Goal: Task Accomplishment & Management: Use online tool/utility

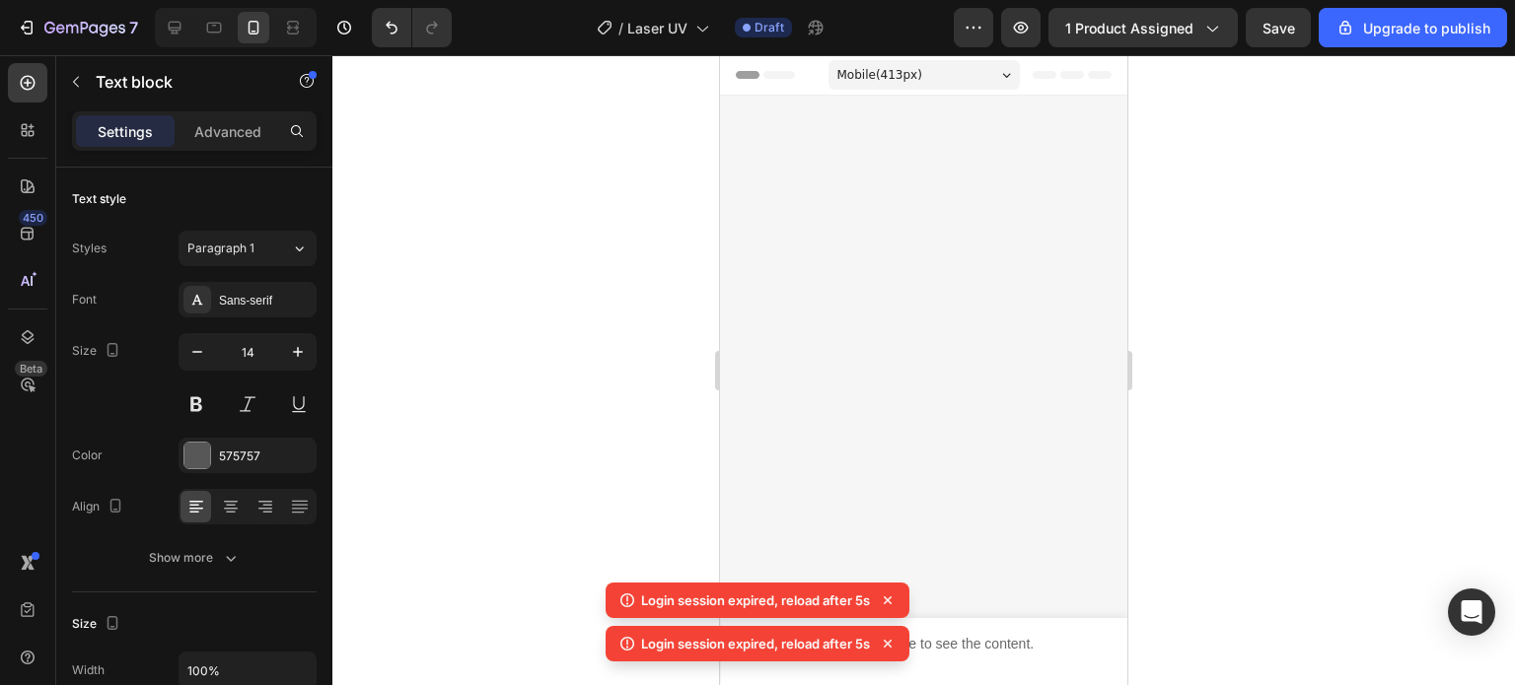
scroll to position [5436, 0]
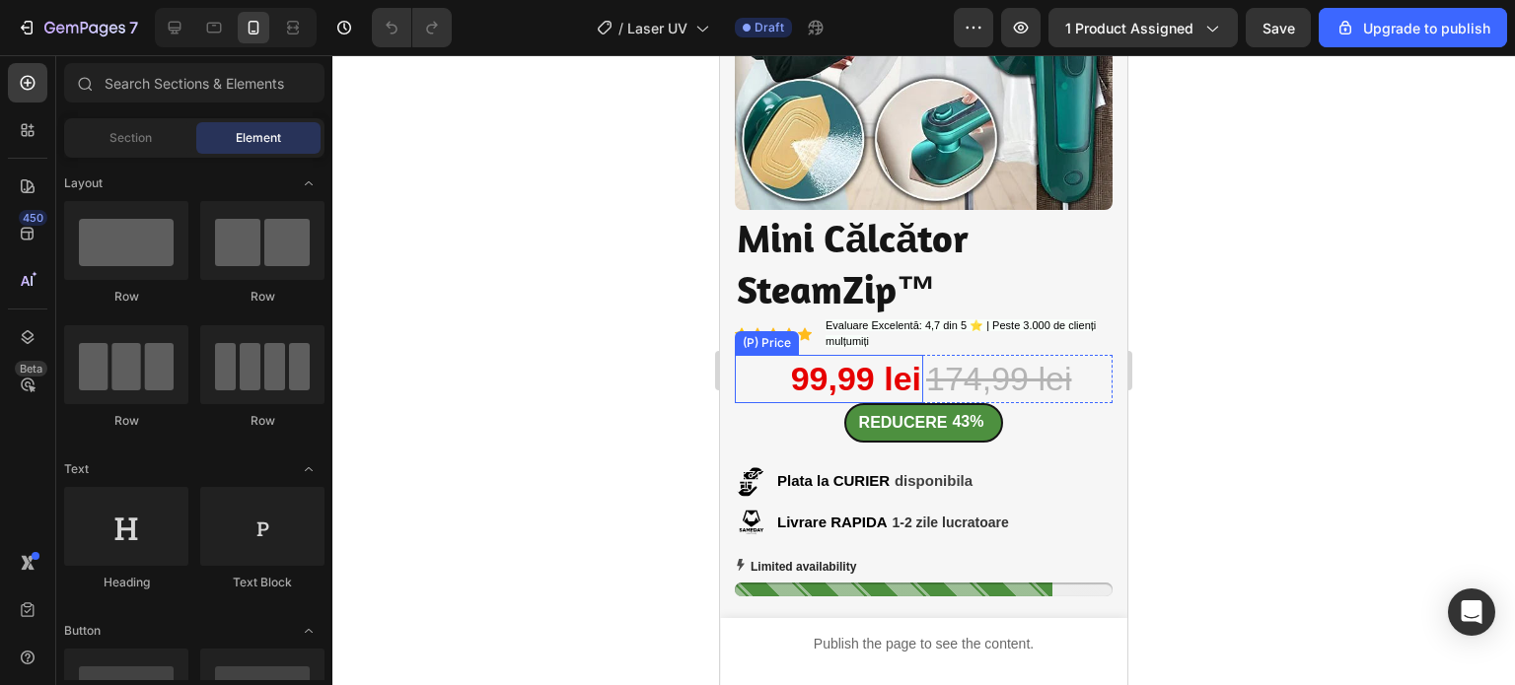
scroll to position [394, 0]
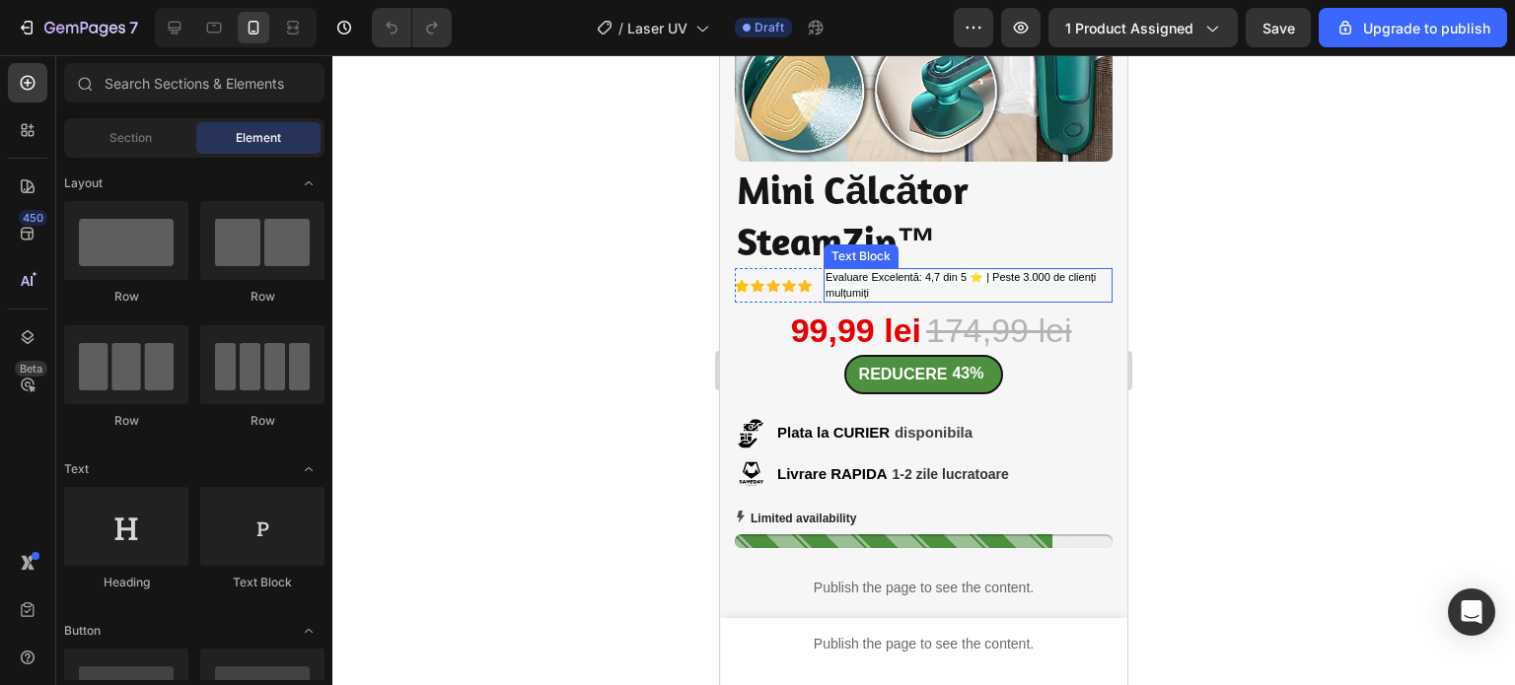
click at [985, 280] on p "Evaluare Excelentă: 4,7 din 5 ⭐ | Peste 3.000 de clienți mulțumiți" at bounding box center [967, 285] width 285 height 31
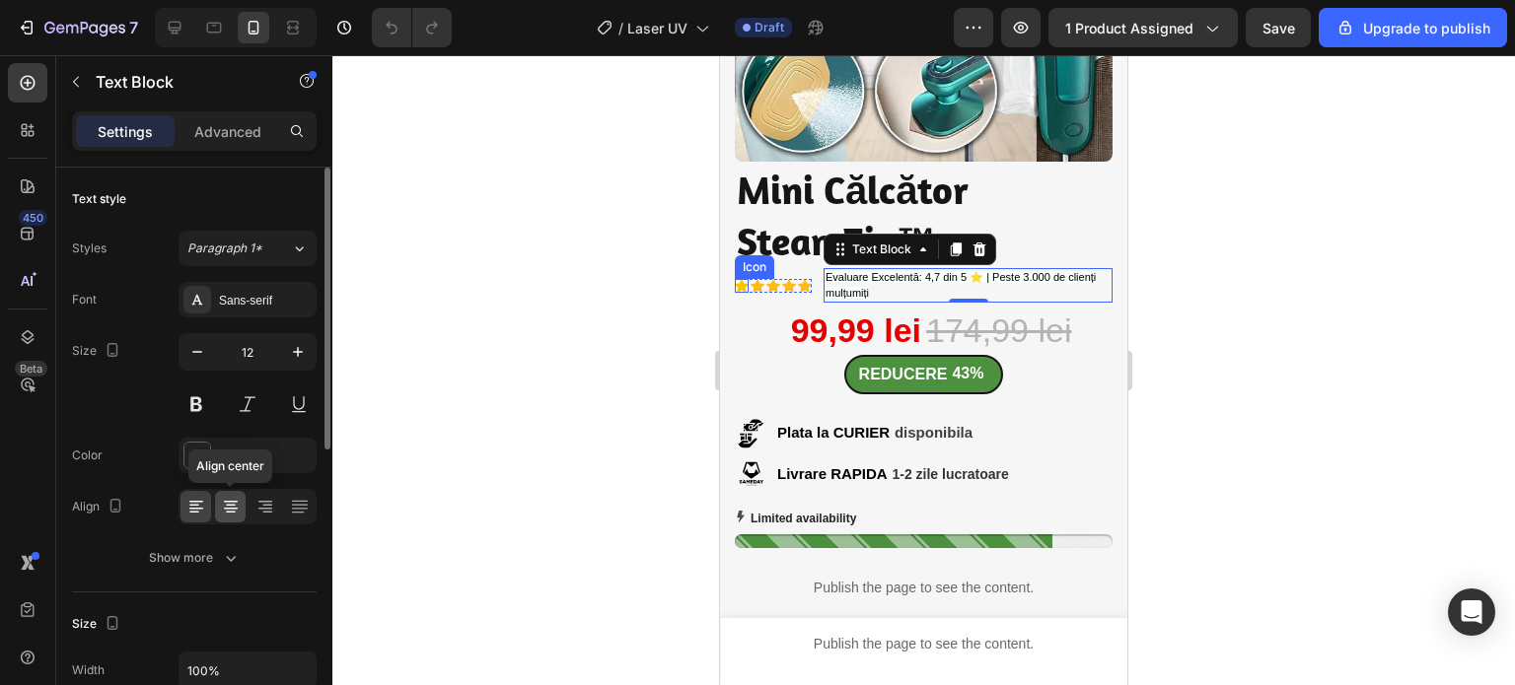
click at [229, 501] on icon at bounding box center [231, 502] width 14 height 2
drag, startPoint x: 199, startPoint y: 500, endPoint x: 217, endPoint y: 496, distance: 18.2
click at [200, 501] on icon at bounding box center [196, 502] width 14 height 2
click at [544, 445] on div at bounding box center [923, 370] width 1182 height 630
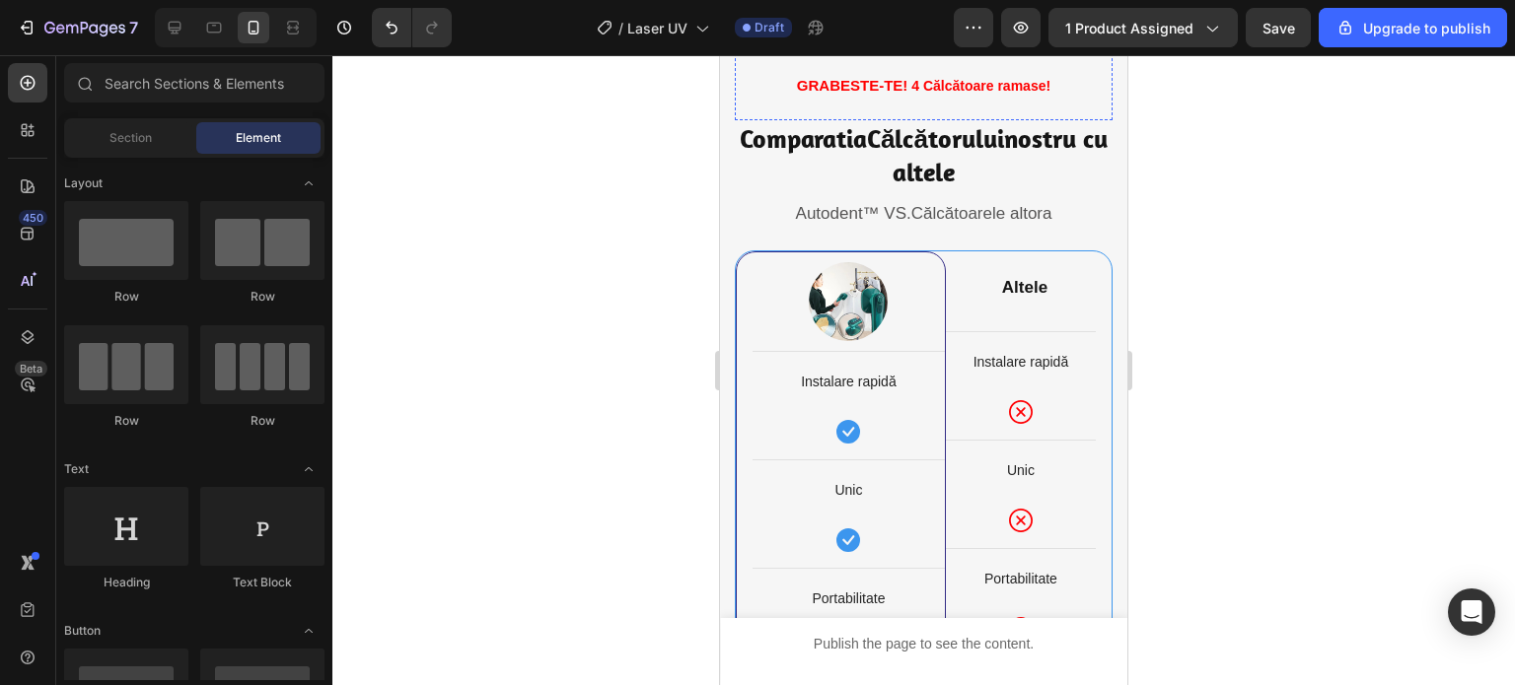
scroll to position [3452, 0]
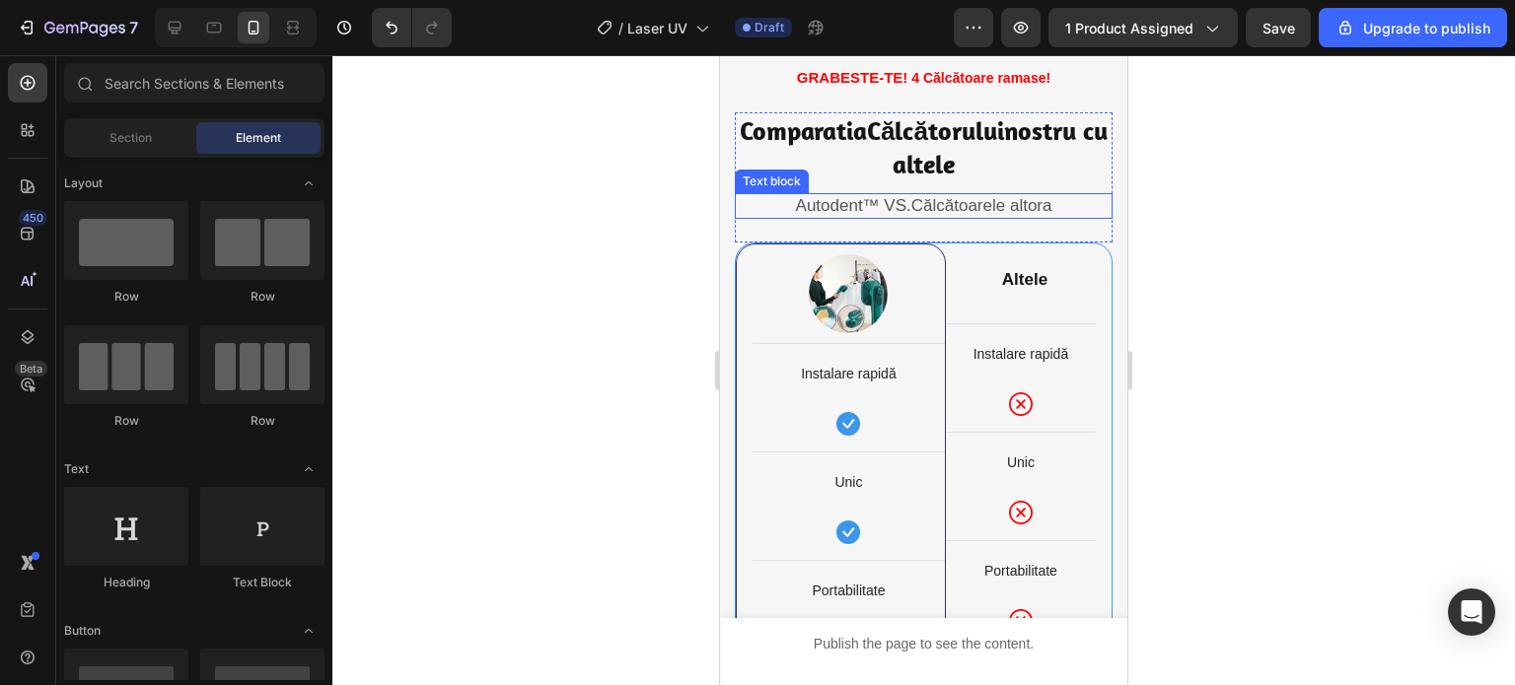
click at [852, 196] on span "Autodent™ VS." at bounding box center [853, 205] width 115 height 19
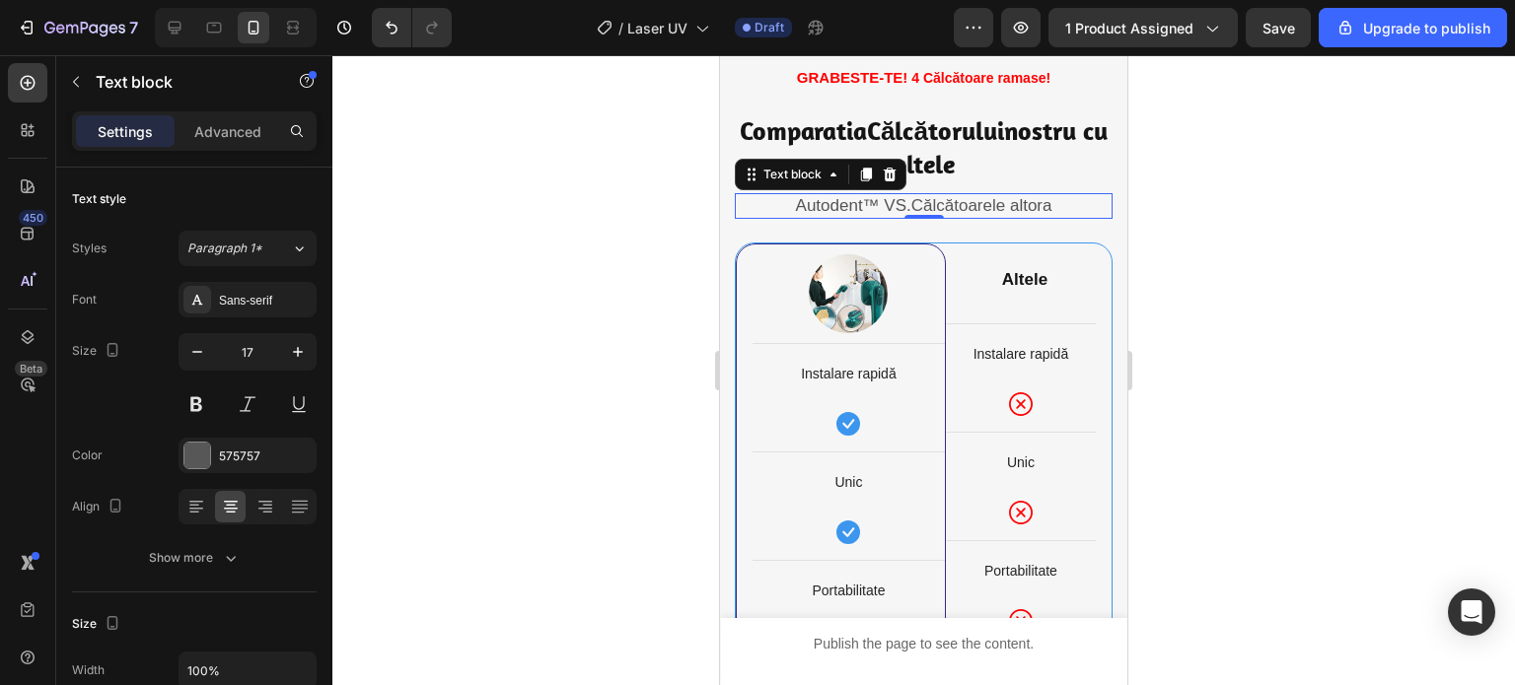
click at [852, 196] on span "Autodent™ VS." at bounding box center [853, 205] width 115 height 19
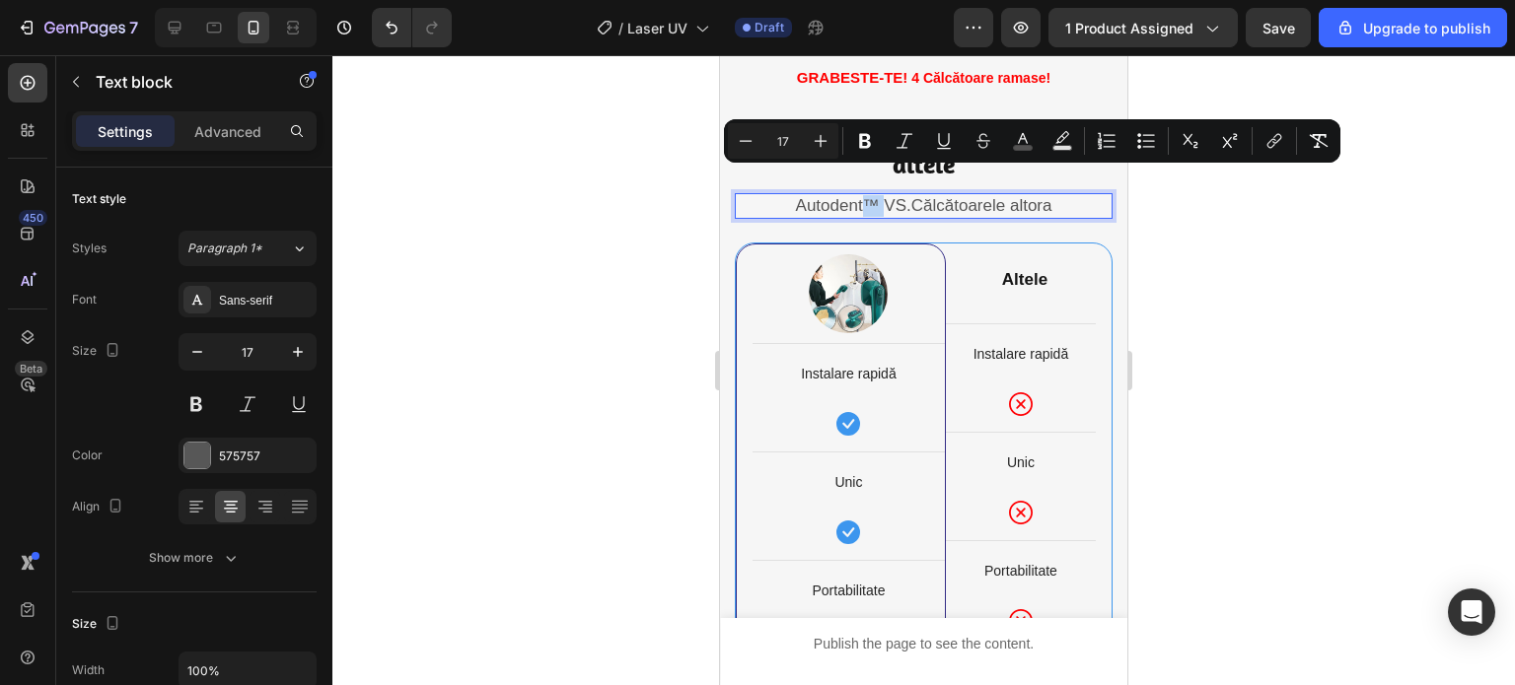
click at [876, 196] on span "Autodent™ VS." at bounding box center [853, 205] width 115 height 19
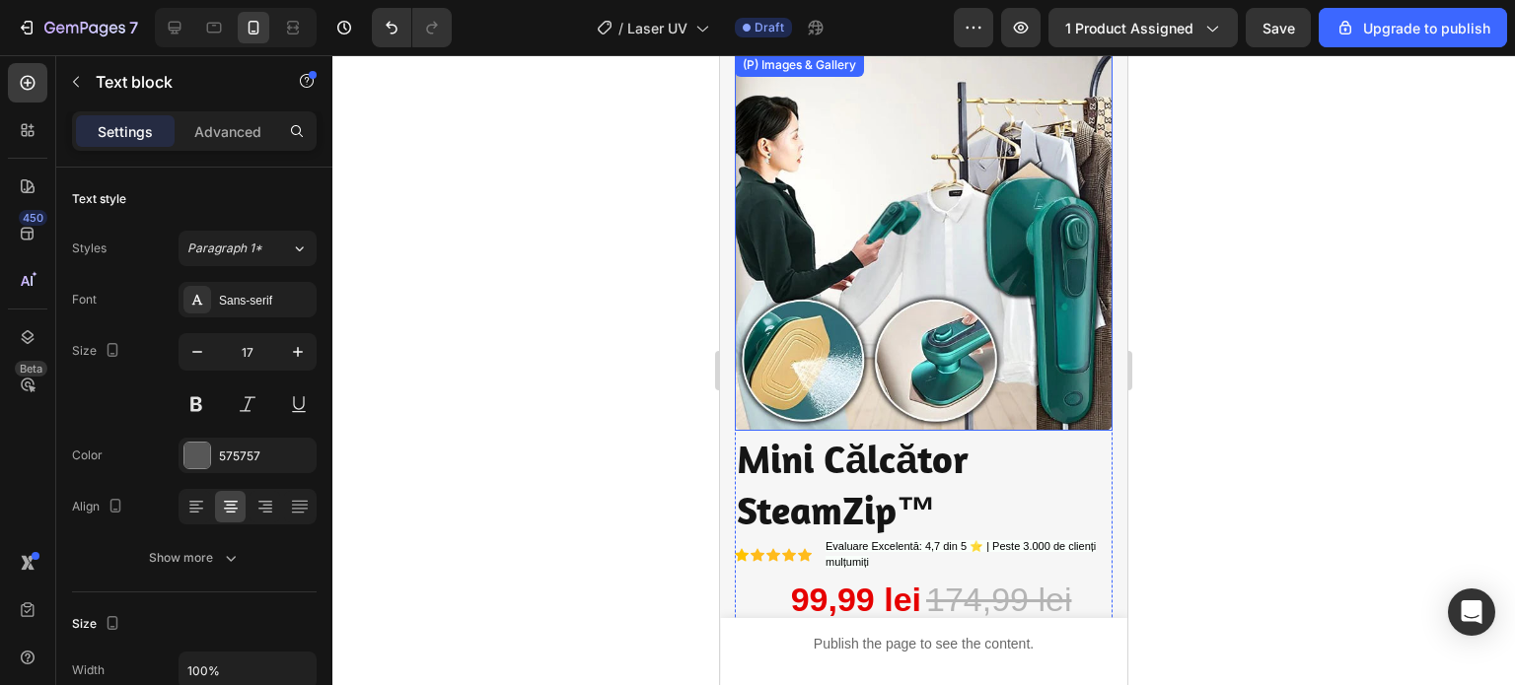
scroll to position [197, 0]
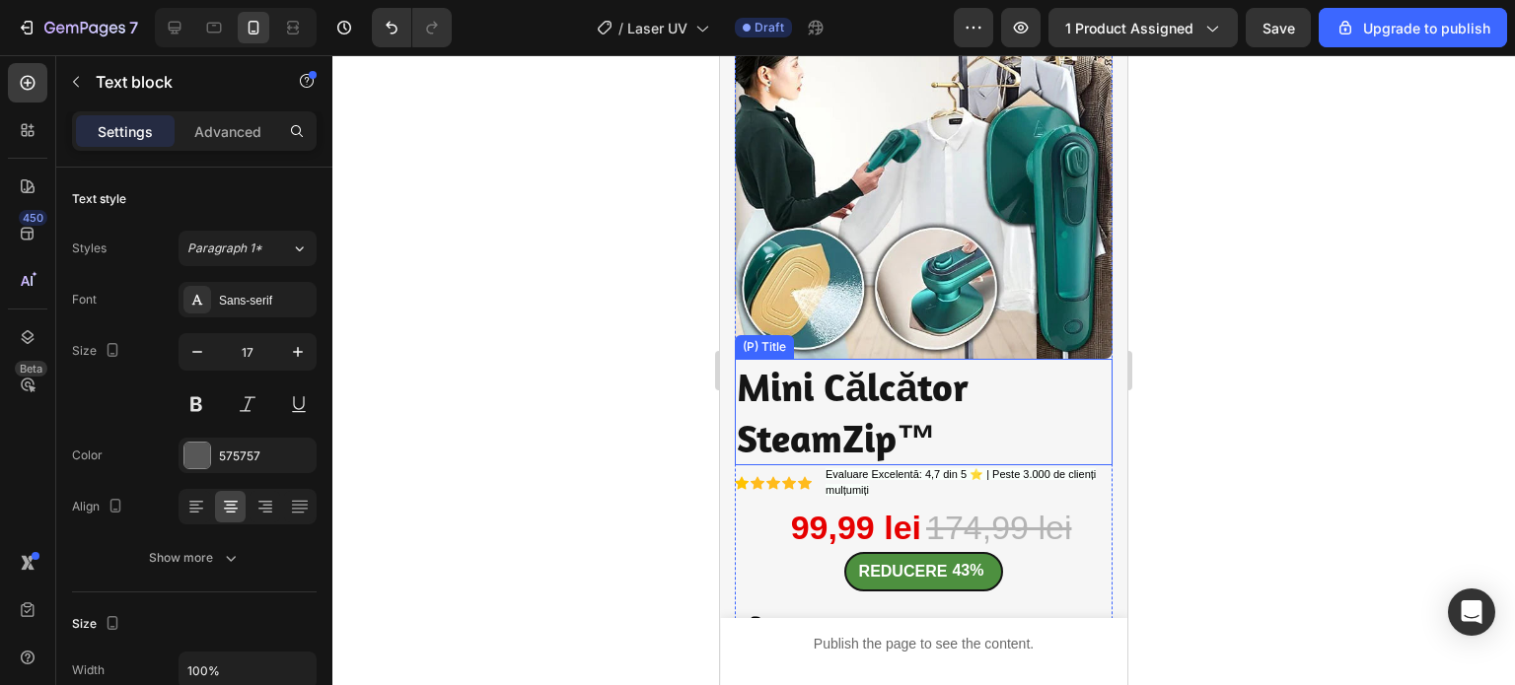
click at [749, 418] on h2 "Mini Călcător SteamZip™" at bounding box center [924, 412] width 378 height 107
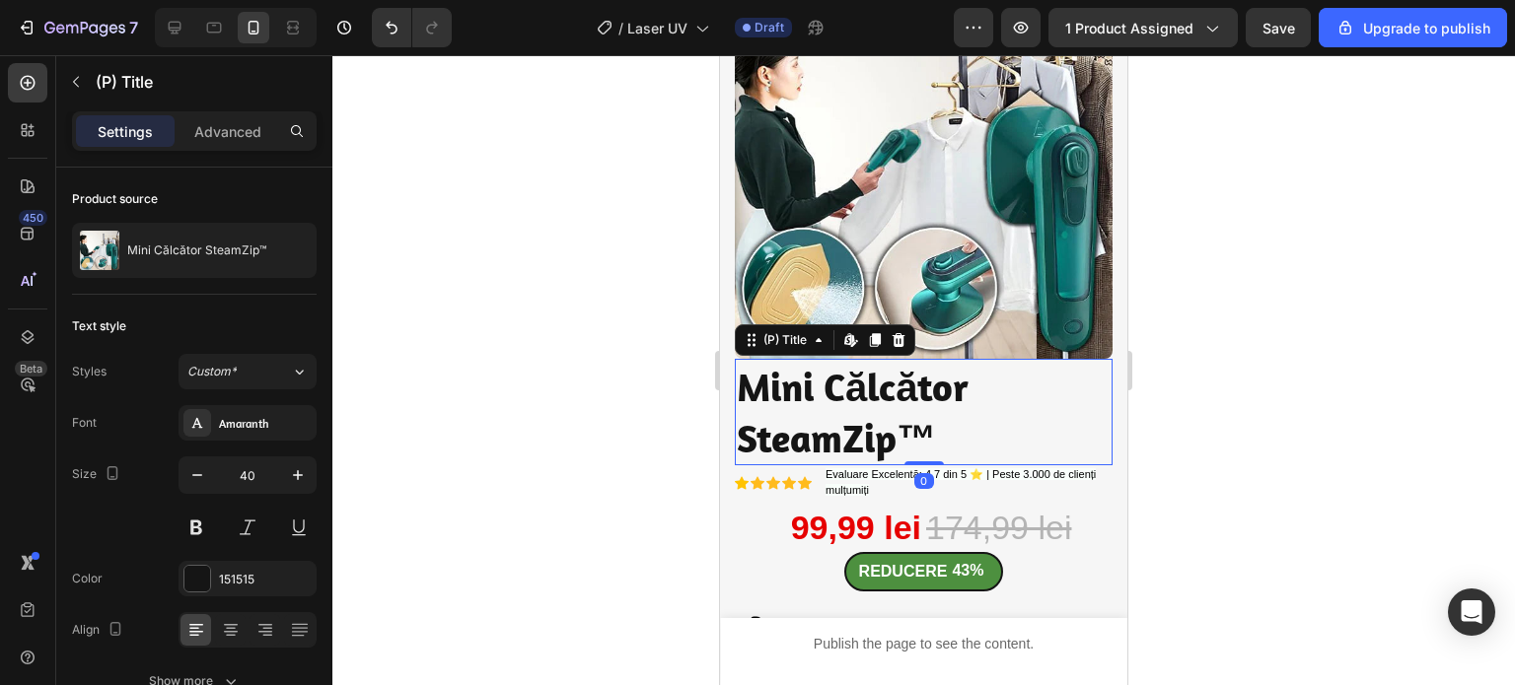
click at [746, 421] on h2 "Mini Călcător SteamZip™" at bounding box center [924, 412] width 378 height 107
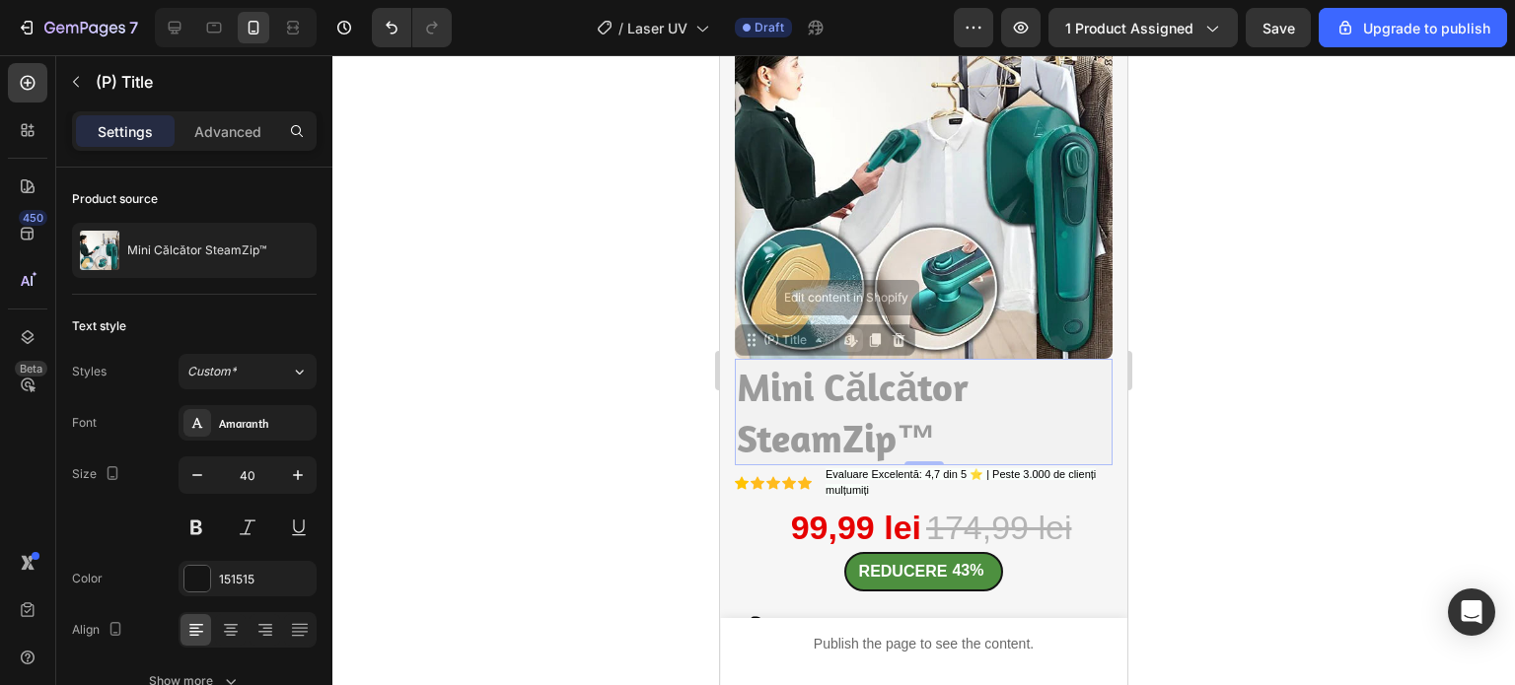
click at [720, 55] on h2 "Mini Călcător SteamZip™" at bounding box center [720, 55] width 0 height 0
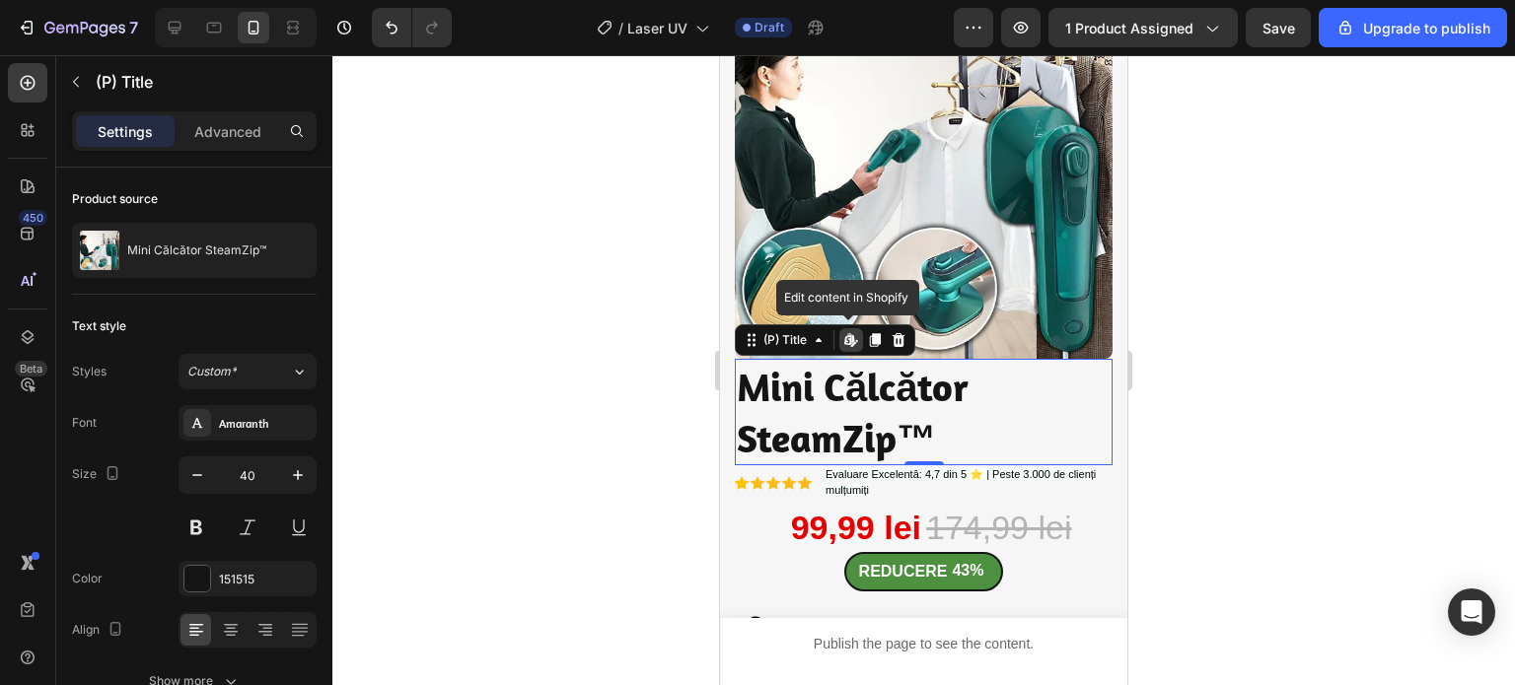
click at [746, 421] on h2 "Mini Călcător SteamZip™" at bounding box center [924, 412] width 378 height 107
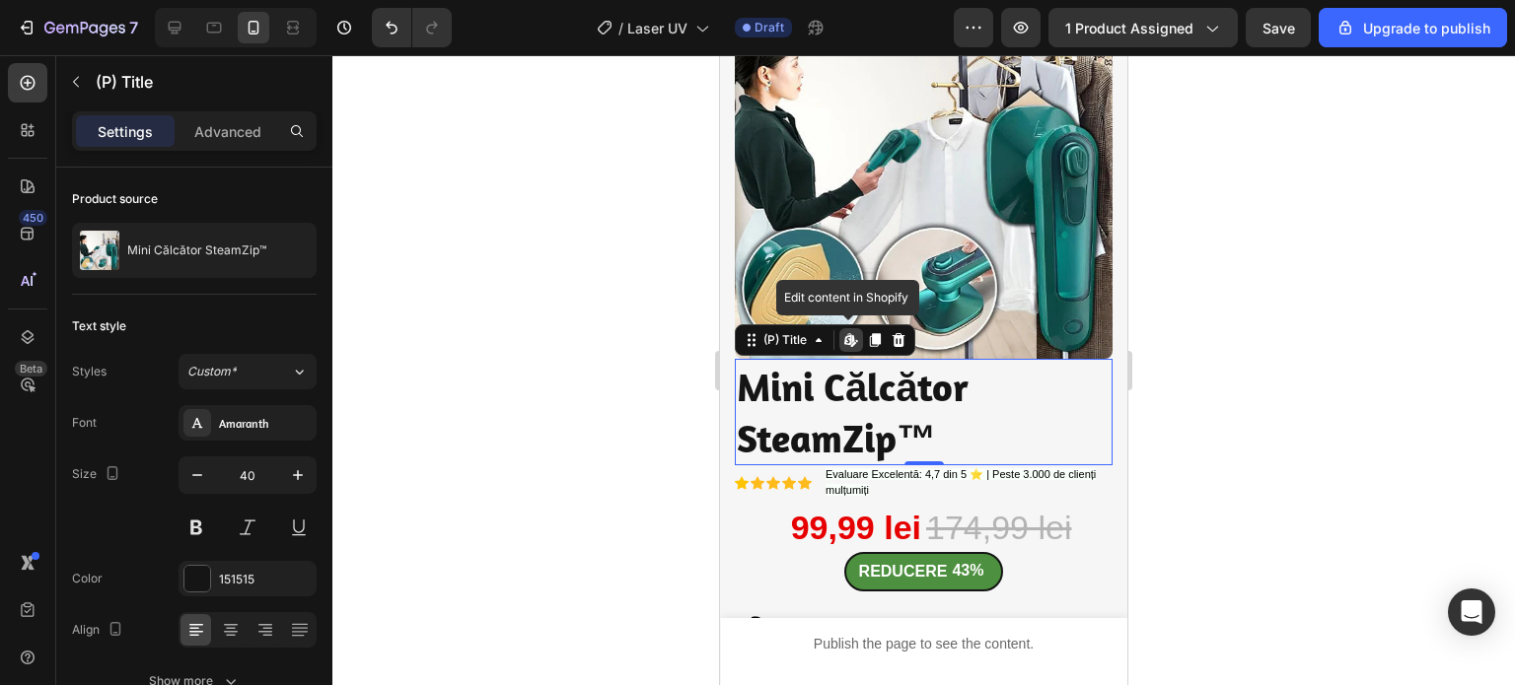
click at [746, 421] on h2 "Mini Călcător SteamZip™" at bounding box center [924, 412] width 378 height 107
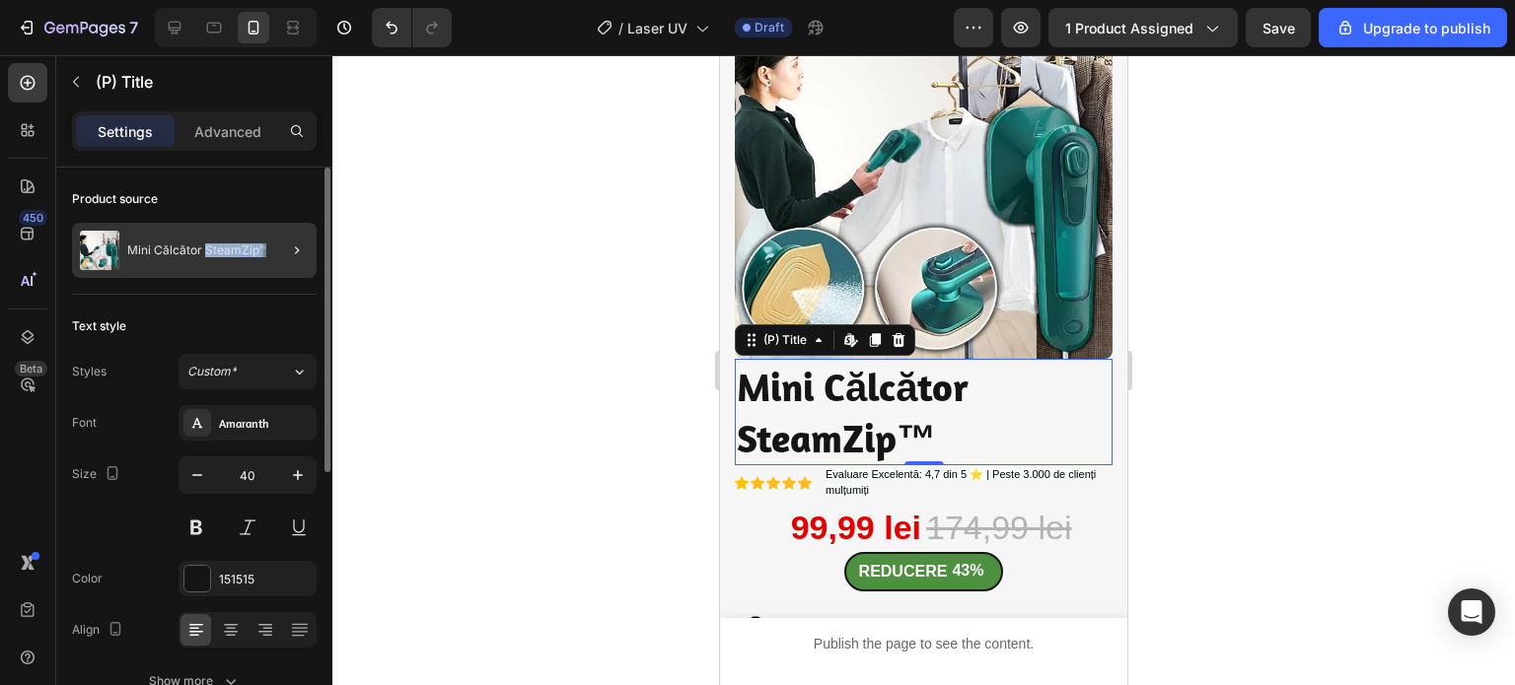
drag, startPoint x: 205, startPoint y: 251, endPoint x: 262, endPoint y: 255, distance: 57.3
click at [262, 255] on div "Mini Călcător SteamZip™" at bounding box center [194, 250] width 245 height 55
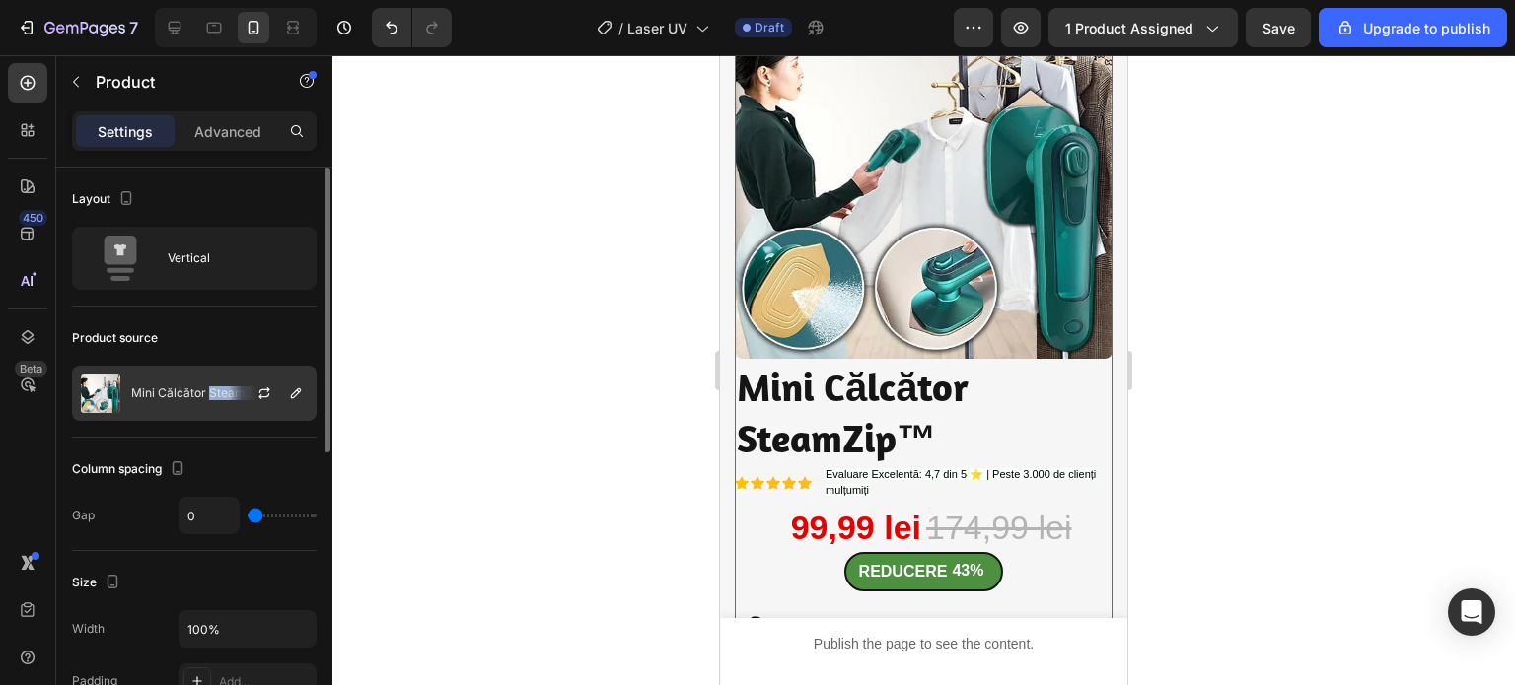
drag, startPoint x: 206, startPoint y: 392, endPoint x: 281, endPoint y: 407, distance: 76.4
click at [281, 407] on div "Mini Călcător SteamZip™" at bounding box center [194, 393] width 245 height 55
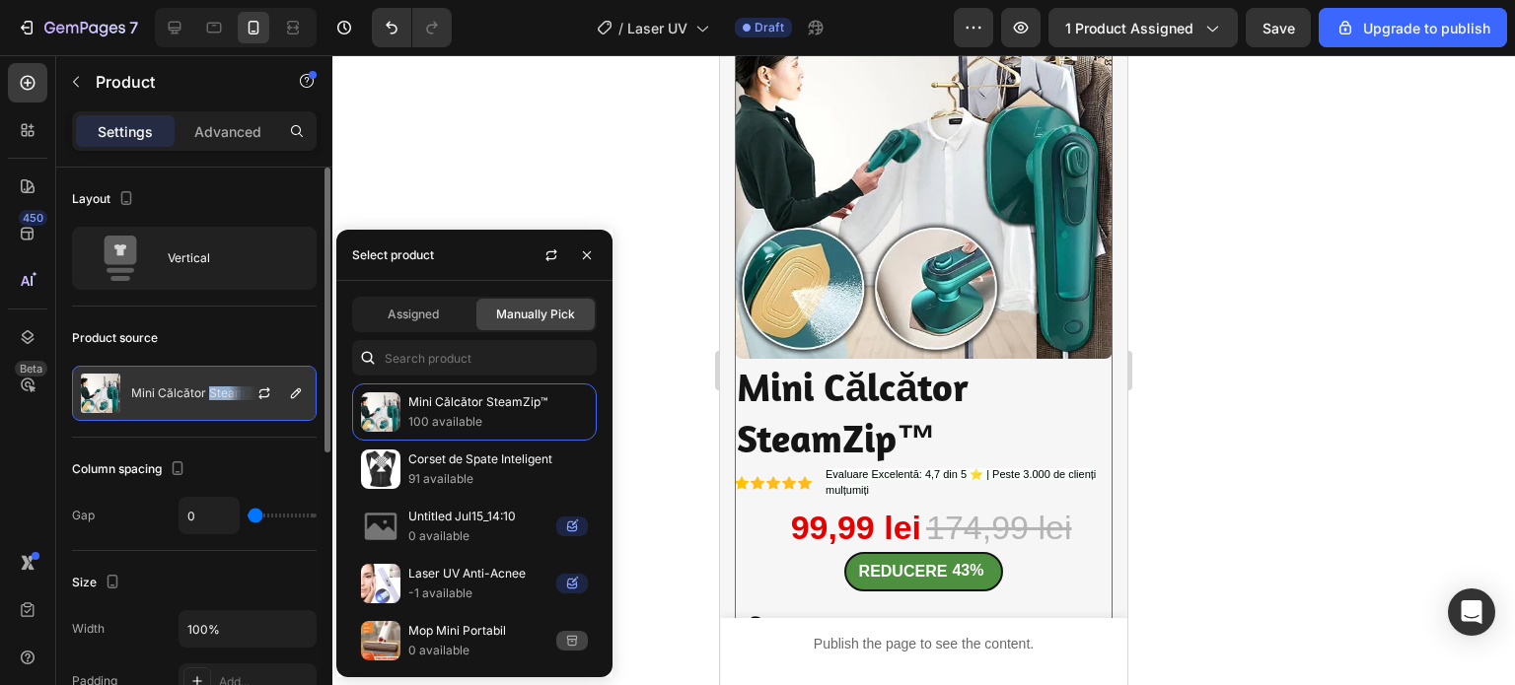
copy div "SteamZip™"
click at [264, 449] on div "Column spacing Gap 0" at bounding box center [194, 494] width 245 height 113
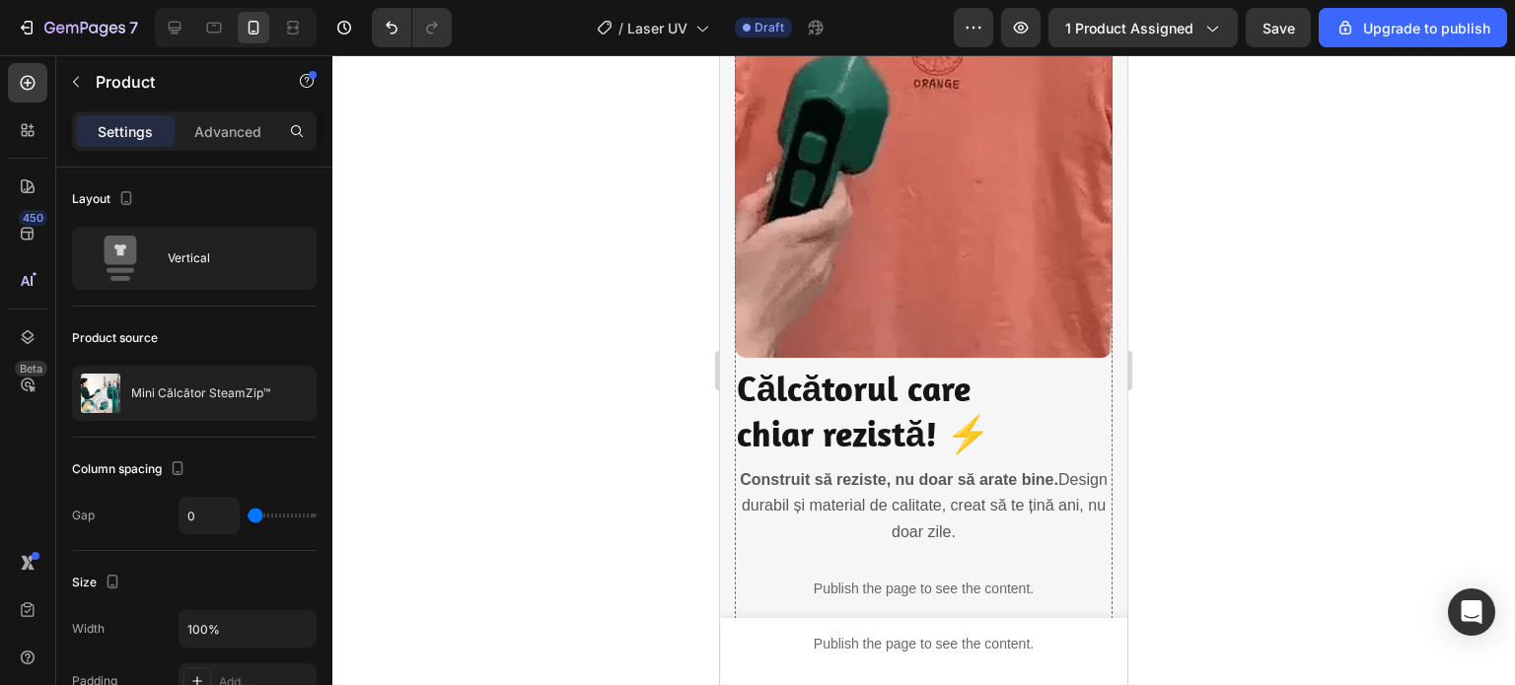
scroll to position [3254, 0]
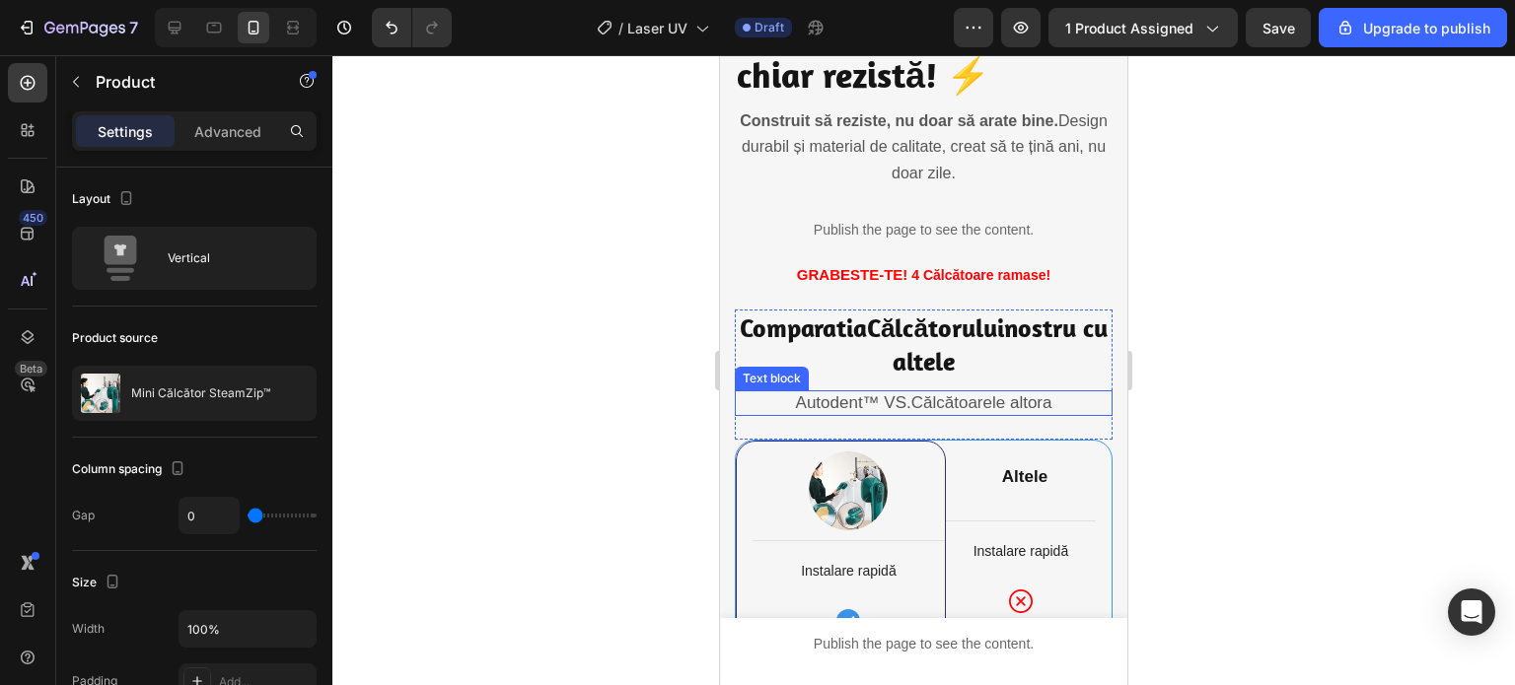
click at [840, 393] on span "Autodent™ VS." at bounding box center [853, 402] width 115 height 19
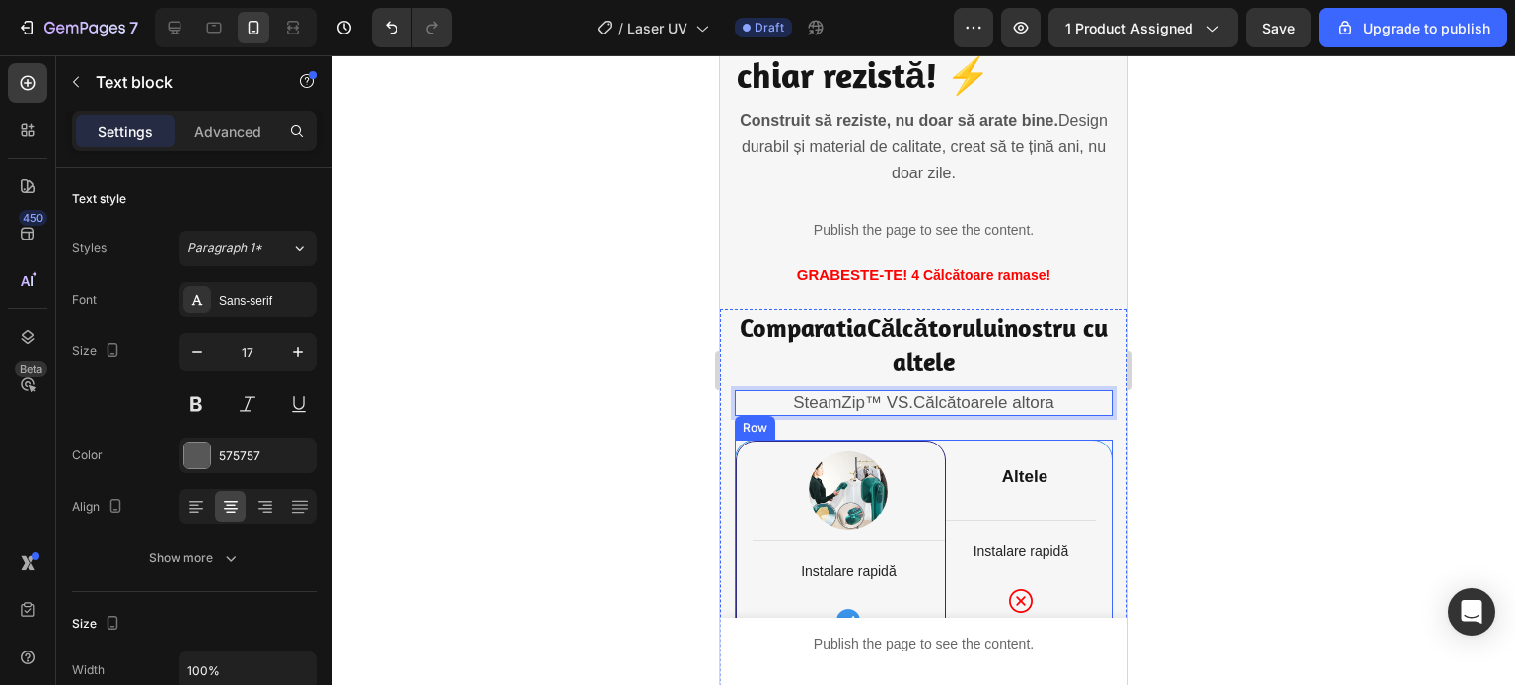
click at [1230, 379] on div at bounding box center [923, 370] width 1182 height 630
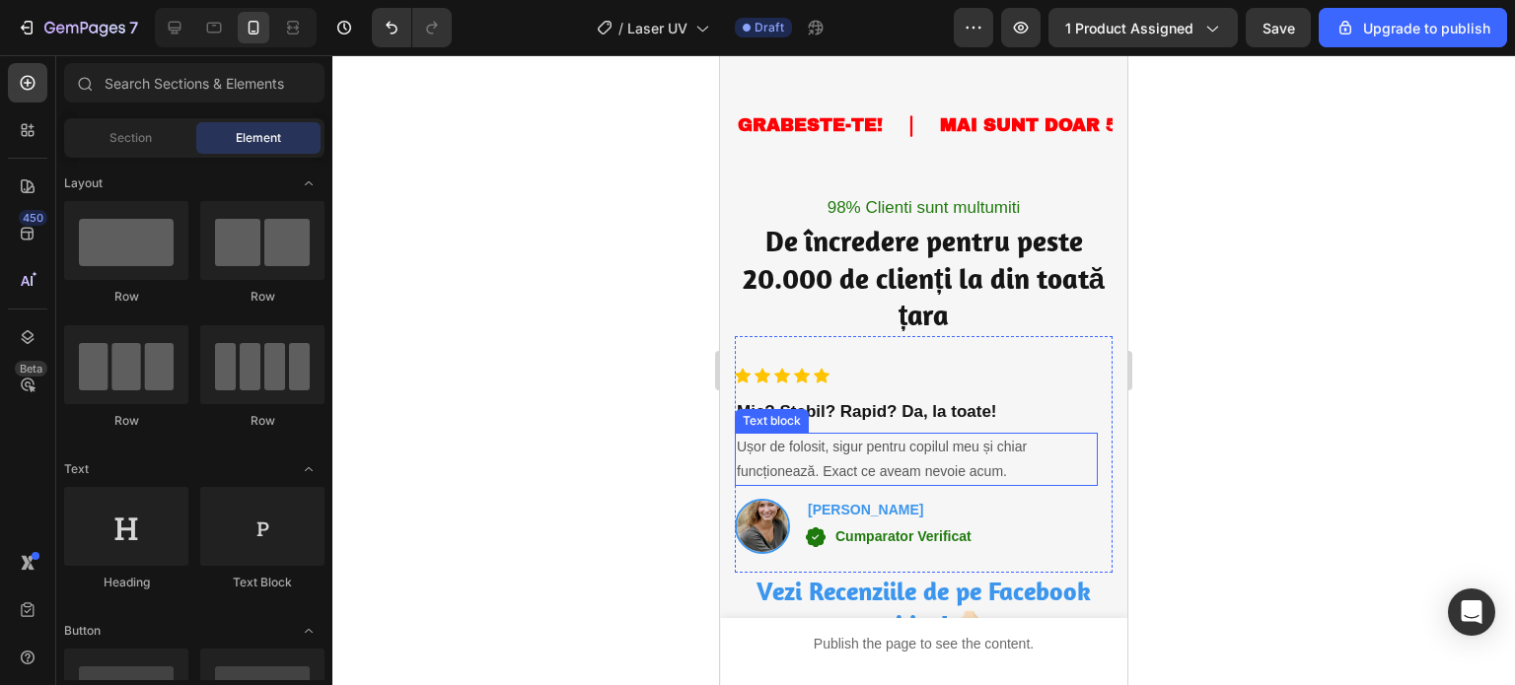
scroll to position [5325, 0]
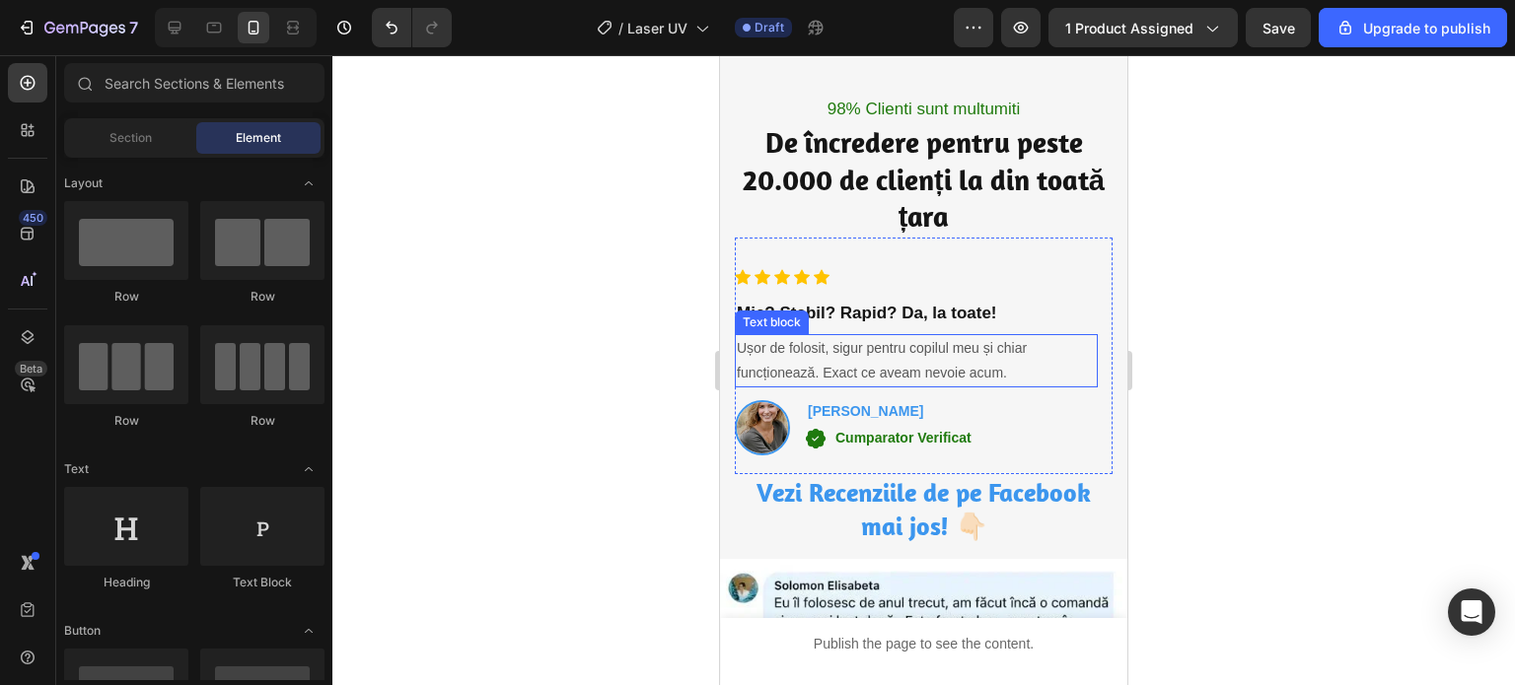
click at [864, 348] on p "Ușor de folosit, sigur pentru copilul meu și chiar funcționează. Exact ce aveam…" at bounding box center [916, 360] width 359 height 49
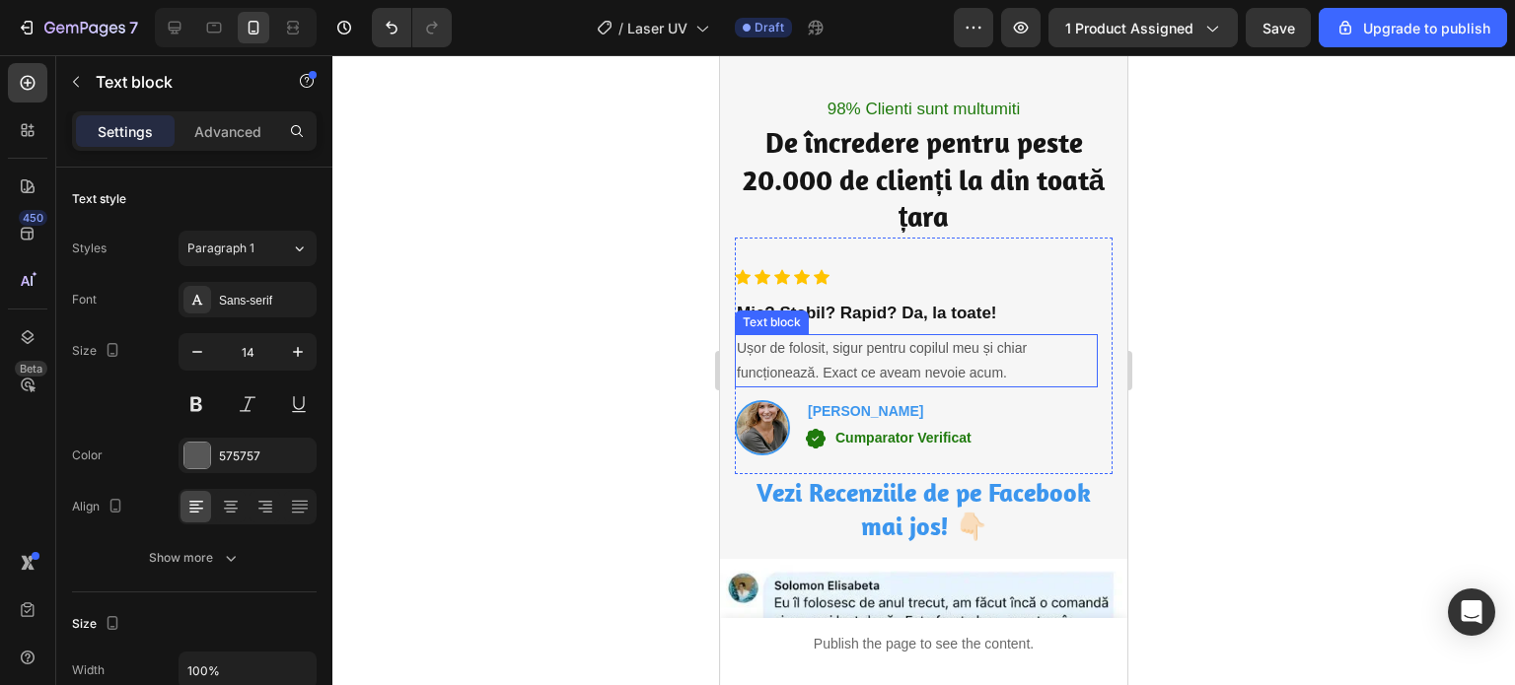
click at [864, 348] on p "Ușor de folosit, sigur pentru copilul meu și chiar funcționează. Exact ce aveam…" at bounding box center [916, 360] width 359 height 49
click at [955, 343] on p "Călcătorul normal e greu, acesta e mic și perfect pentru călătorii. Îl ador!" at bounding box center [916, 360] width 359 height 49
click at [1404, 326] on div at bounding box center [923, 370] width 1182 height 630
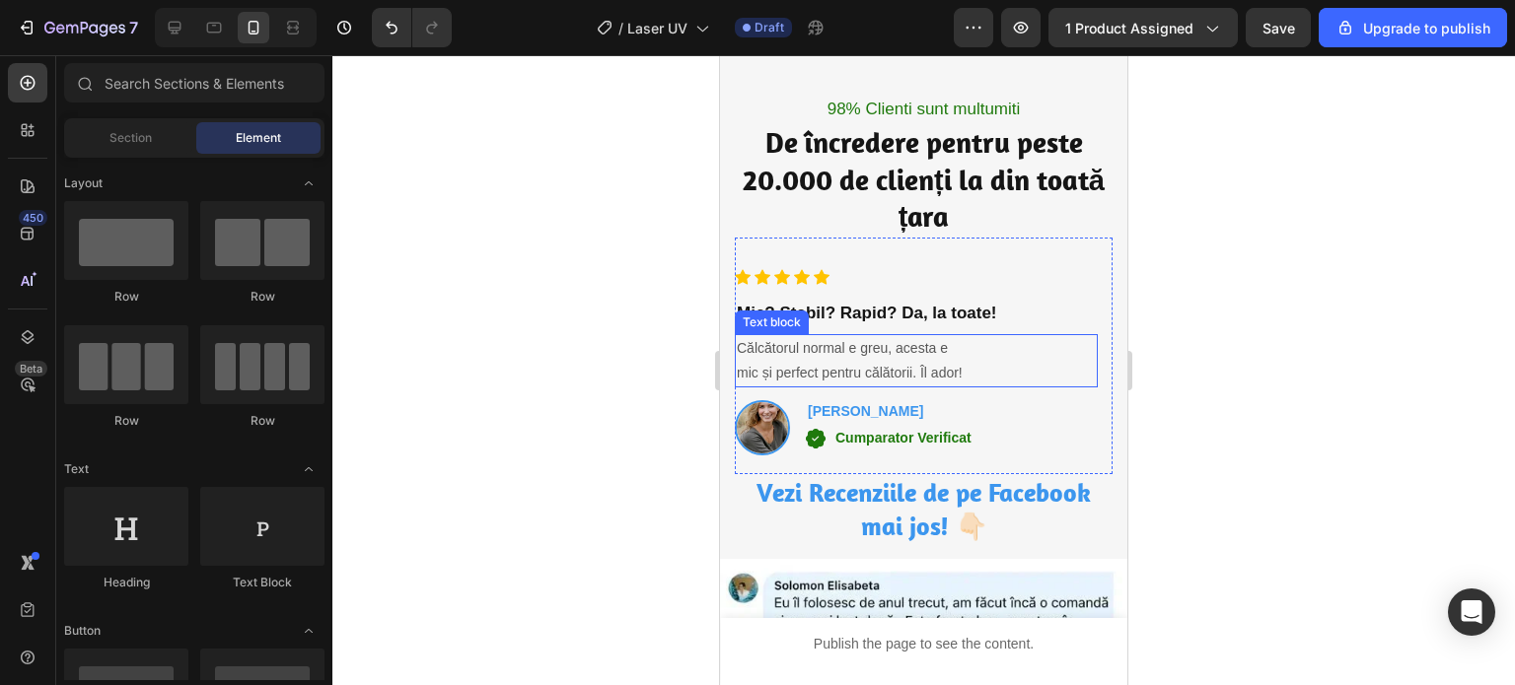
click at [806, 362] on p "mic și perfect pentru călătorii. Îl ador!" at bounding box center [916, 373] width 359 height 25
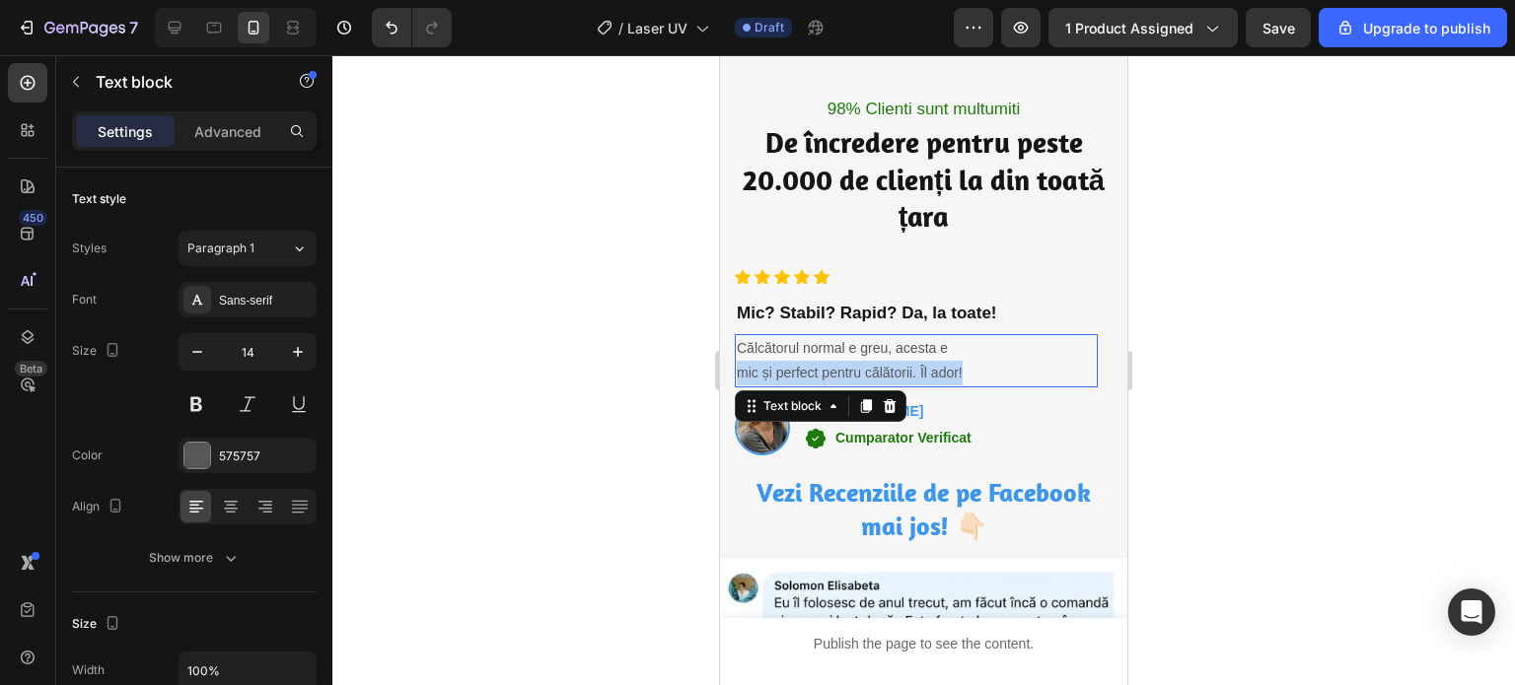
click at [806, 362] on p "mic și perfect pentru călătorii. Îl ador!" at bounding box center [916, 373] width 359 height 25
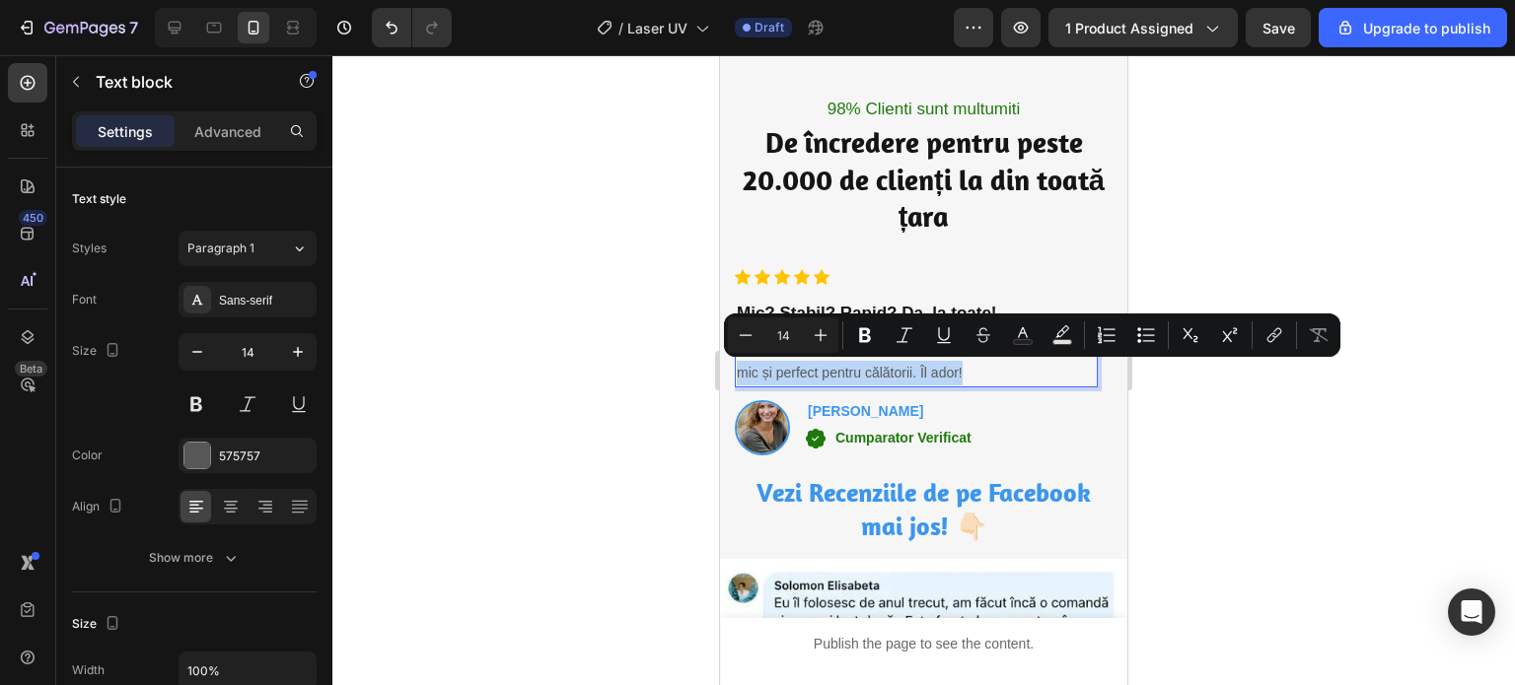
click at [806, 362] on p "mic și perfect pentru călătorii. Îl ador!" at bounding box center [916, 373] width 359 height 25
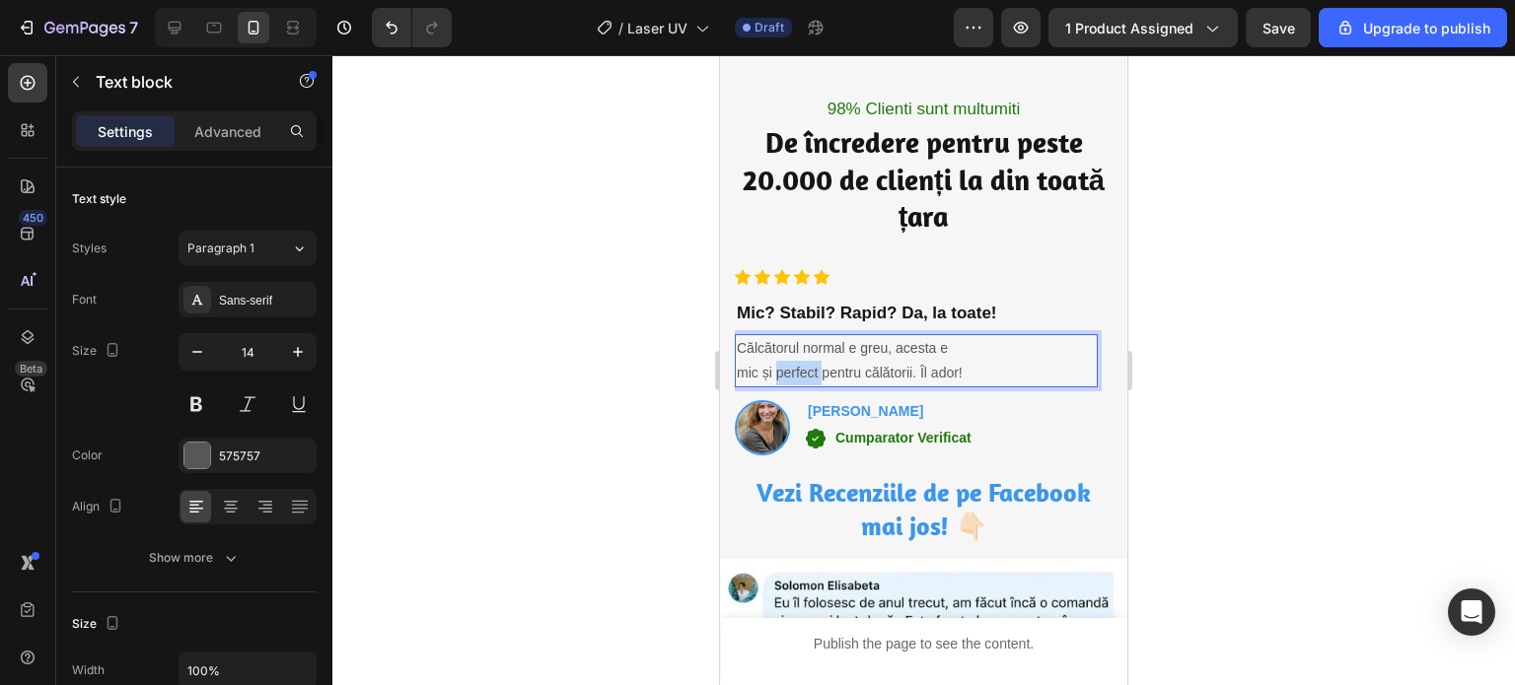
click at [806, 362] on p "mic și perfect pentru călătorii. Îl ador!" at bounding box center [916, 373] width 359 height 25
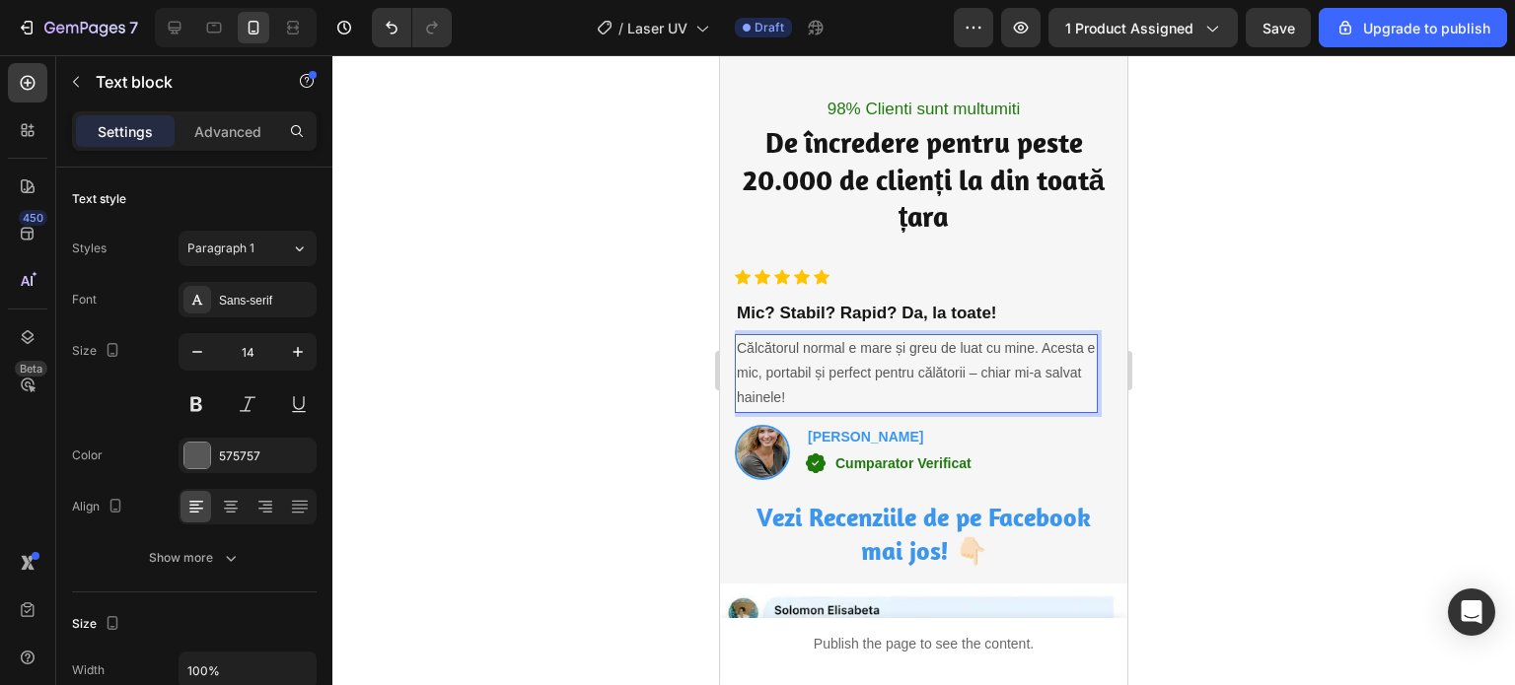
click at [1042, 348] on p "Călcătorul normal e mare și greu de luat cu mine. Acesta e mic, portabil și per…" at bounding box center [916, 373] width 359 height 75
click at [743, 347] on p "Călcătorul normal e mare și greu de luat cu mine. Acesta e mic, portabil și per…" at bounding box center [916, 373] width 359 height 75
click at [1039, 344] on p "Călcătorul normal e mare și greu de luat cu mine. Acesta e mic, portabil și per…" at bounding box center [916, 373] width 359 height 75
click at [795, 352] on p "Călcătorul normal e mare și greu de luat cu mine." at bounding box center [916, 348] width 359 height 25
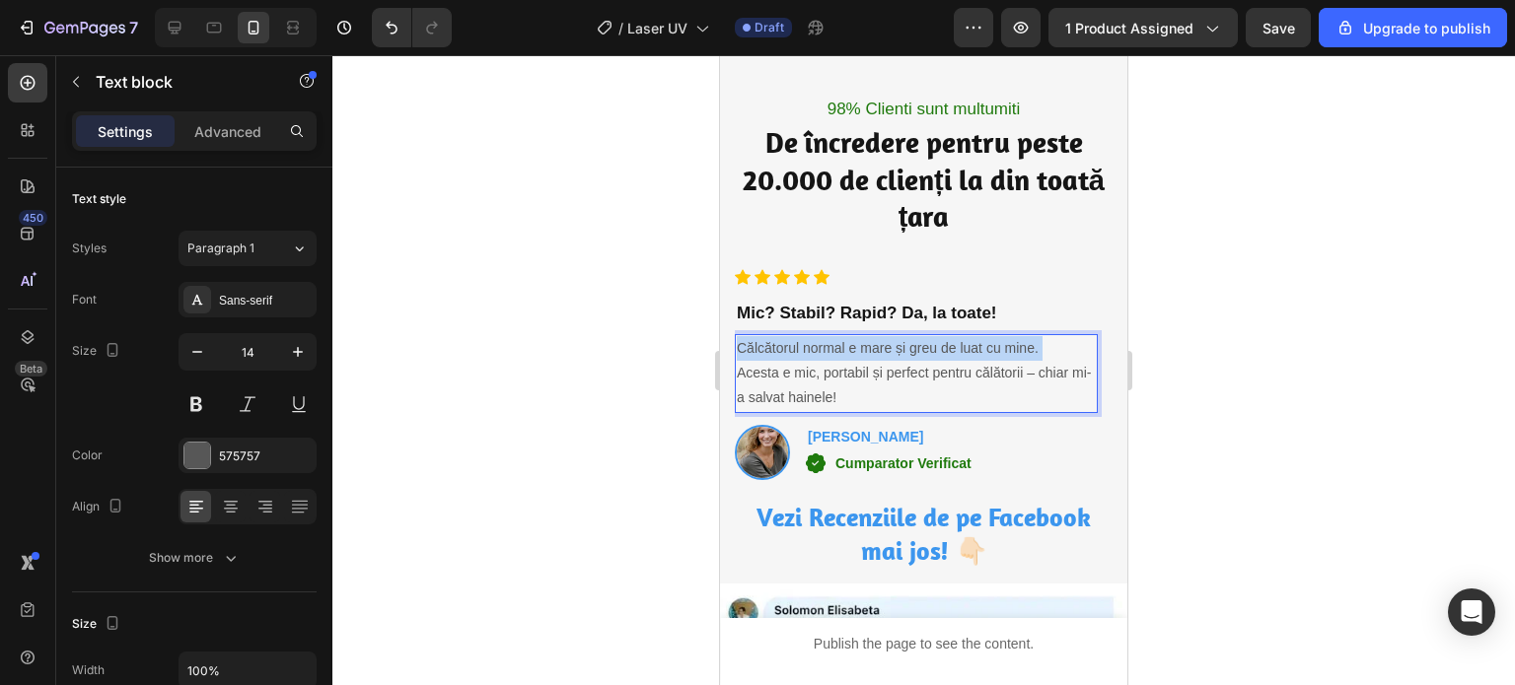
click at [795, 352] on p "Călcătorul normal e mare și greu de luat cu mine." at bounding box center [916, 348] width 359 height 25
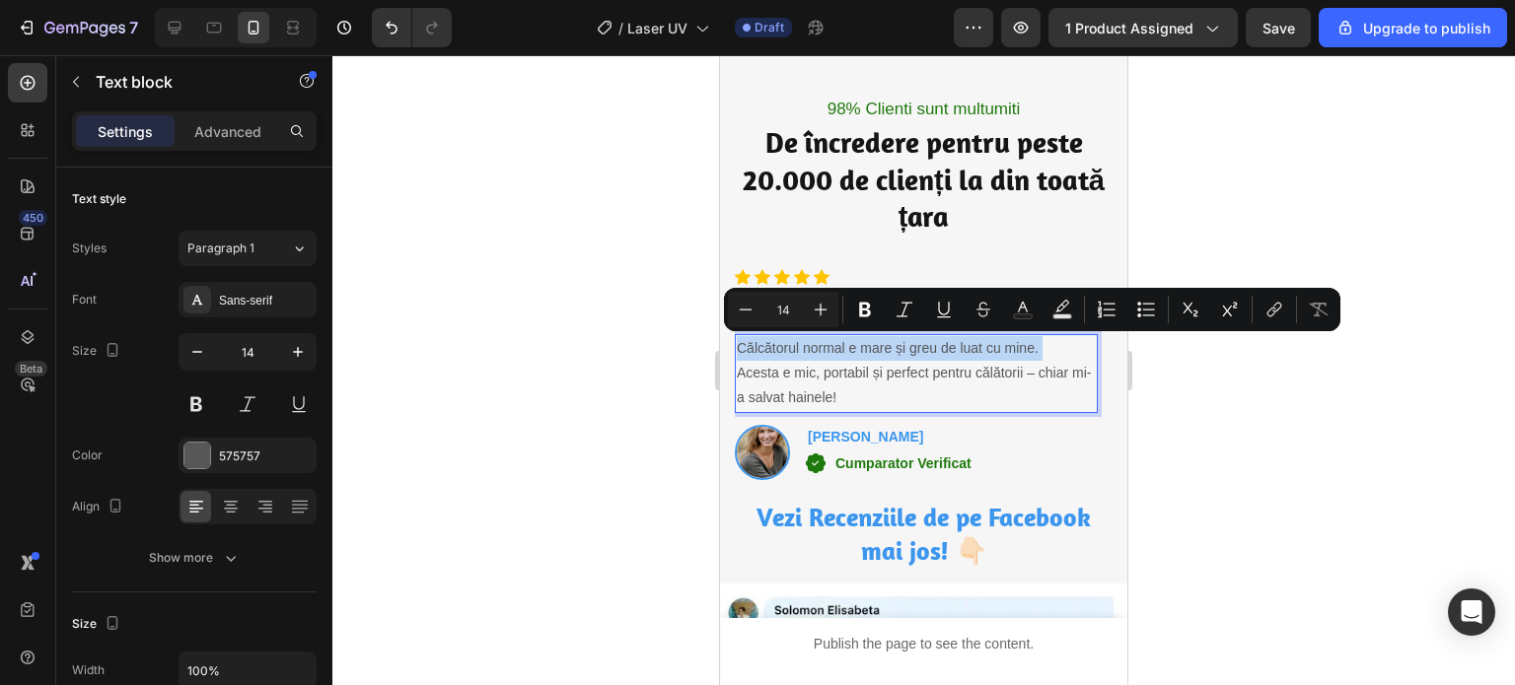
click at [795, 352] on p "Călcătorul normal e mare și greu de luat cu mine." at bounding box center [916, 348] width 359 height 25
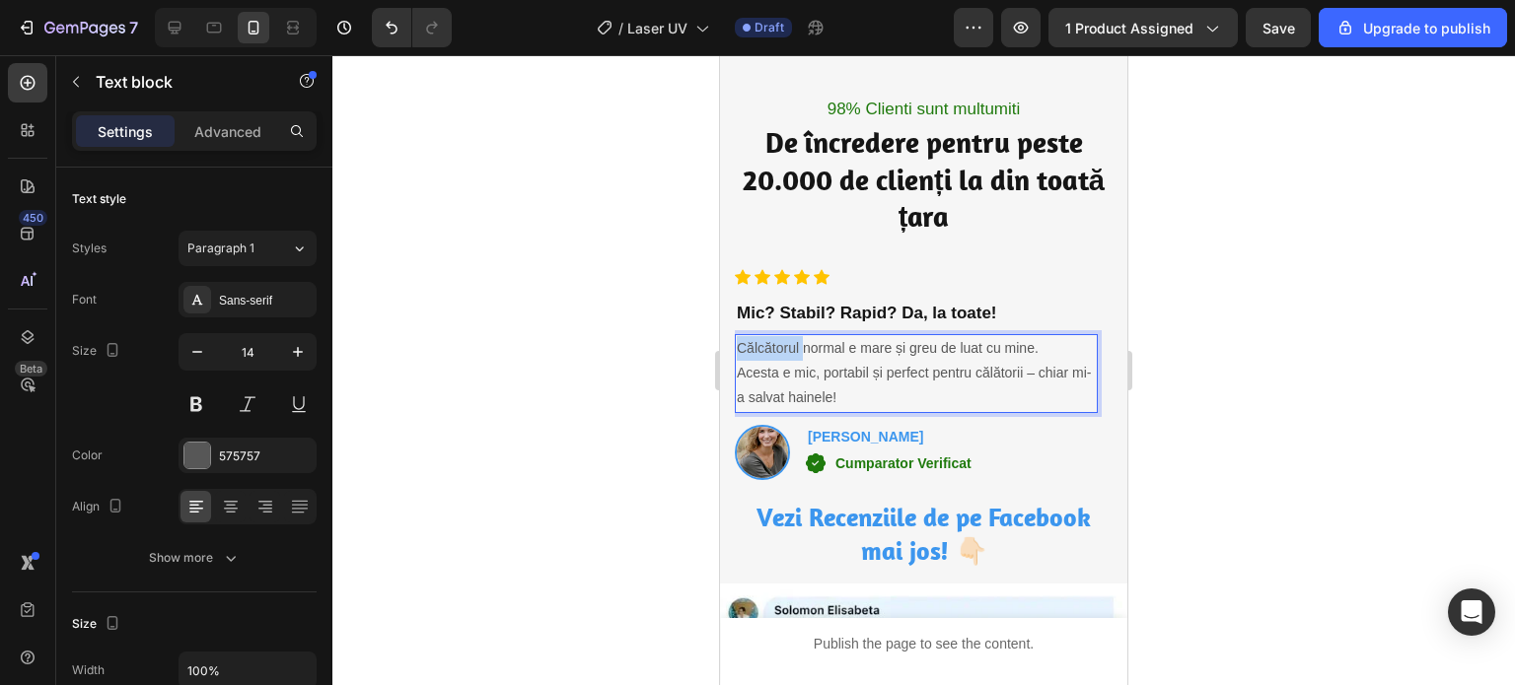
click at [795, 352] on p "Călcătorul normal e mare și greu de luat cu mine." at bounding box center [916, 348] width 359 height 25
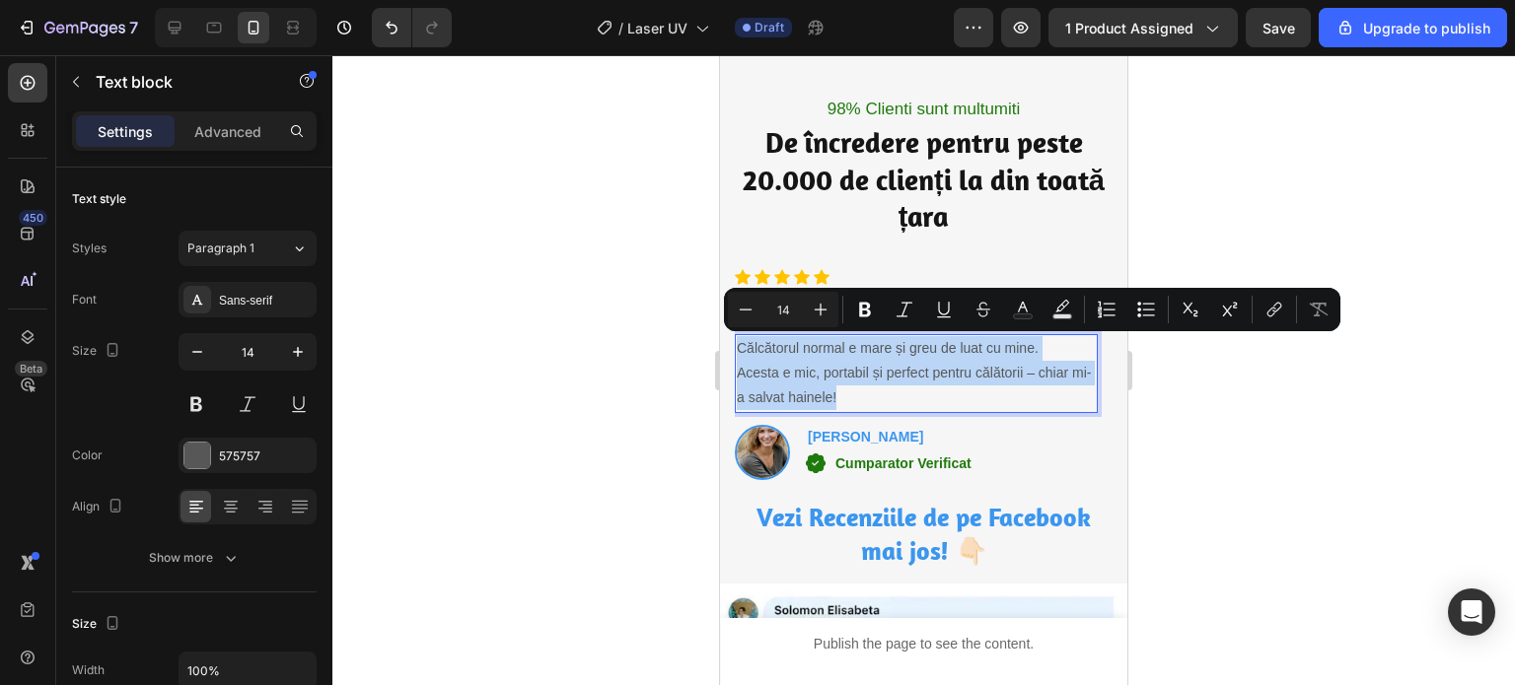
drag, startPoint x: 795, startPoint y: 352, endPoint x: 854, endPoint y: 402, distance: 77.7
click at [854, 402] on div "Călcătorul normal e mare și greu de luat cu mine. Acesta e mic, portabil și per…" at bounding box center [916, 373] width 363 height 79
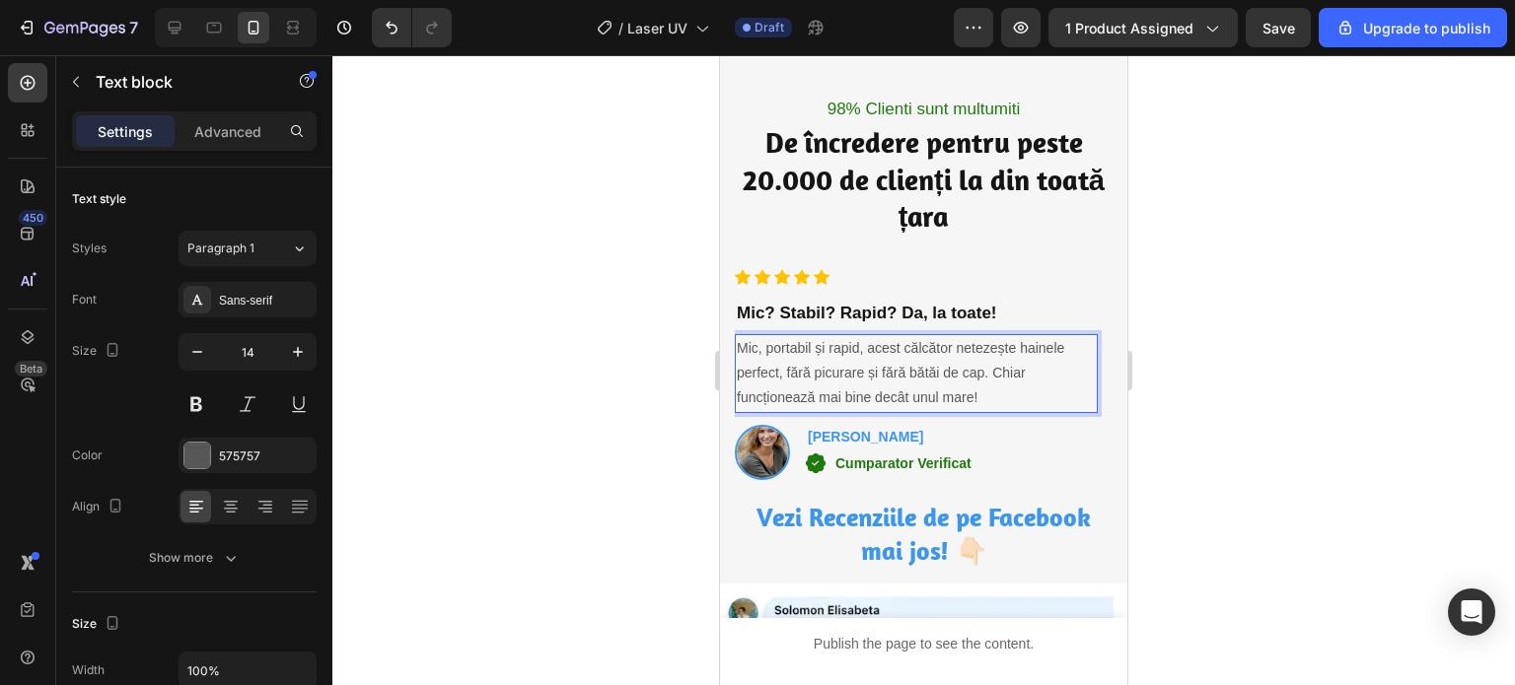
click at [970, 400] on p "Mic, portabil și rapid, acest călcător netezește hainele perfect, fără picurare…" at bounding box center [916, 373] width 359 height 75
click at [1226, 303] on div at bounding box center [923, 370] width 1182 height 630
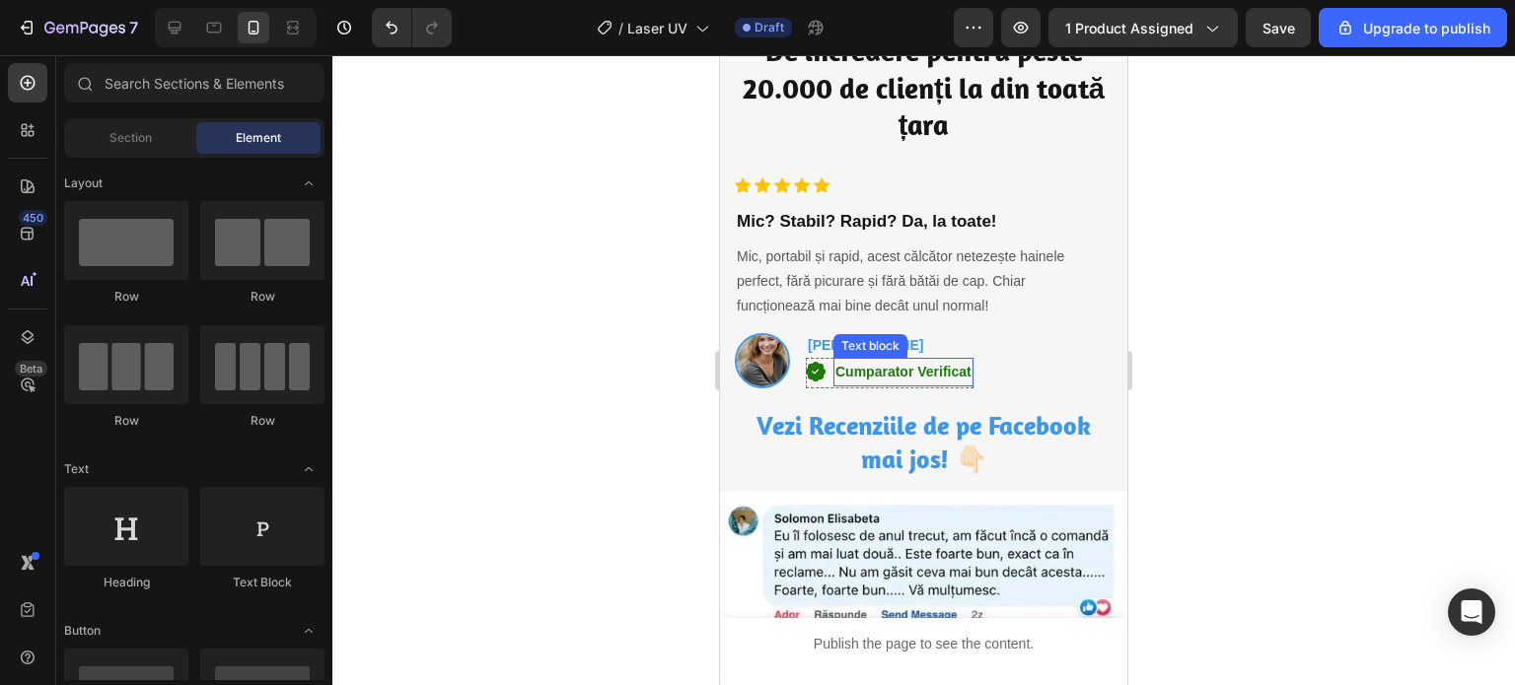
scroll to position [5424, 0]
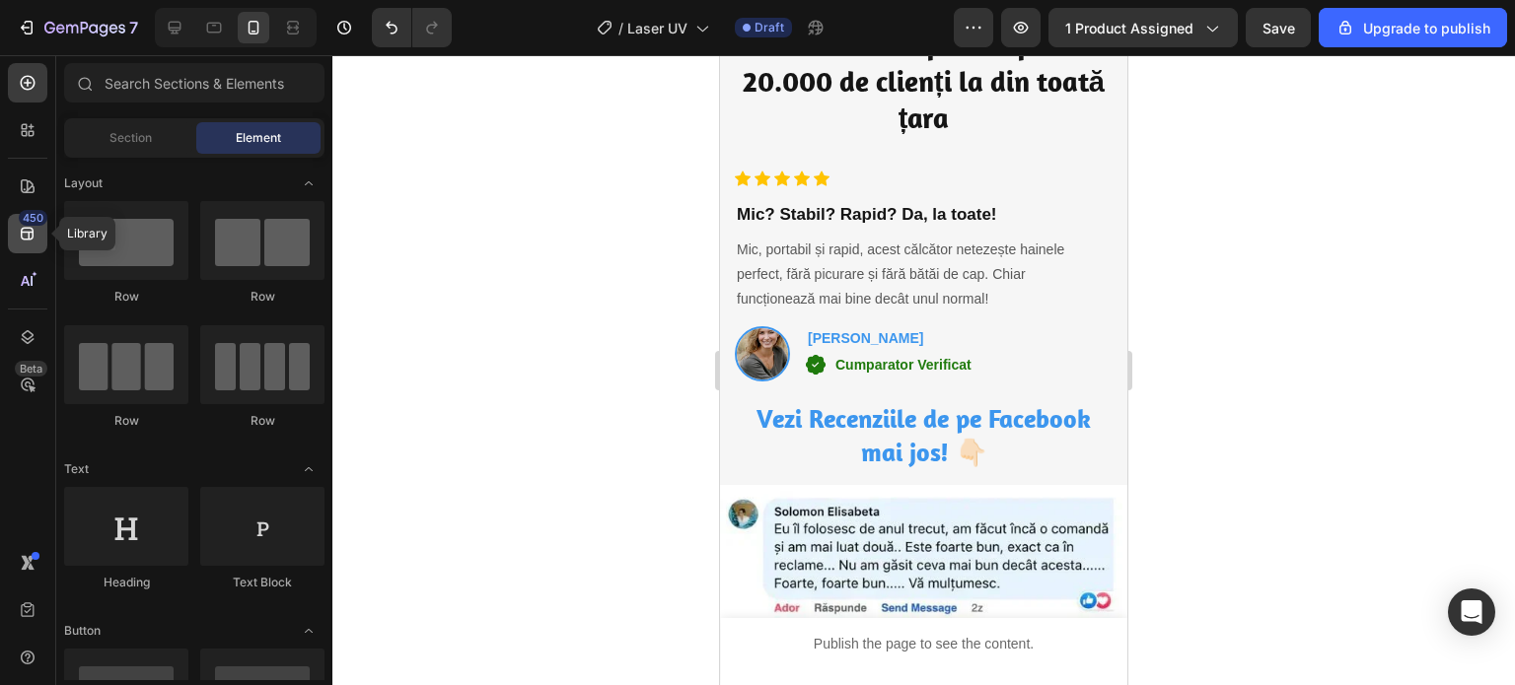
click at [16, 228] on div "450" at bounding box center [27, 233] width 39 height 39
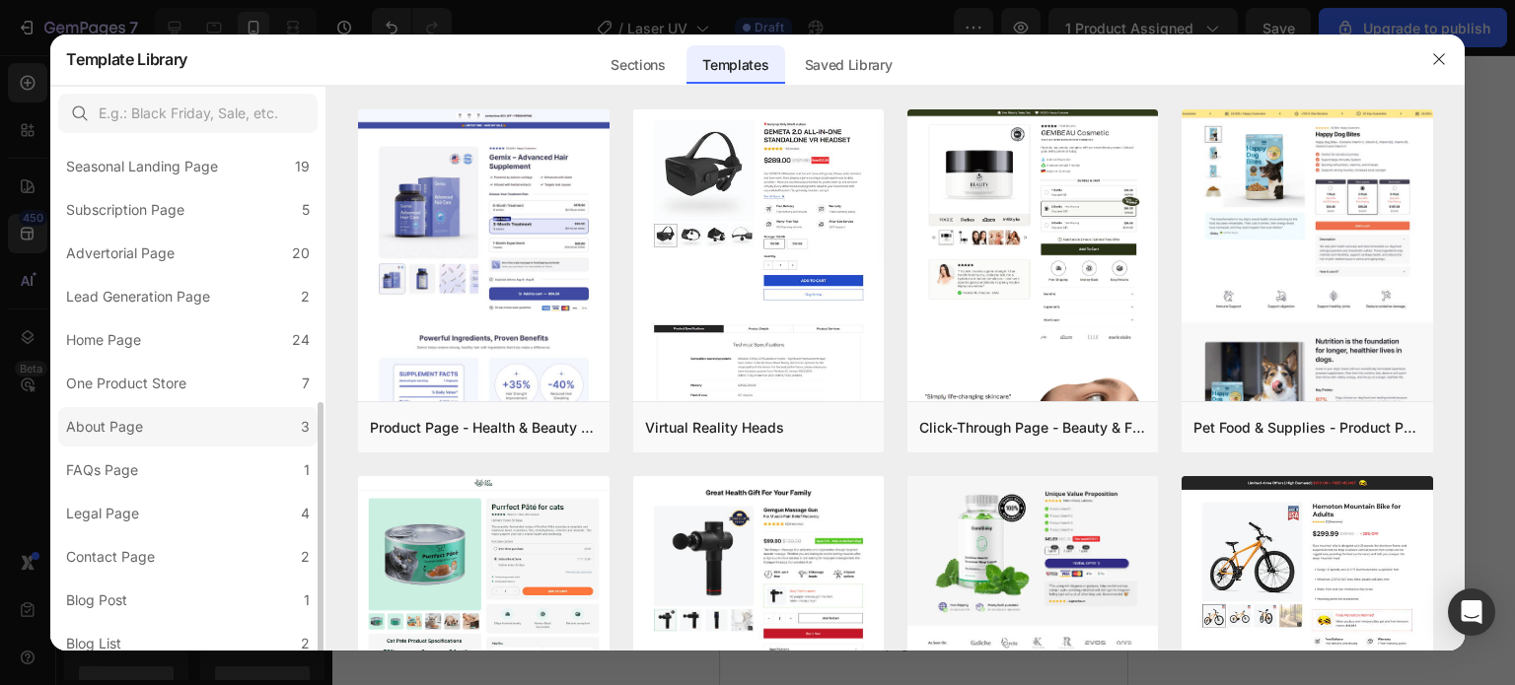
scroll to position [239, 0]
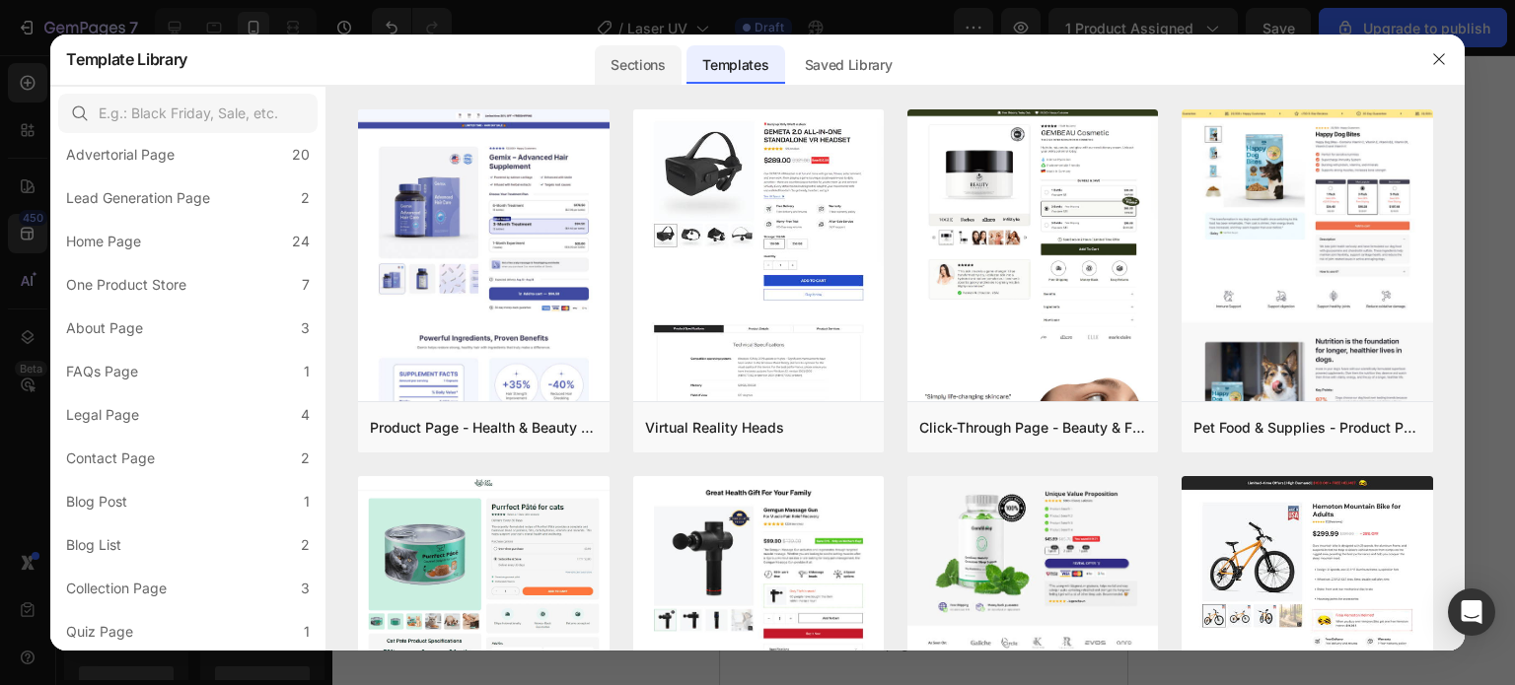
click at [659, 70] on div "Sections" at bounding box center [638, 64] width 86 height 39
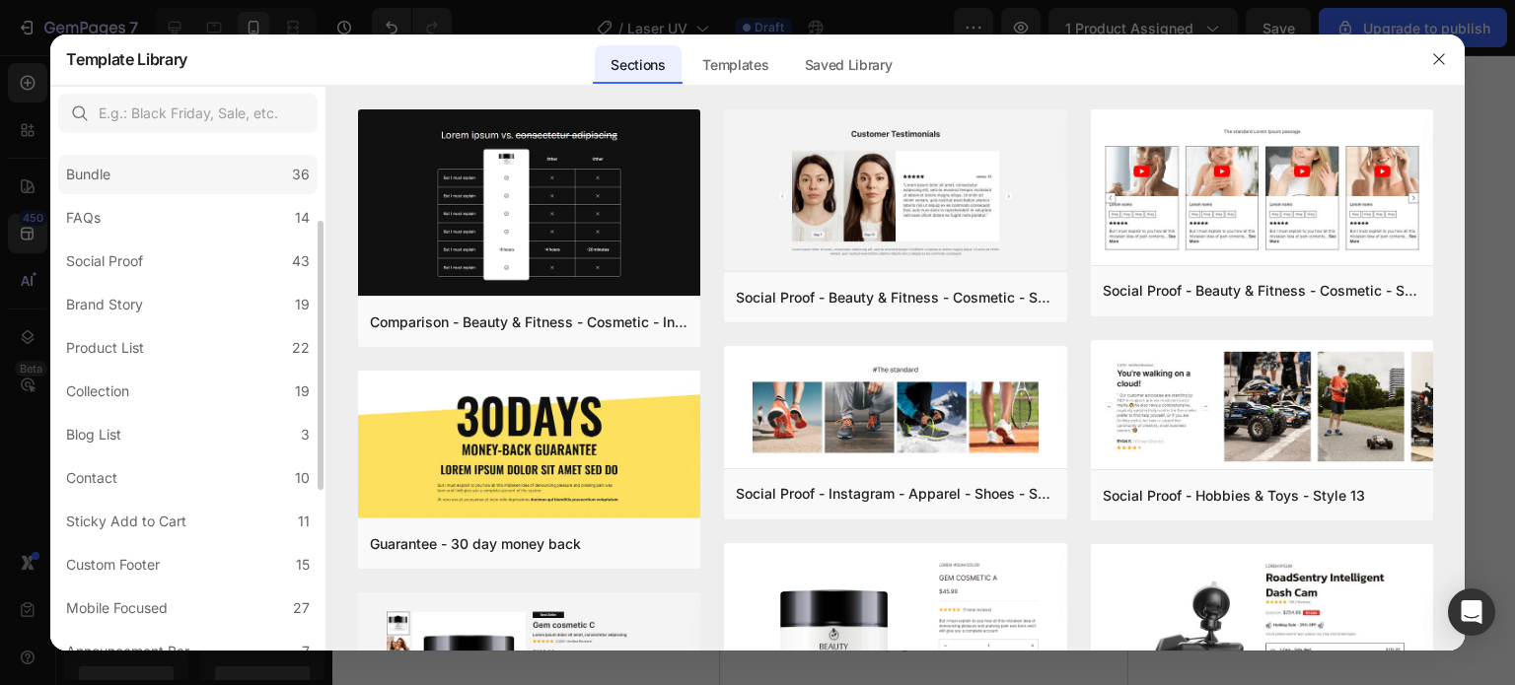
scroll to position [456, 0]
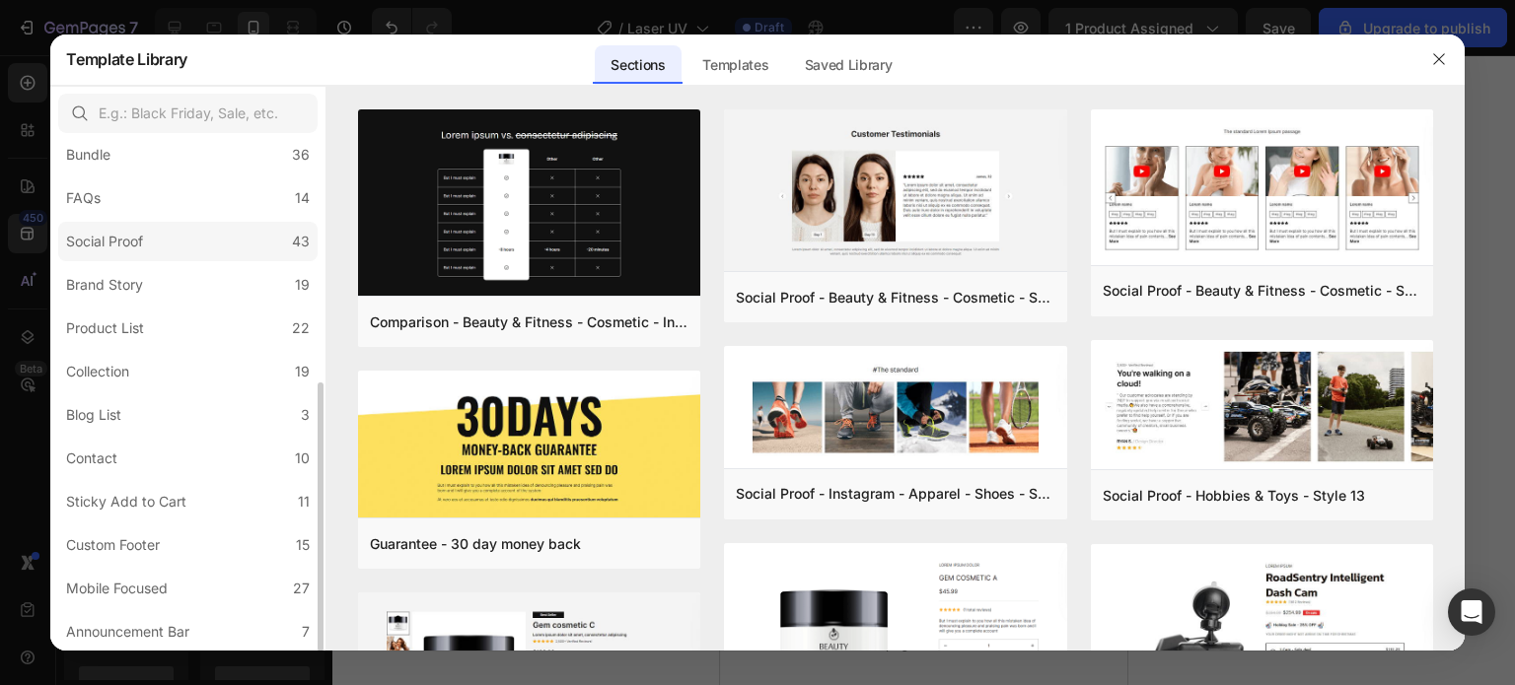
click at [178, 245] on label "Social Proof 43" at bounding box center [187, 241] width 259 height 39
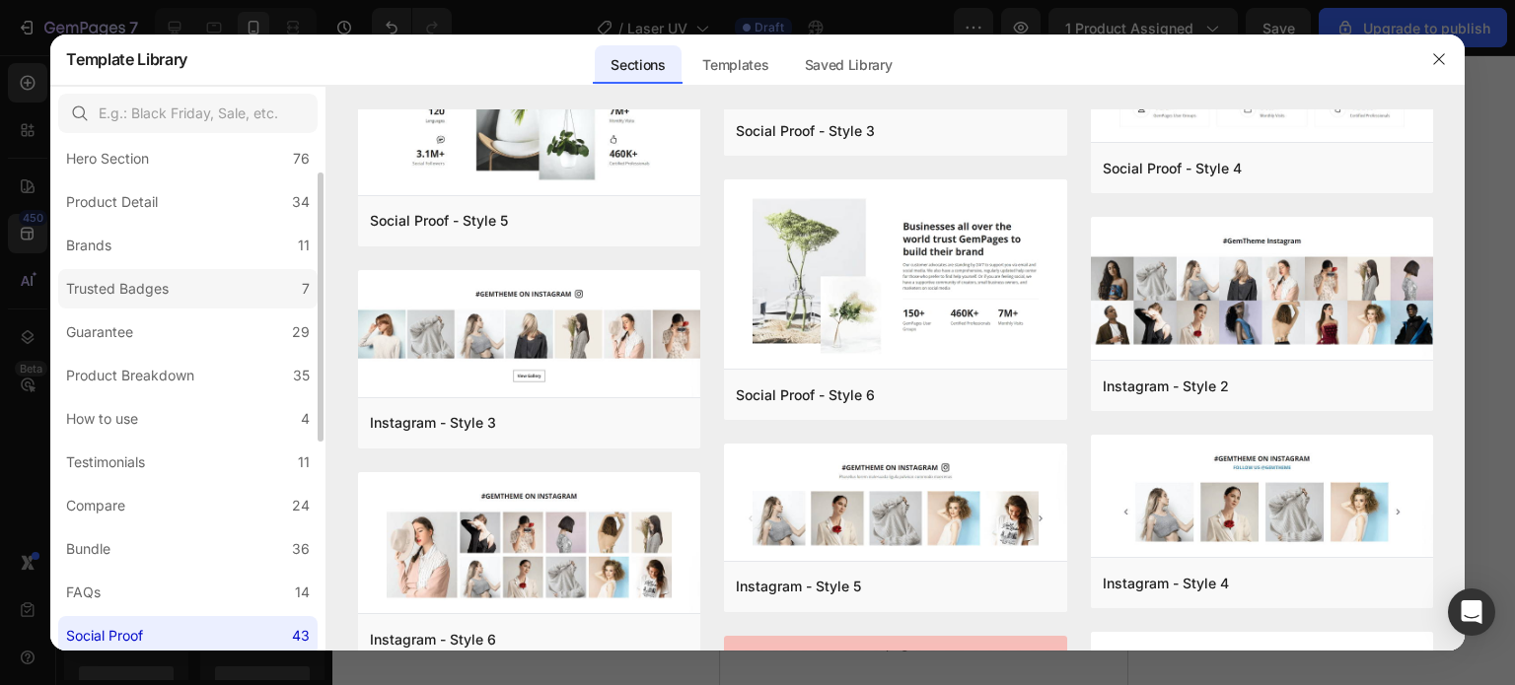
scroll to position [0, 0]
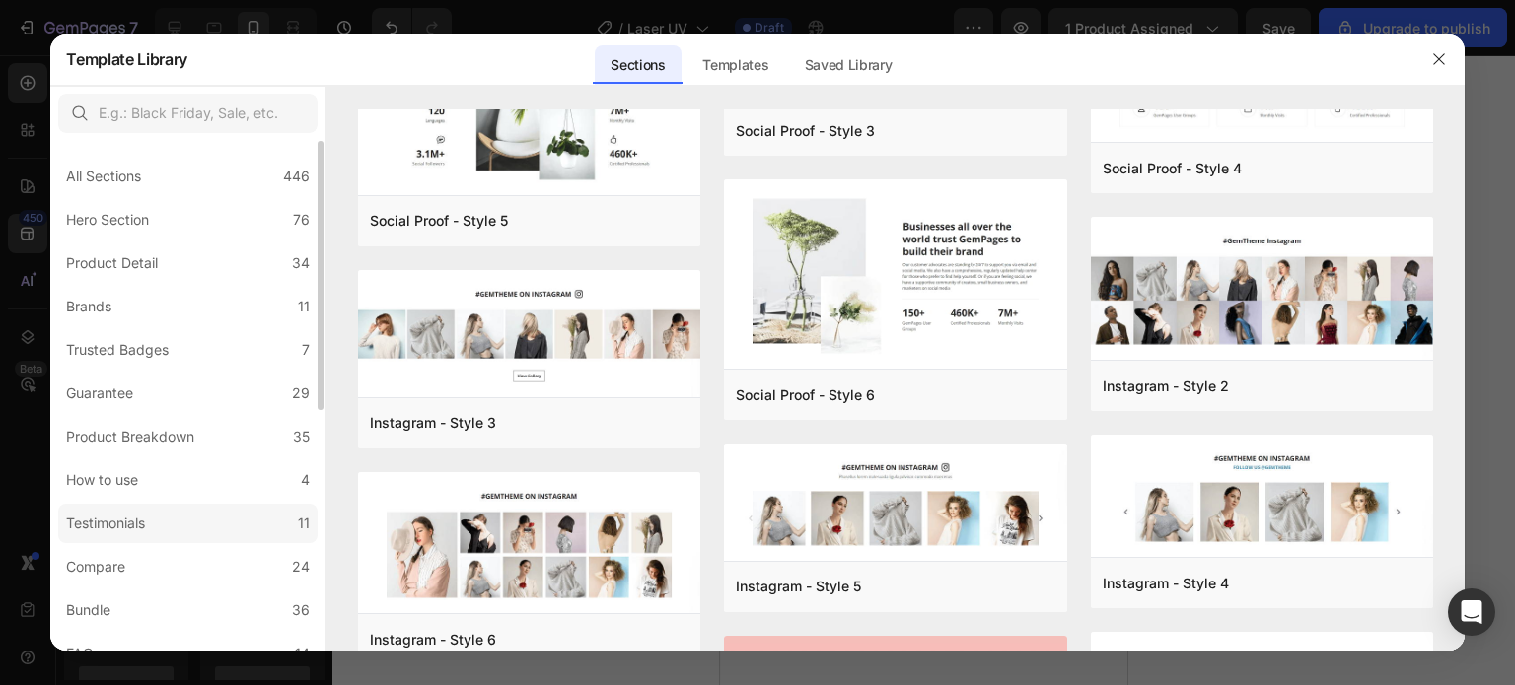
click at [153, 530] on div "Testimonials" at bounding box center [109, 524] width 87 height 24
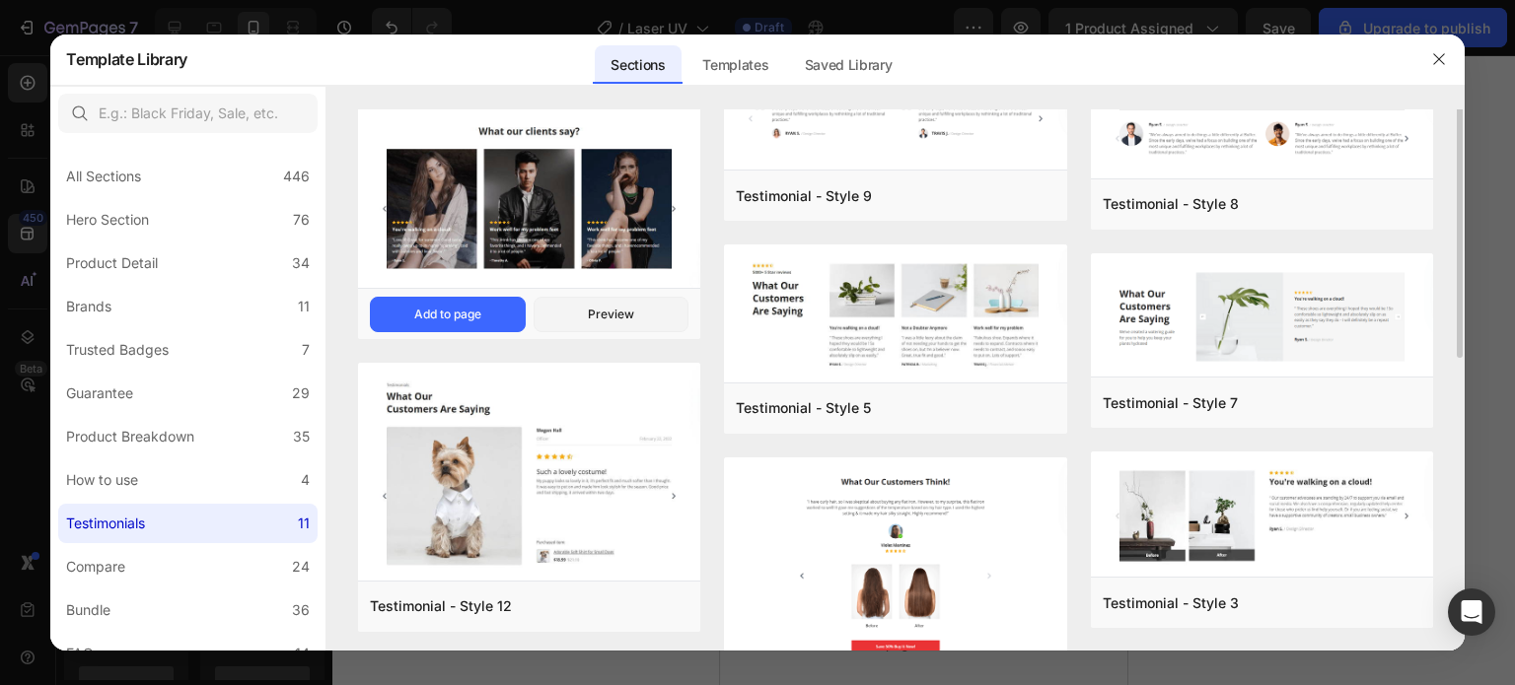
scroll to position [161, 0]
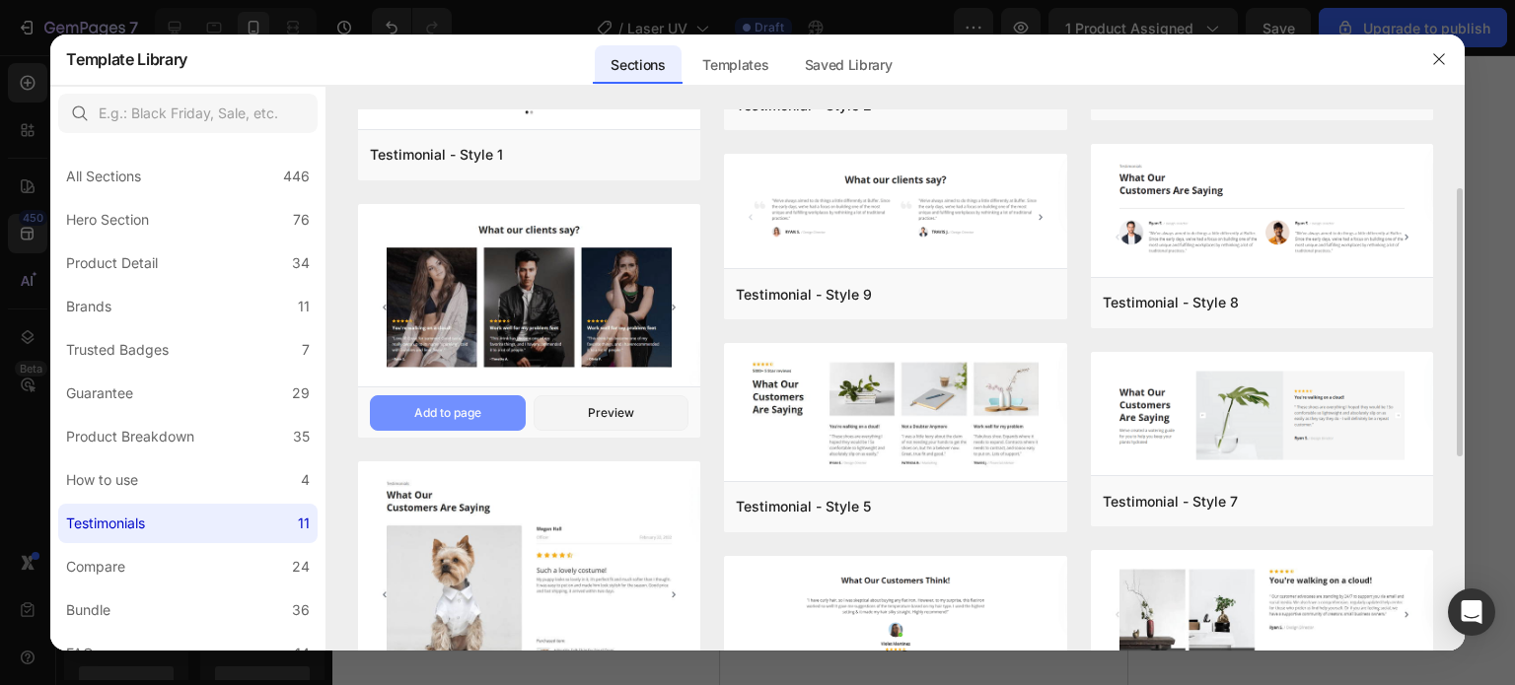
click at [485, 419] on button "Add to page" at bounding box center [448, 413] width 156 height 36
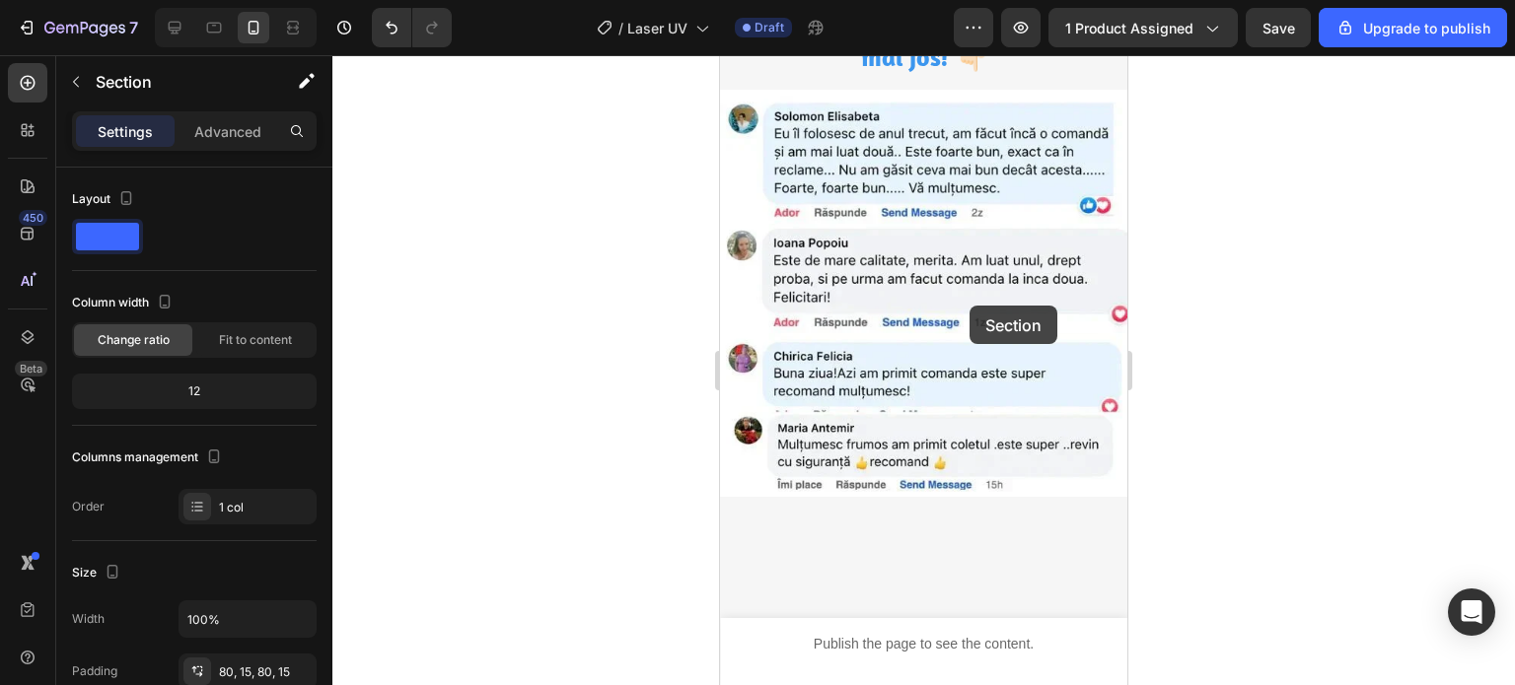
scroll to position [5425, 0]
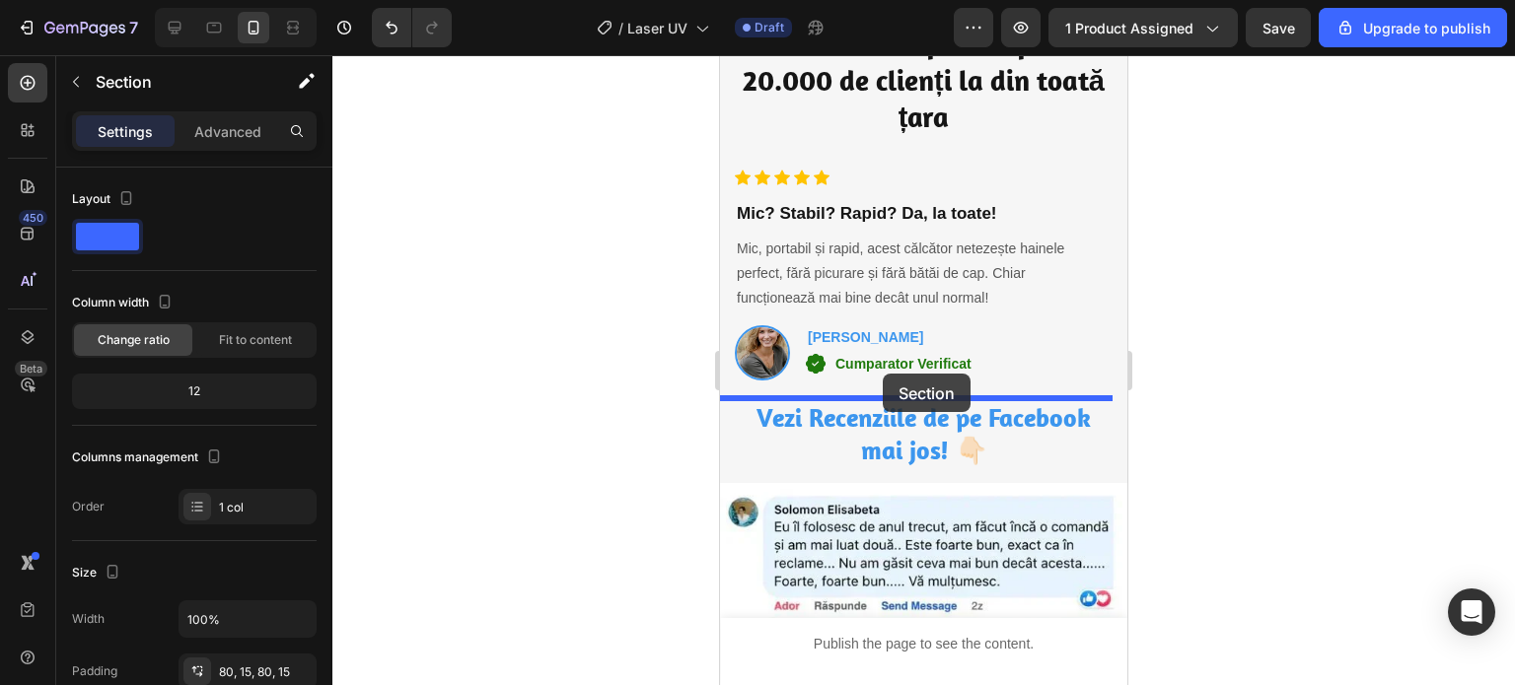
drag, startPoint x: 969, startPoint y: 299, endPoint x: 881, endPoint y: 374, distance: 116.2
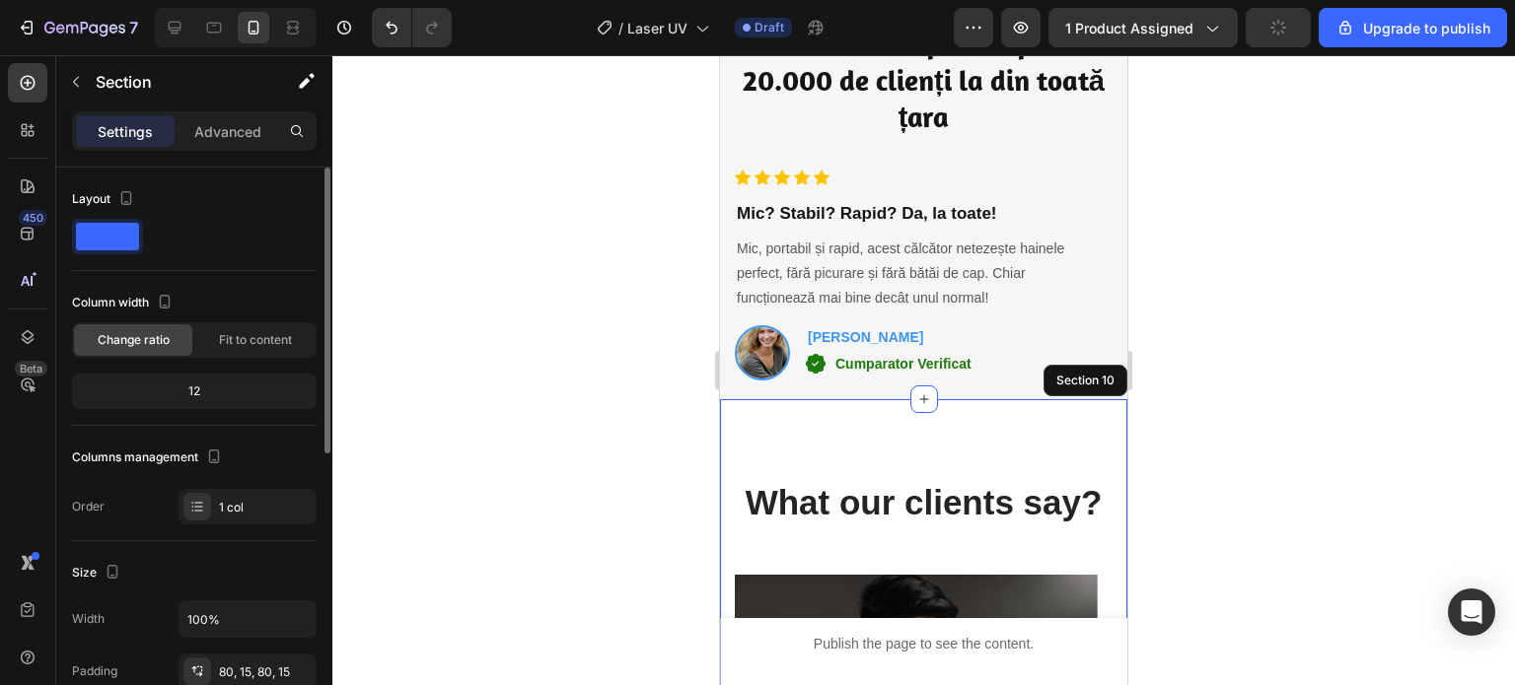
scroll to position [493, 0]
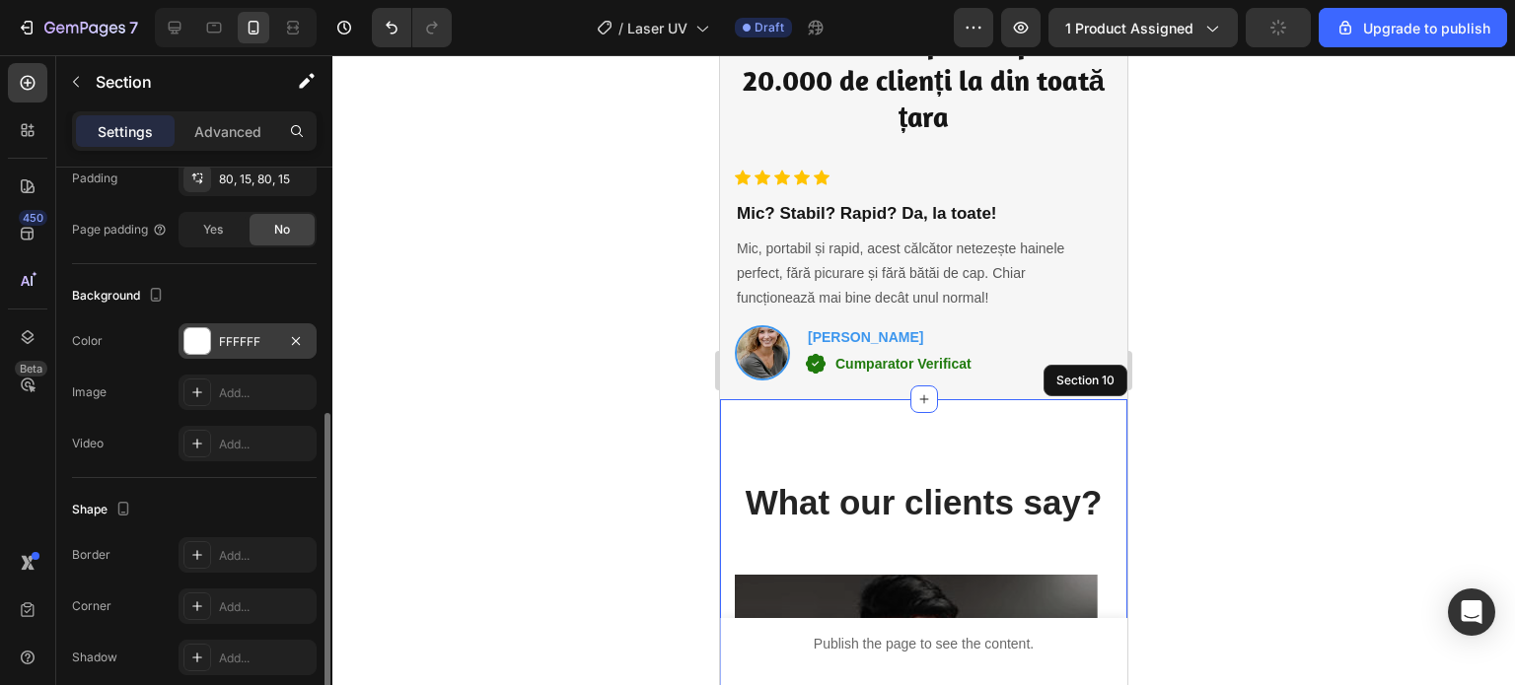
click at [258, 339] on div "FFFFFF" at bounding box center [247, 342] width 57 height 18
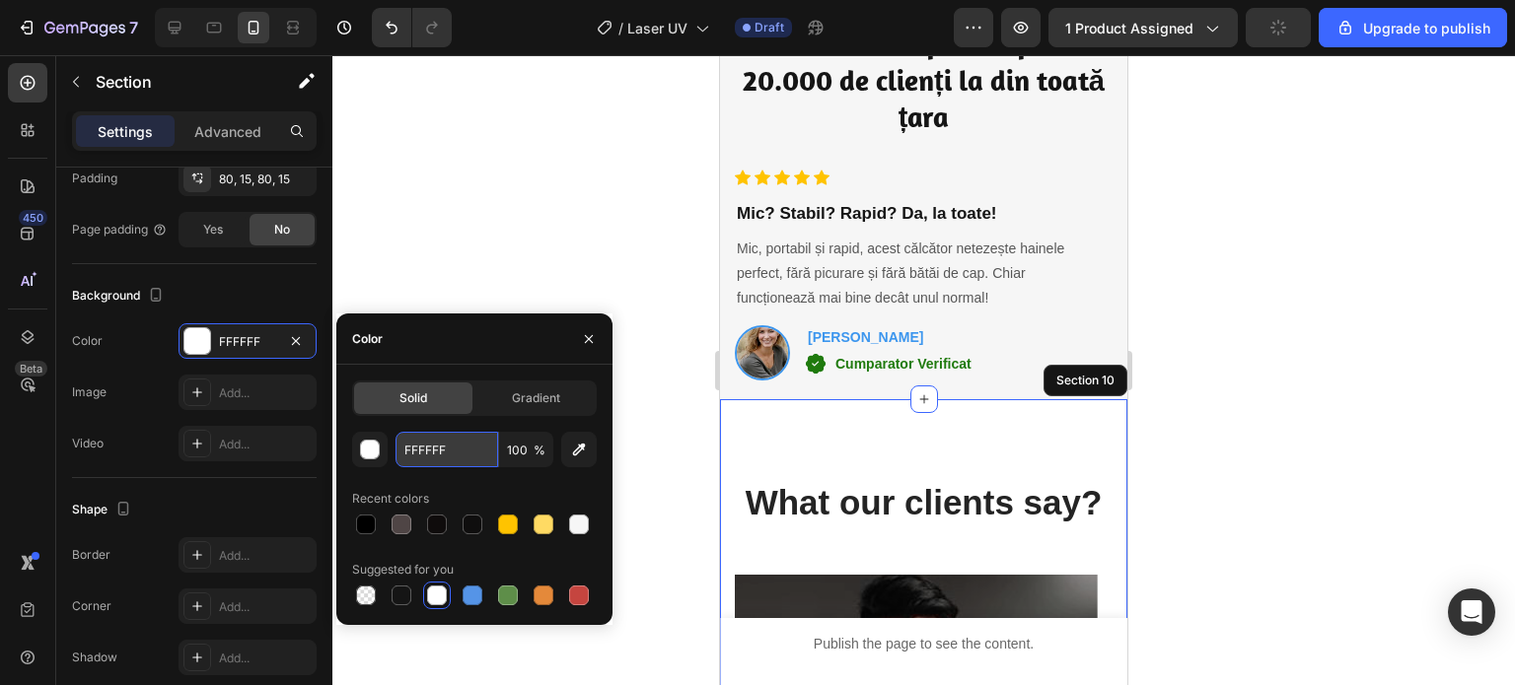
click at [461, 440] on input "FFFFFF" at bounding box center [446, 450] width 103 height 36
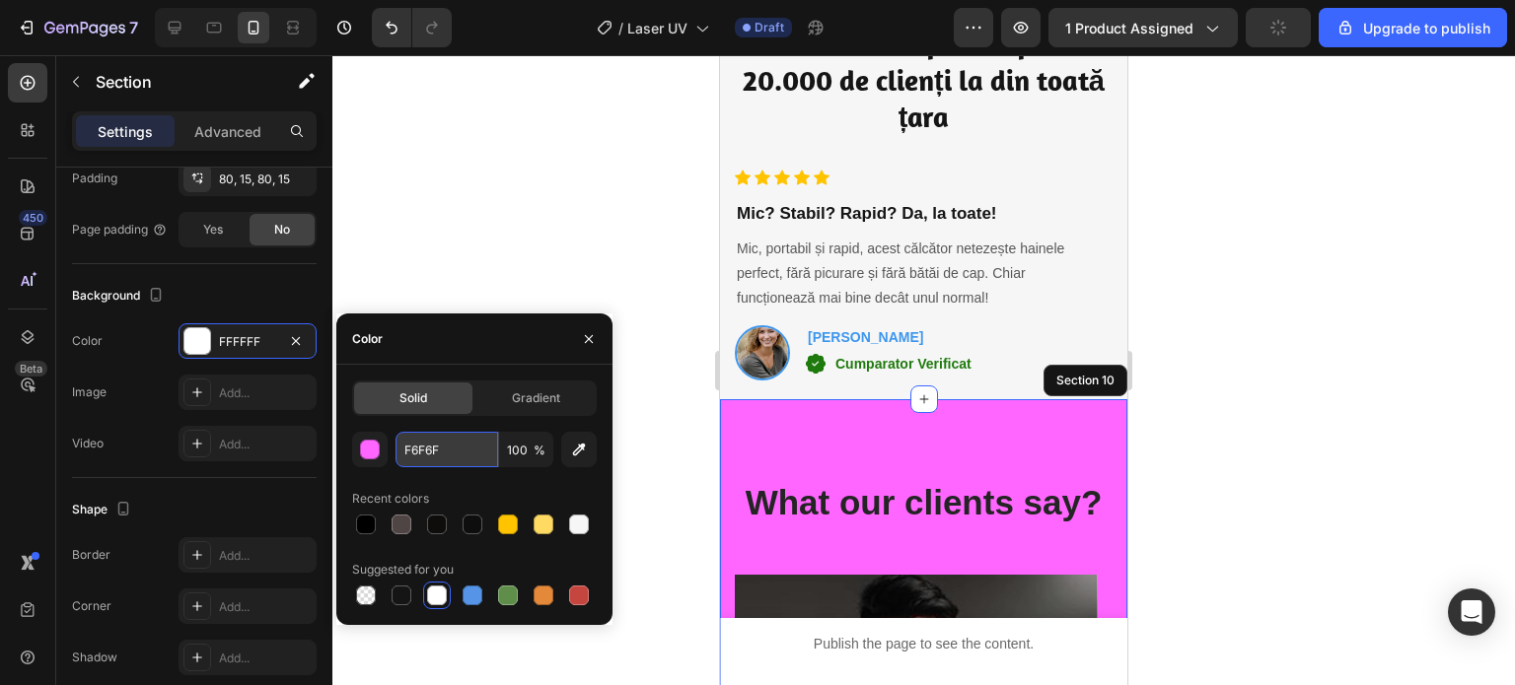
type input "F6F6F6"
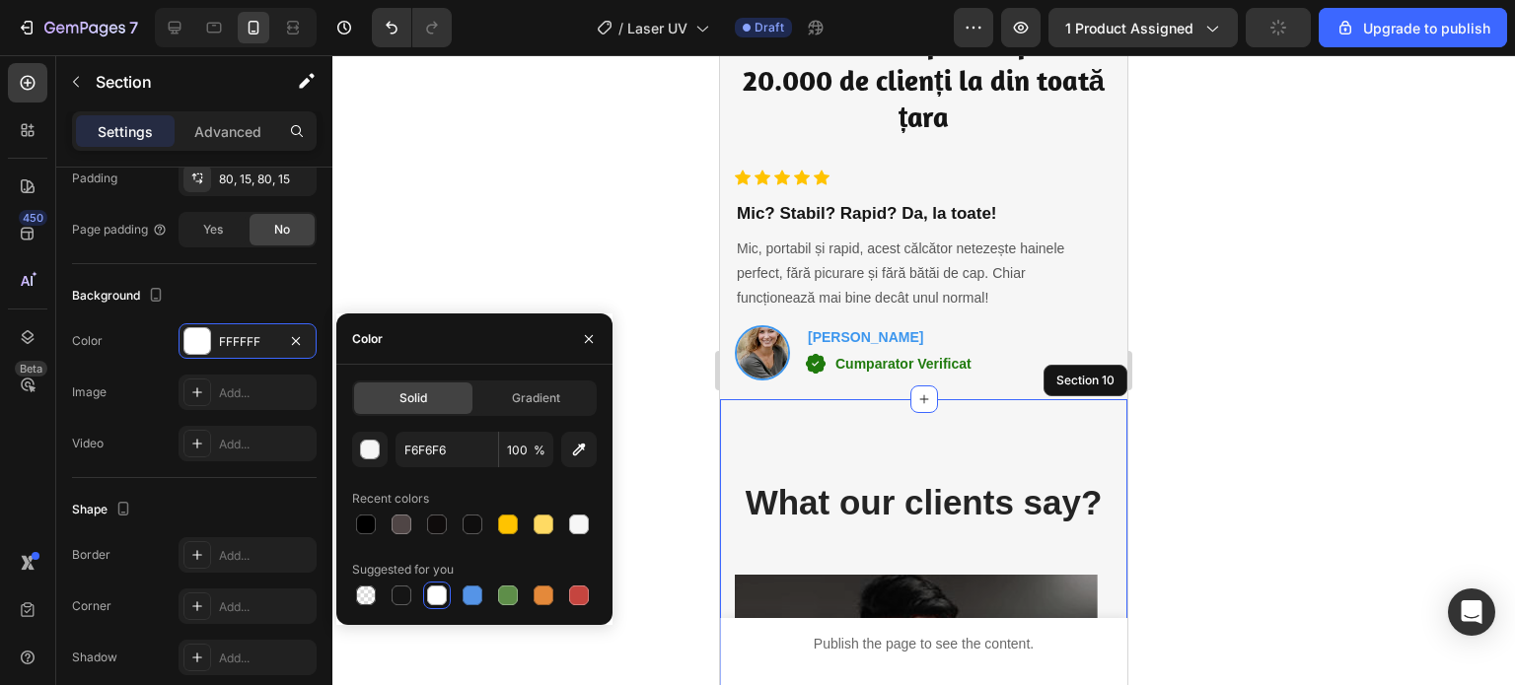
click at [481, 269] on div at bounding box center [923, 370] width 1182 height 630
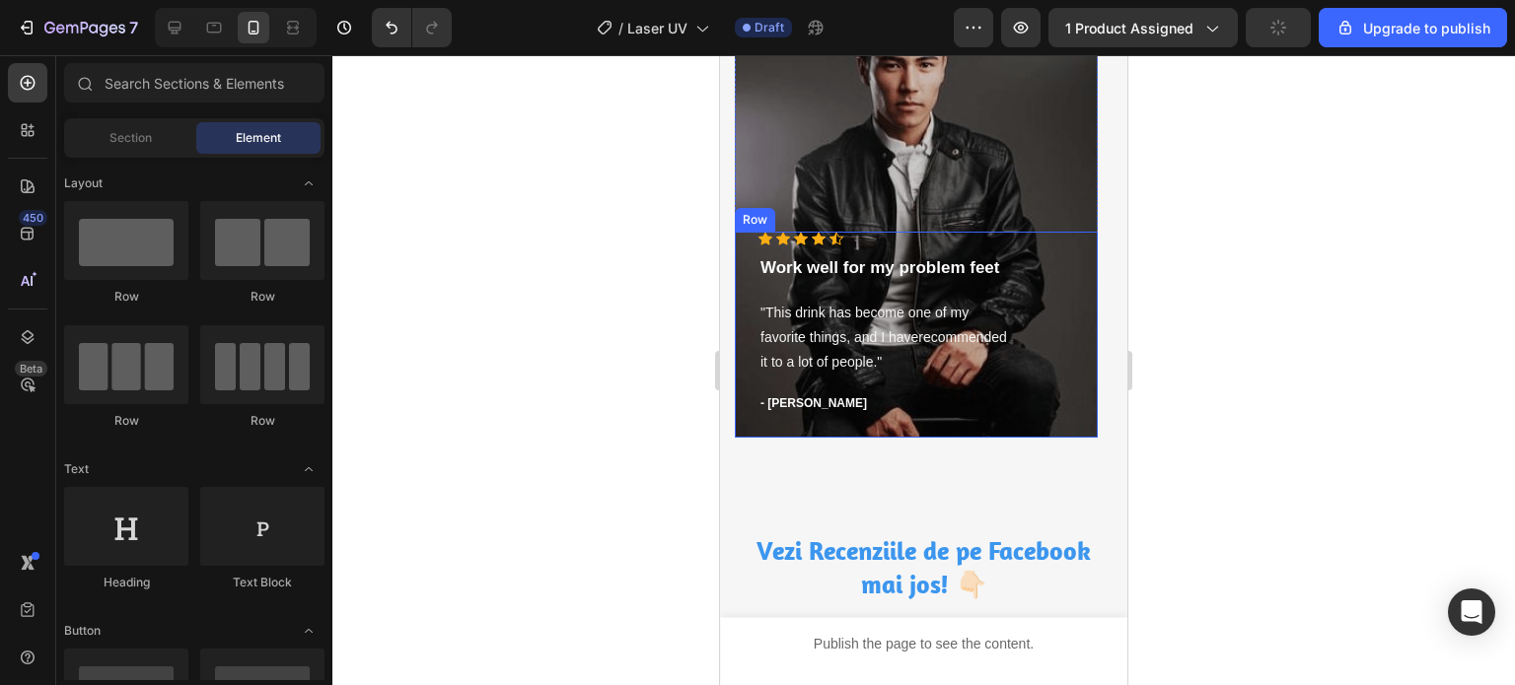
scroll to position [6017, 0]
click at [1085, 330] on div "Icon Icon Icon Icon Icon Icon List Hoz Work well for my problem feet Text block…" at bounding box center [916, 333] width 363 height 206
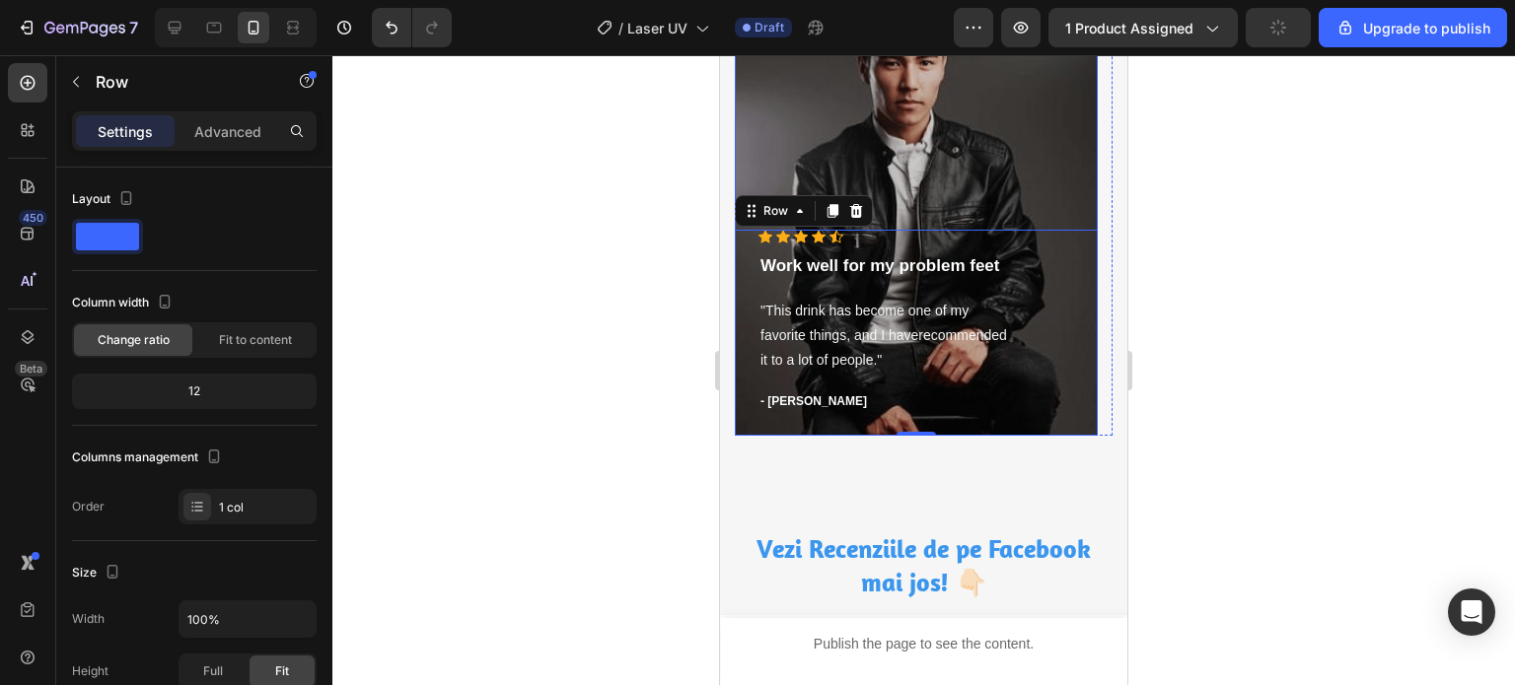
click at [1061, 204] on div "Overlay" at bounding box center [916, 209] width 363 height 454
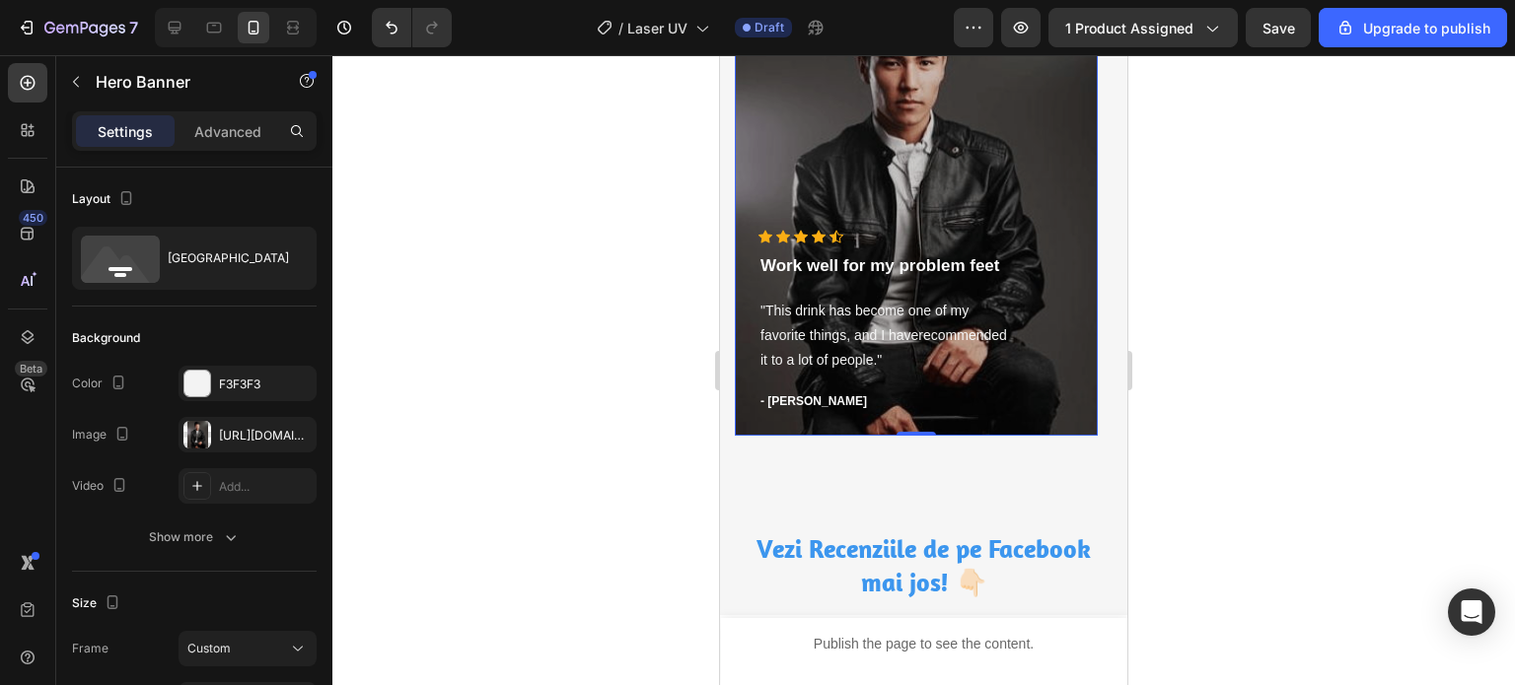
click at [1021, 174] on div "Overlay" at bounding box center [916, 209] width 363 height 454
click at [290, 425] on button "button" at bounding box center [296, 435] width 24 height 24
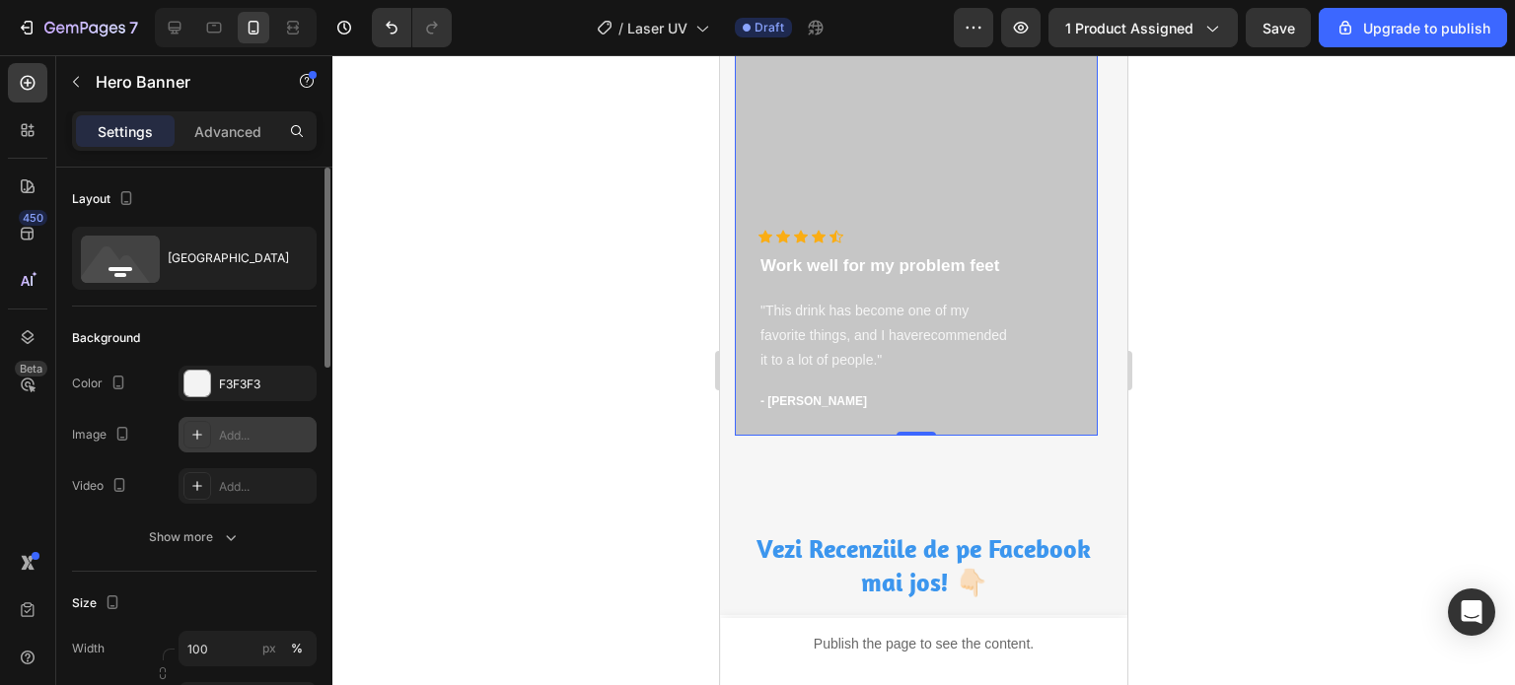
click at [241, 436] on div "Add..." at bounding box center [265, 436] width 93 height 18
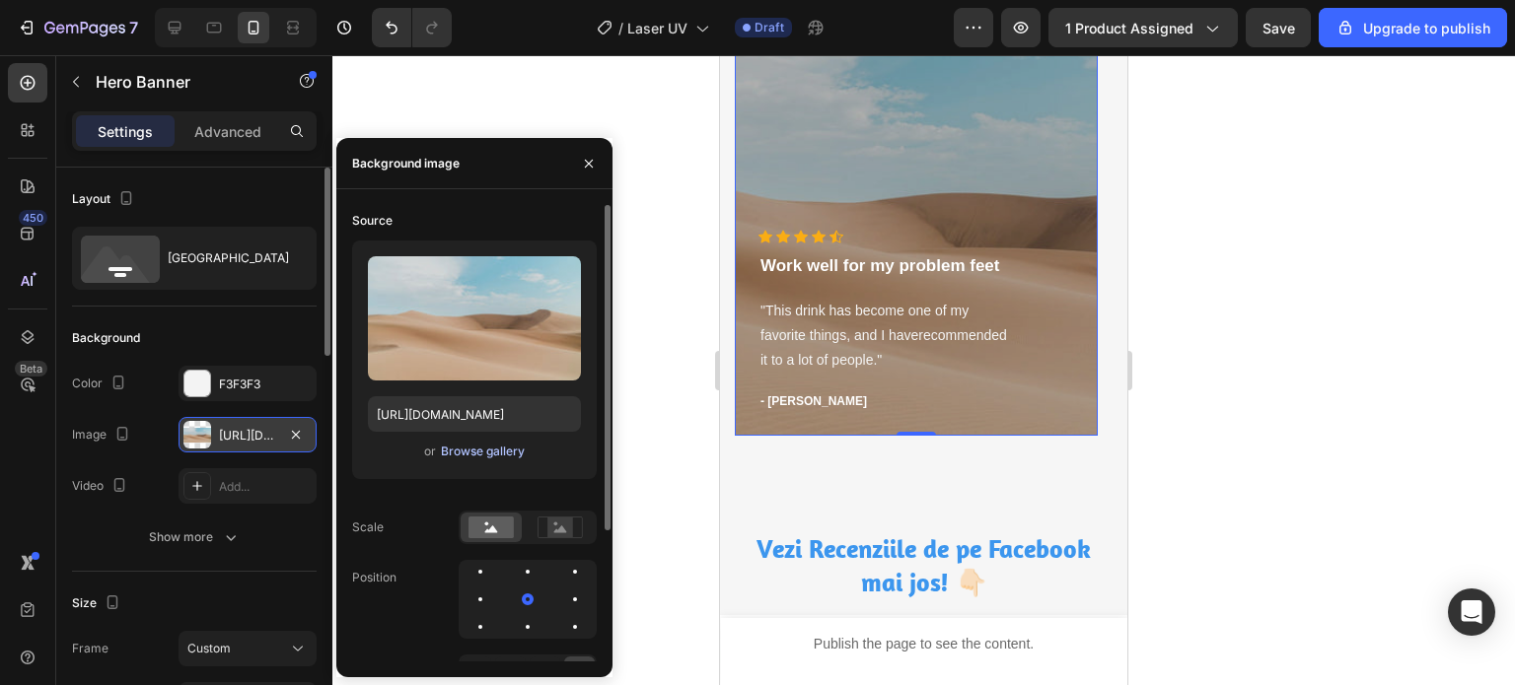
click at [488, 448] on div "Browse gallery" at bounding box center [483, 452] width 84 height 18
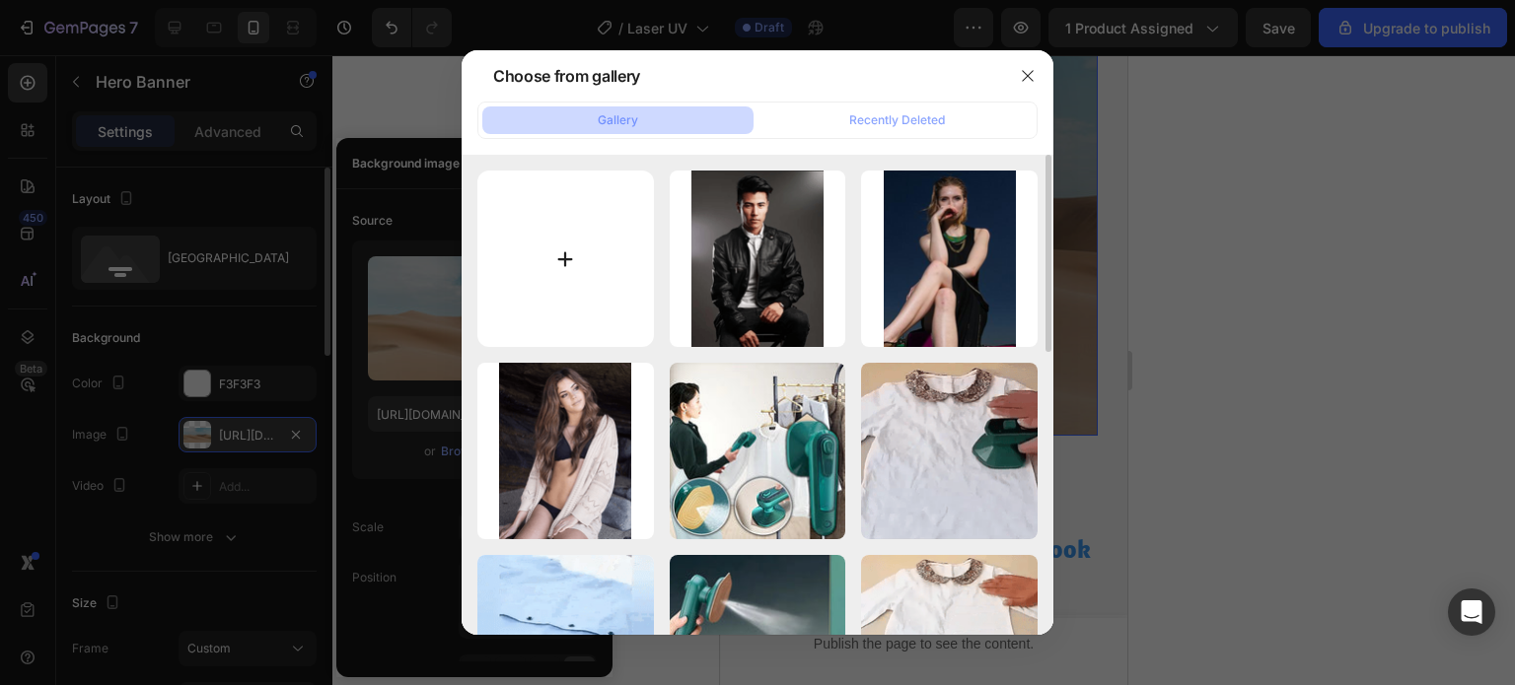
click at [553, 270] on input "file" at bounding box center [565, 259] width 177 height 177
type input "C:\fakepath\1.webp"
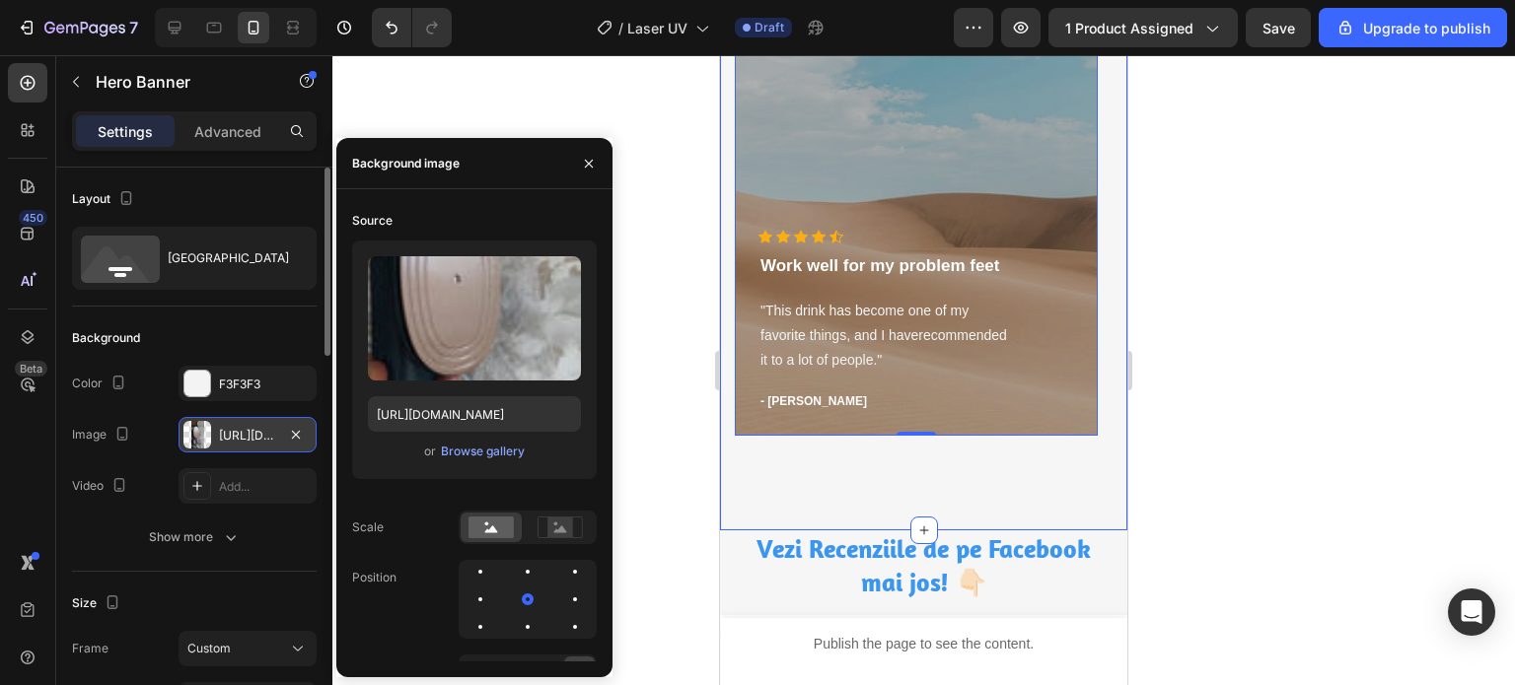
type input "[URL][DOMAIN_NAME]"
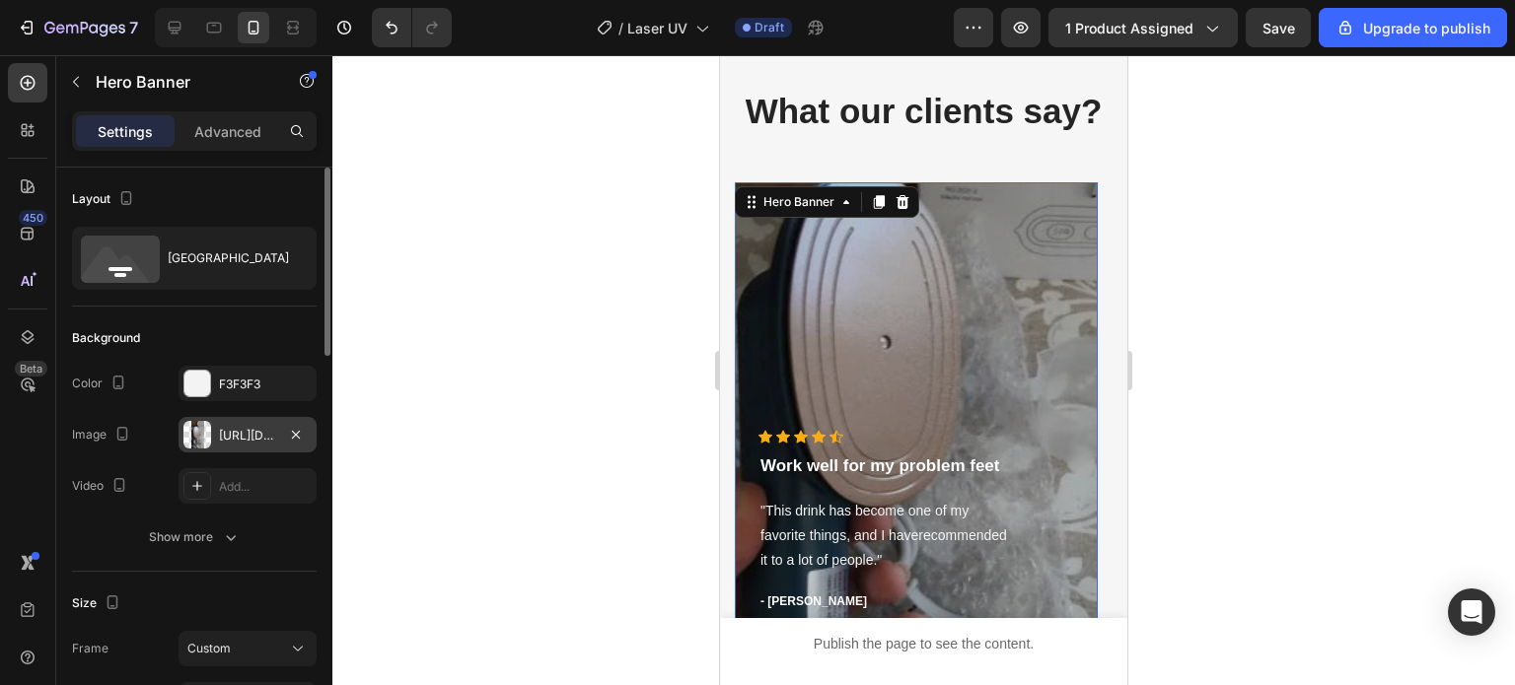
scroll to position [5819, 0]
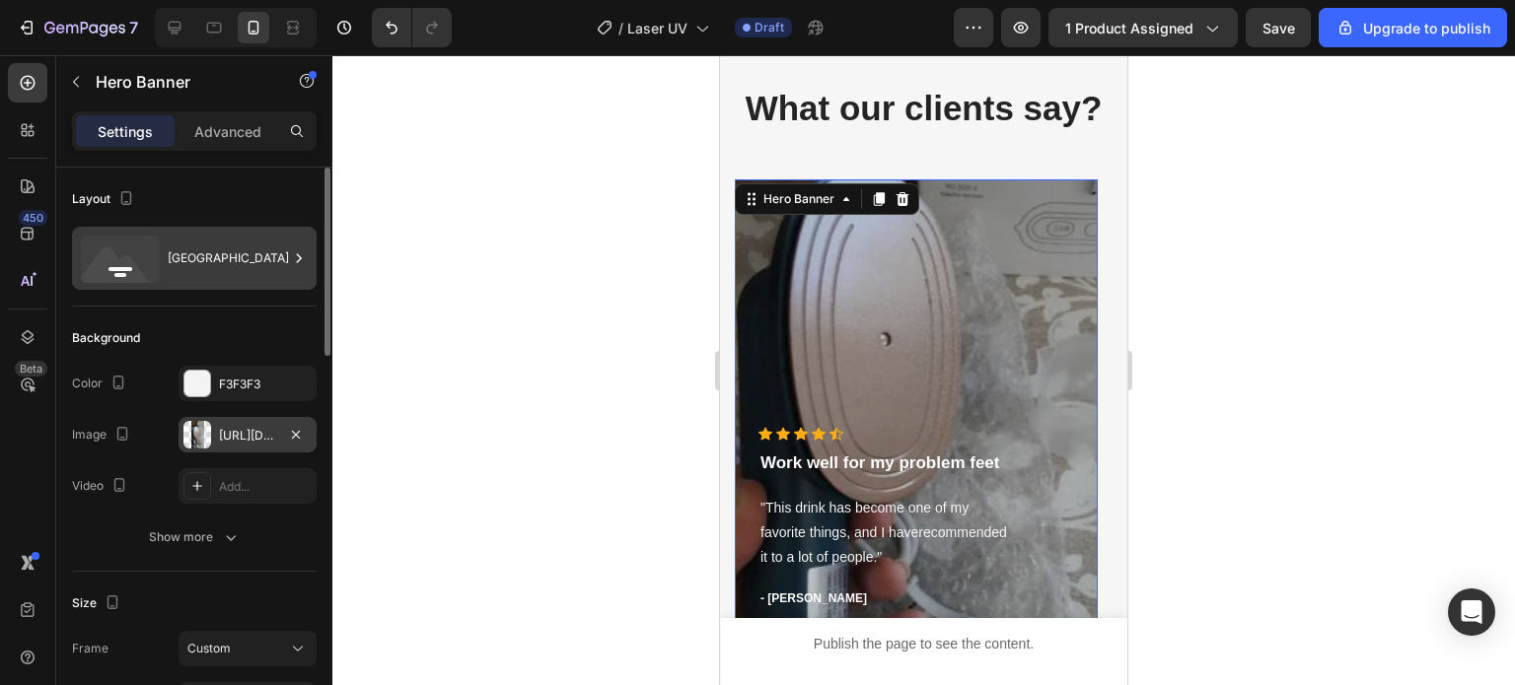
click at [185, 255] on div "[GEOGRAPHIC_DATA]" at bounding box center [228, 258] width 120 height 45
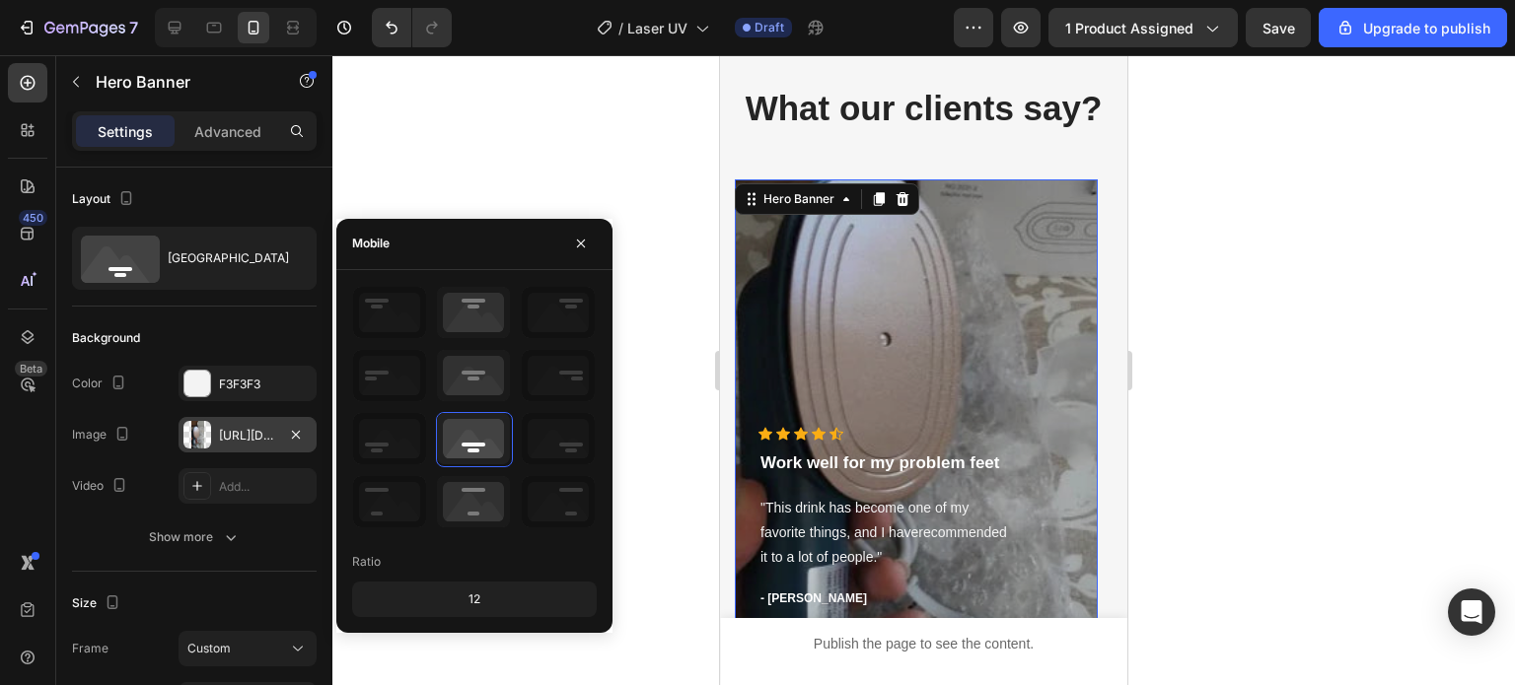
click at [138, 564] on div "Background The changes might be hidden by the image and the video. Color F3F3F3…" at bounding box center [194, 439] width 245 height 265
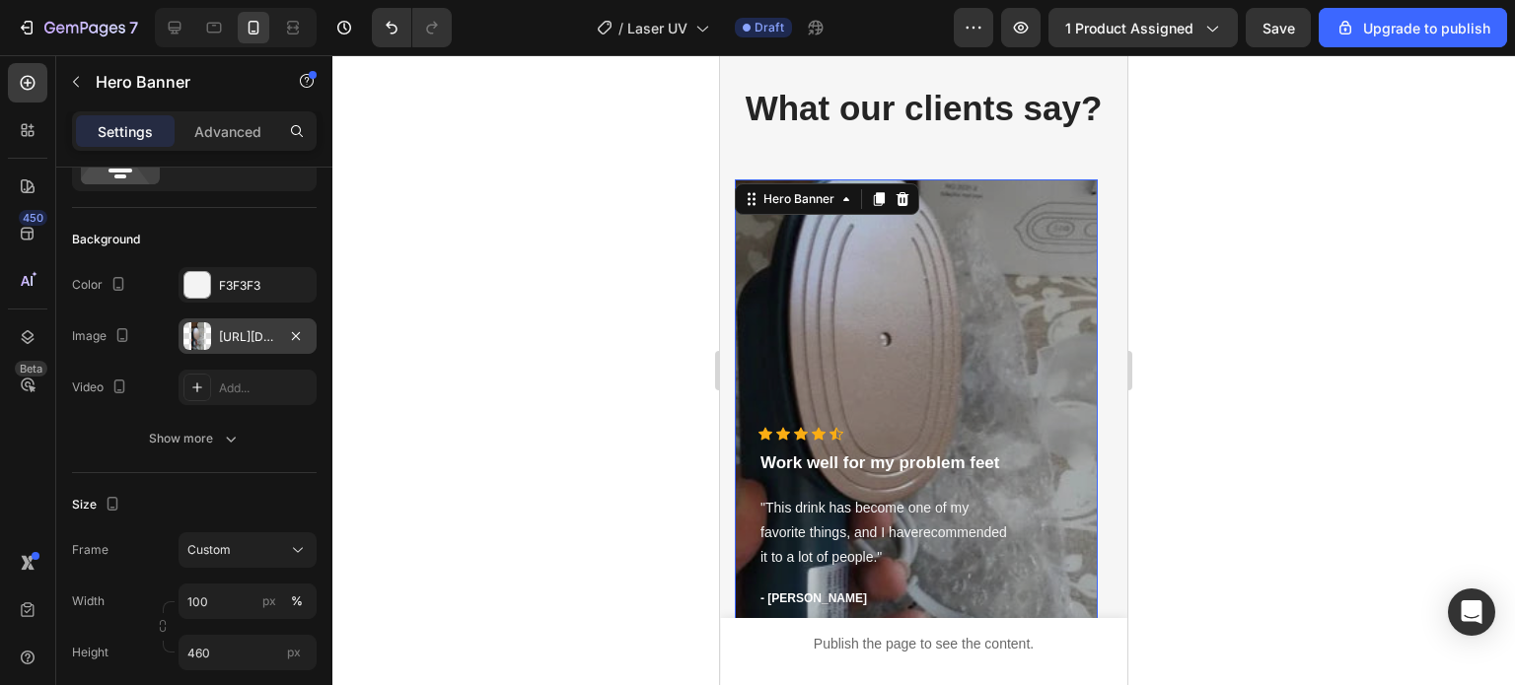
scroll to position [296, 0]
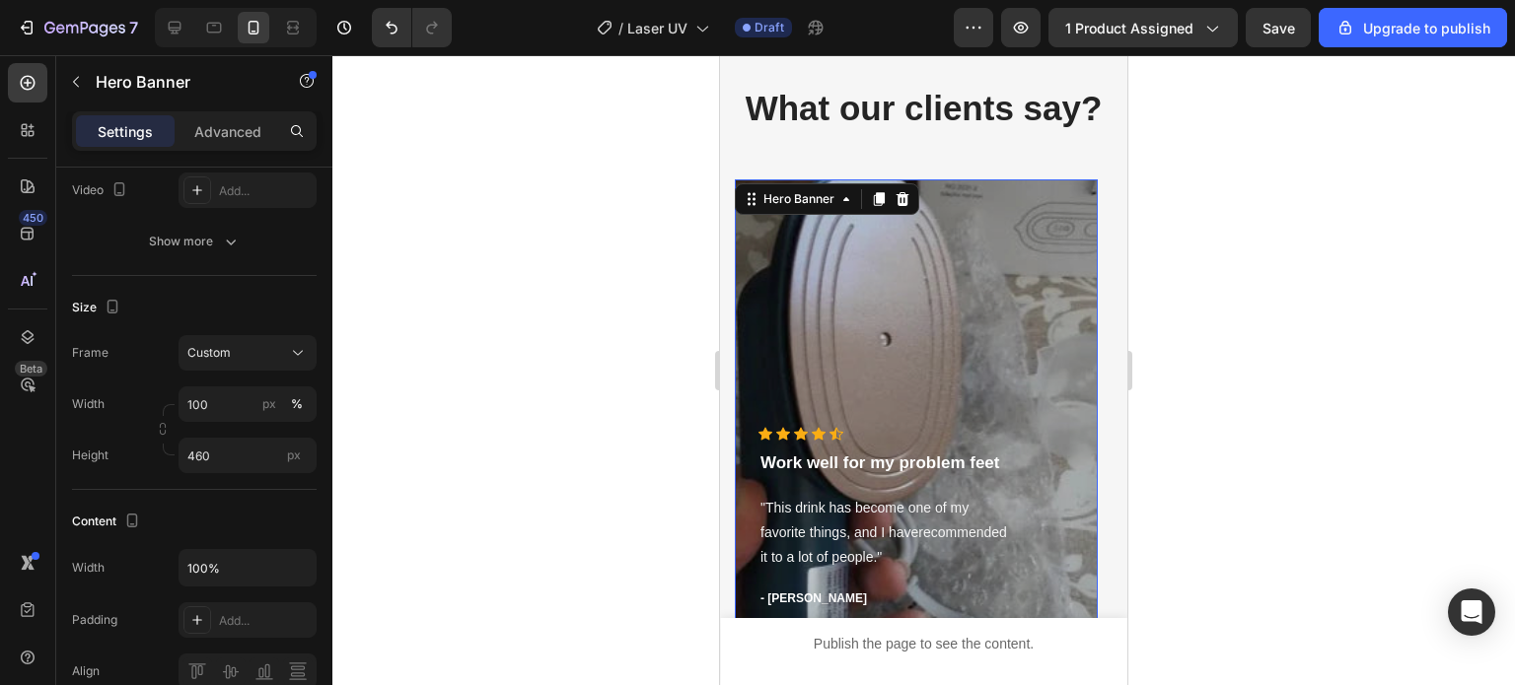
click at [889, 356] on div "Overlay" at bounding box center [916, 406] width 363 height 454
click at [822, 196] on div "Hero Banner" at bounding box center [798, 199] width 79 height 18
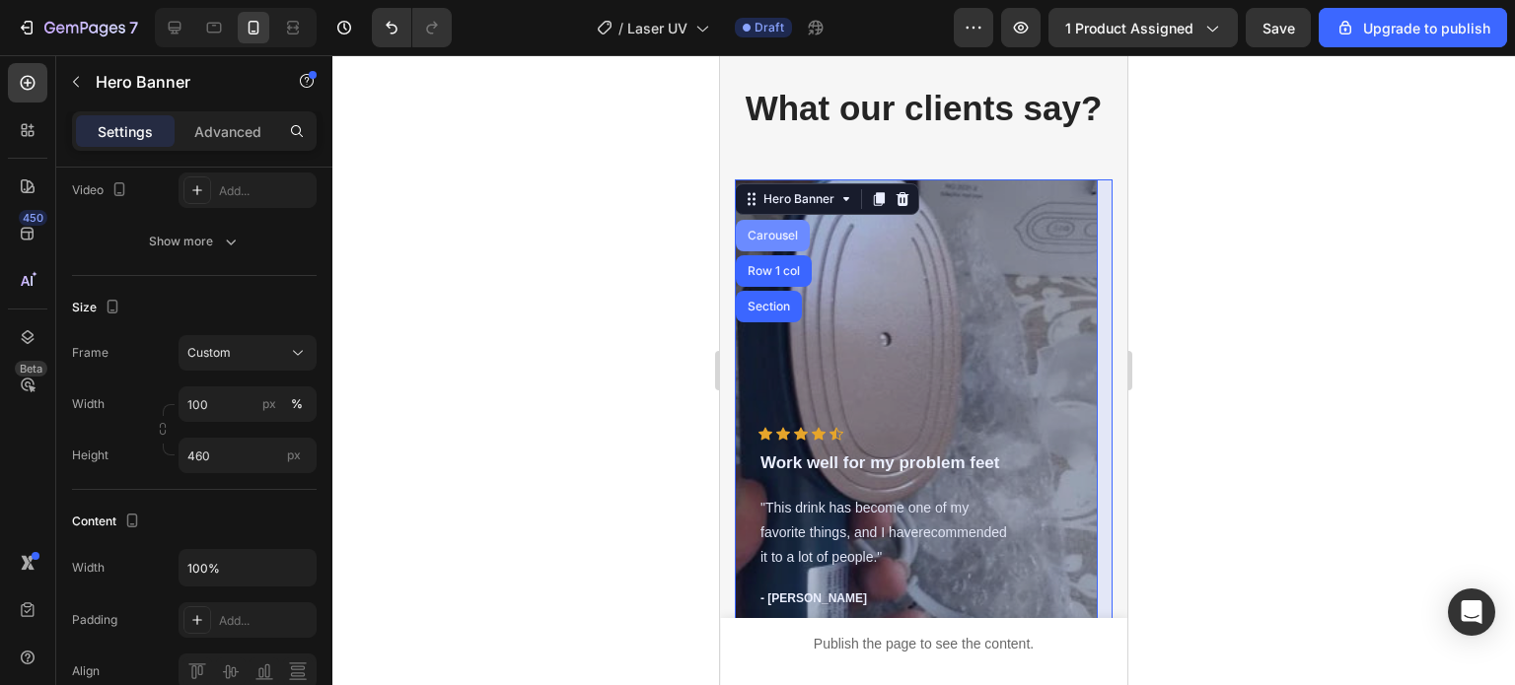
click at [759, 236] on div "Carousel" at bounding box center [773, 236] width 58 height 12
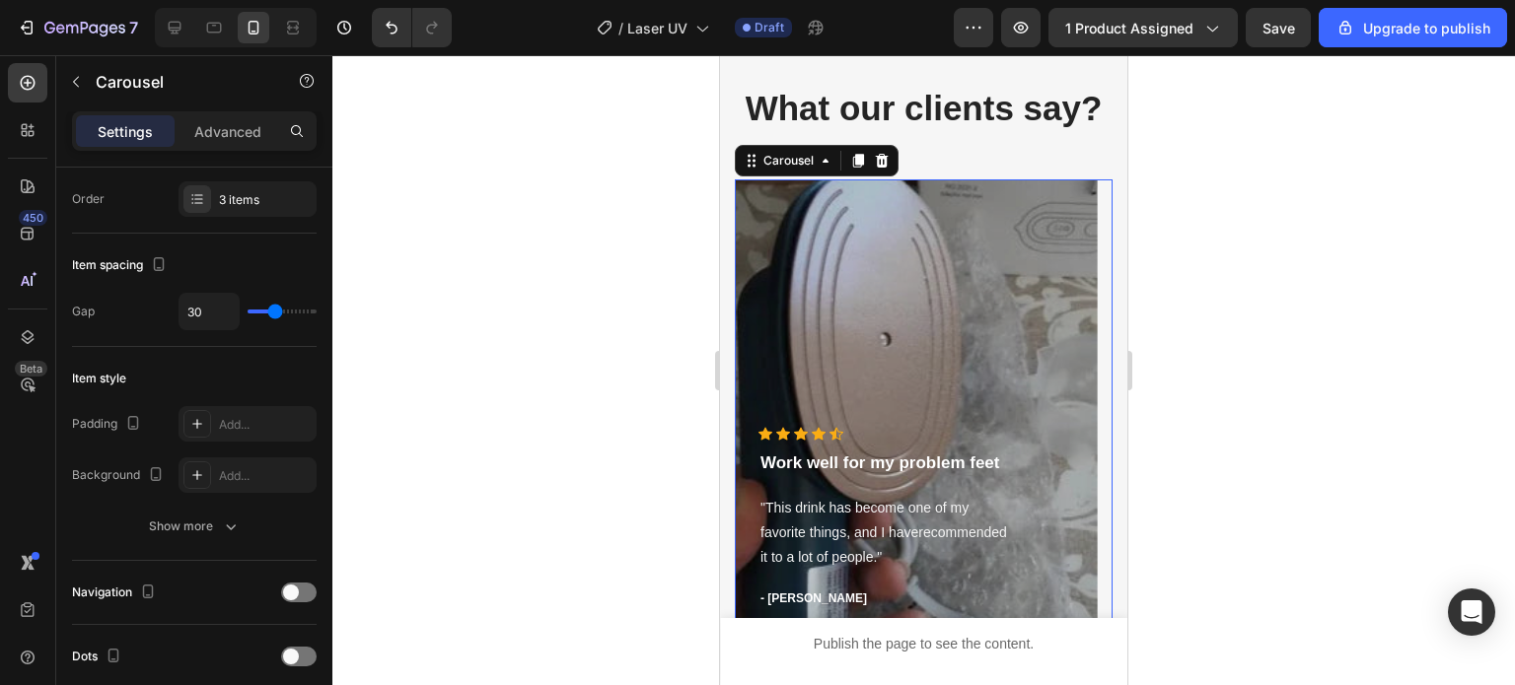
scroll to position [0, 0]
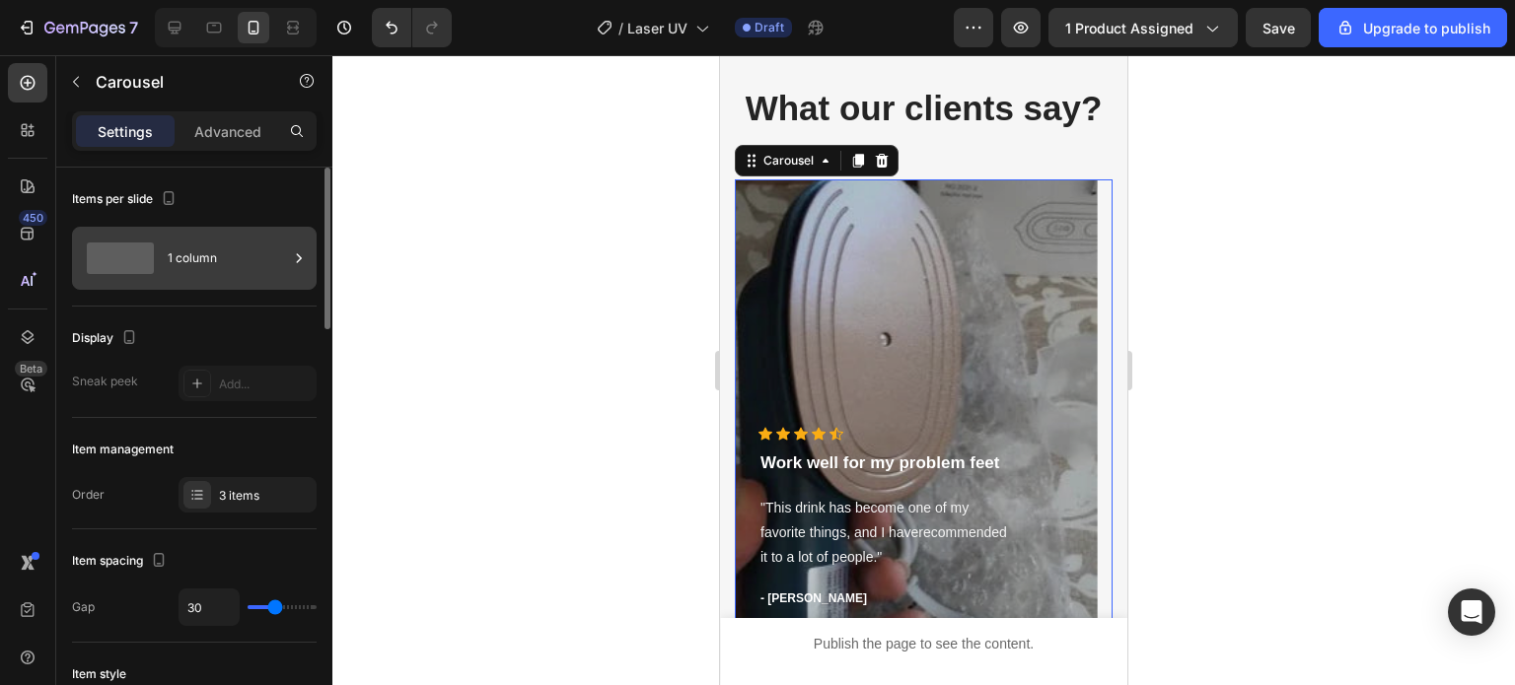
click at [189, 269] on div "1 column" at bounding box center [228, 258] width 120 height 45
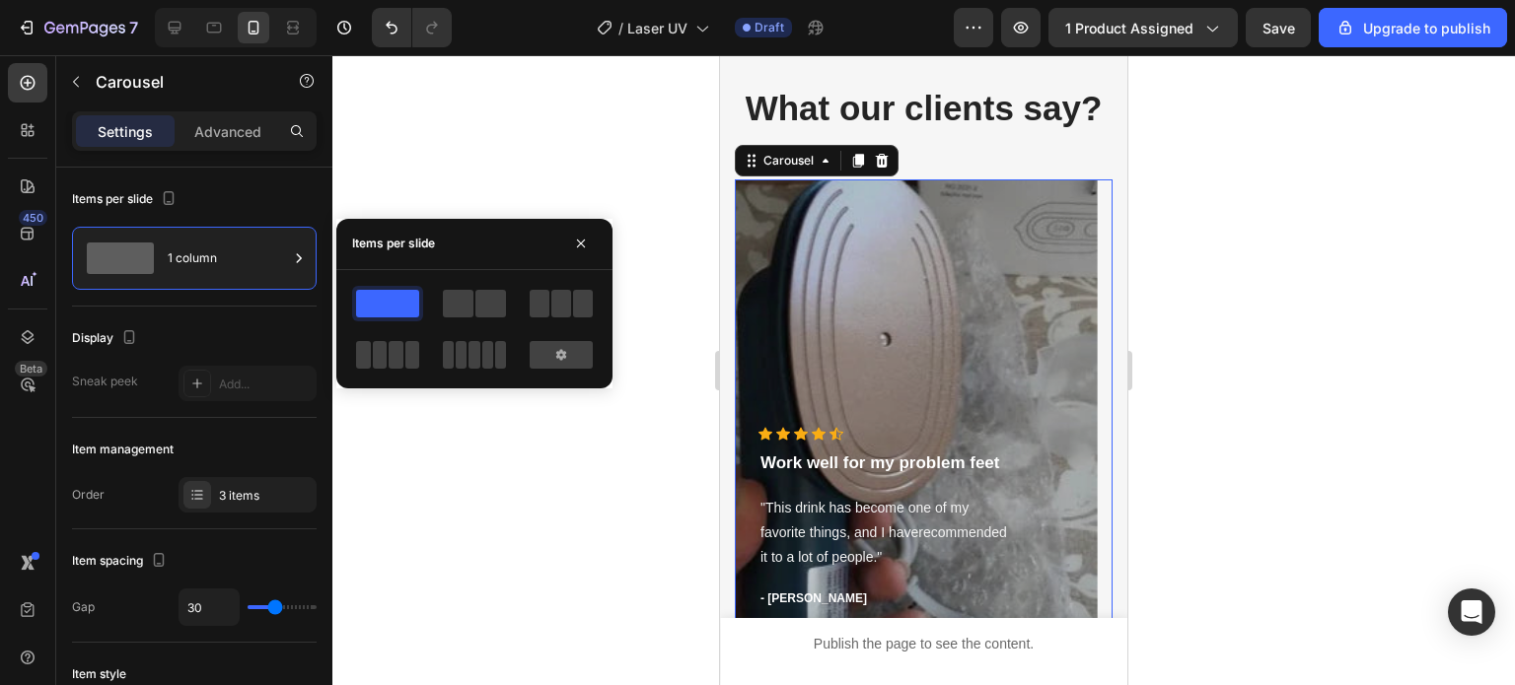
click at [563, 246] on div "Items per slide" at bounding box center [474, 244] width 276 height 51
click at [584, 245] on icon "button" at bounding box center [581, 244] width 16 height 16
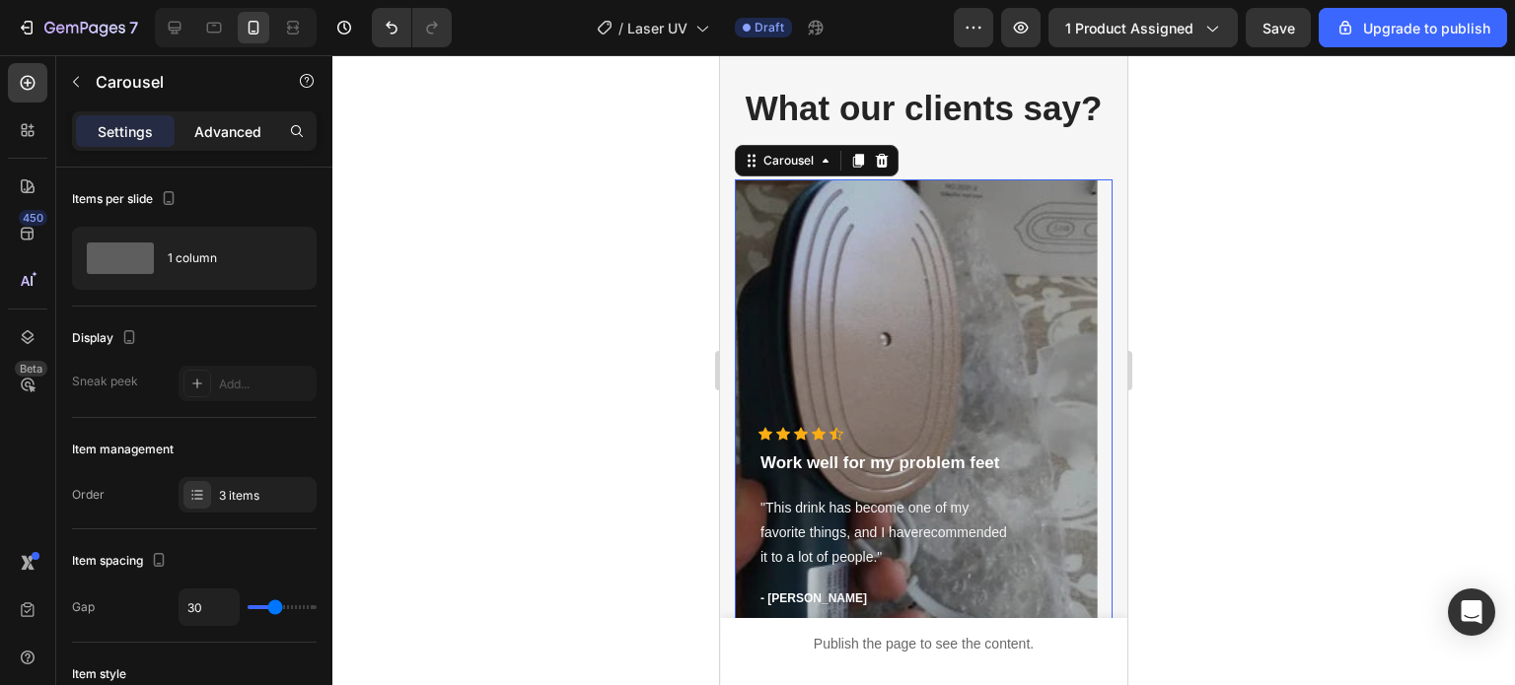
click at [231, 142] on div "Advanced" at bounding box center [227, 131] width 99 height 32
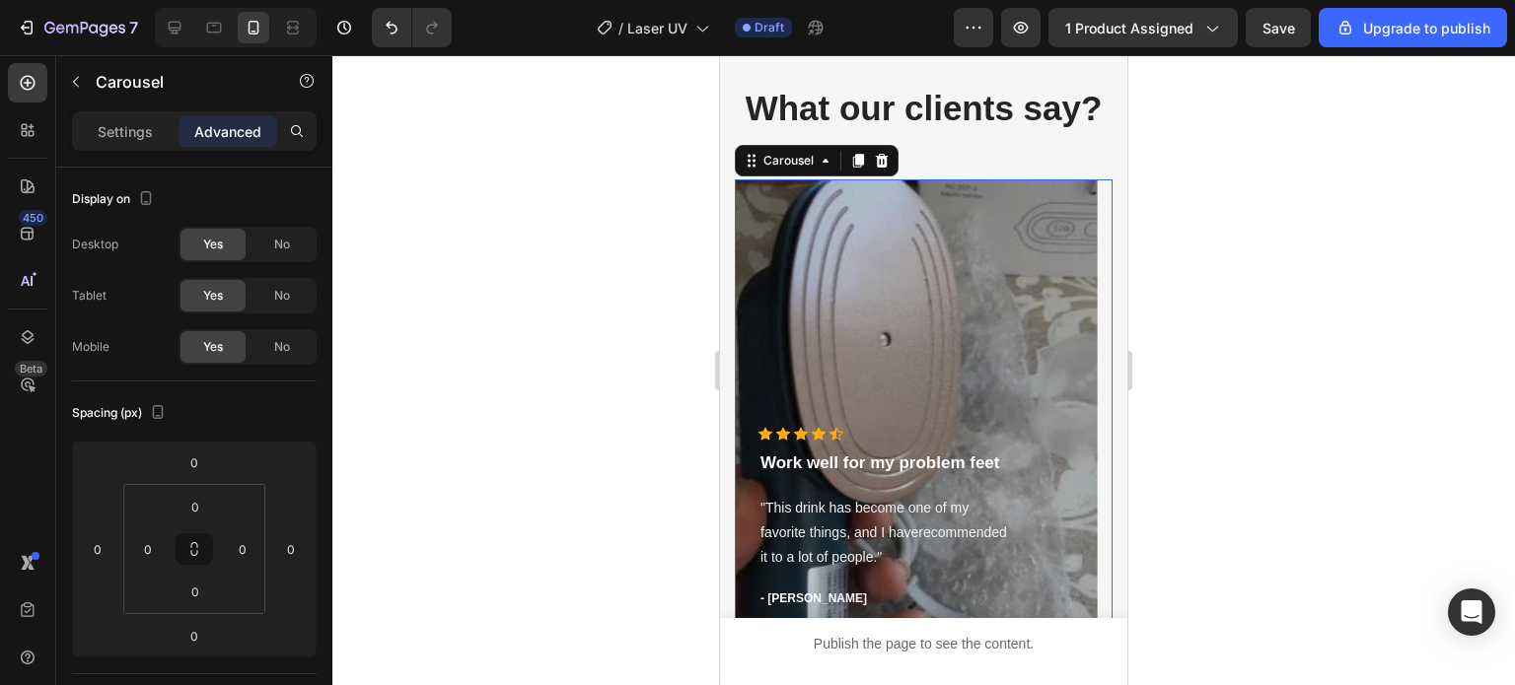
drag, startPoint x: 112, startPoint y: 147, endPoint x: 129, endPoint y: 142, distance: 17.5
click at [111, 147] on div "Settings Advanced" at bounding box center [194, 130] width 245 height 39
click at [154, 134] on div "Settings" at bounding box center [125, 131] width 99 height 32
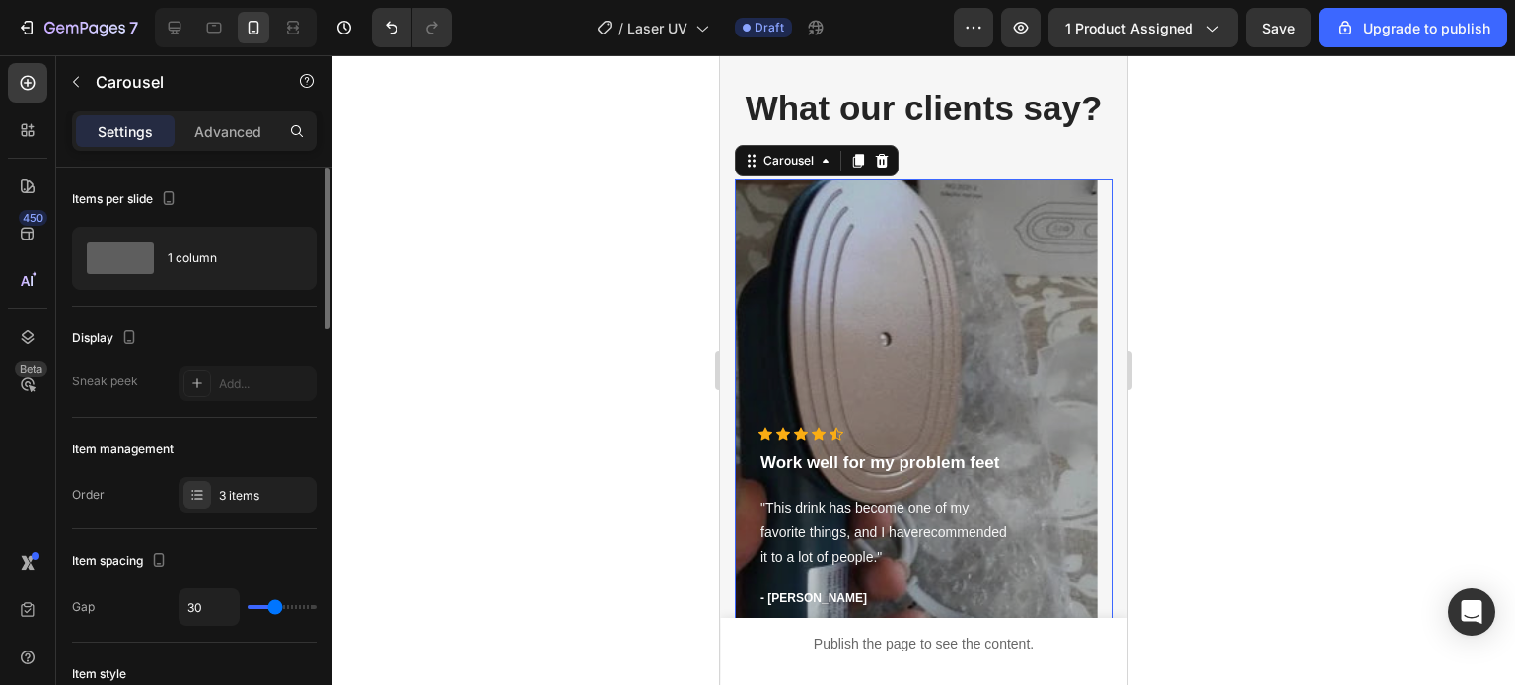
scroll to position [197, 0]
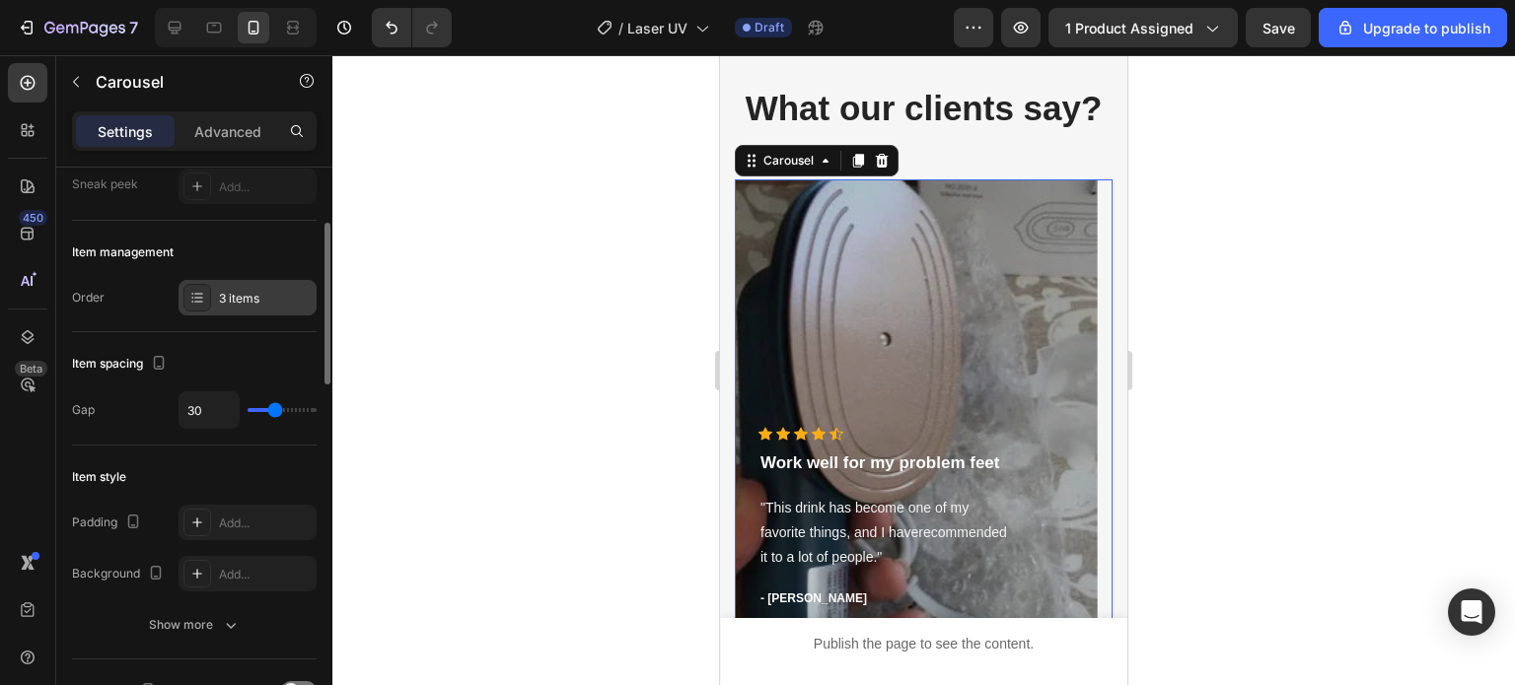
click at [204, 300] on icon at bounding box center [197, 298] width 16 height 16
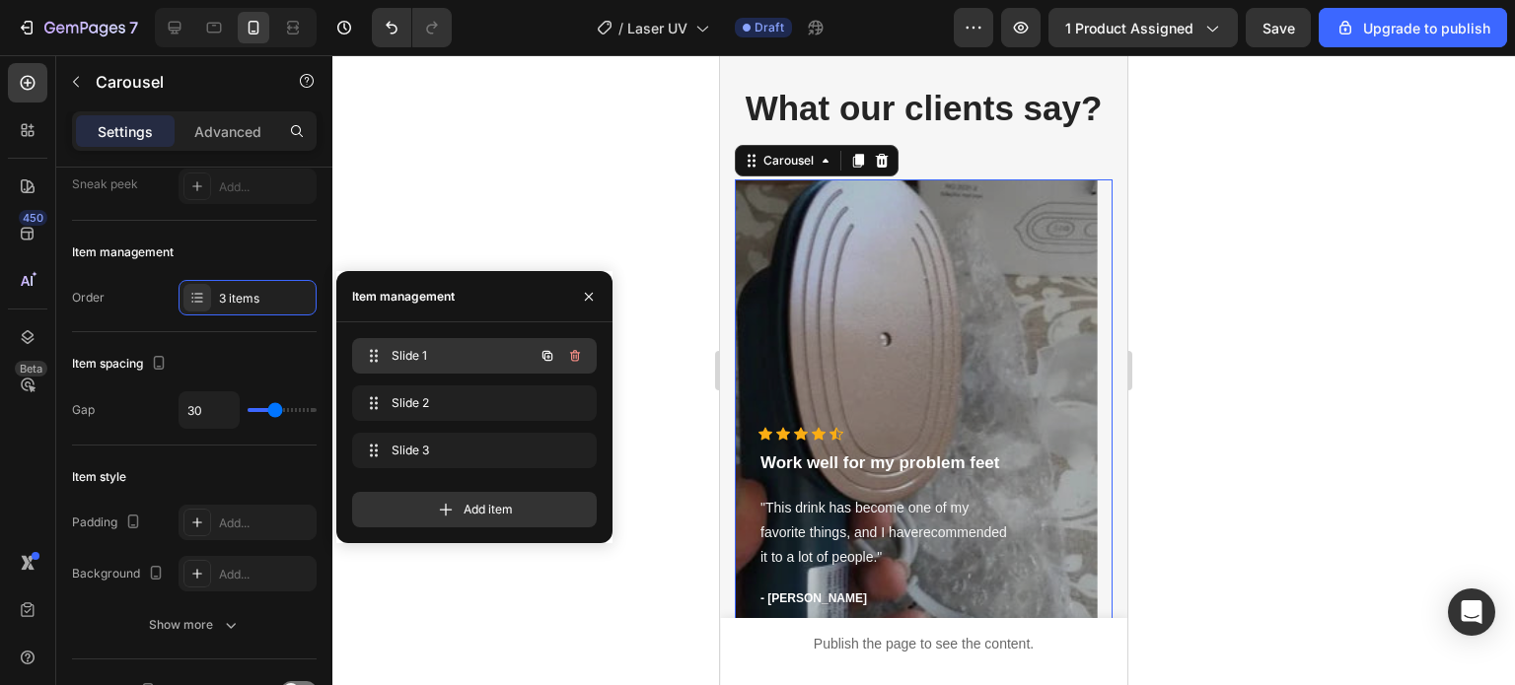
click at [439, 348] on span "Slide 1" at bounding box center [447, 356] width 111 height 18
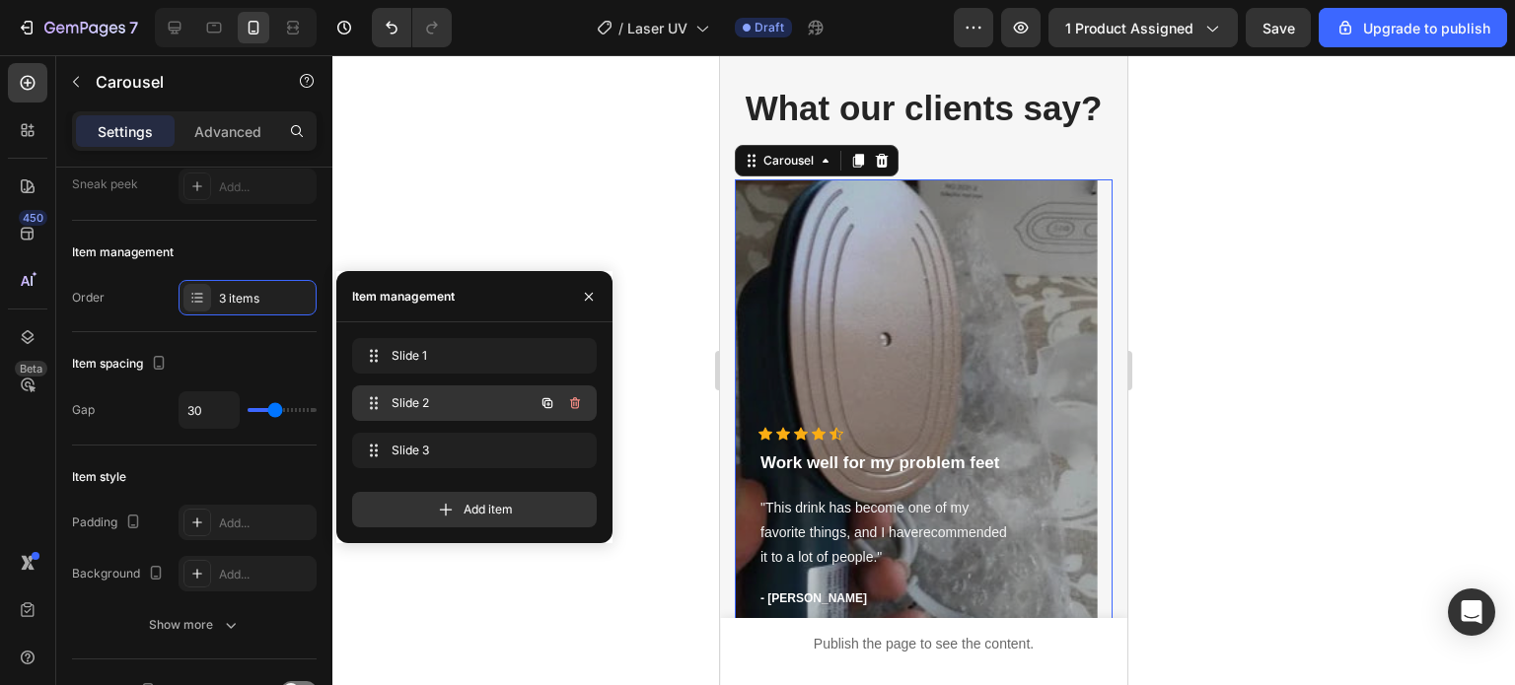
click at [415, 394] on span "Slide 2" at bounding box center [447, 403] width 111 height 18
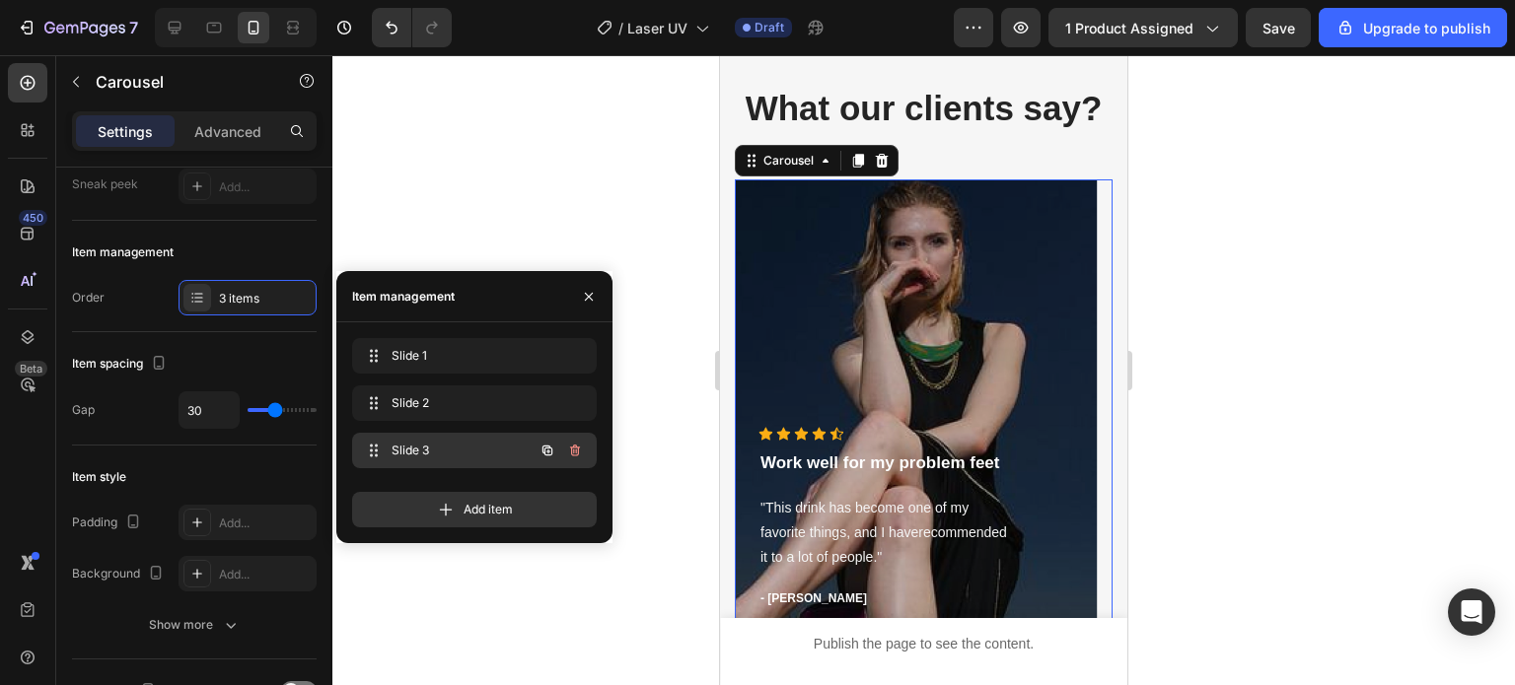
click at [422, 435] on div "Slide 3 Slide 3" at bounding box center [474, 451] width 245 height 36
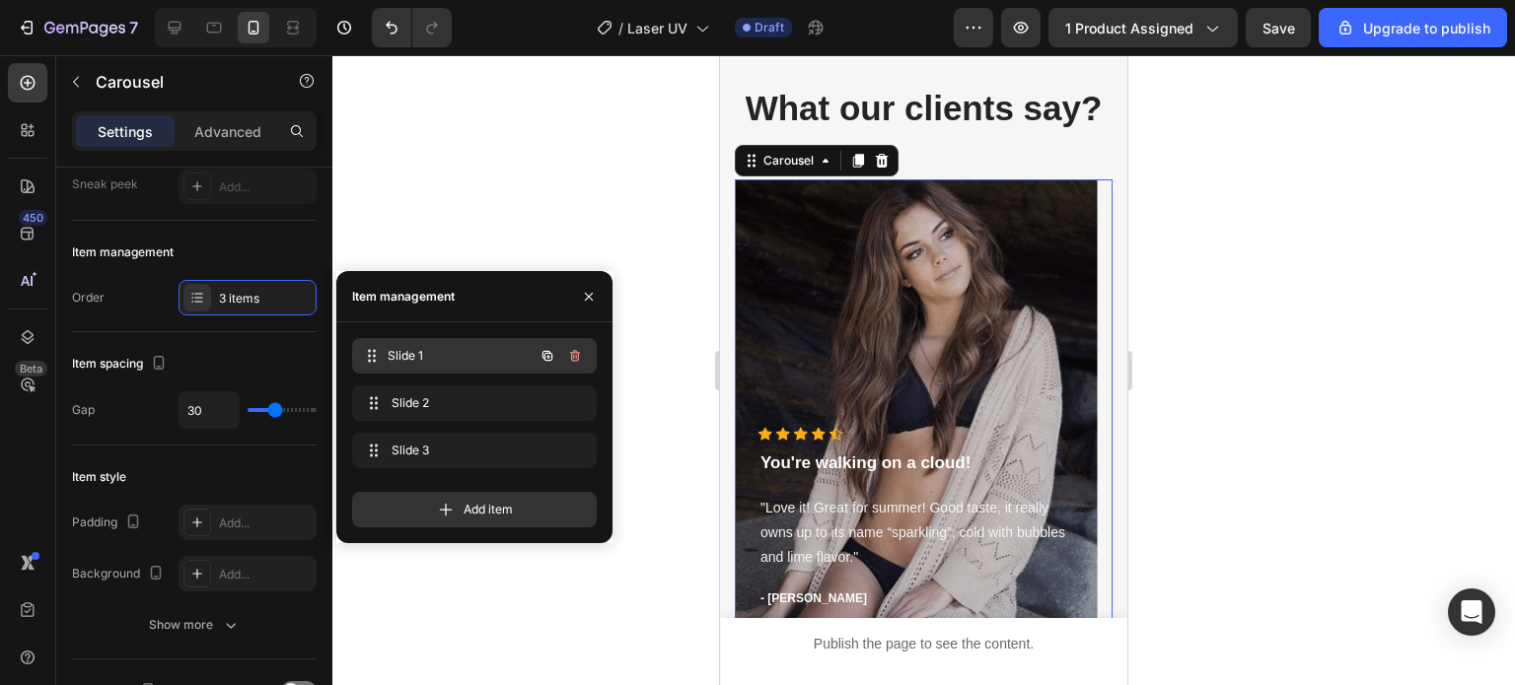
click at [434, 354] on span "Slide 1" at bounding box center [461, 356] width 146 height 18
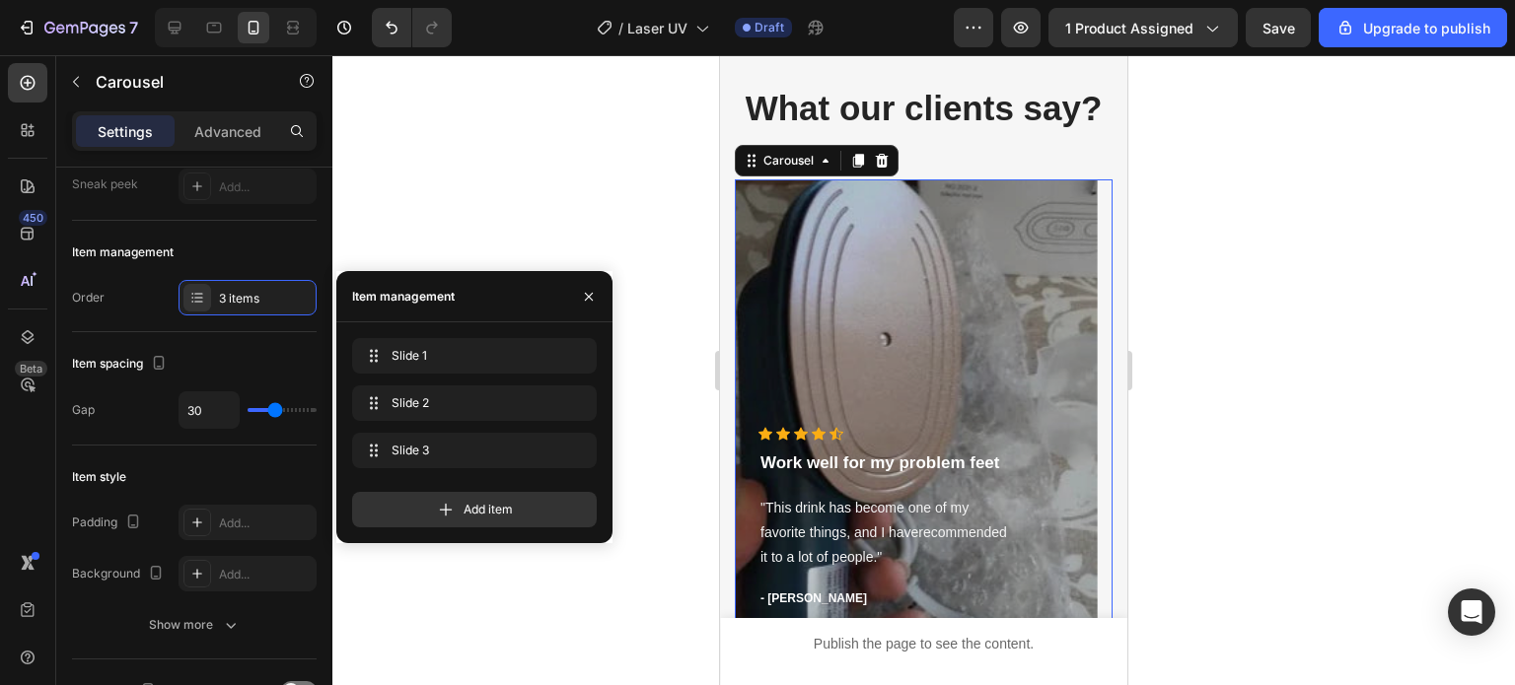
click at [455, 216] on div at bounding box center [923, 370] width 1182 height 630
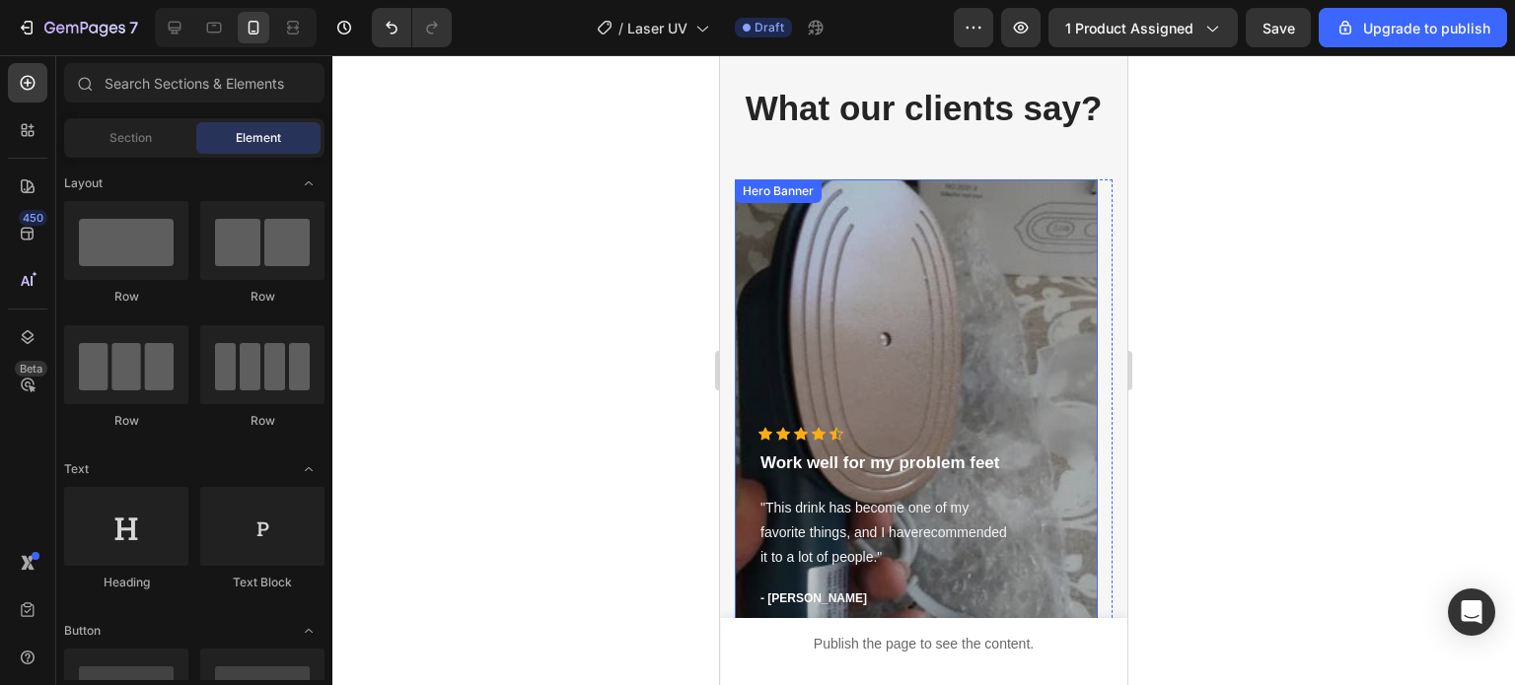
click at [884, 331] on div "Overlay" at bounding box center [916, 406] width 363 height 454
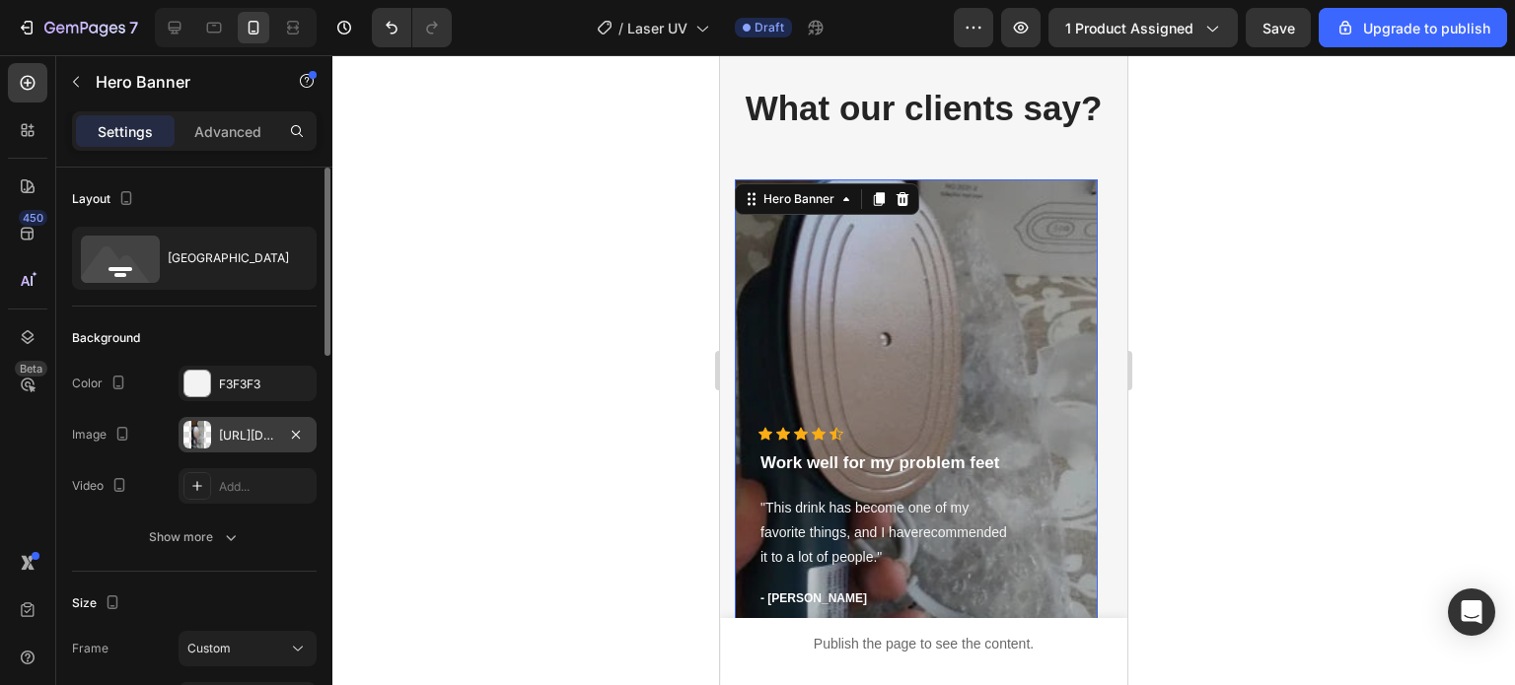
click at [229, 444] on div "[URL][DOMAIN_NAME]" at bounding box center [247, 435] width 138 height 36
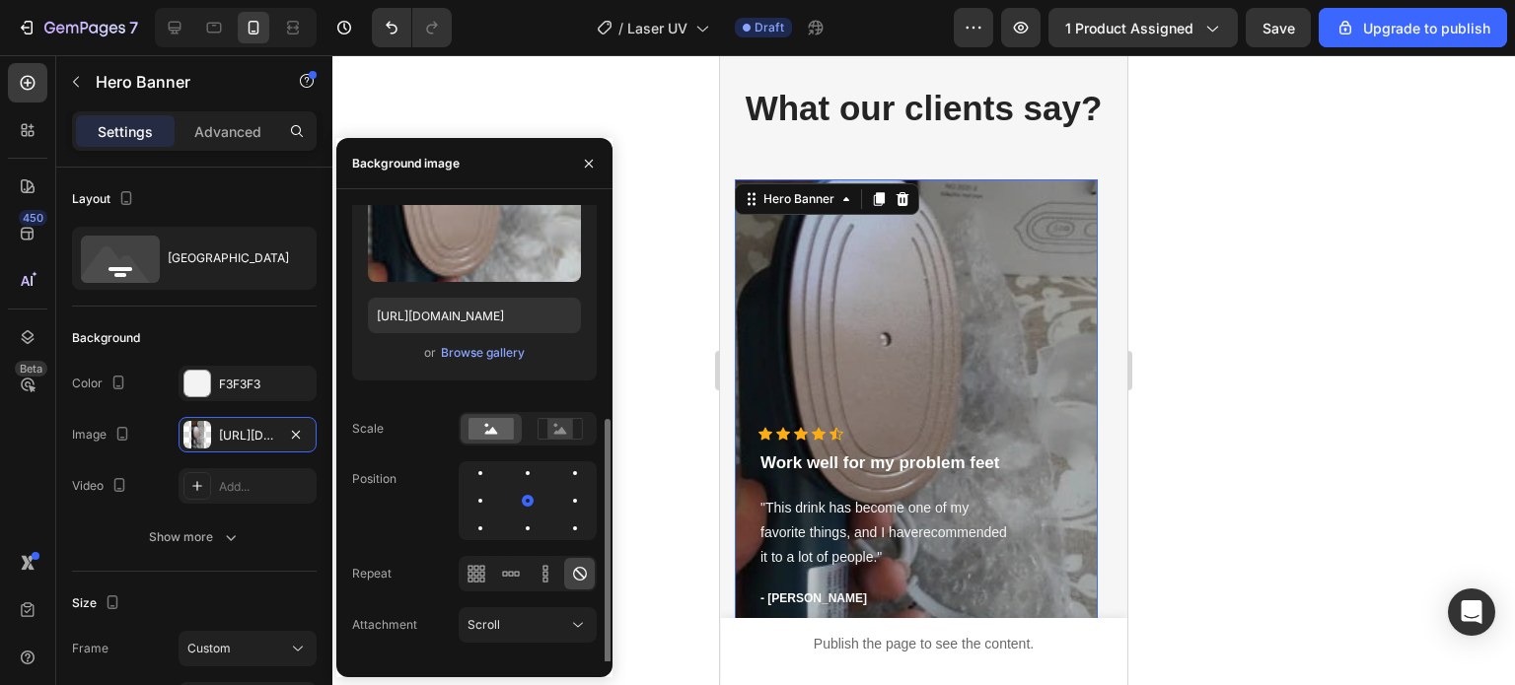
scroll to position [182, 0]
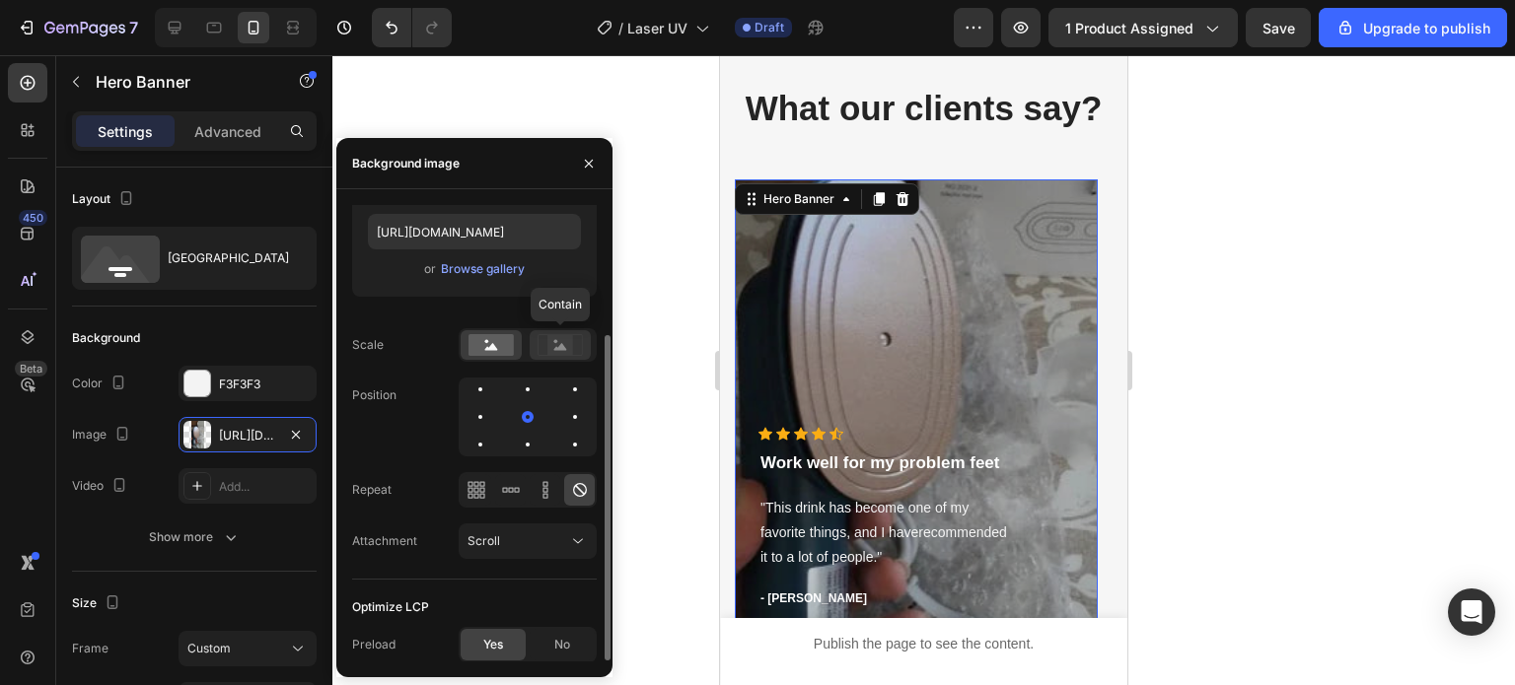
click at [561, 354] on rect at bounding box center [560, 345] width 26 height 20
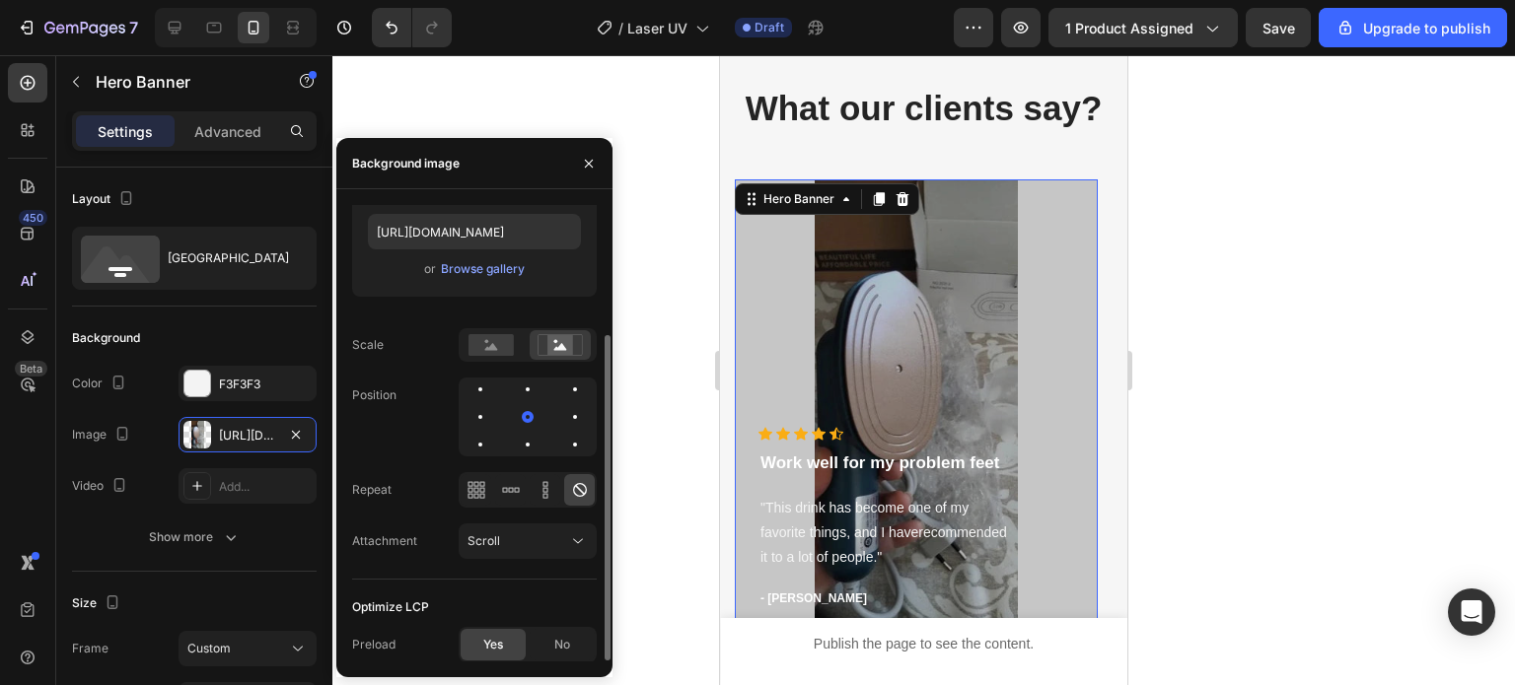
drag, startPoint x: 526, startPoint y: 419, endPoint x: 543, endPoint y: 419, distance: 17.8
click at [543, 419] on div at bounding box center [528, 417] width 138 height 79
drag, startPoint x: 526, startPoint y: 414, endPoint x: 544, endPoint y: 409, distance: 19.4
click at [544, 409] on div at bounding box center [528, 417] width 138 height 79
drag, startPoint x: 524, startPoint y: 423, endPoint x: 524, endPoint y: 443, distance: 19.7
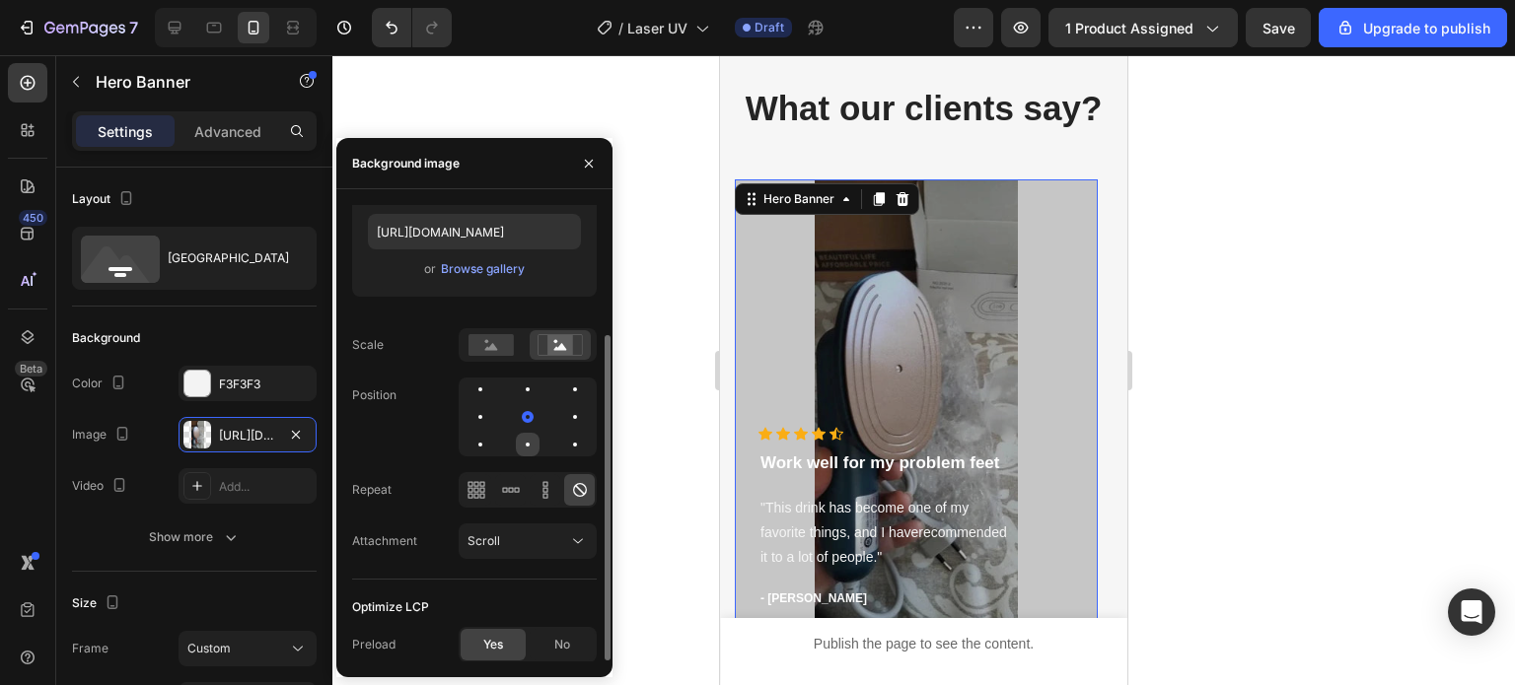
click at [524, 443] on div at bounding box center [528, 417] width 138 height 79
drag, startPoint x: 473, startPoint y: 417, endPoint x: 517, endPoint y: 417, distance: 43.4
click at [517, 416] on div at bounding box center [528, 417] width 138 height 79
click at [477, 412] on div at bounding box center [480, 417] width 24 height 24
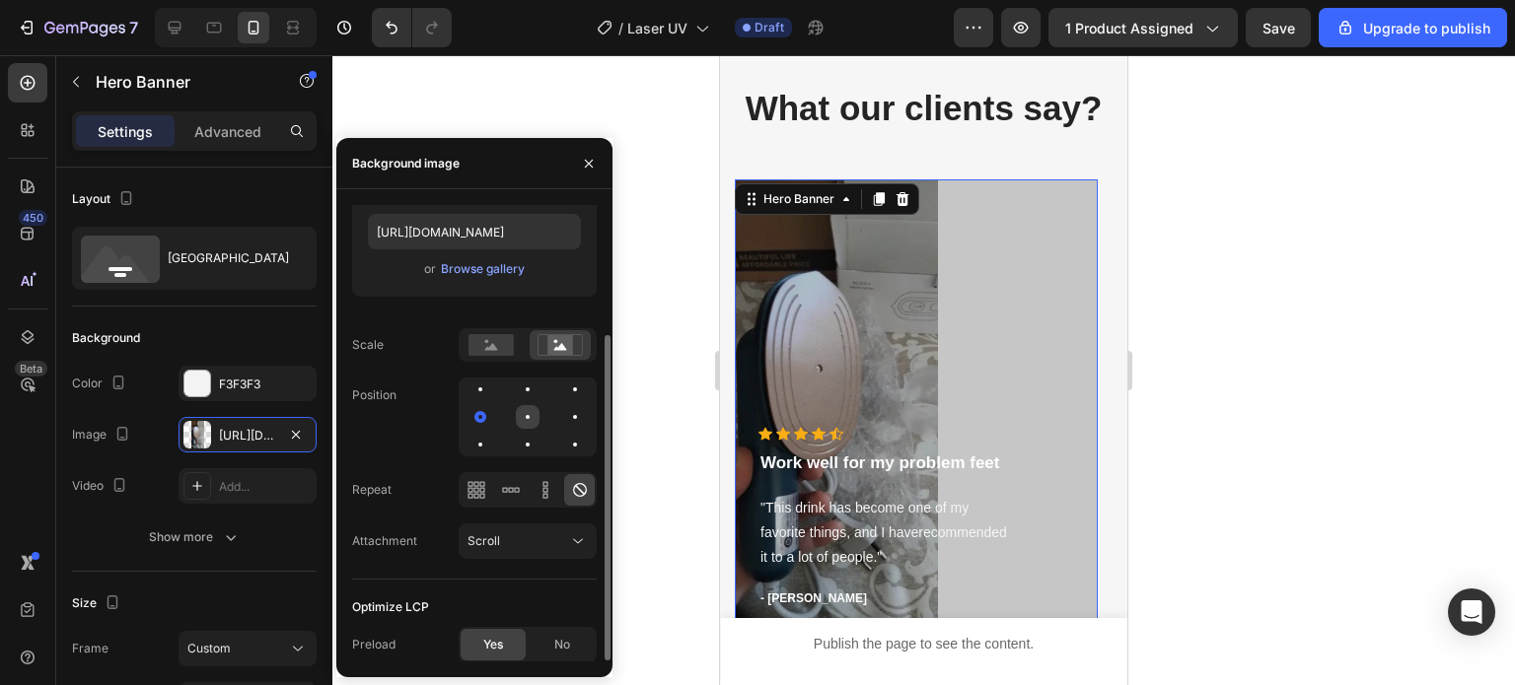
click at [530, 422] on div at bounding box center [528, 417] width 24 height 24
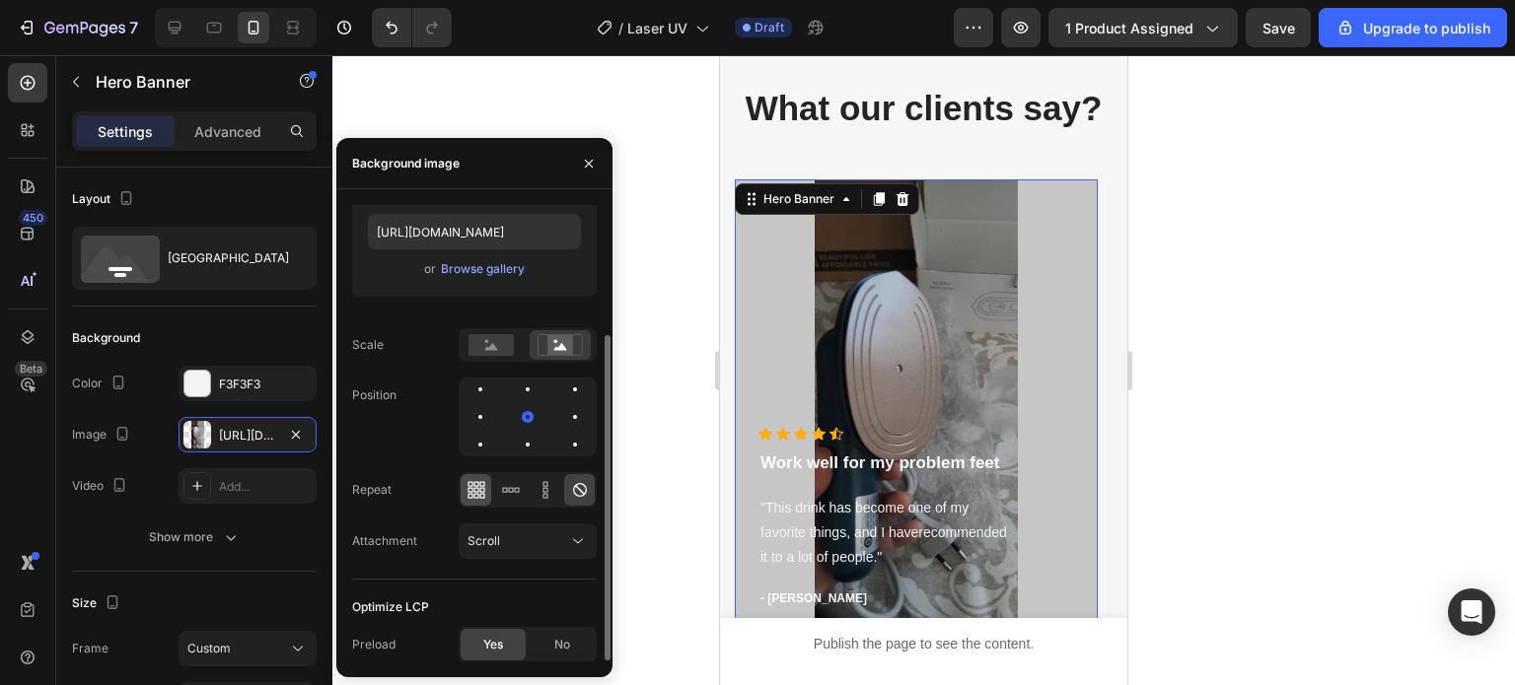
click at [484, 488] on icon at bounding box center [476, 490] width 20 height 20
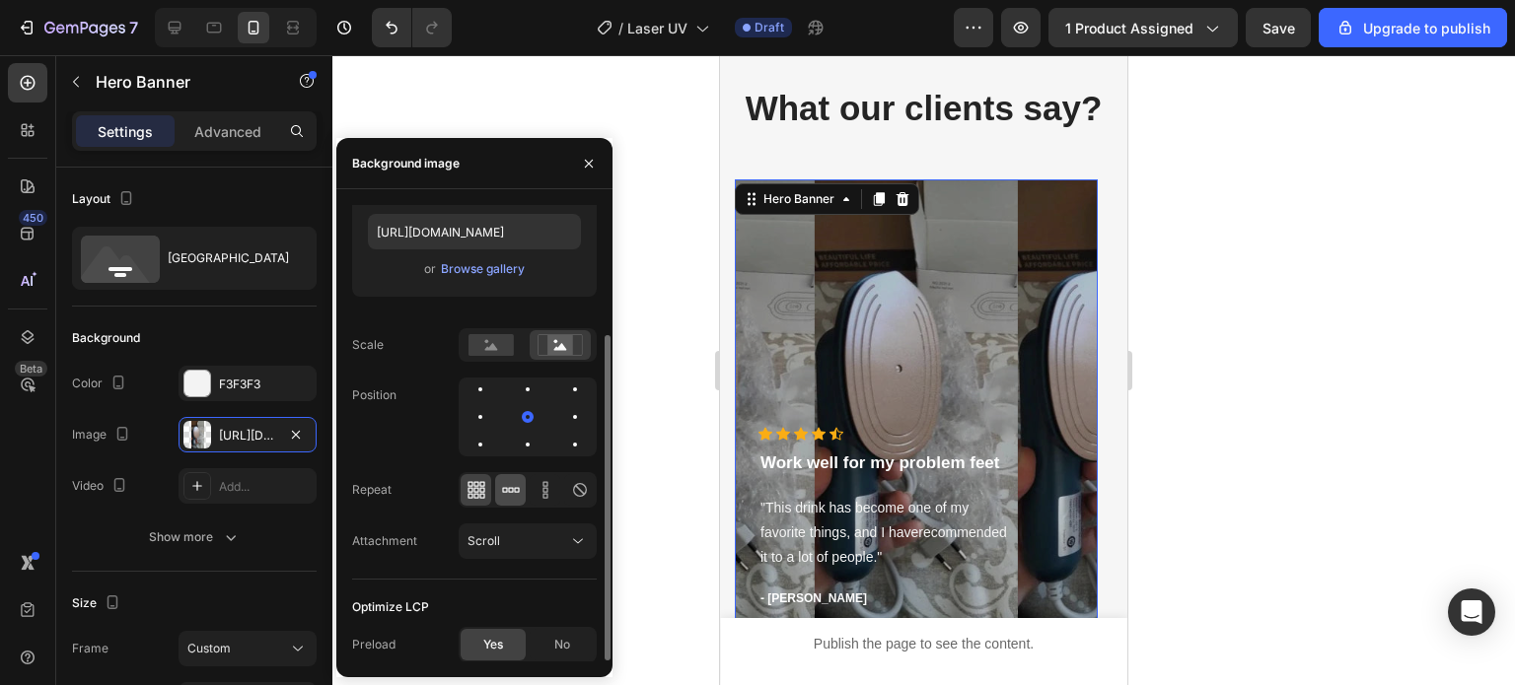
click at [501, 485] on icon at bounding box center [511, 490] width 20 height 20
click at [536, 484] on icon at bounding box center [545, 490] width 20 height 20
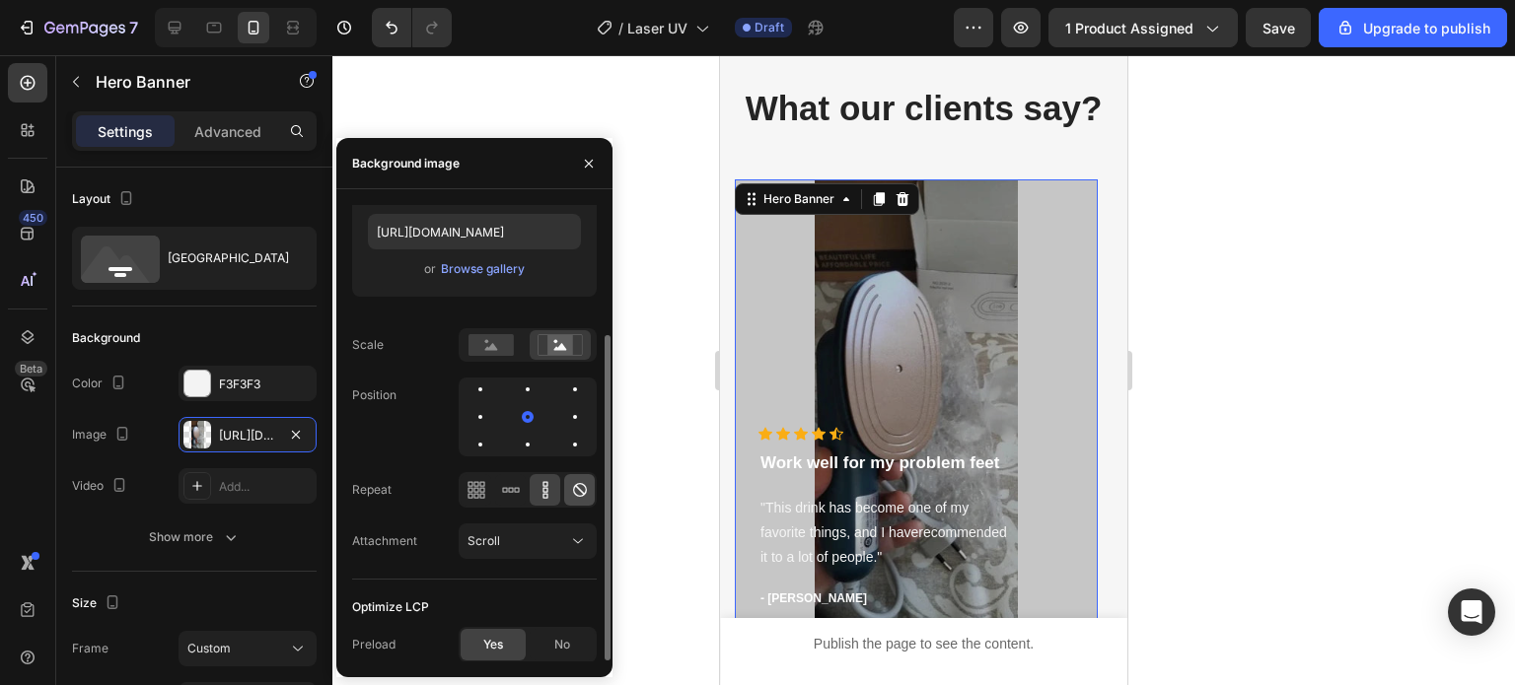
click at [570, 490] on icon at bounding box center [580, 490] width 20 height 20
click at [493, 354] on rect at bounding box center [490, 345] width 45 height 22
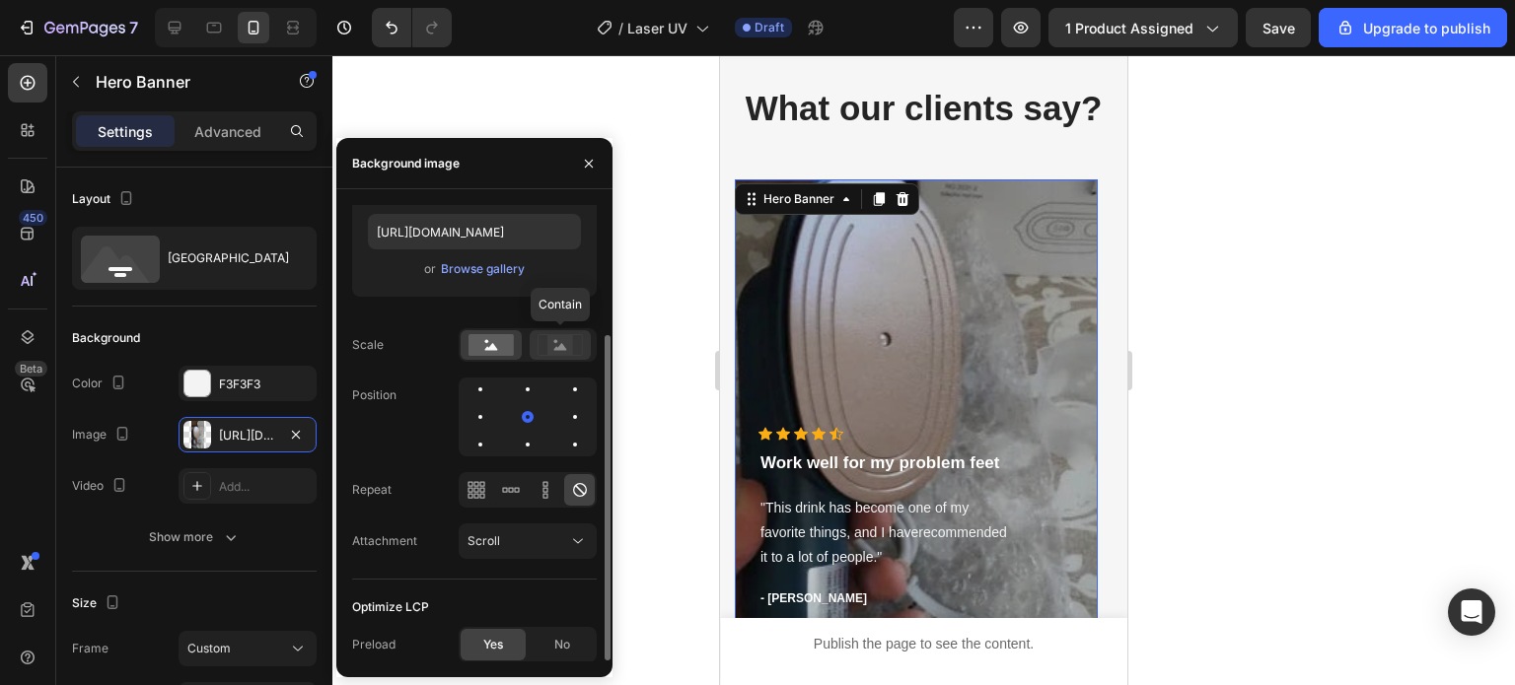
click at [563, 342] on rect at bounding box center [560, 345] width 26 height 20
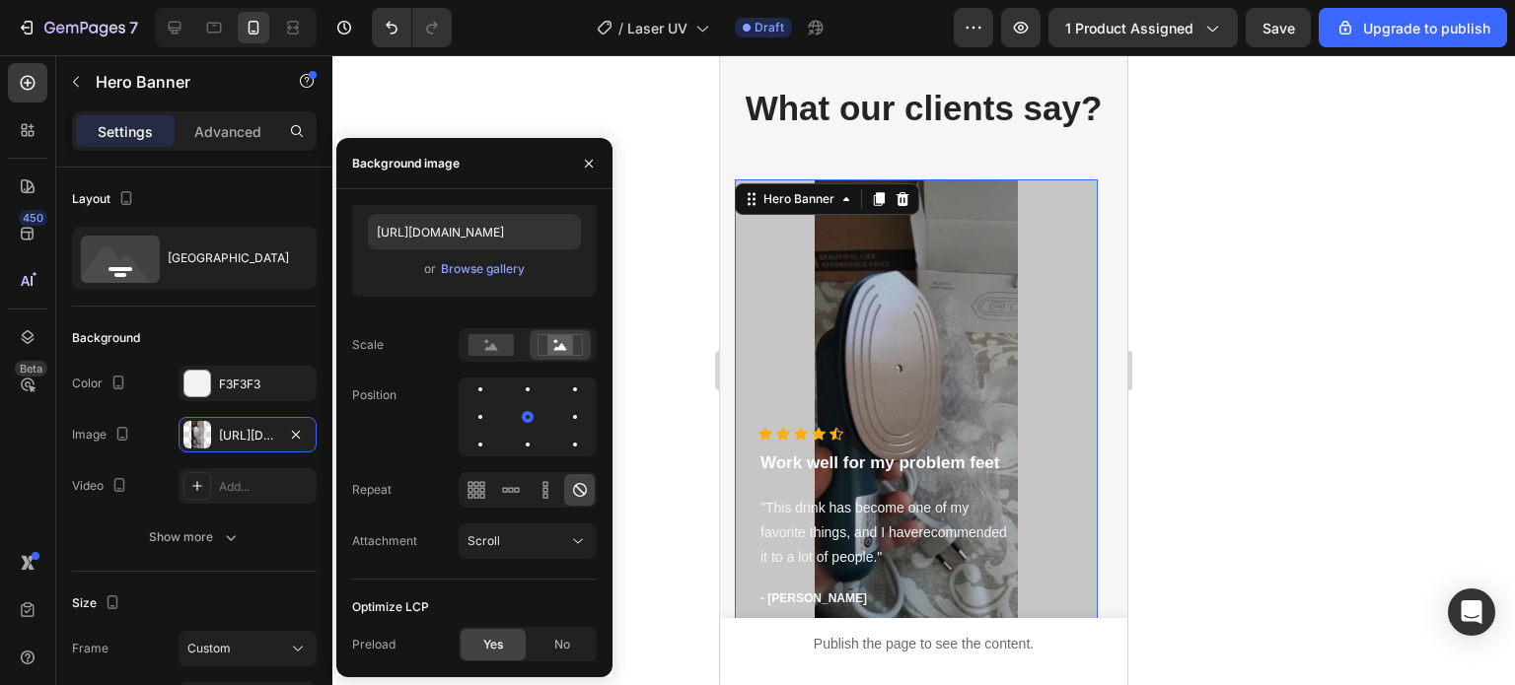
click at [899, 324] on div "Overlay" at bounding box center [916, 406] width 363 height 454
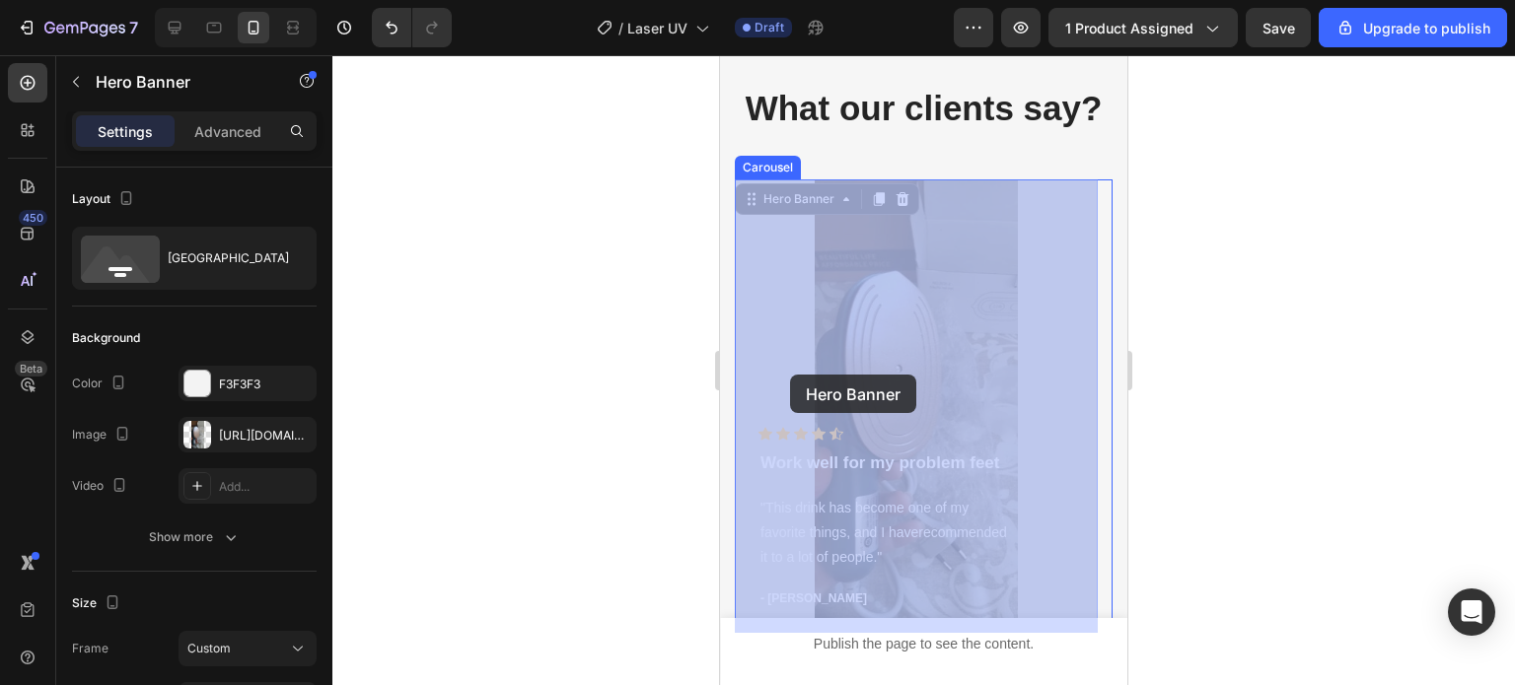
drag, startPoint x: 811, startPoint y: 390, endPoint x: 790, endPoint y: 375, distance: 25.5
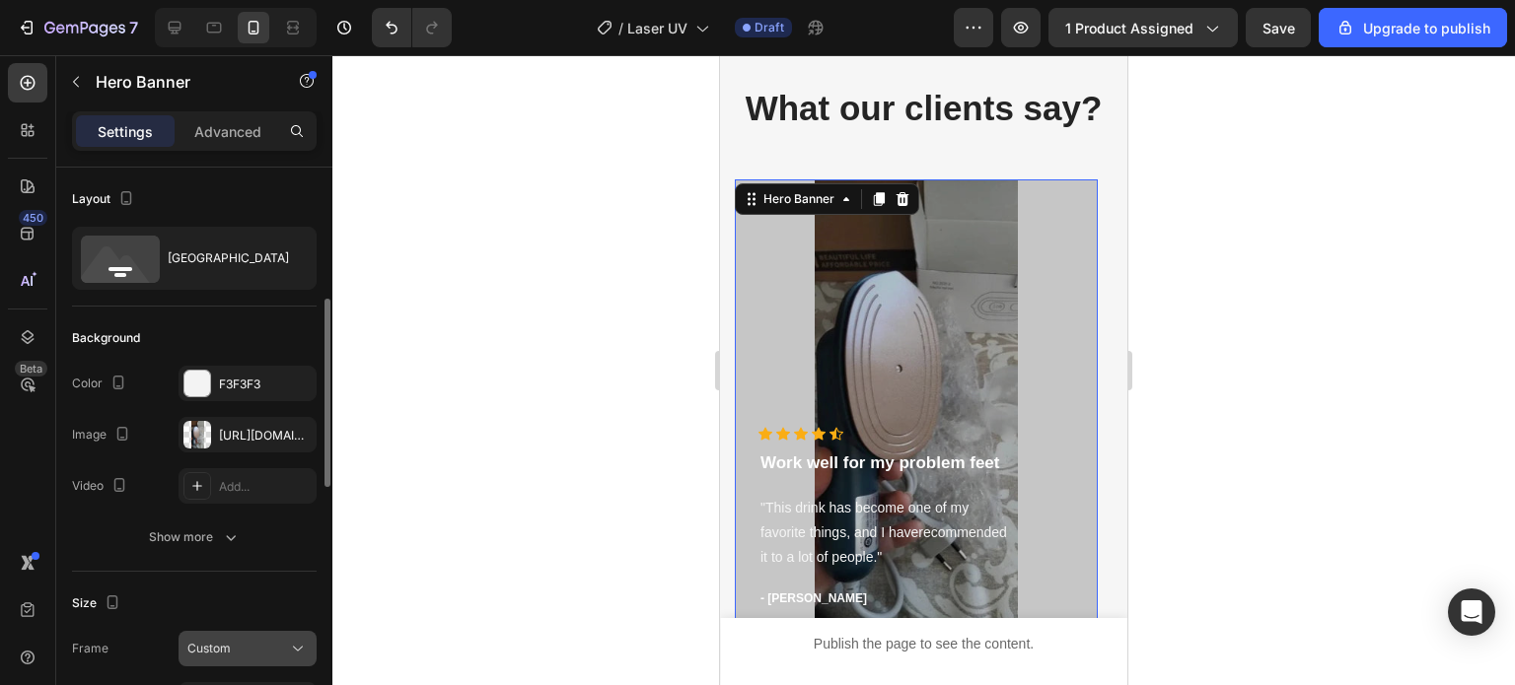
scroll to position [197, 0]
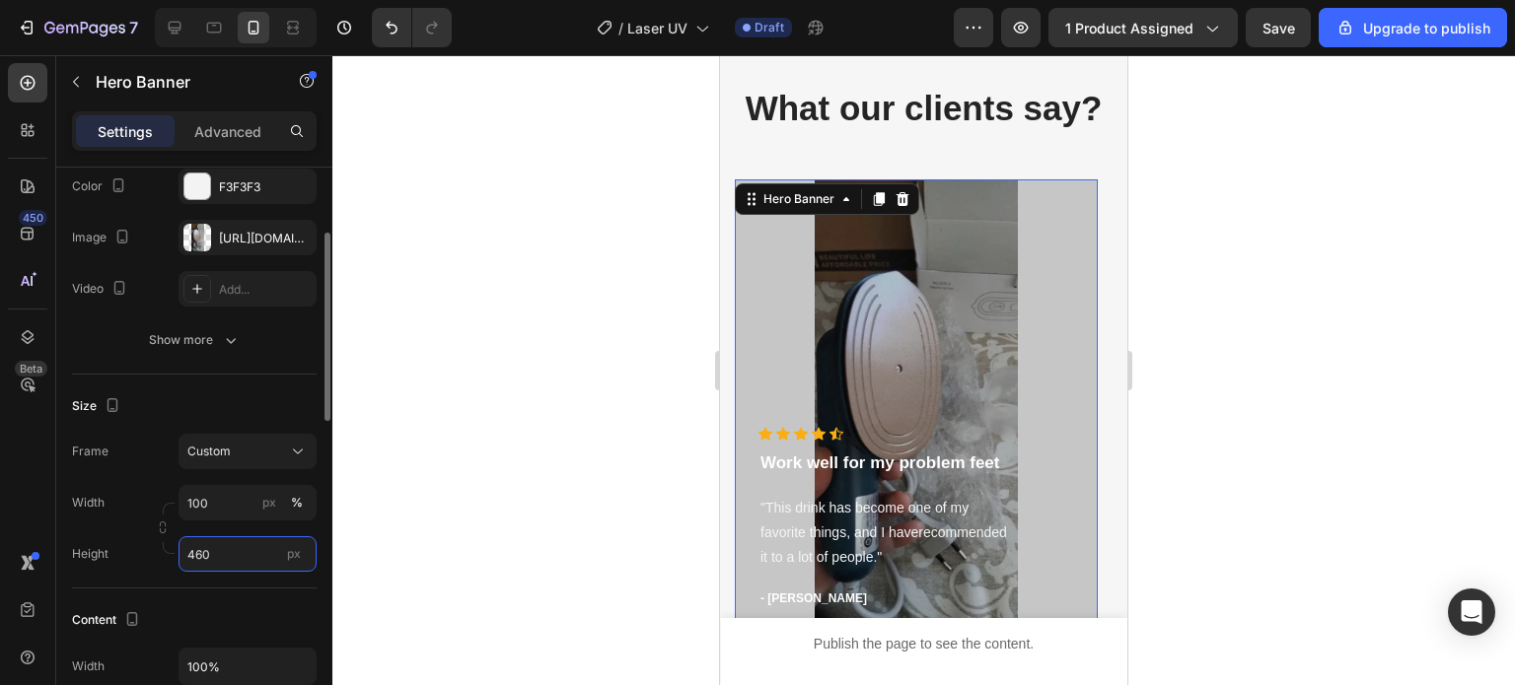
click at [227, 540] on input "460" at bounding box center [247, 554] width 138 height 36
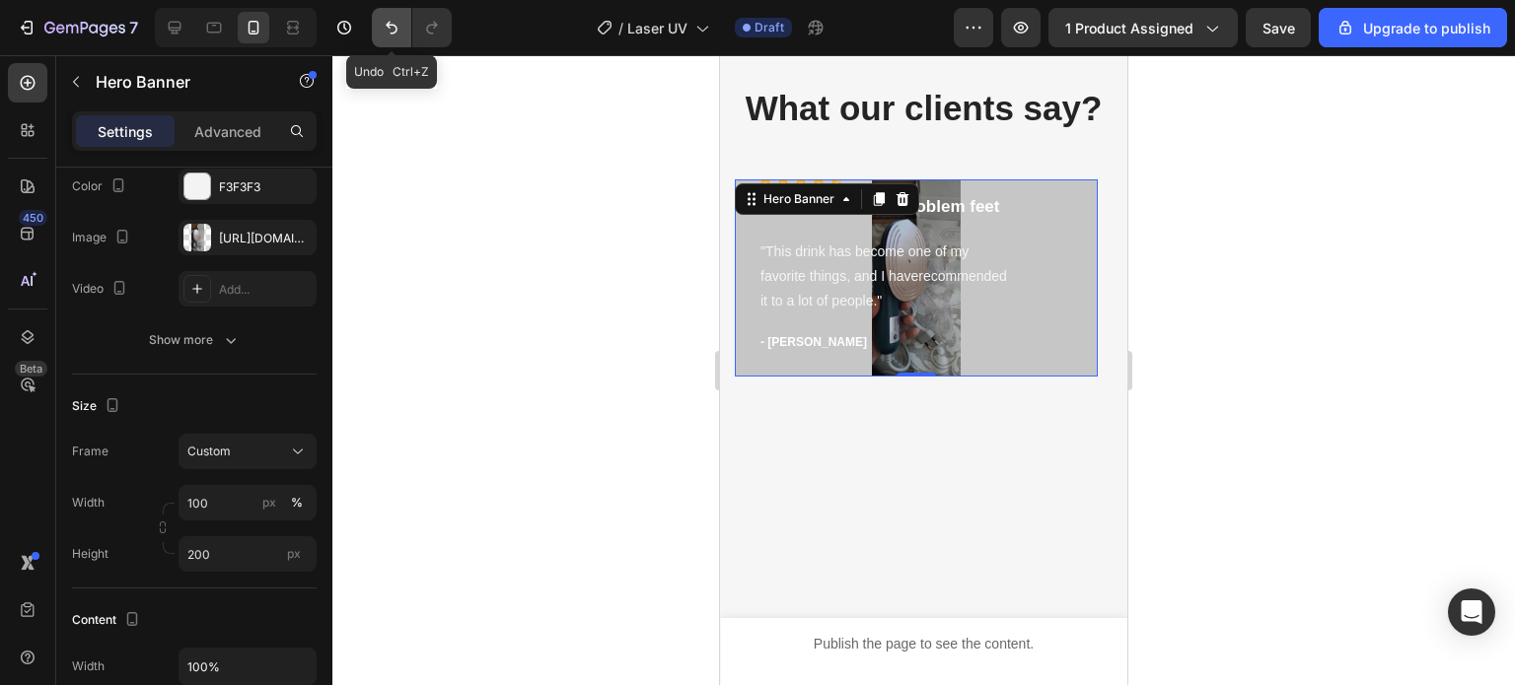
click at [388, 45] on button "Undo/Redo" at bounding box center [391, 27] width 39 height 39
type input "460"
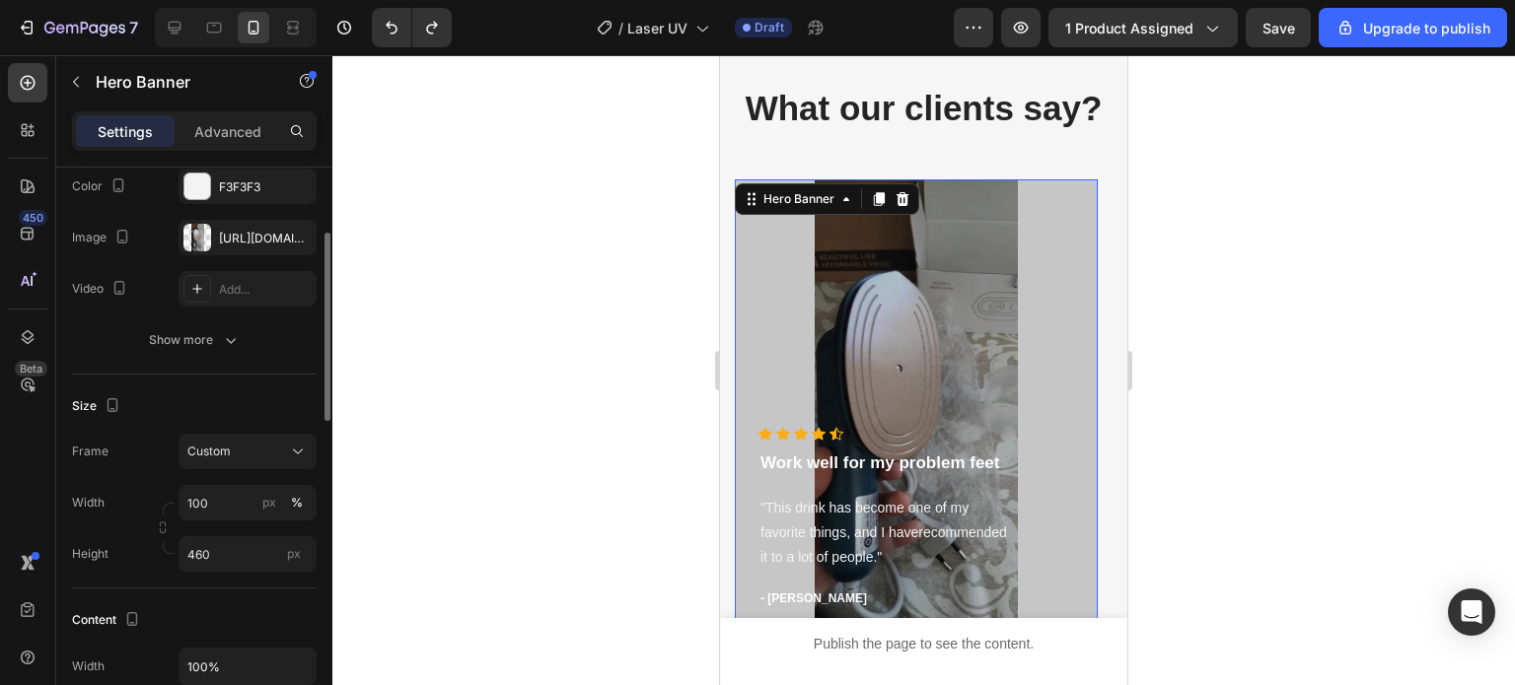
click at [286, 382] on div "Size Frame Custom Width 100 px % Height 460 px" at bounding box center [194, 482] width 245 height 214
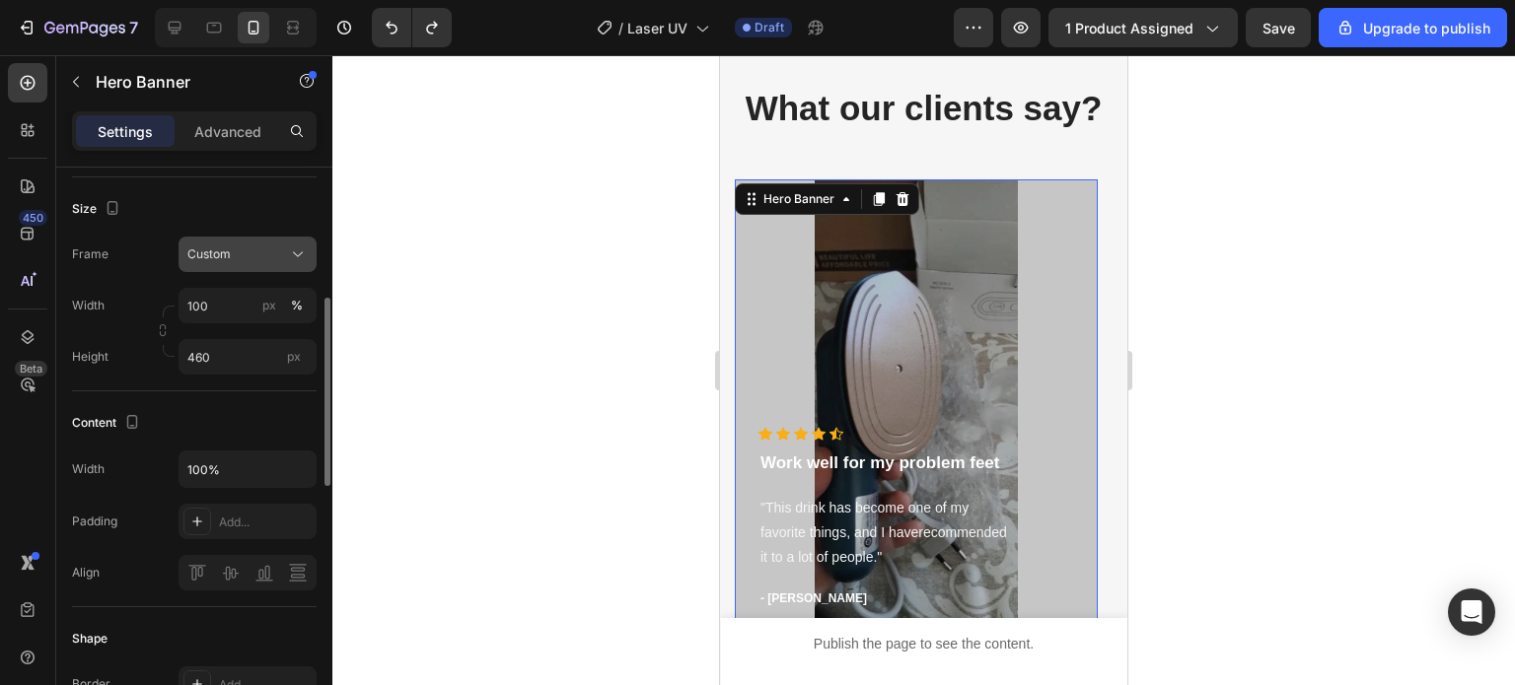
scroll to position [493, 0]
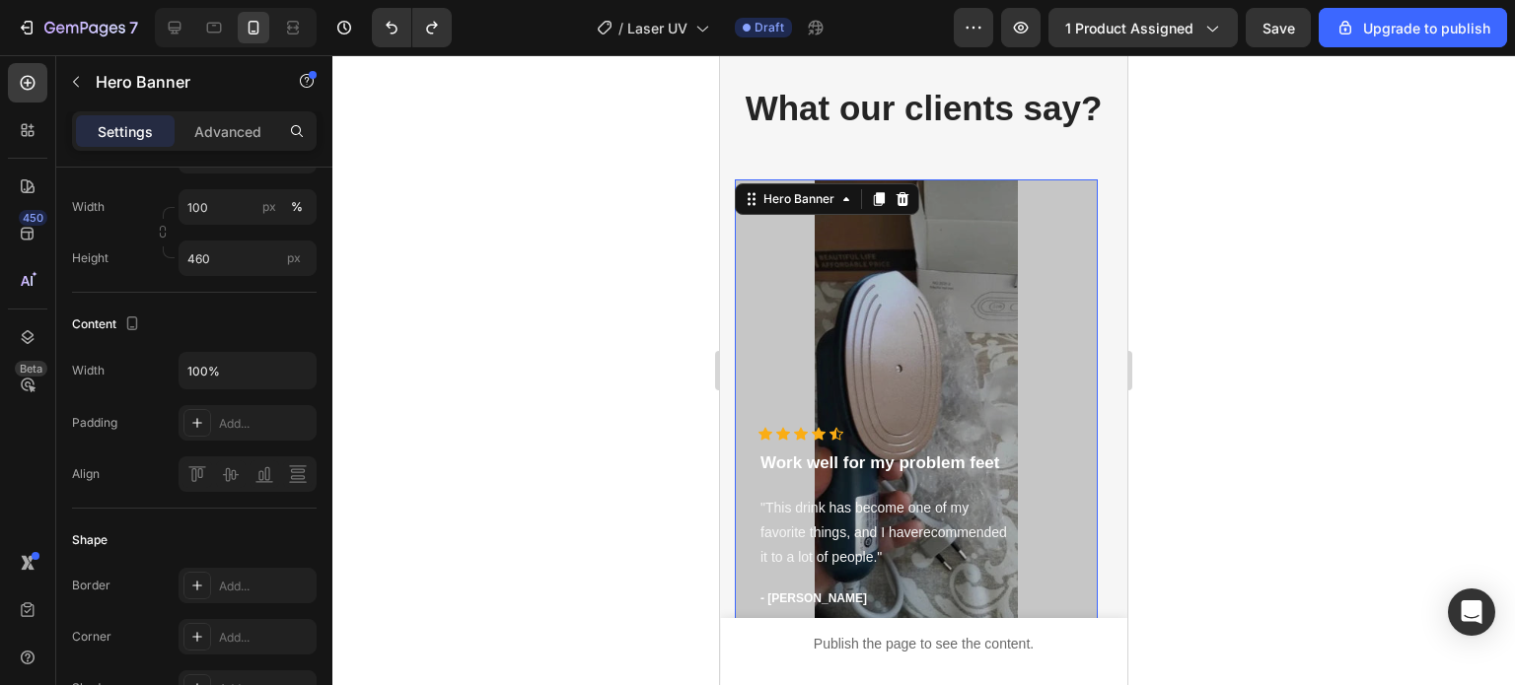
click at [880, 342] on div "Overlay" at bounding box center [916, 406] width 363 height 454
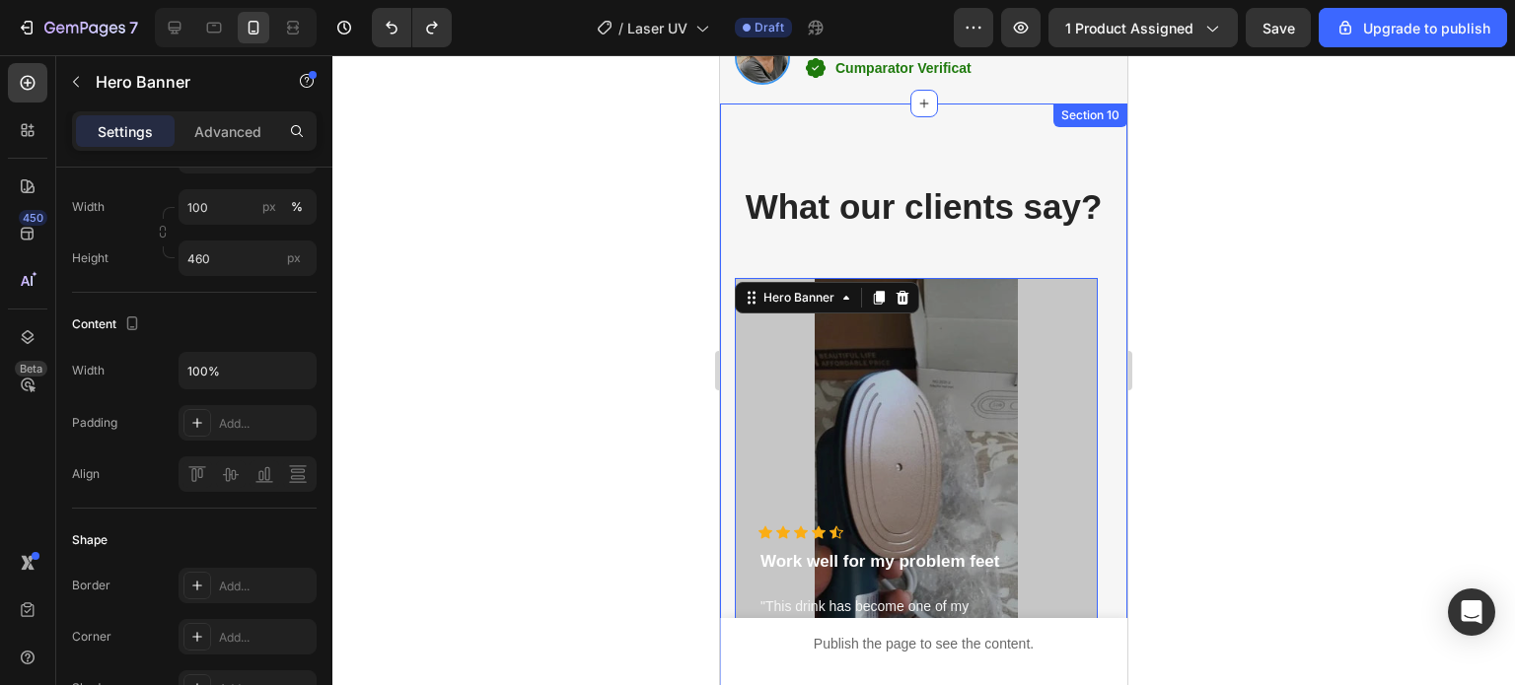
click at [988, 161] on div "What our clients say? Heading Icon Icon Icon Icon Icon Icon List Hoz Work well …" at bounding box center [923, 466] width 407 height 724
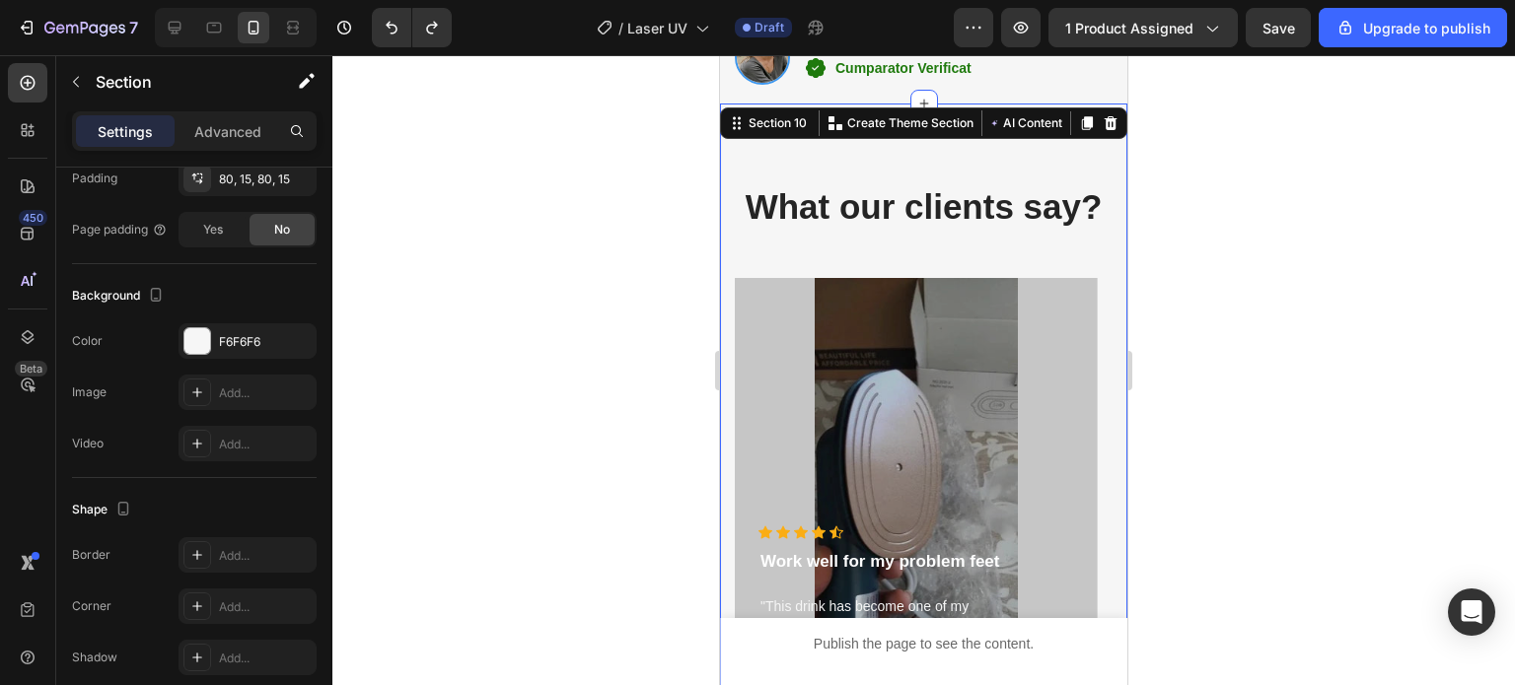
scroll to position [0, 0]
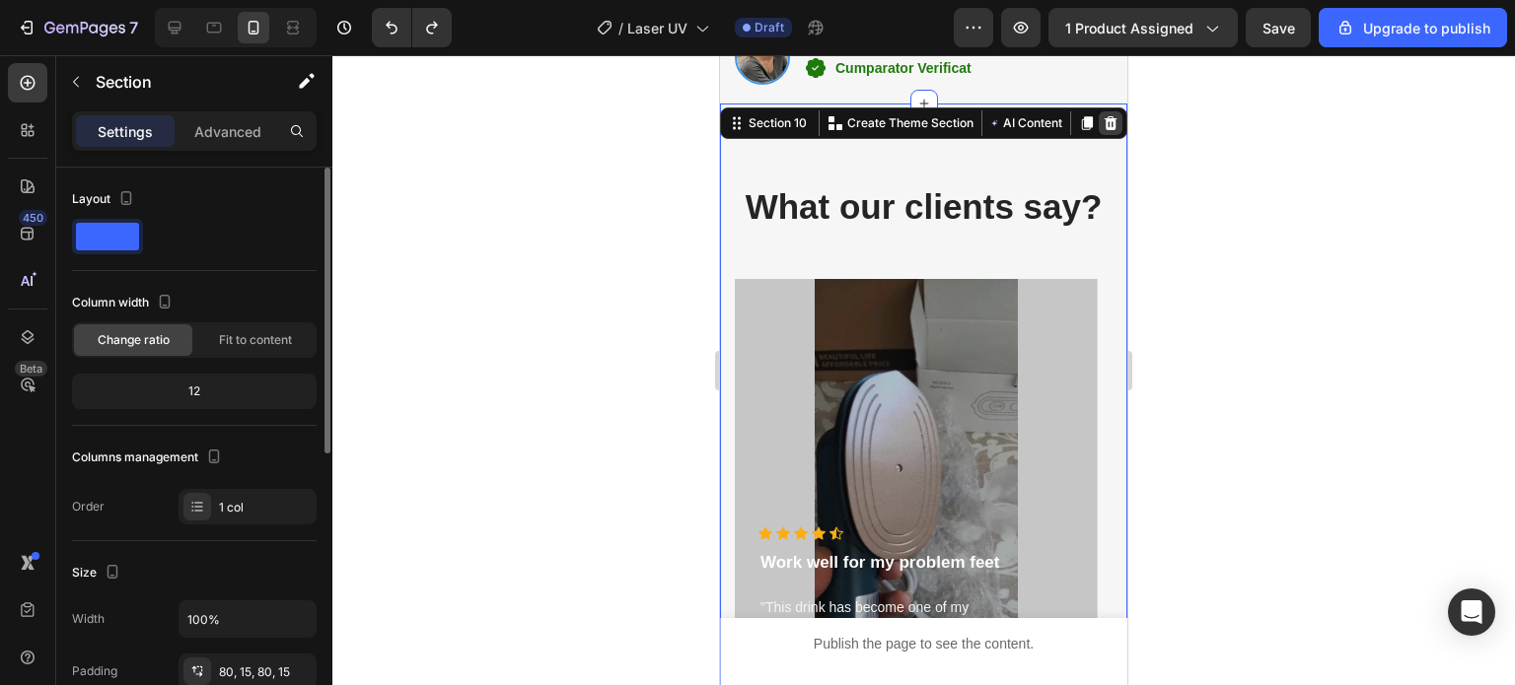
click at [1105, 117] on icon at bounding box center [1111, 123] width 13 height 14
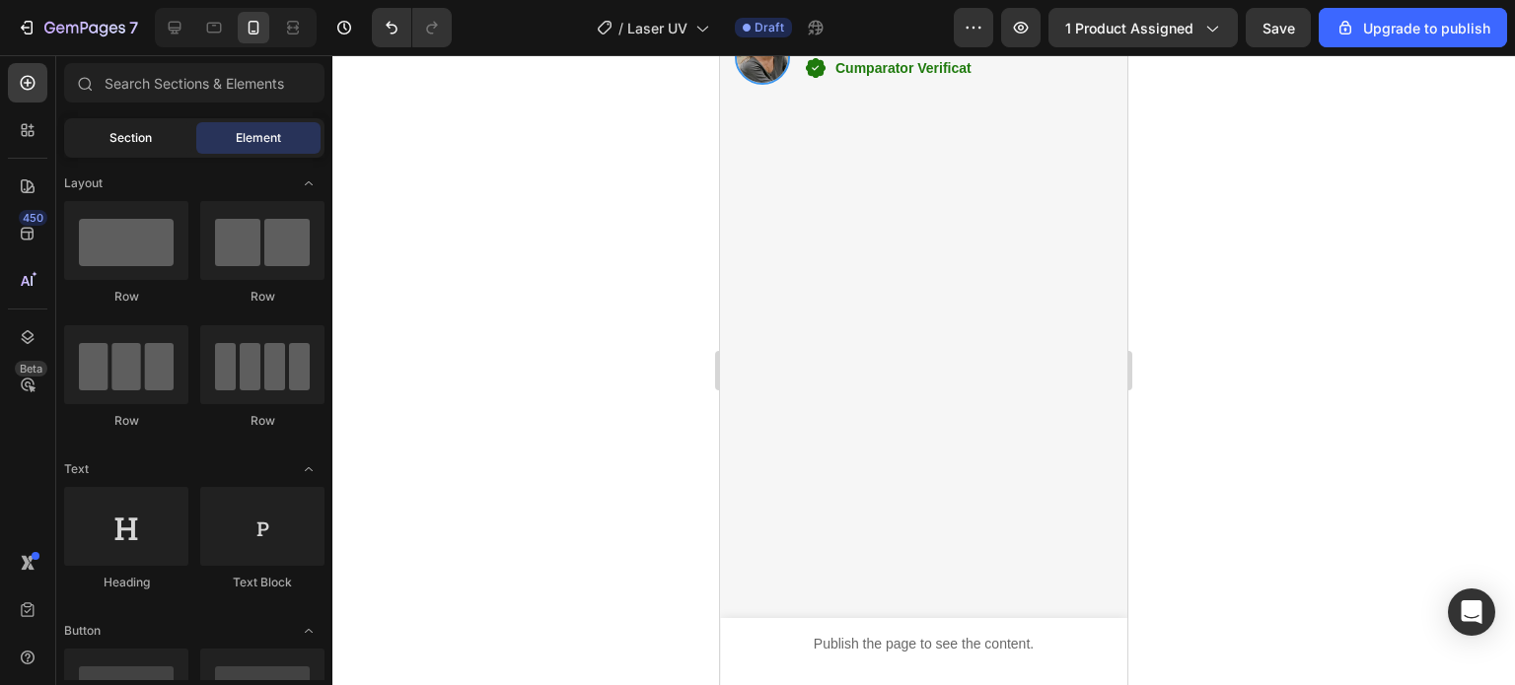
click at [150, 145] on span "Section" at bounding box center [130, 138] width 42 height 18
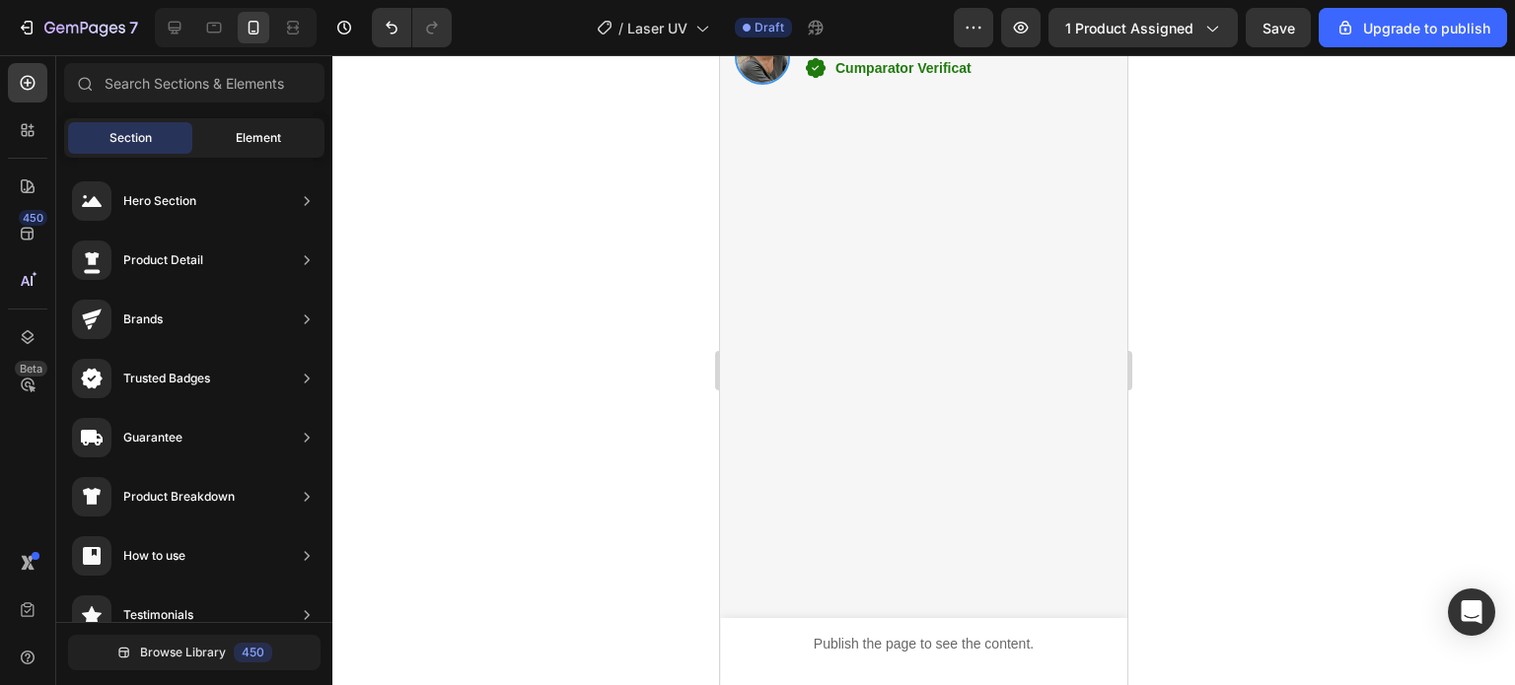
click at [265, 126] on div "Element" at bounding box center [258, 138] width 124 height 32
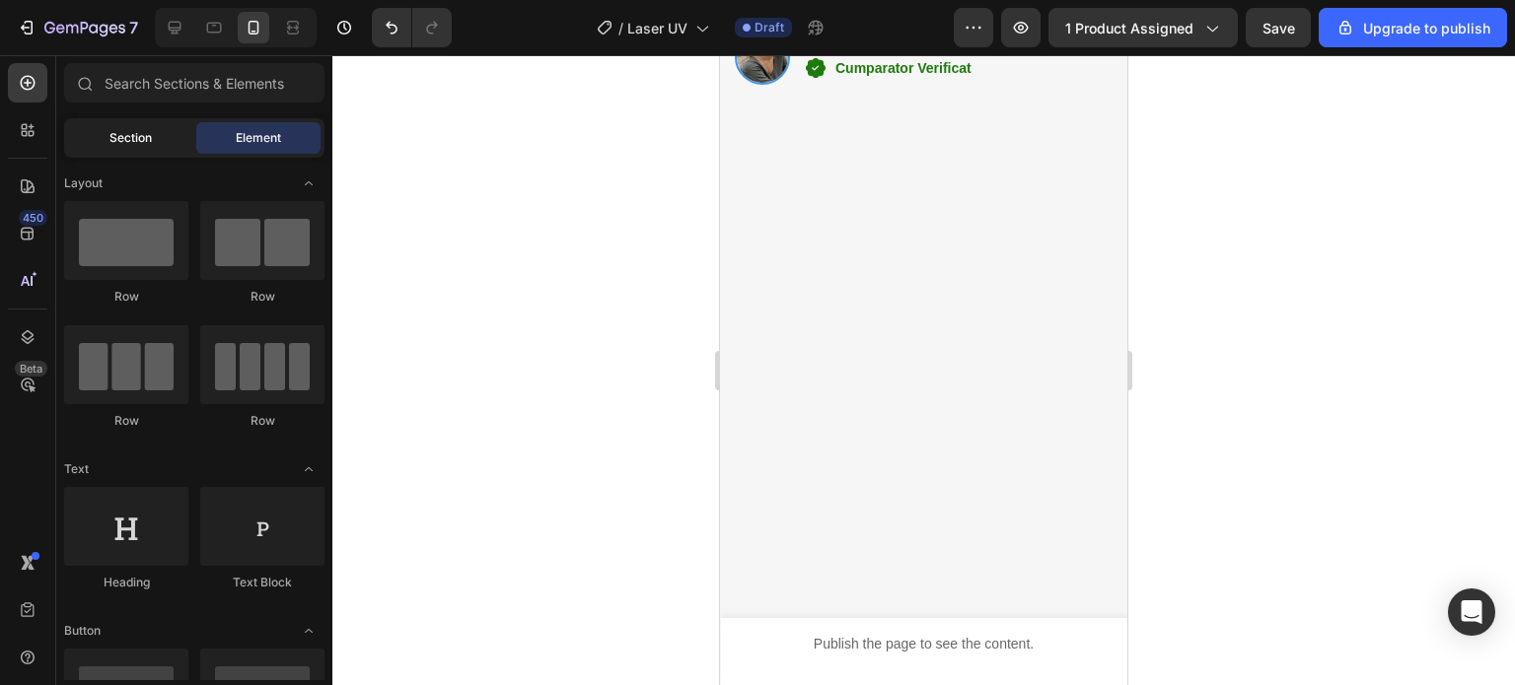
click at [159, 130] on div "Section" at bounding box center [130, 138] width 124 height 32
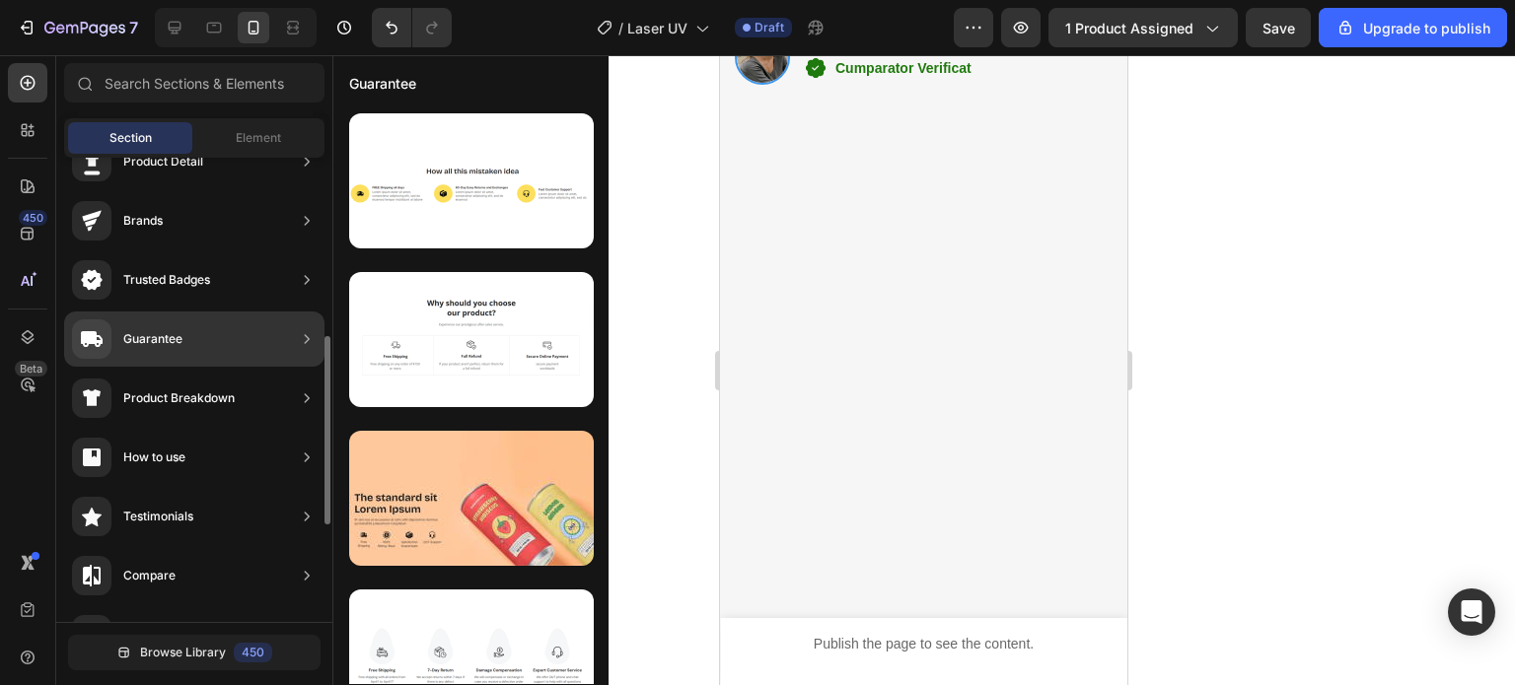
scroll to position [197, 0]
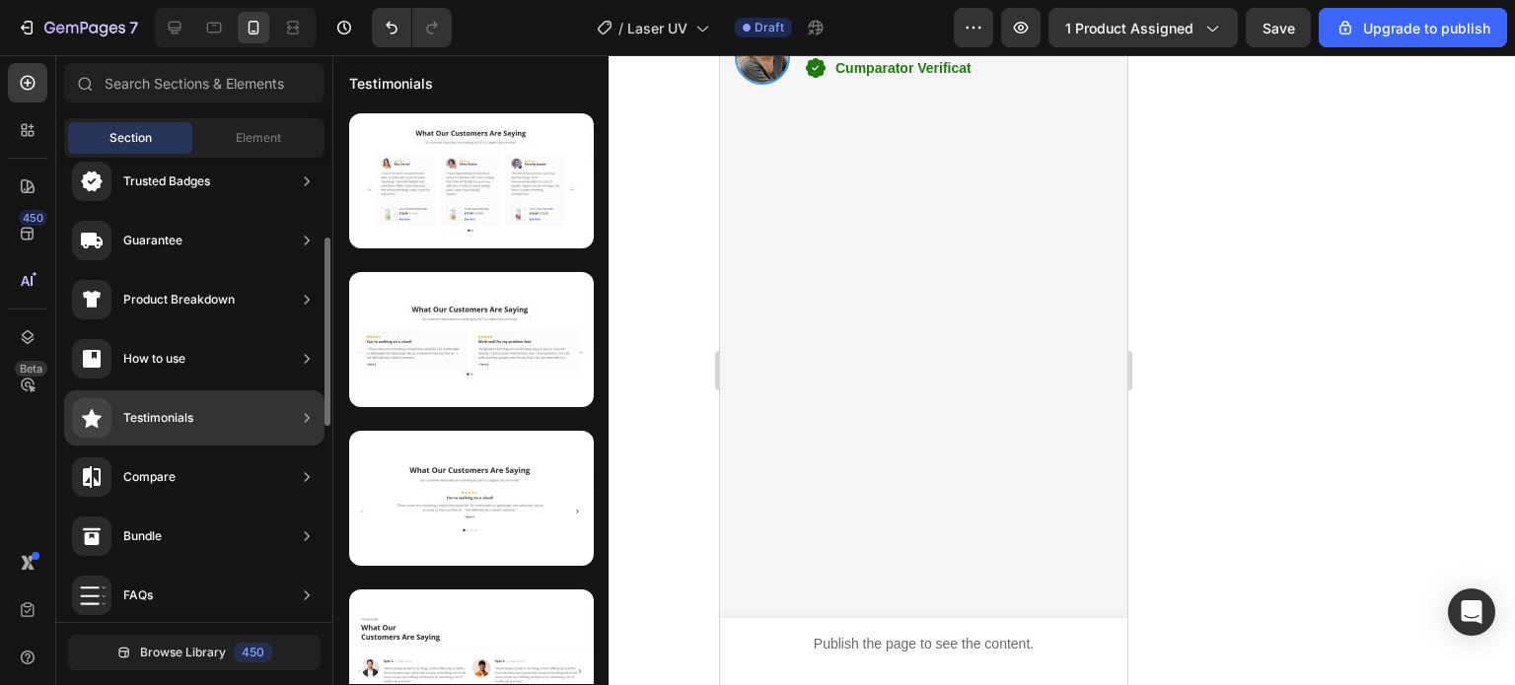
click at [183, 429] on div "Testimonials" at bounding box center [132, 417] width 121 height 39
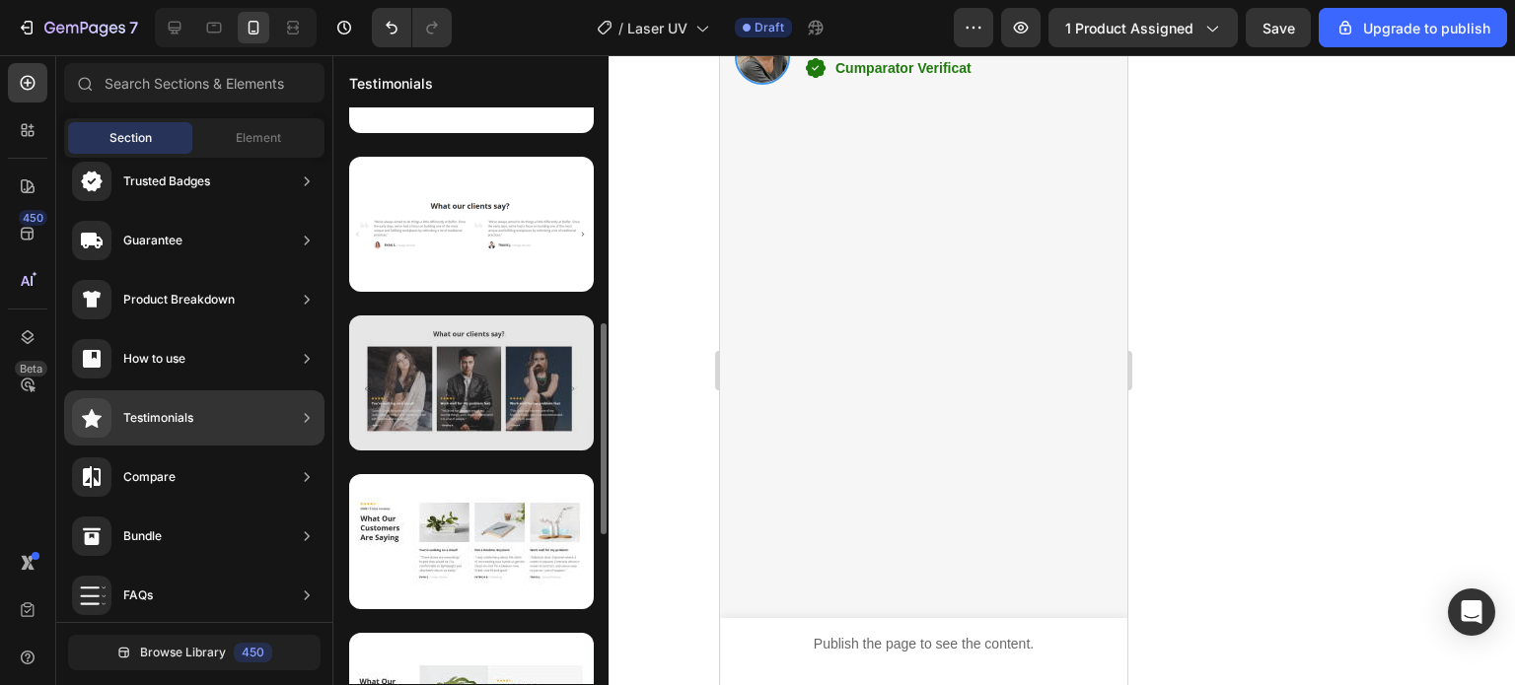
scroll to position [690, 0]
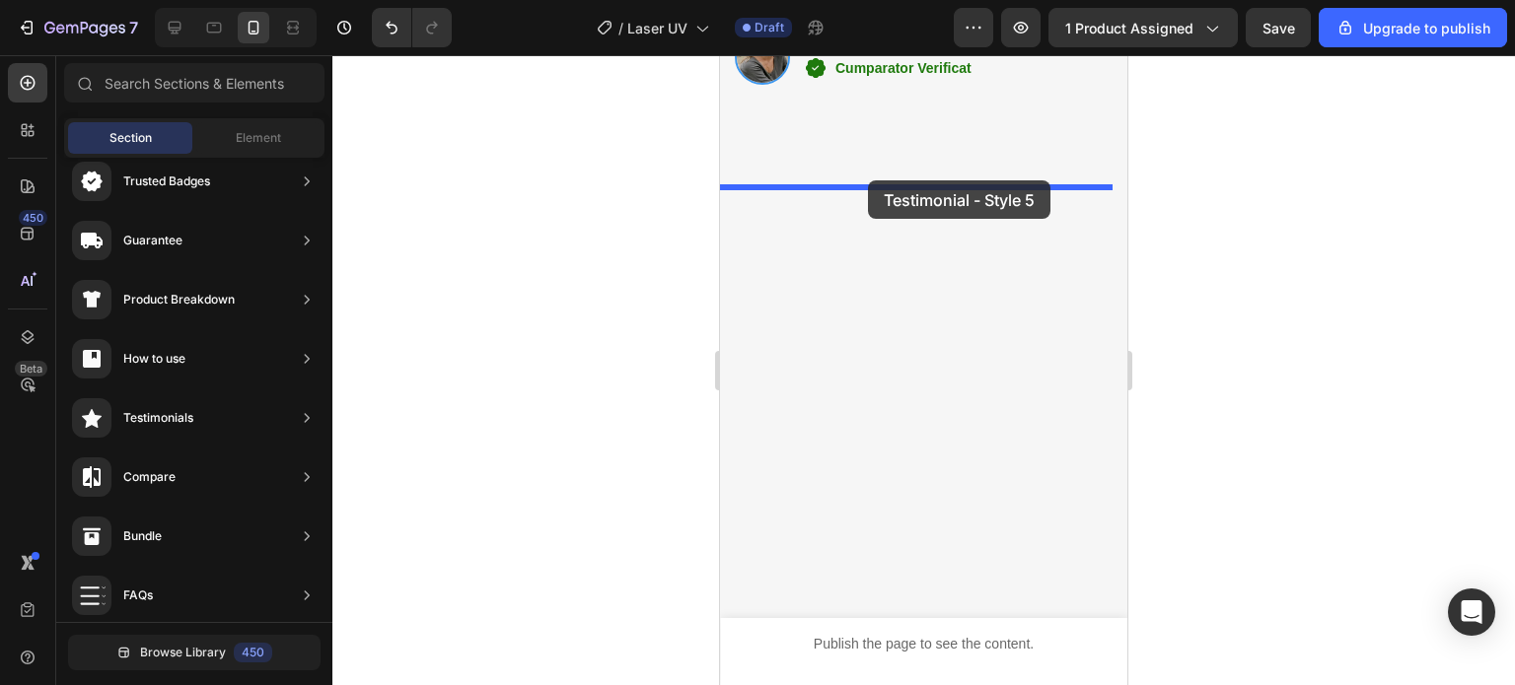
drag, startPoint x: 1210, startPoint y: 532, endPoint x: 868, endPoint y: 180, distance: 490.3
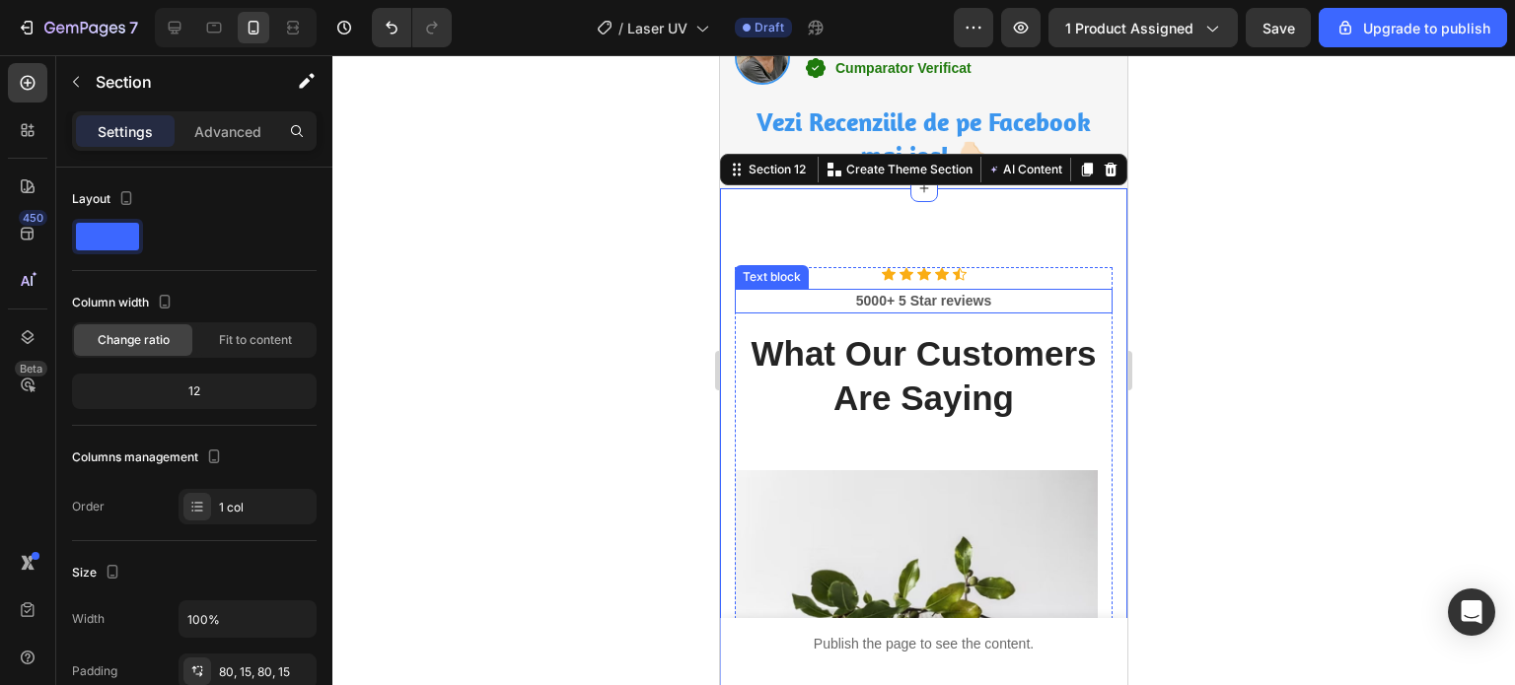
scroll to position [5524, 0]
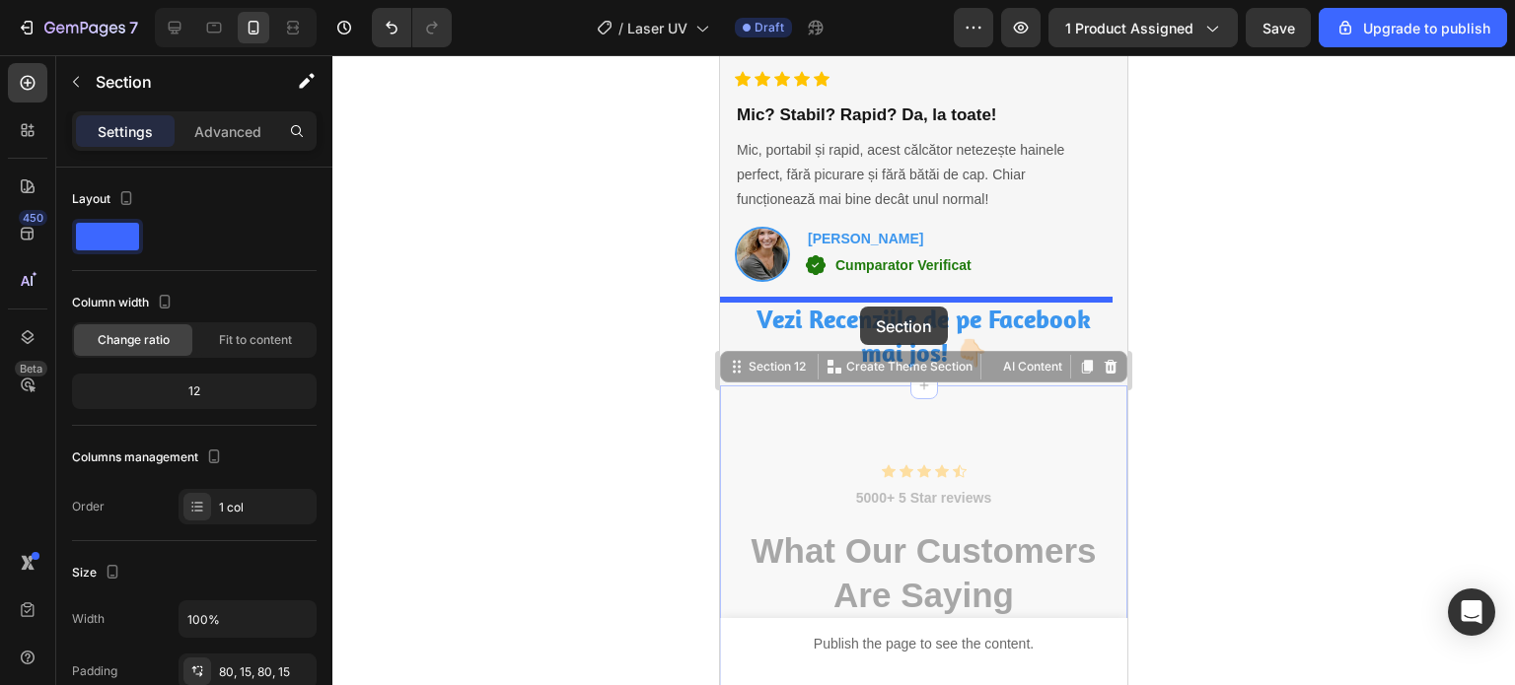
drag, startPoint x: 856, startPoint y: 421, endPoint x: 860, endPoint y: 307, distance: 114.5
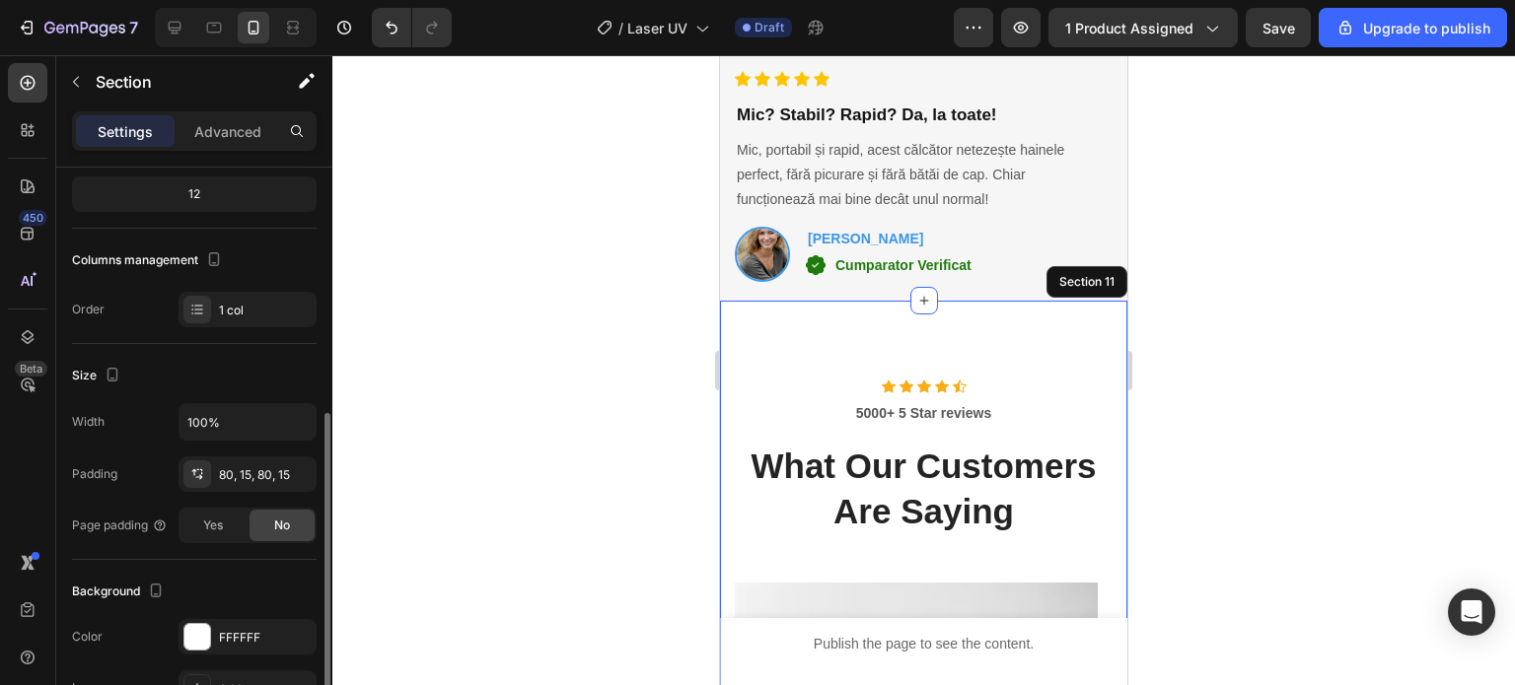
scroll to position [296, 0]
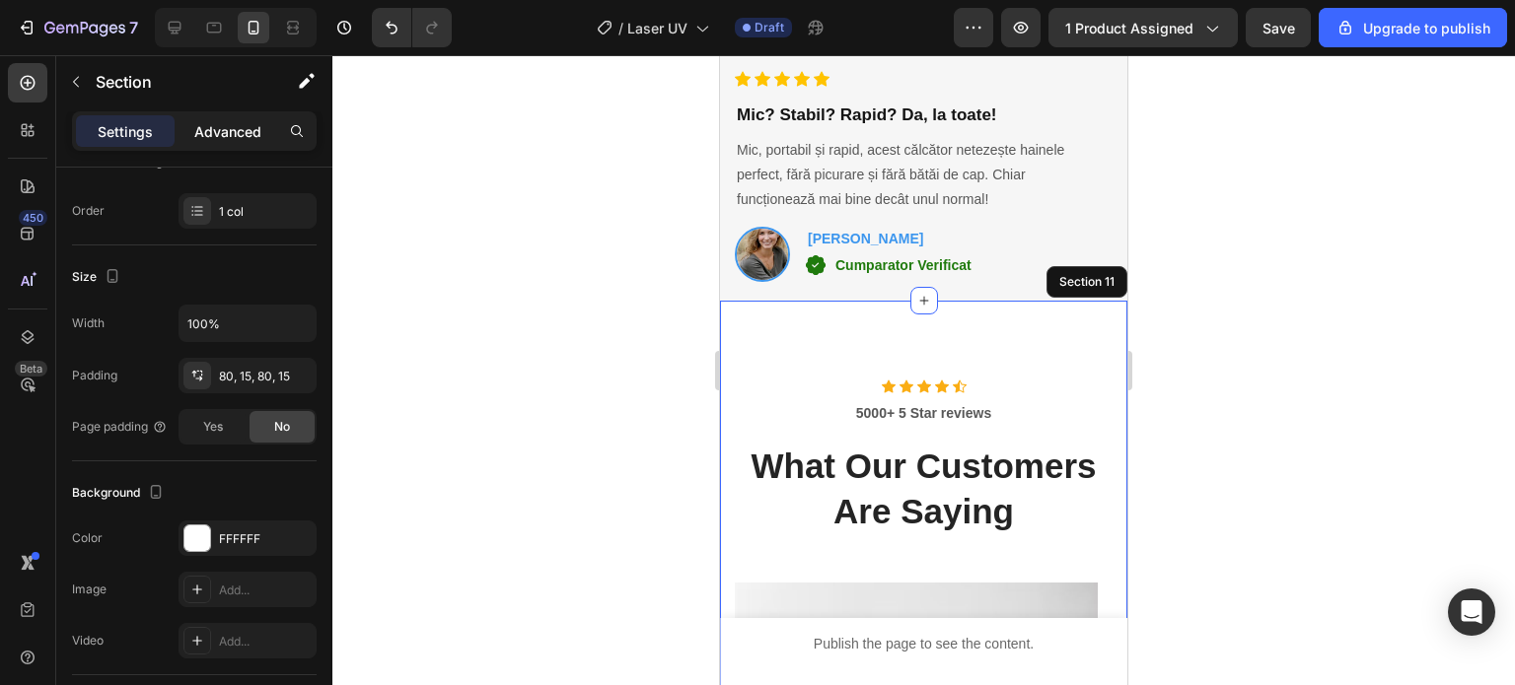
click at [201, 117] on div "Advanced" at bounding box center [227, 131] width 99 height 32
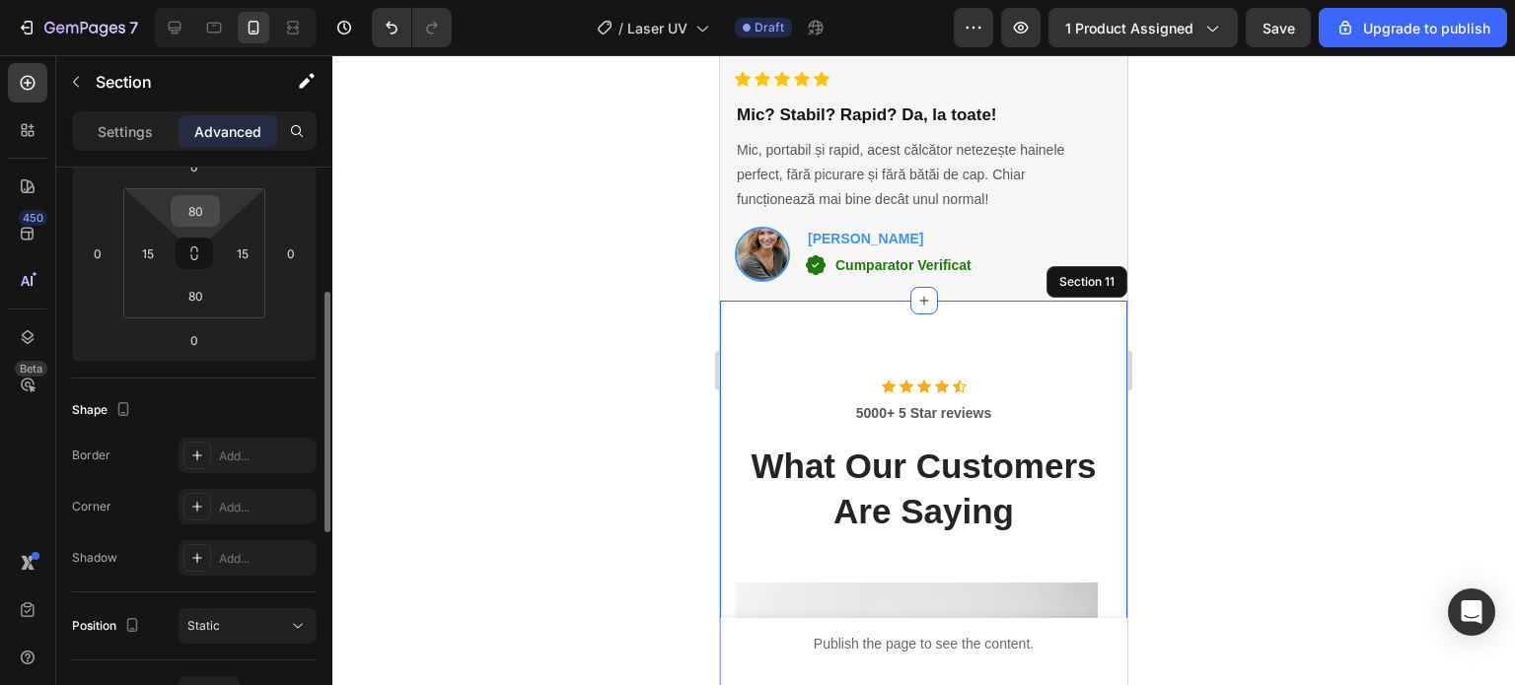
scroll to position [197, 0]
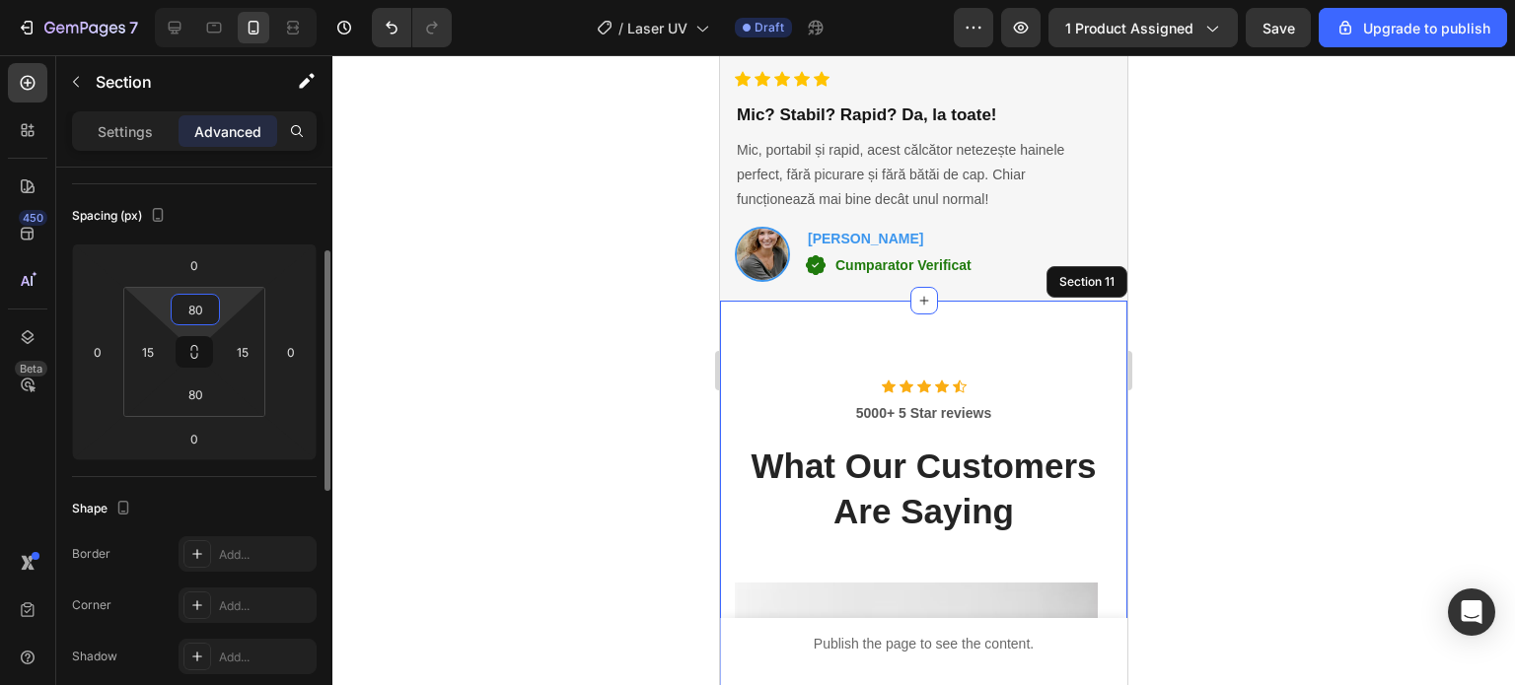
click at [209, 311] on input "80" at bounding box center [195, 310] width 39 height 30
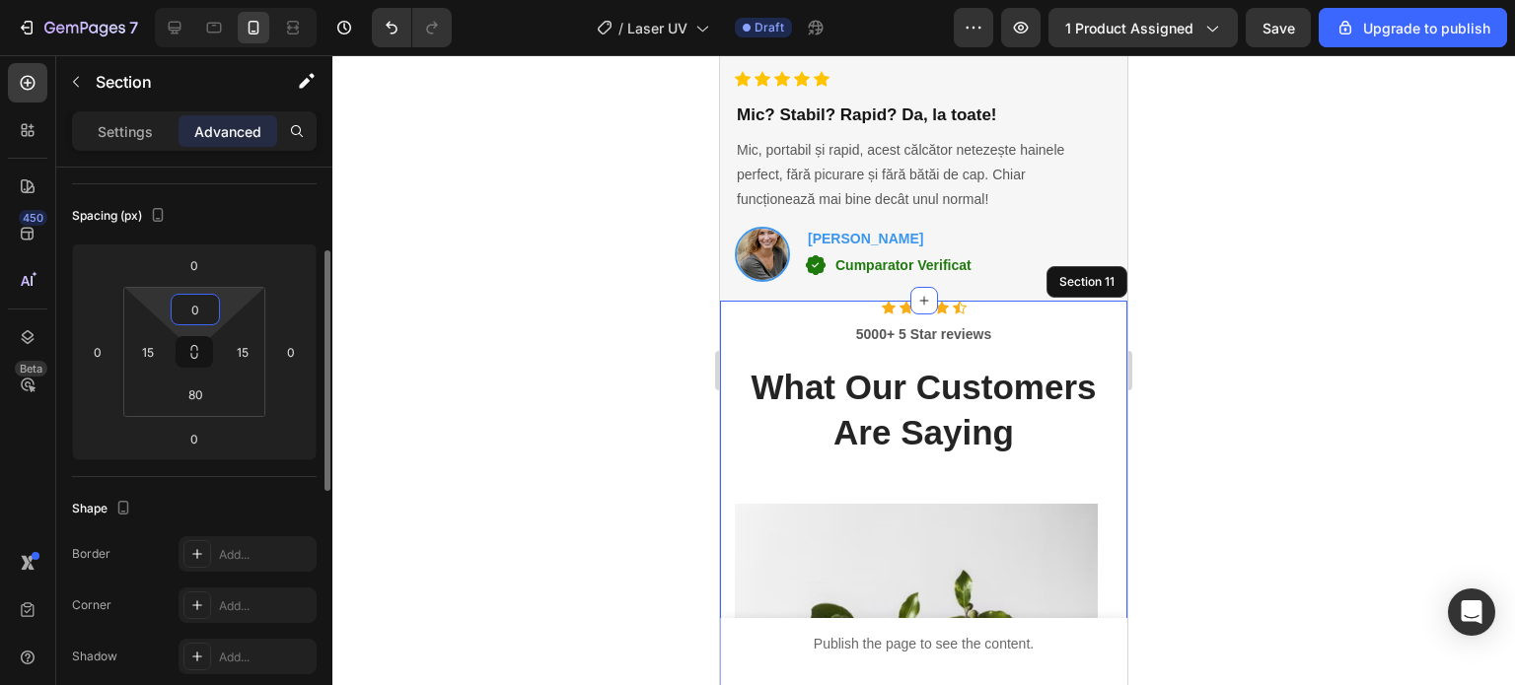
type input "0"
click at [268, 498] on div "Shape" at bounding box center [194, 509] width 245 height 32
click at [134, 141] on div "Settings" at bounding box center [125, 131] width 99 height 32
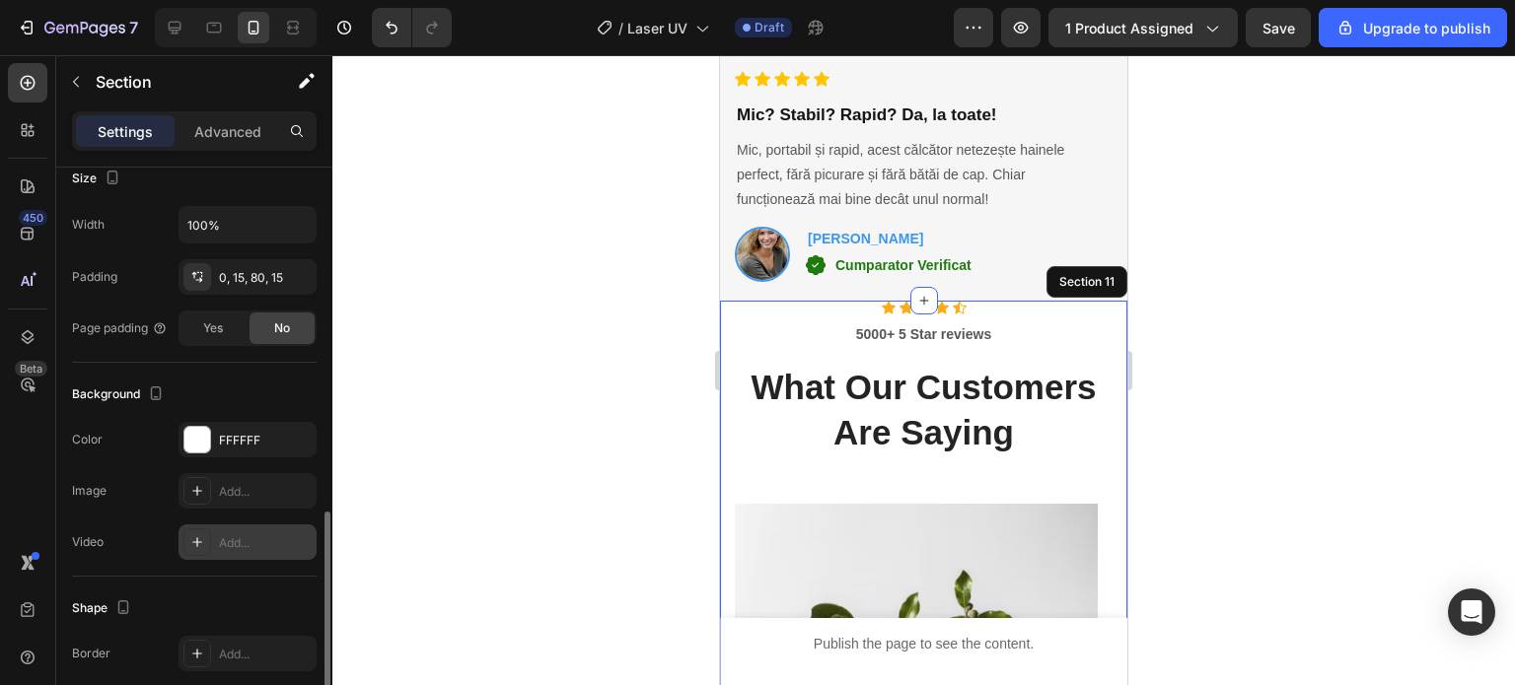
scroll to position [493, 0]
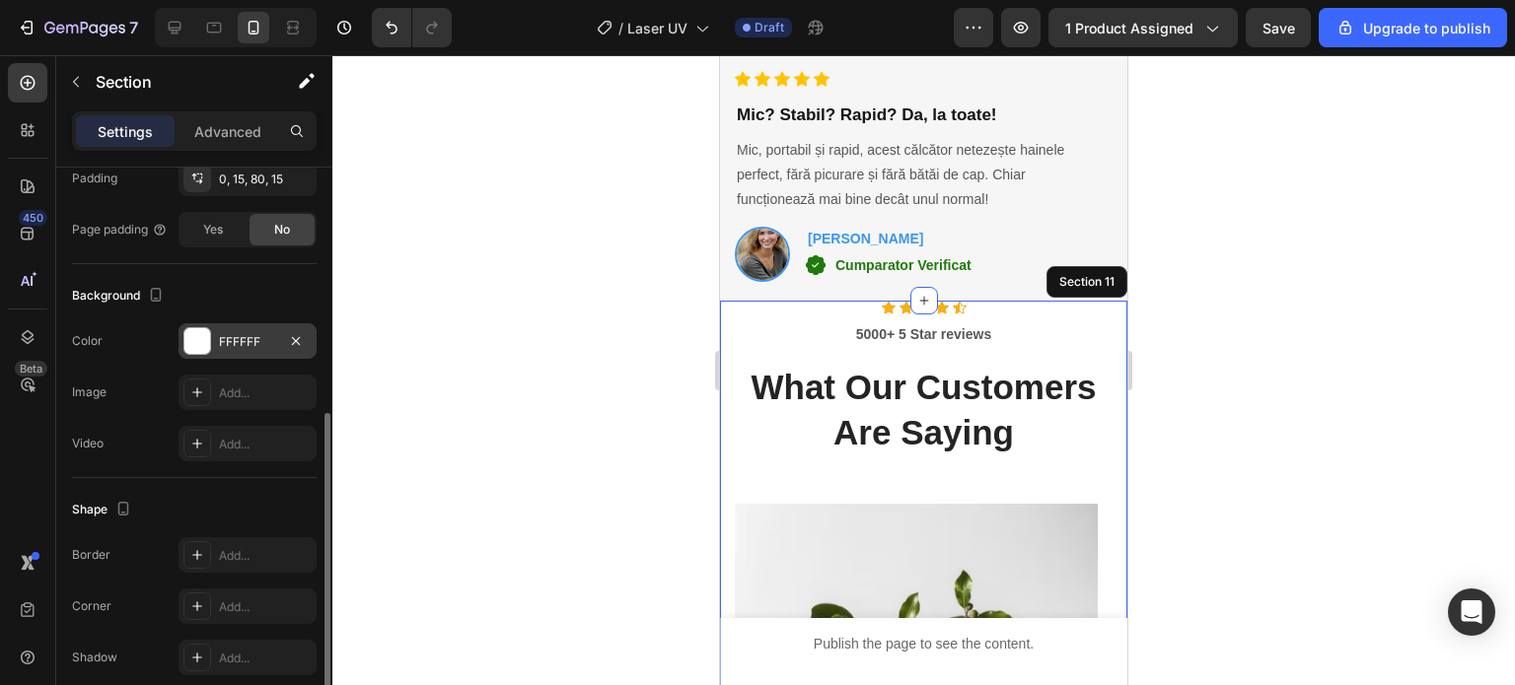
click at [266, 342] on div "FFFFFF" at bounding box center [247, 342] width 57 height 18
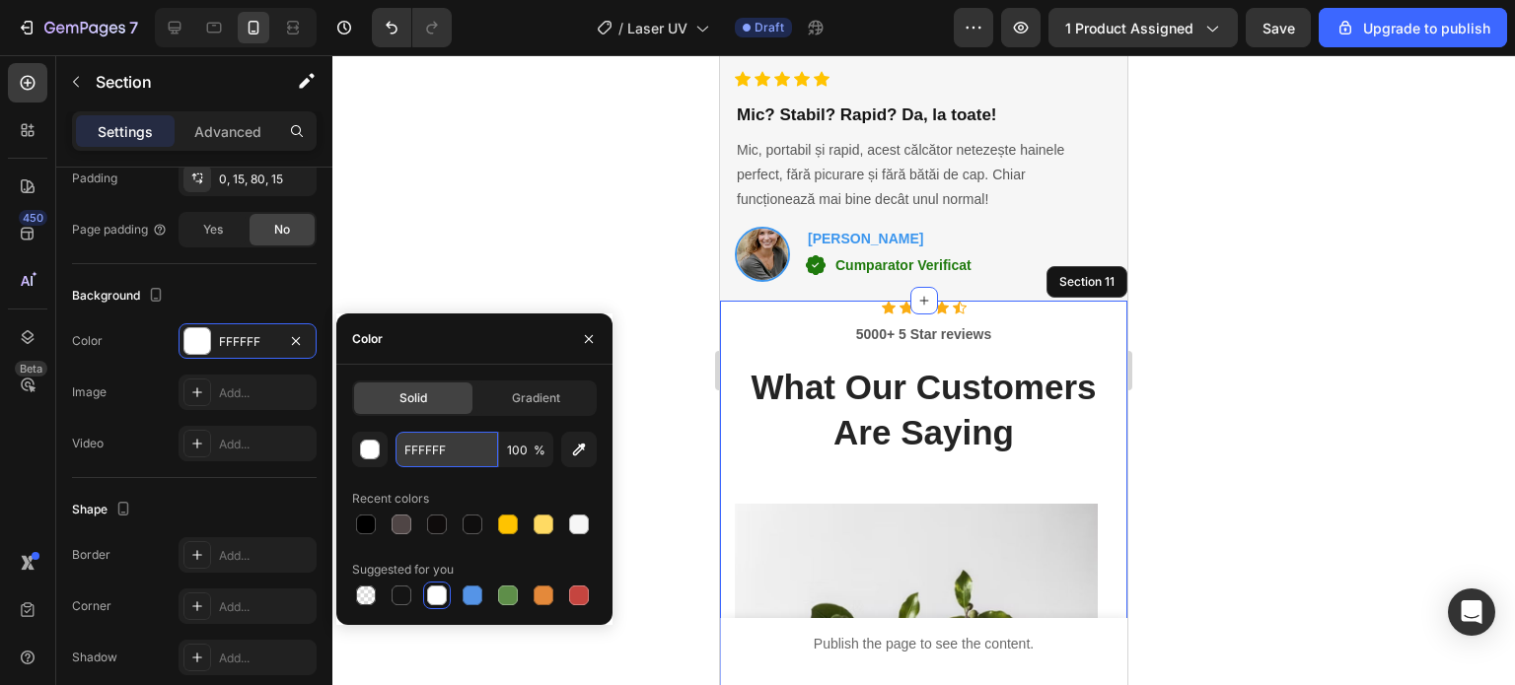
click at [450, 449] on input "FFFFFF" at bounding box center [446, 450] width 103 height 36
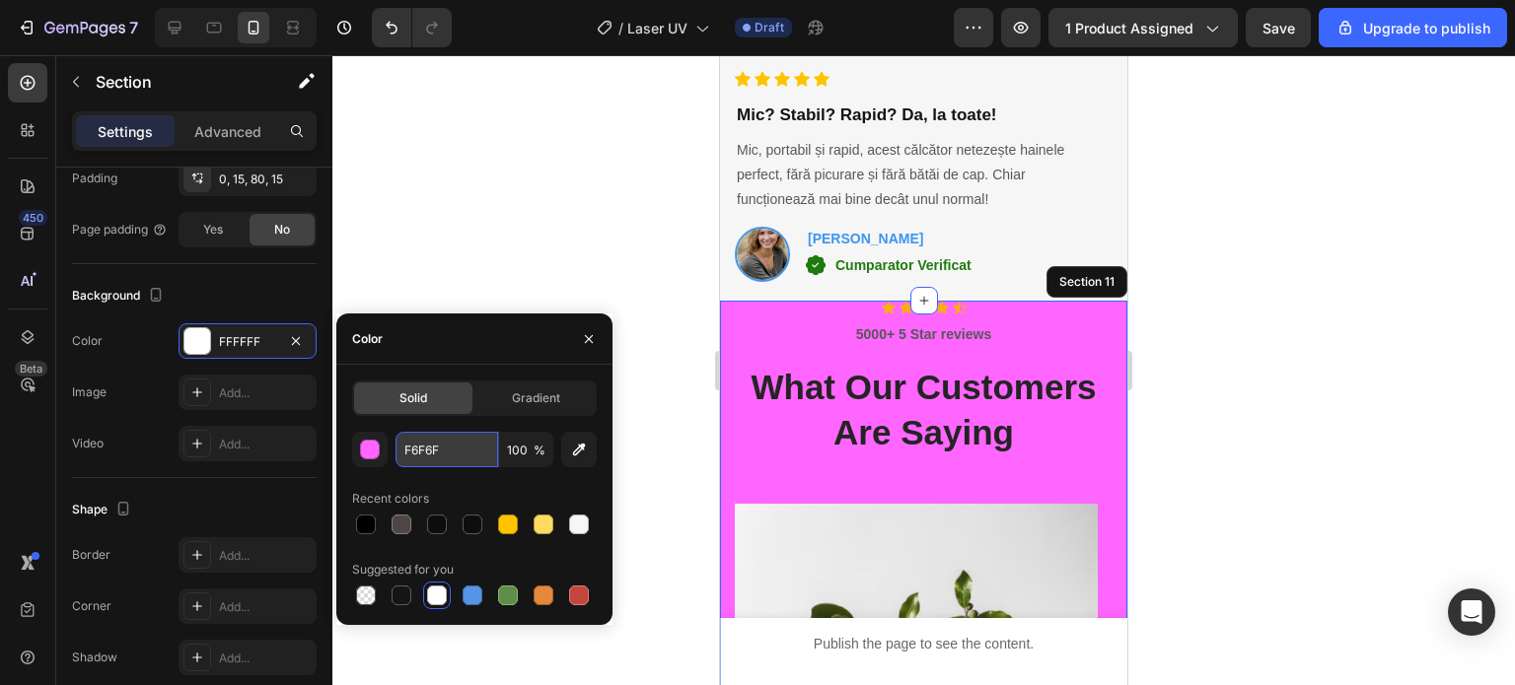
type input "F6F6F6"
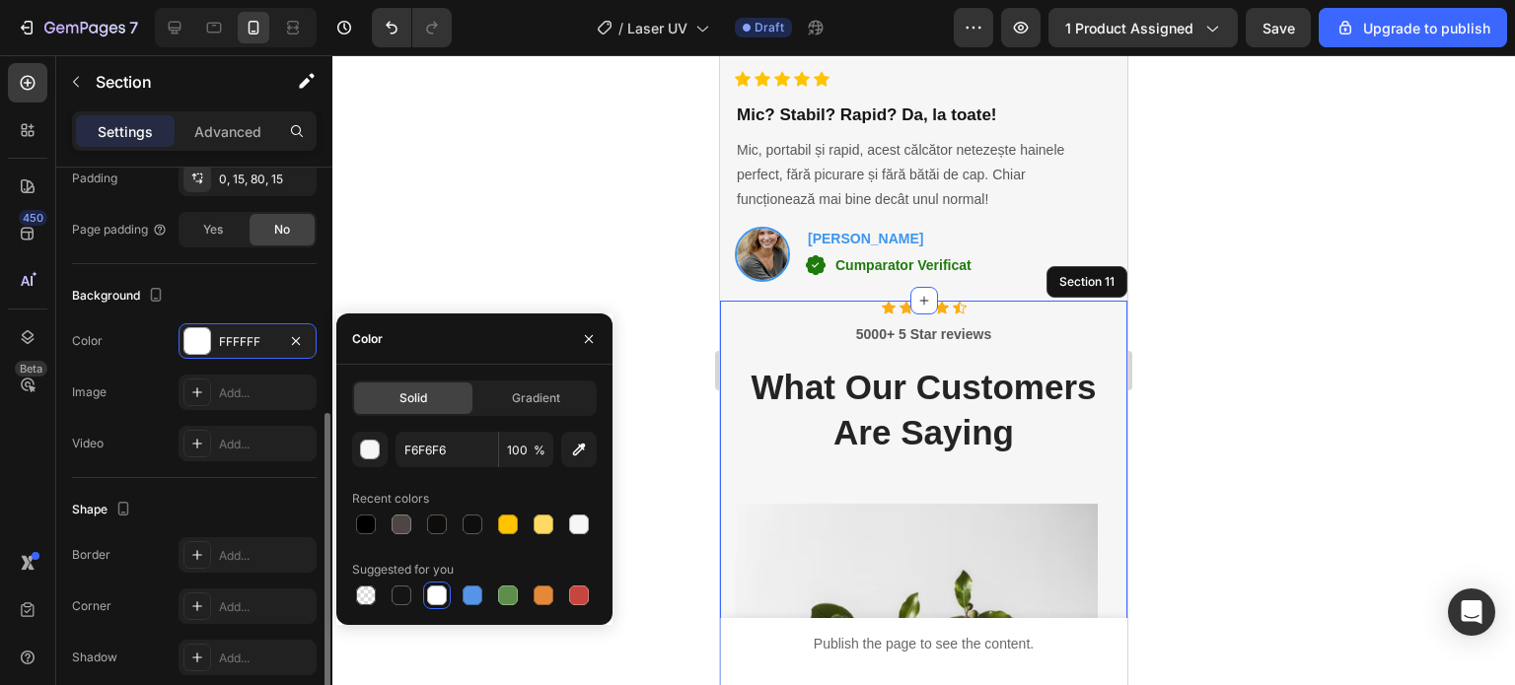
click at [195, 290] on div "Background" at bounding box center [194, 296] width 245 height 32
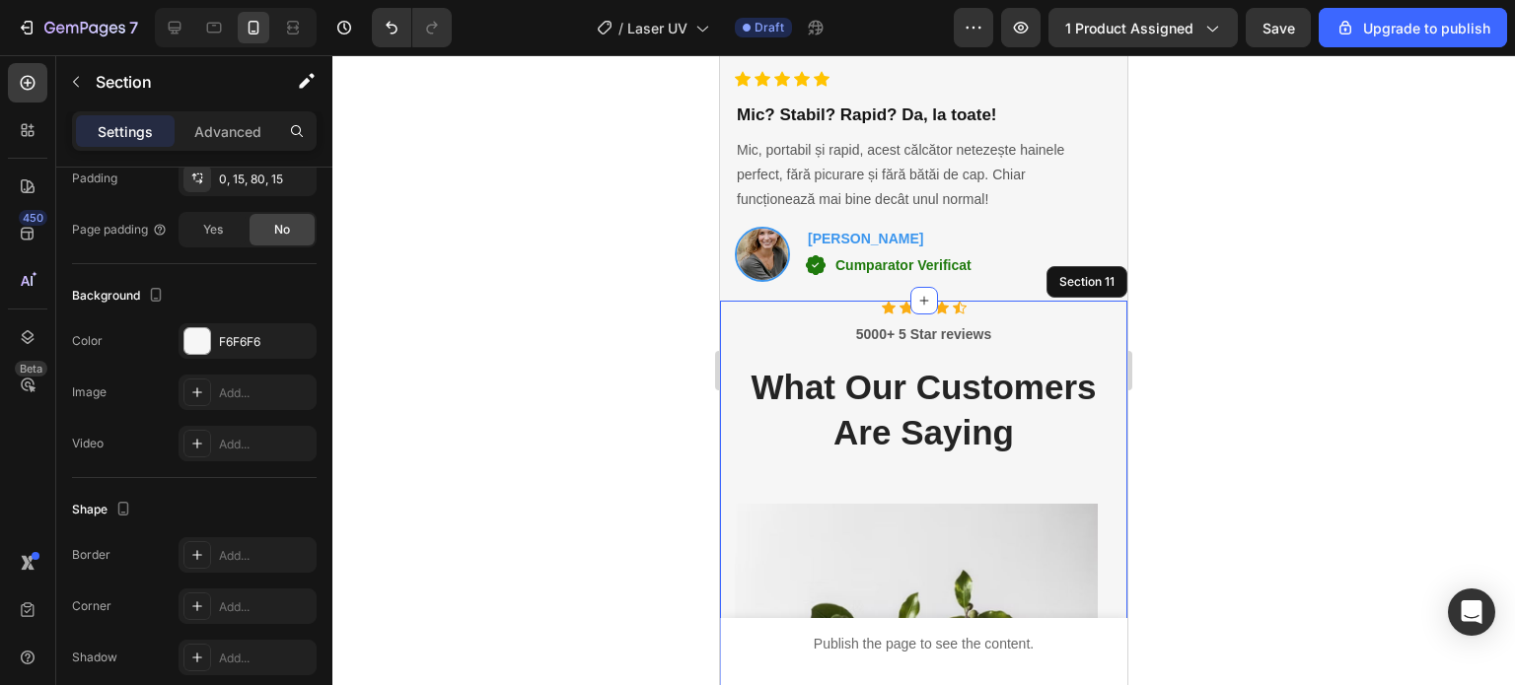
click at [614, 418] on div at bounding box center [923, 370] width 1182 height 630
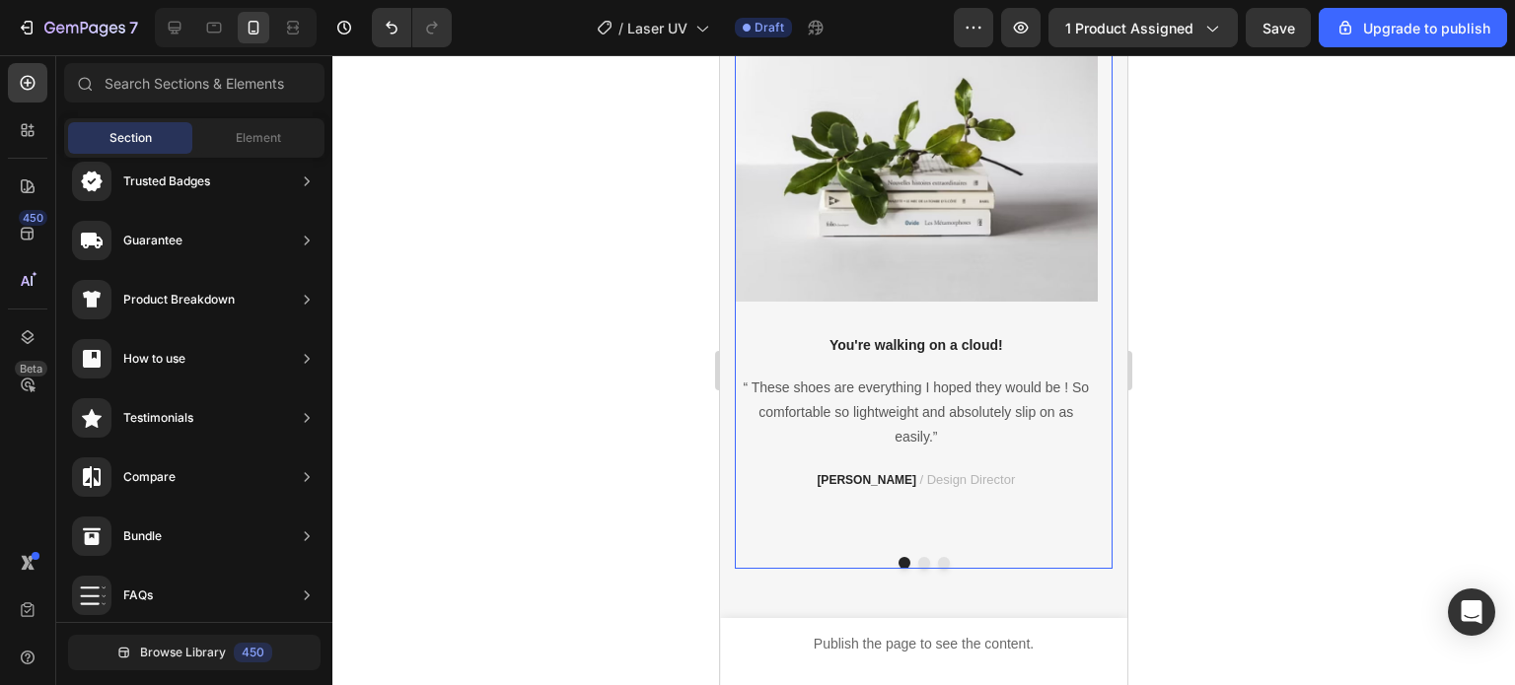
scroll to position [6017, 0]
click at [918, 557] on button "Dot" at bounding box center [924, 562] width 12 height 12
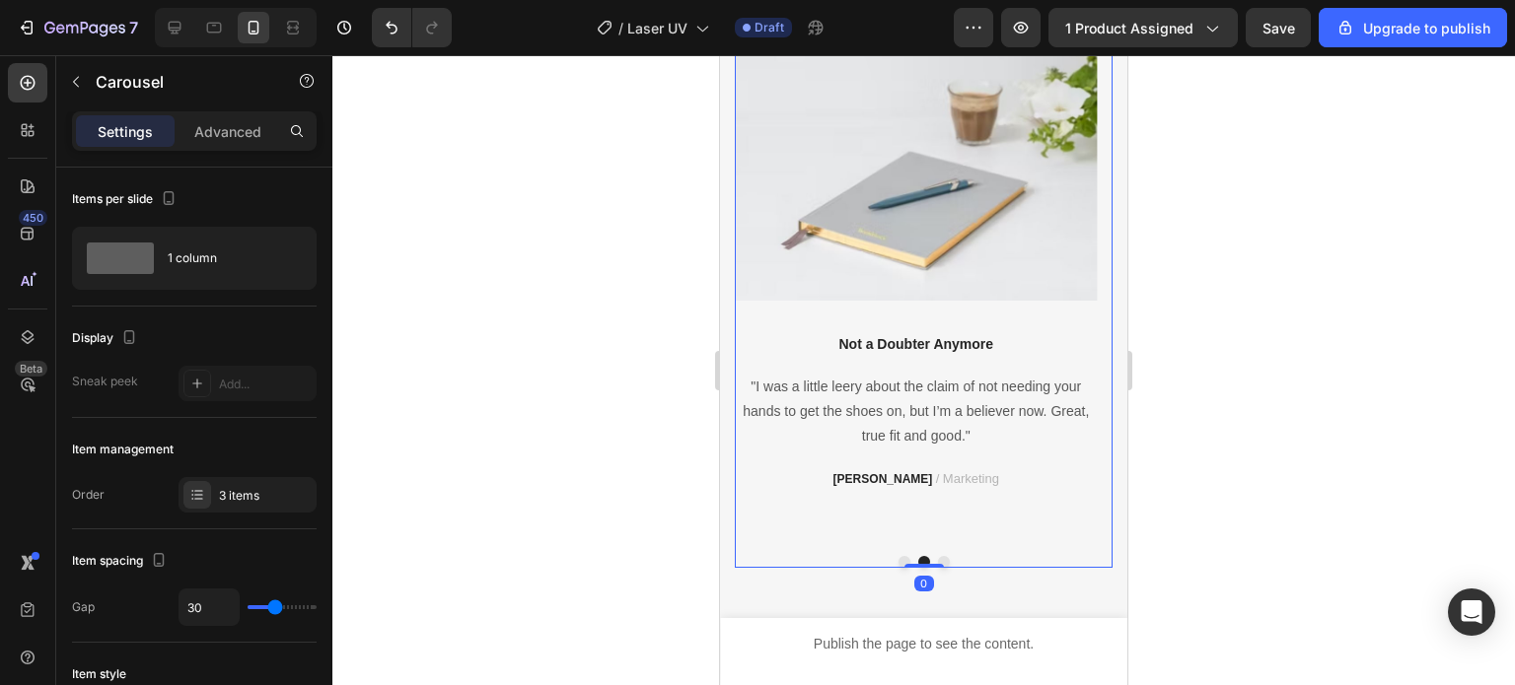
click at [938, 556] on button "Dot" at bounding box center [944, 562] width 12 height 12
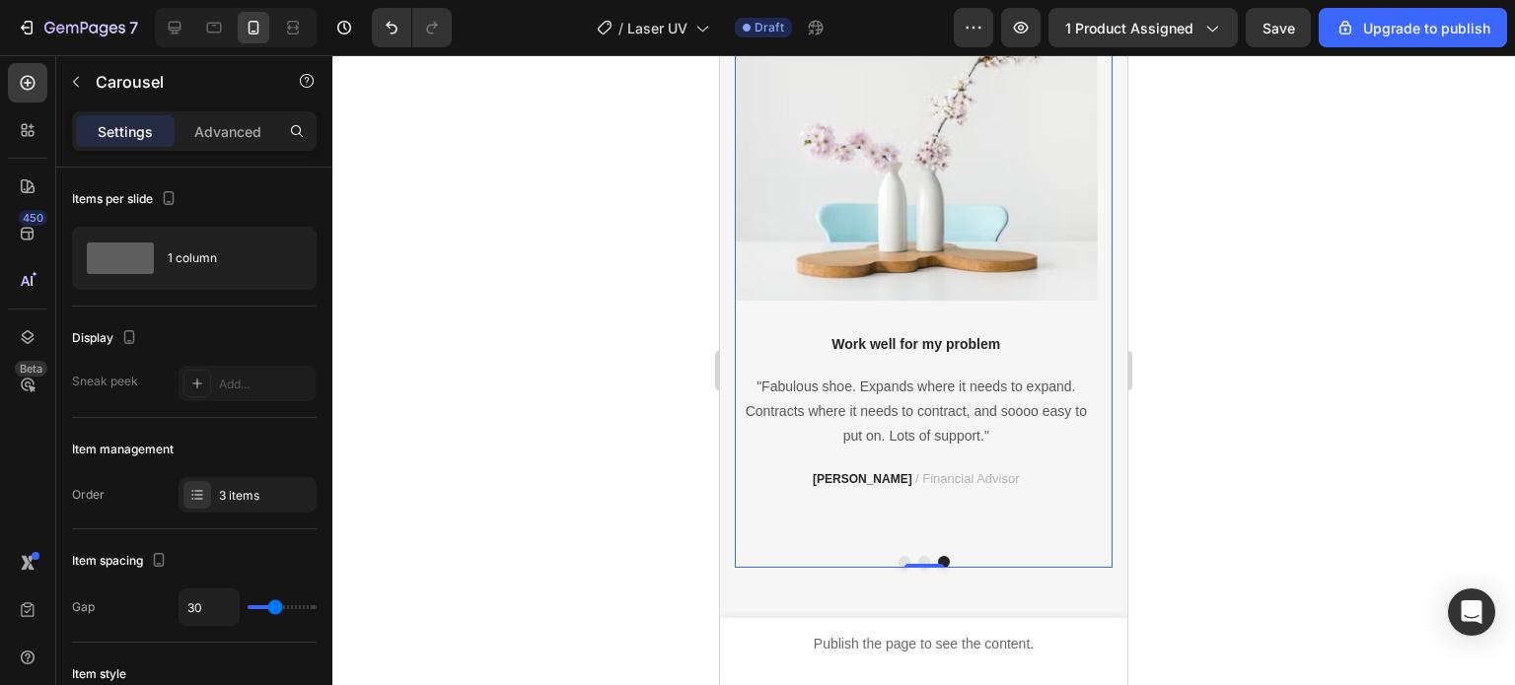
click at [899, 560] on button "Dot" at bounding box center [904, 562] width 12 height 12
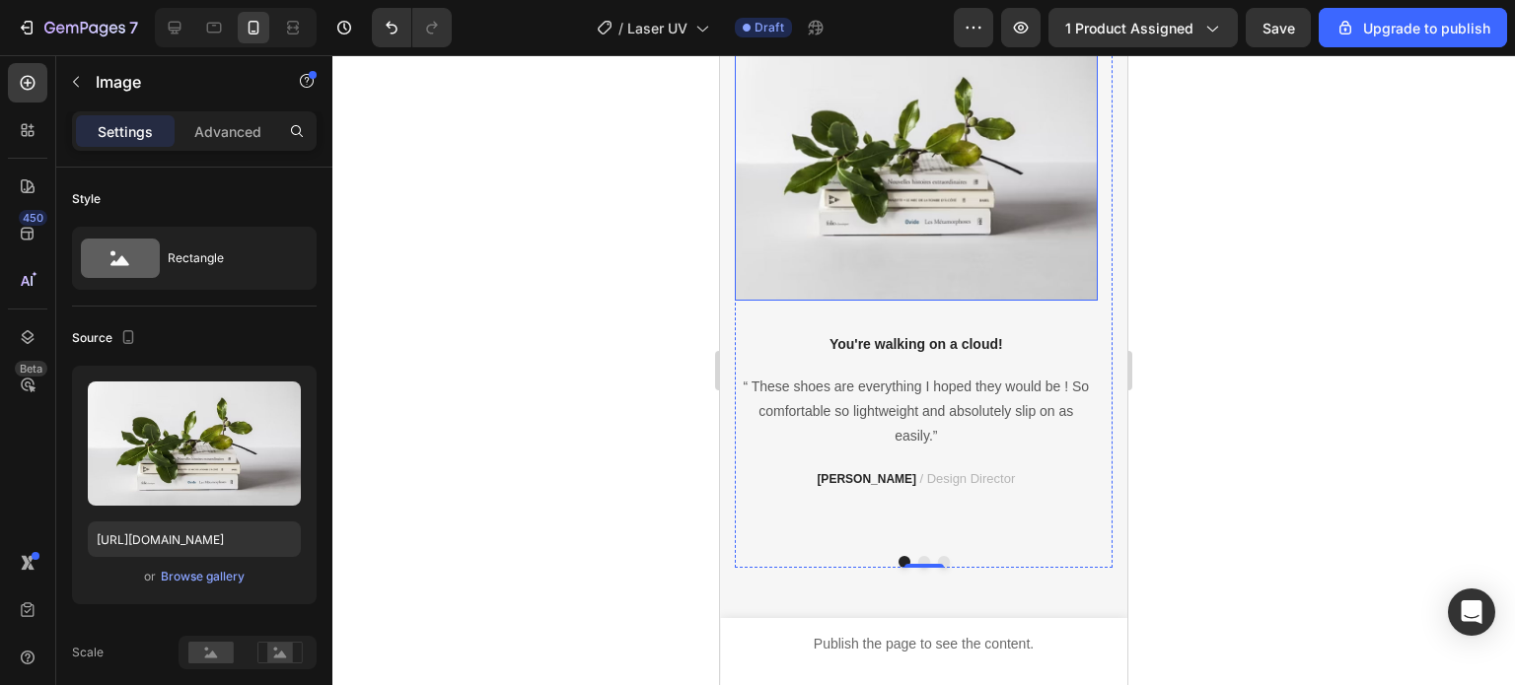
click at [901, 241] on img at bounding box center [916, 156] width 363 height 290
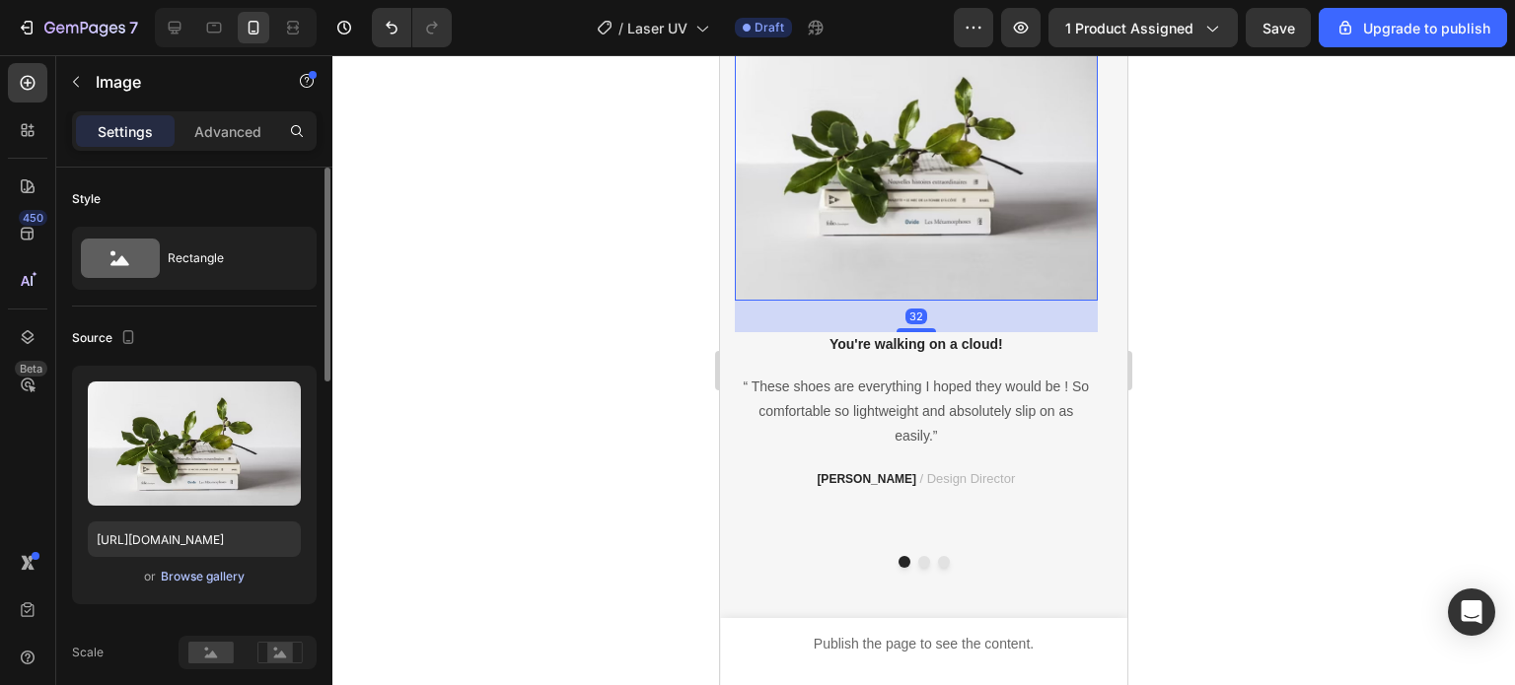
click at [189, 571] on div "Browse gallery" at bounding box center [203, 577] width 84 height 18
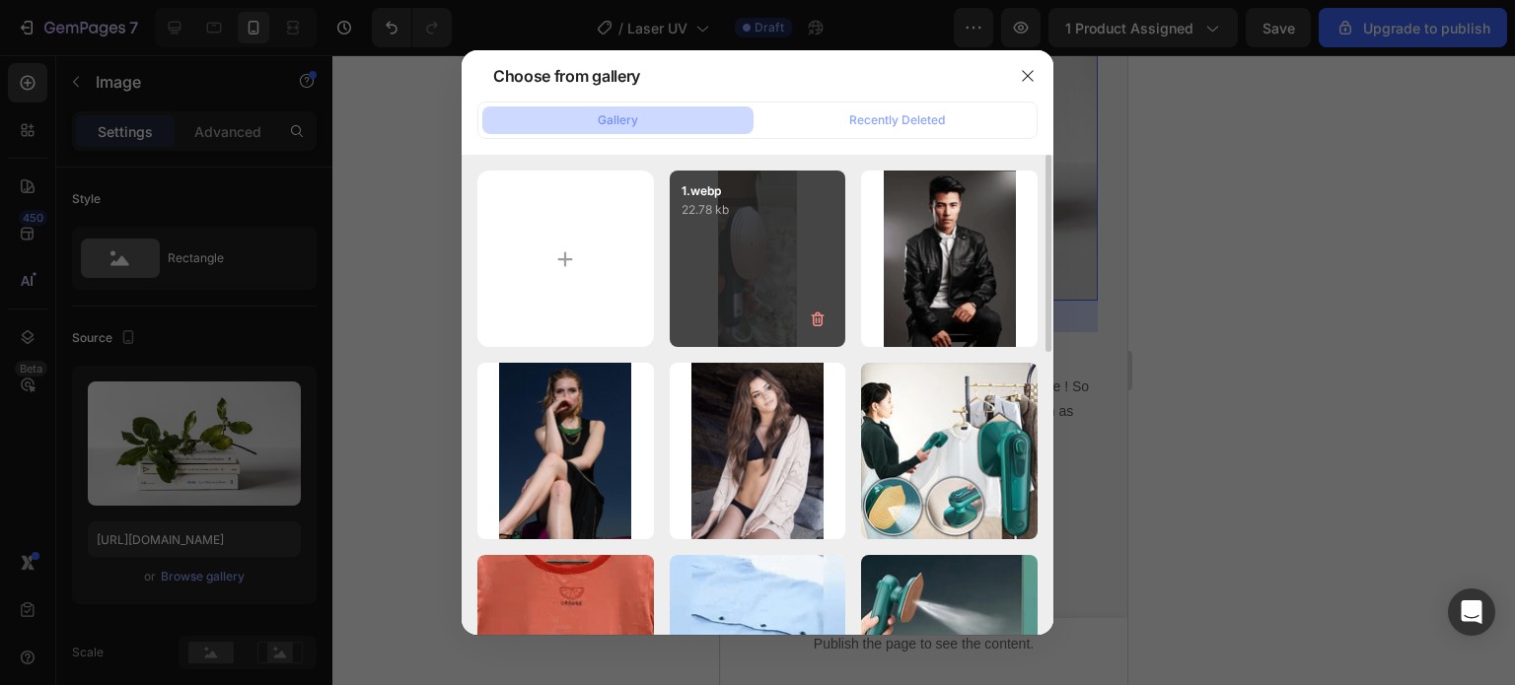
click at [723, 263] on div "1.webp 22.78 kb" at bounding box center [758, 259] width 177 height 177
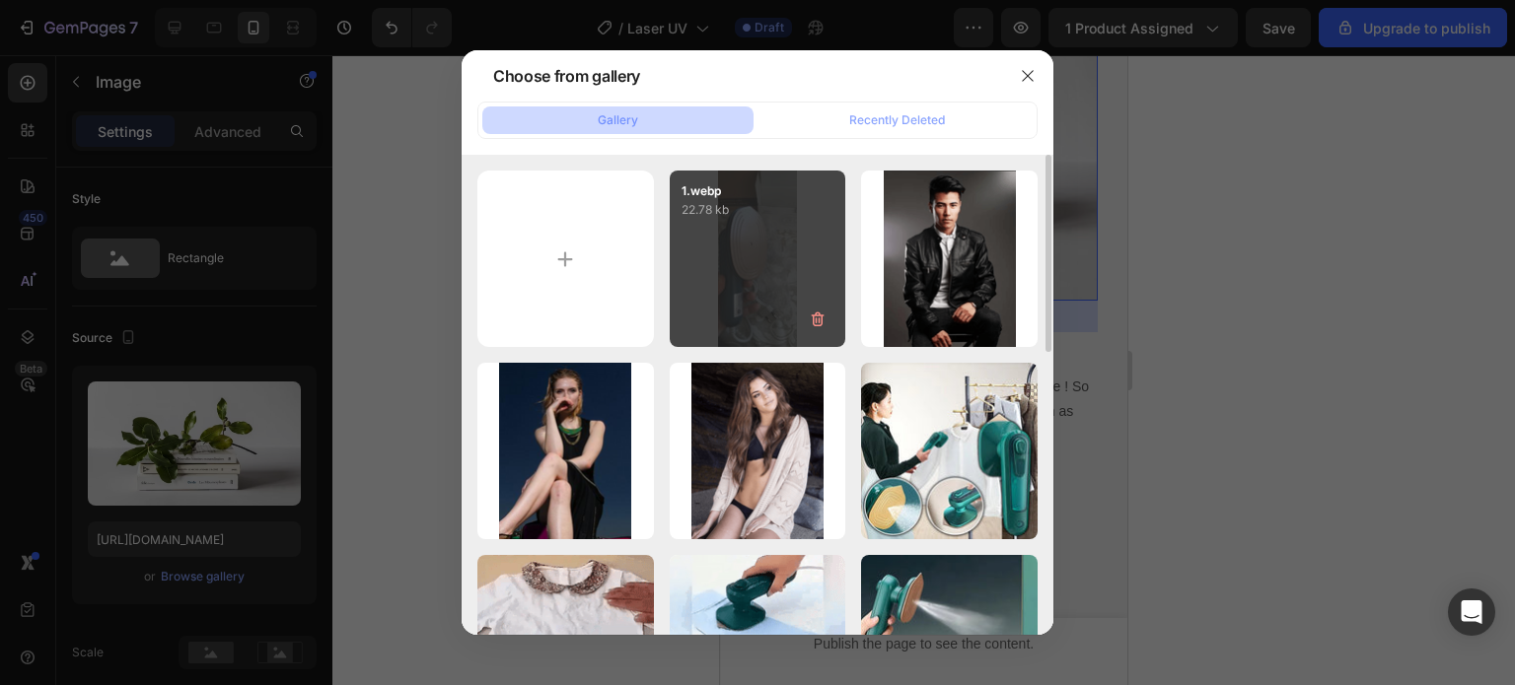
type input "[URL][DOMAIN_NAME]"
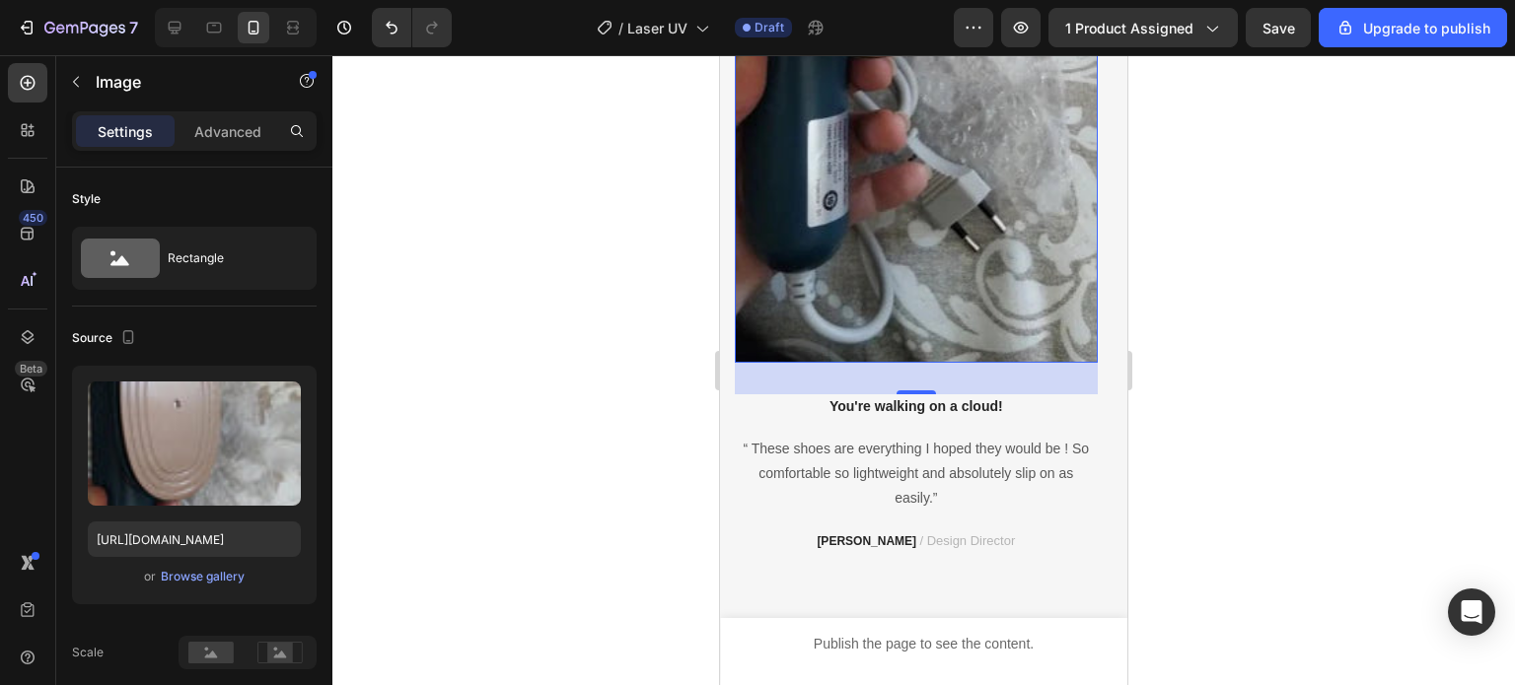
scroll to position [6411, 0]
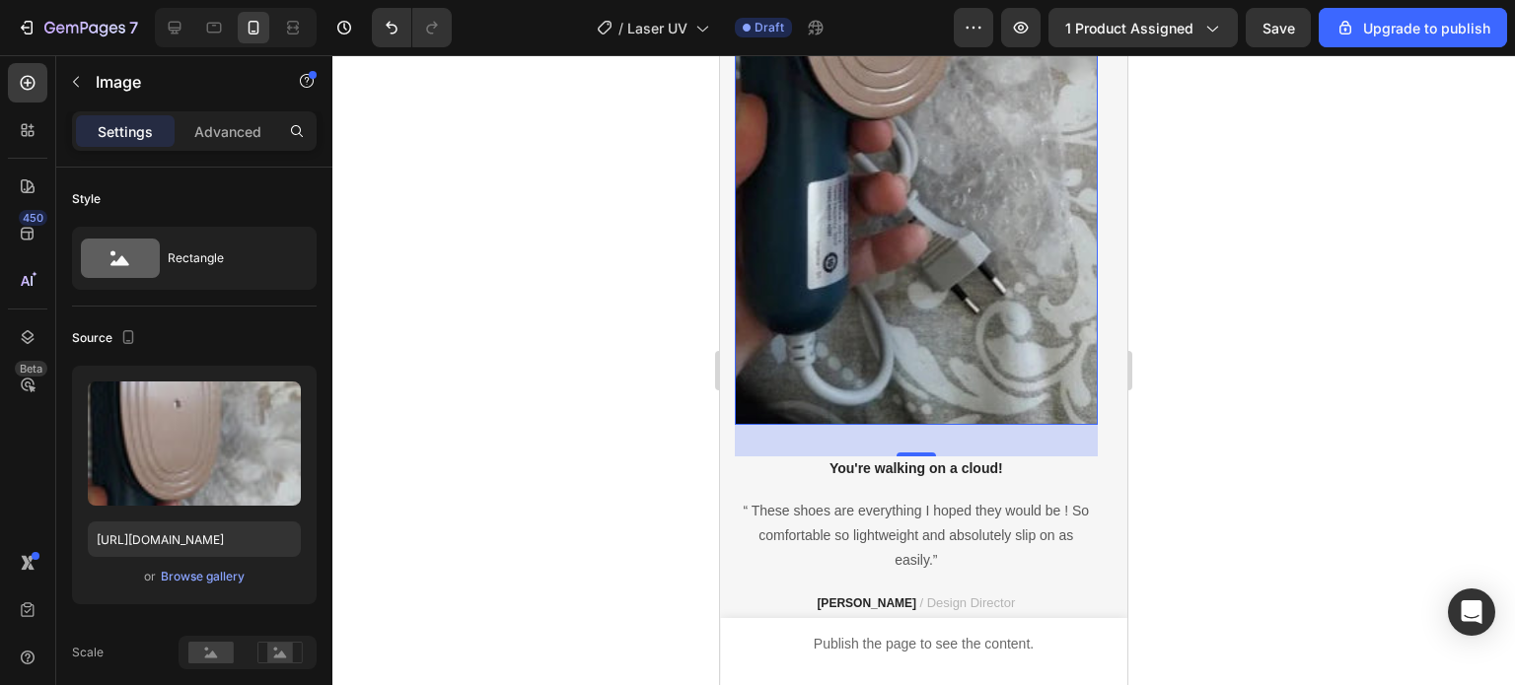
click at [918, 303] on img at bounding box center [916, 20] width 363 height 809
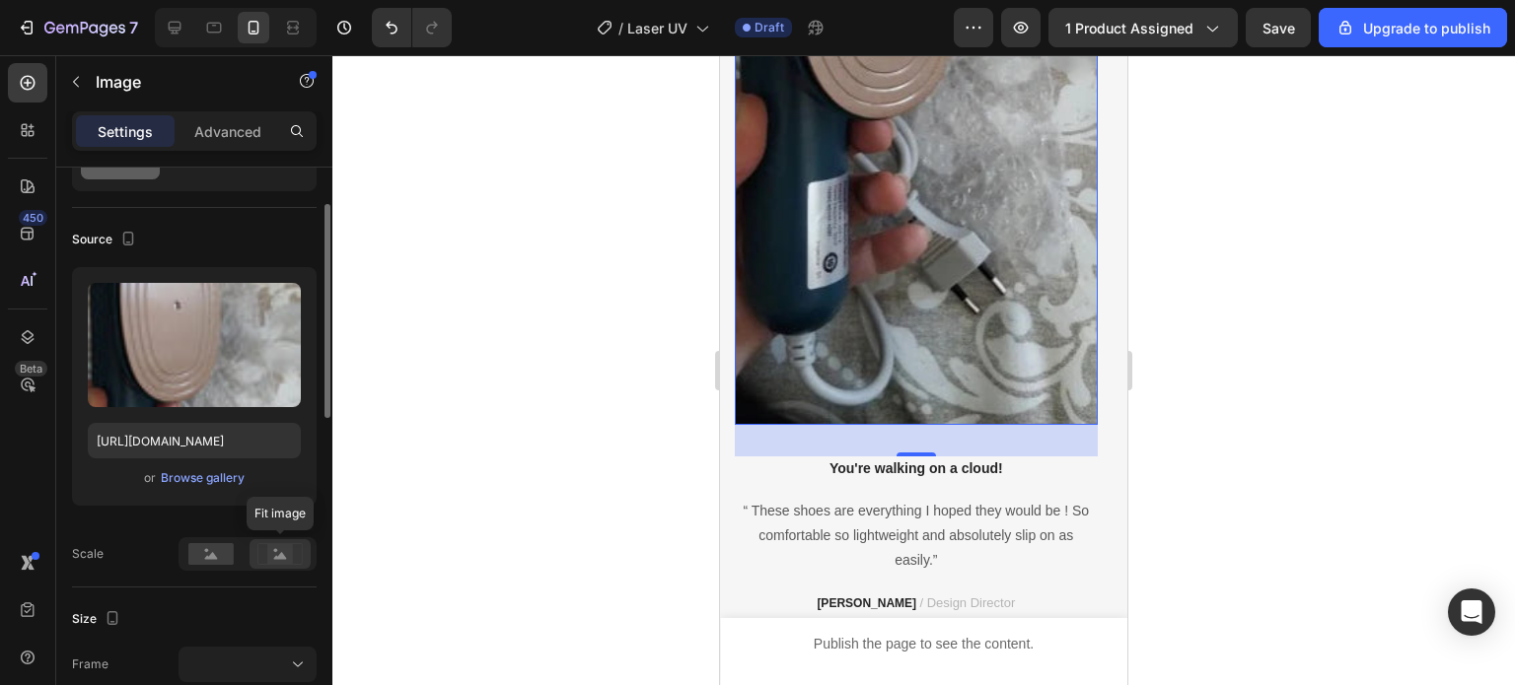
click at [278, 547] on rect at bounding box center [280, 554] width 26 height 20
click at [269, 551] on rect at bounding box center [280, 554] width 26 height 20
click at [180, 554] on div at bounding box center [210, 554] width 61 height 30
click at [299, 551] on icon at bounding box center [279, 554] width 45 height 22
click at [532, 478] on div at bounding box center [923, 370] width 1182 height 630
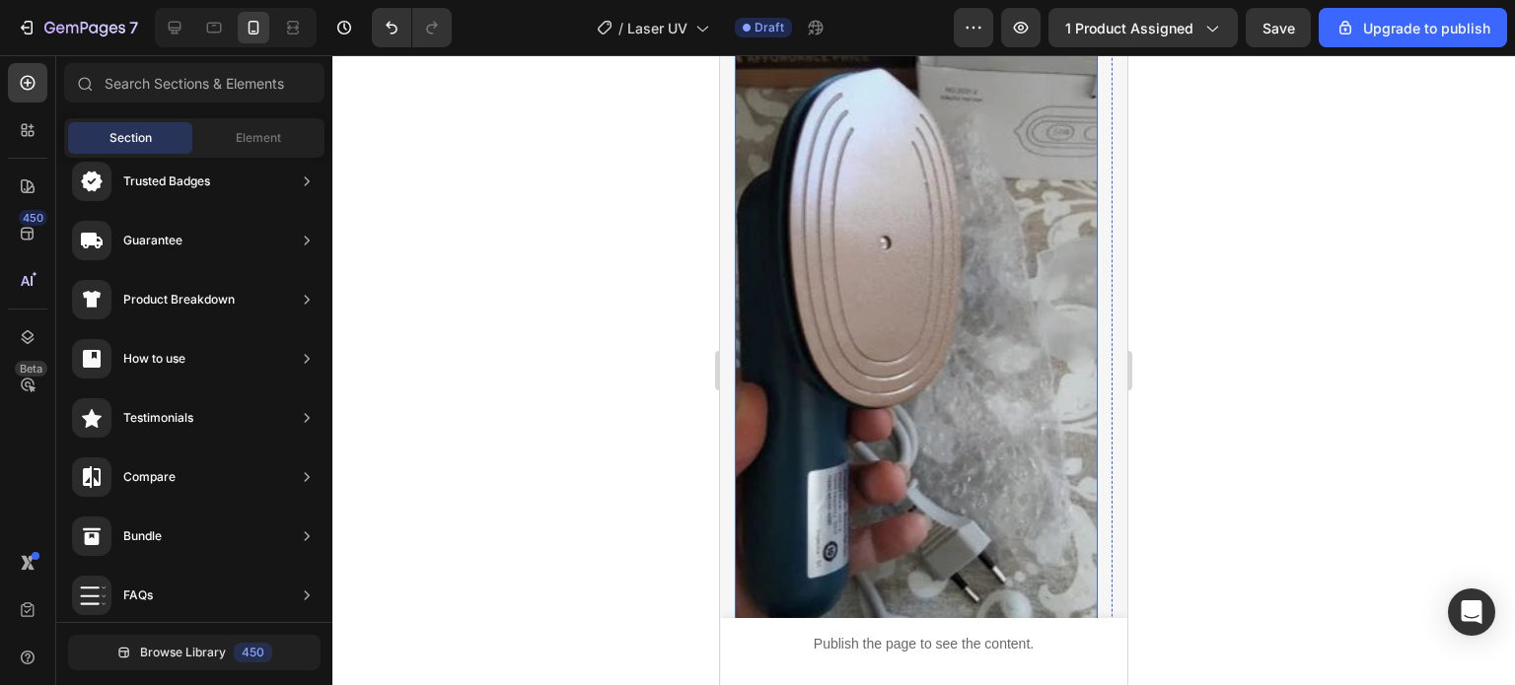
scroll to position [6017, 0]
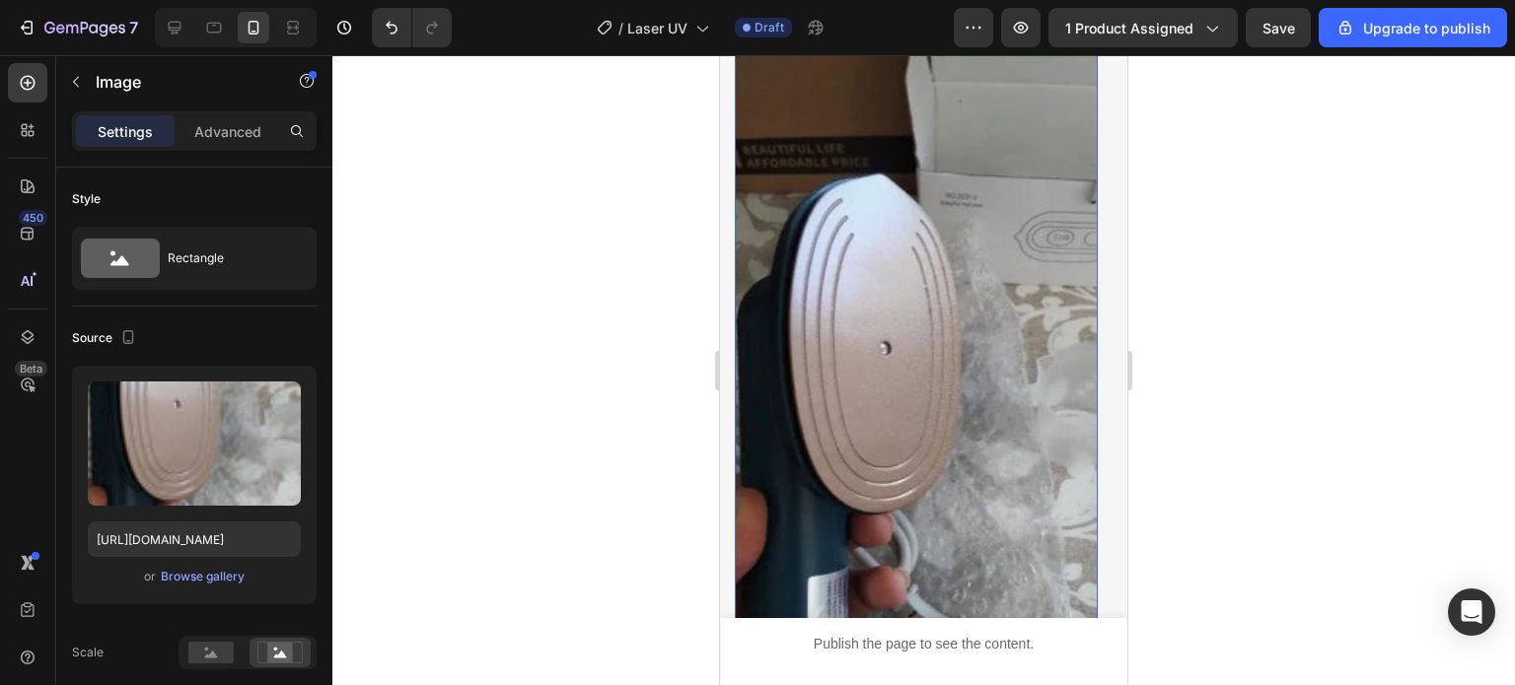
click at [911, 385] on img at bounding box center [916, 415] width 363 height 809
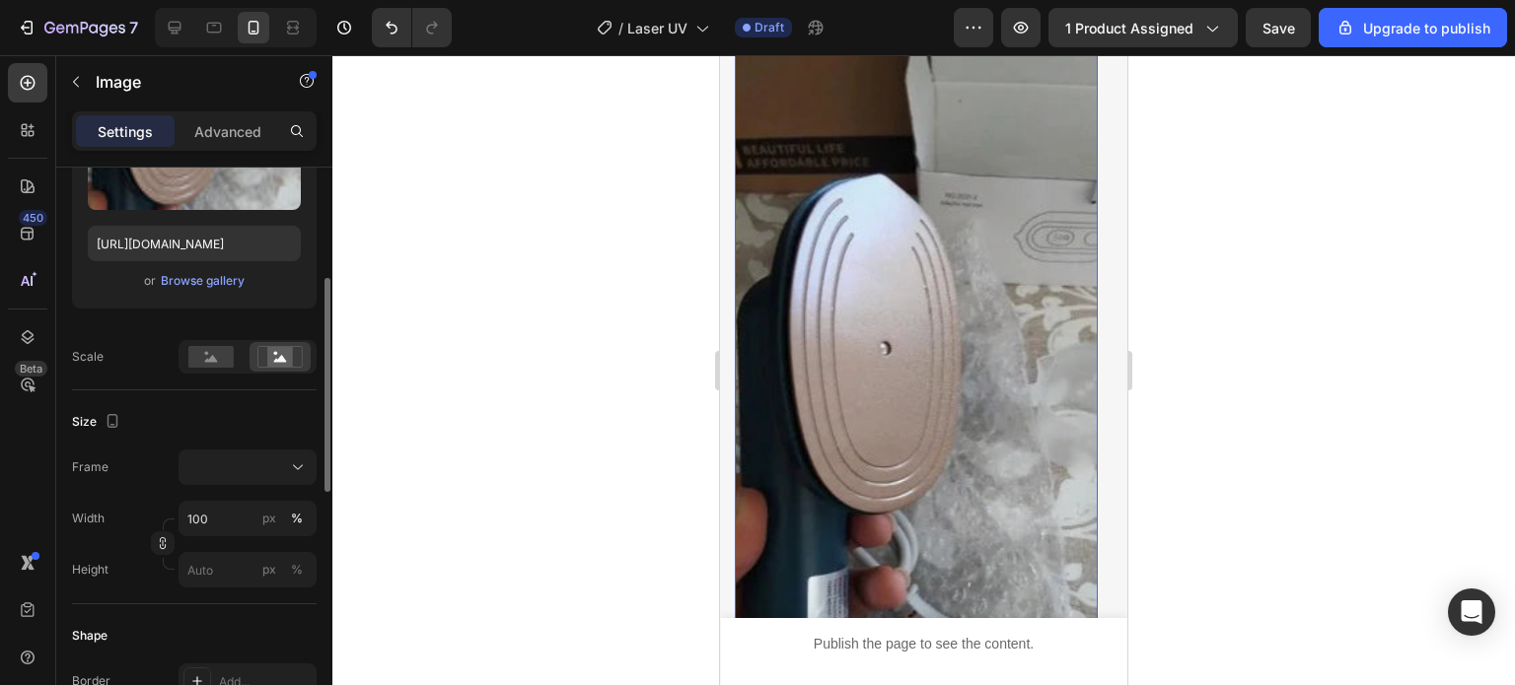
scroll to position [394, 0]
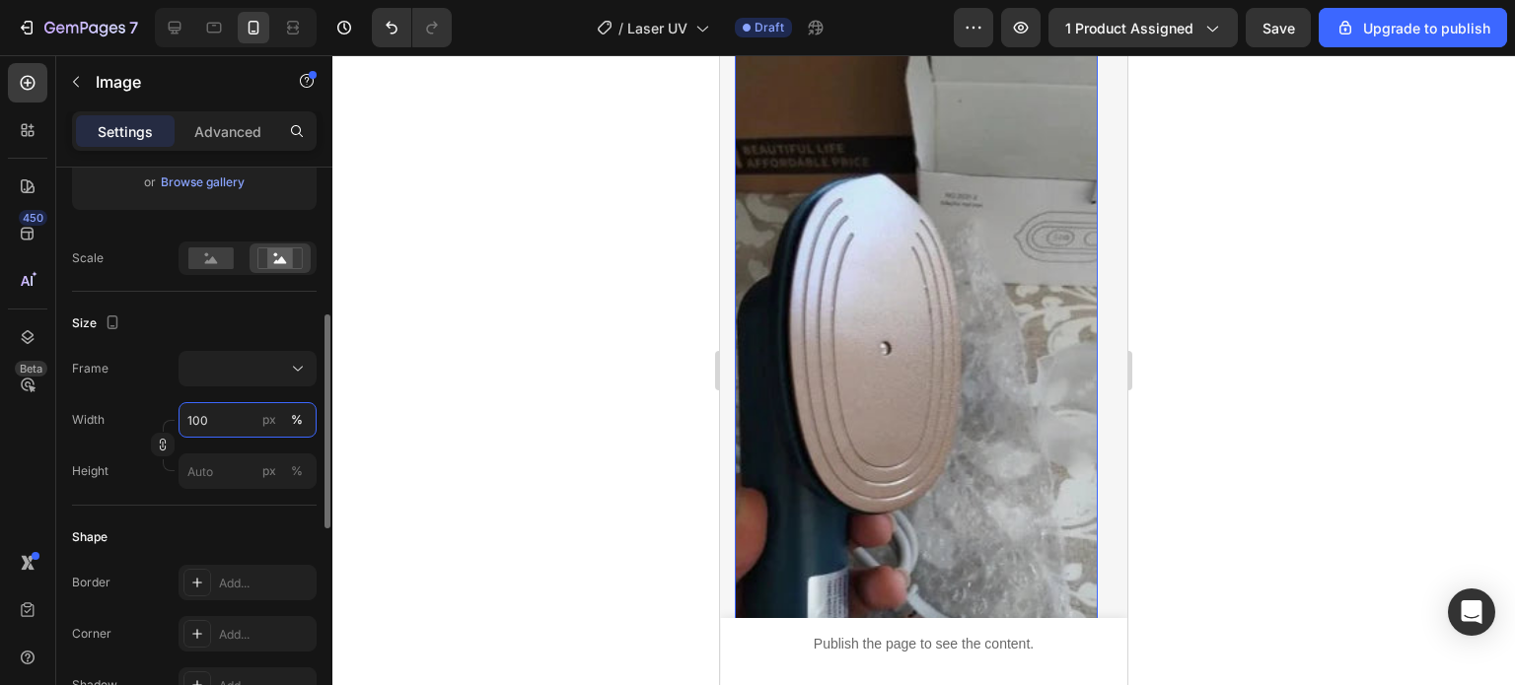
click at [229, 426] on input "100" at bounding box center [247, 420] width 138 height 36
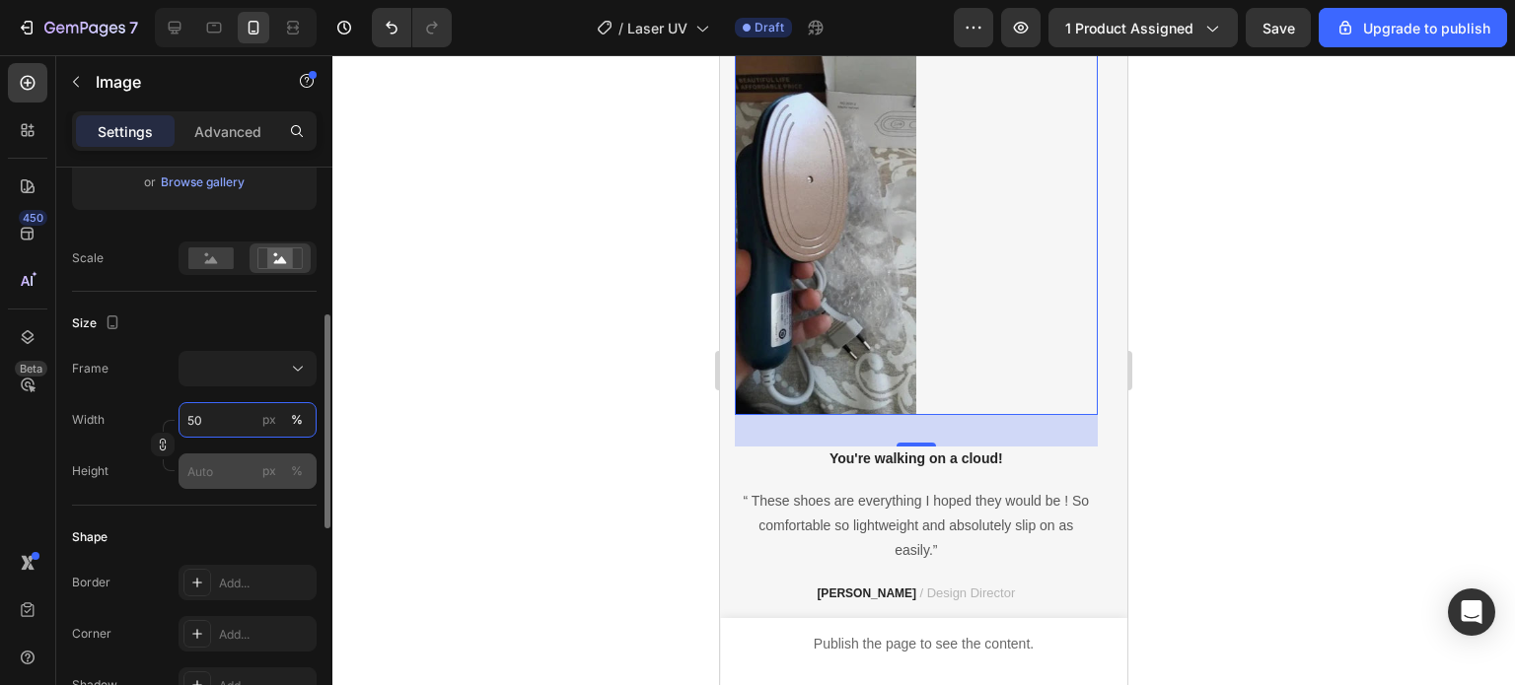
type input "50"
click at [225, 464] on input "px %" at bounding box center [247, 472] width 138 height 36
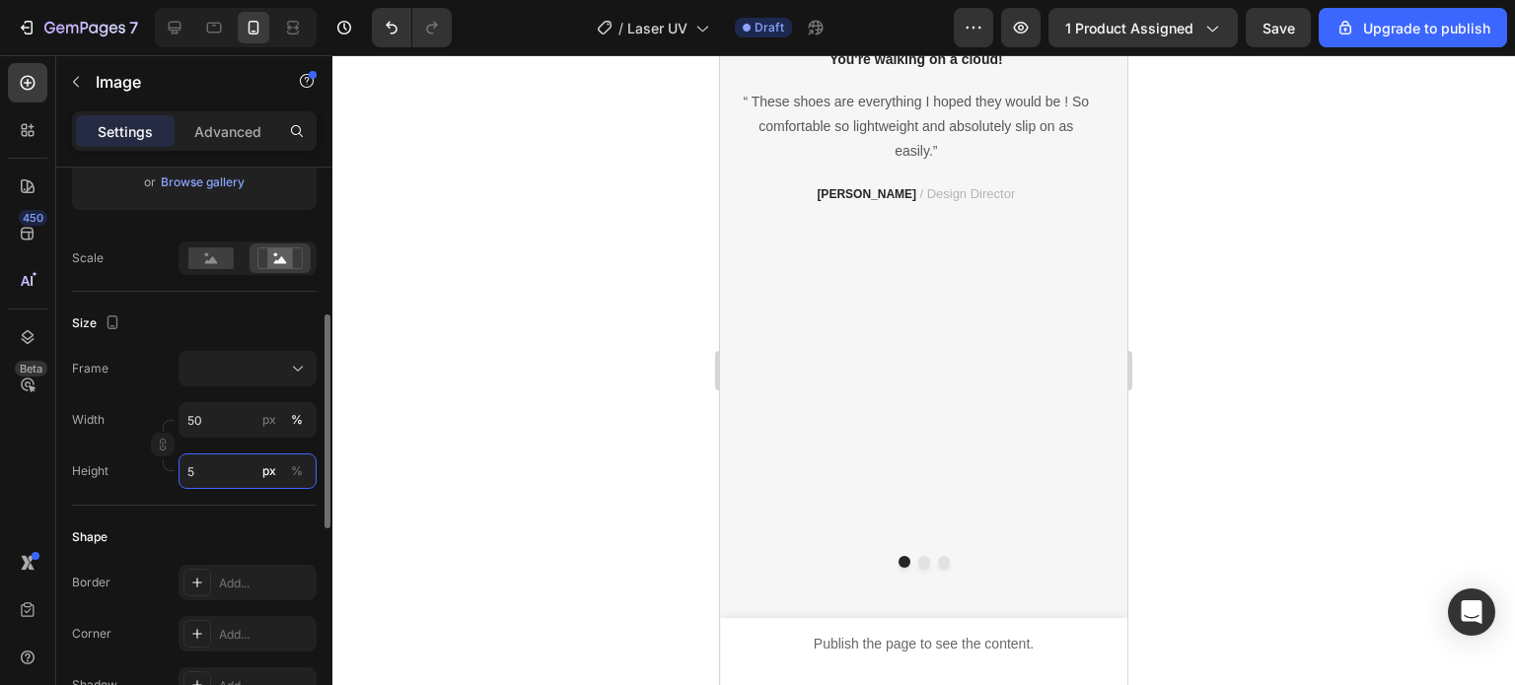
type input "50"
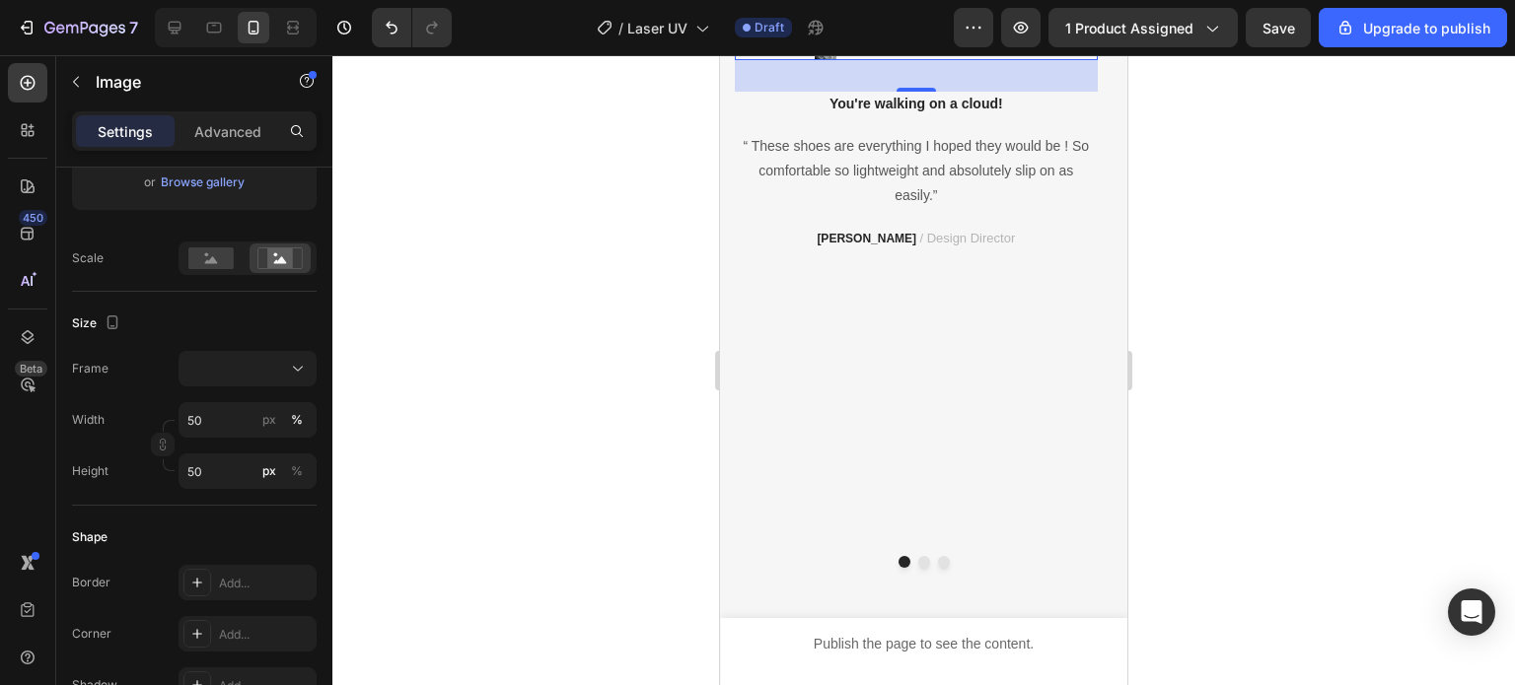
click at [414, 412] on div at bounding box center [923, 370] width 1182 height 630
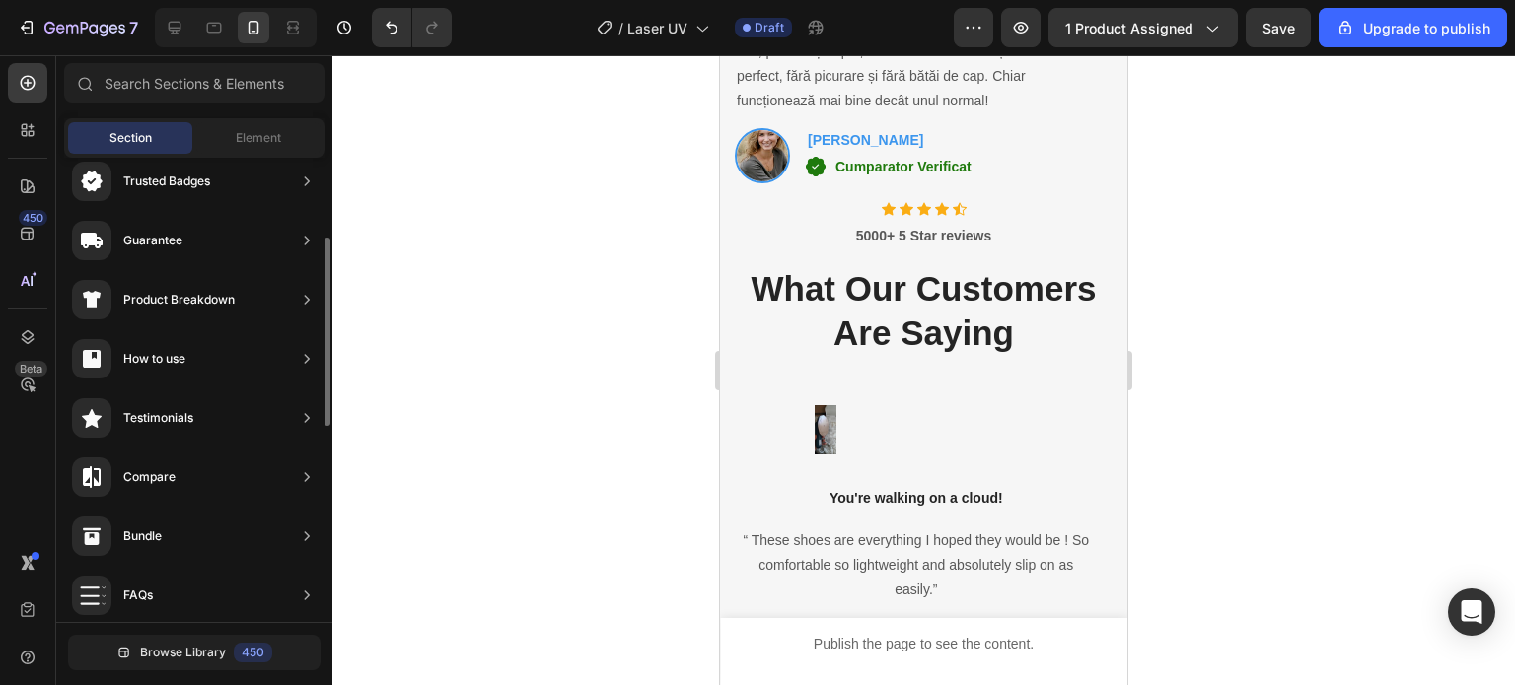
scroll to position [204, 0]
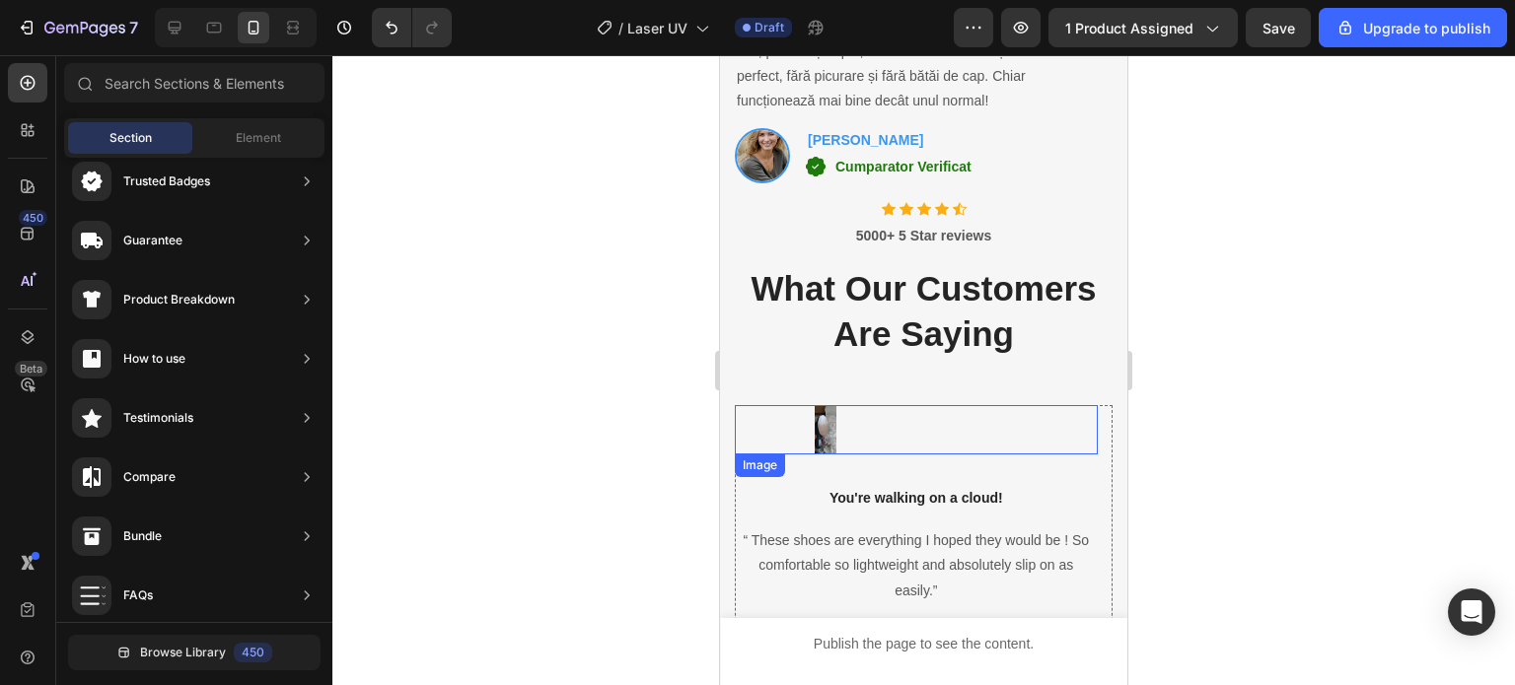
click at [817, 440] on img at bounding box center [825, 429] width 181 height 49
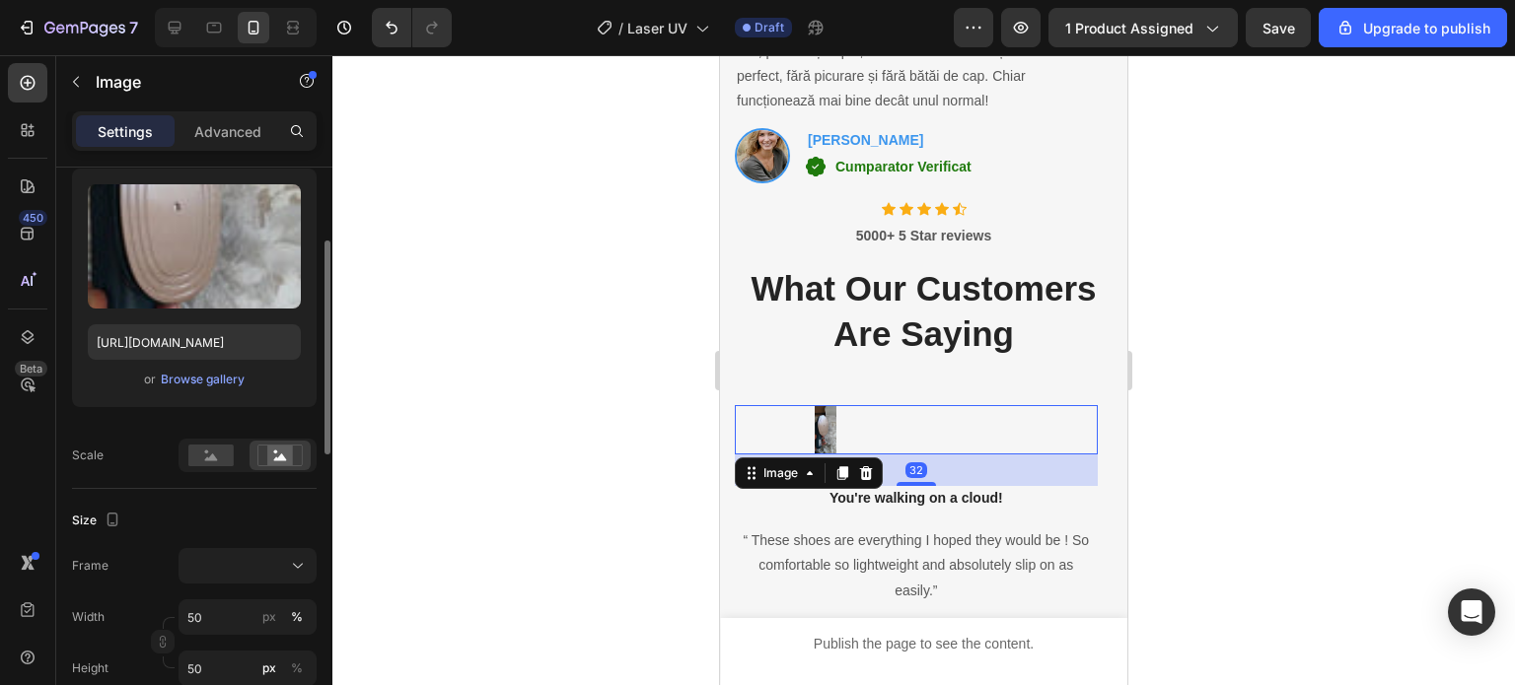
scroll to position [296, 0]
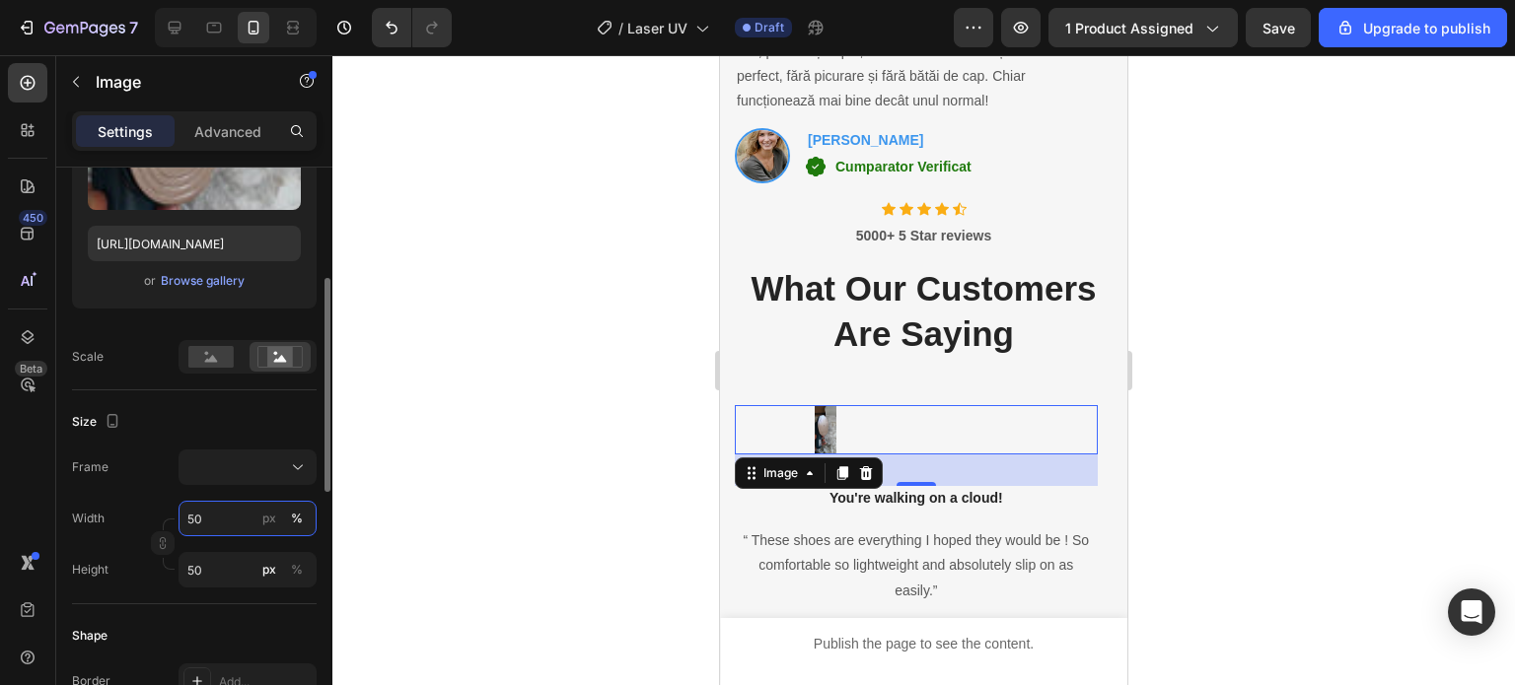
click at [229, 520] on input "50" at bounding box center [247, 519] width 138 height 36
type input "1"
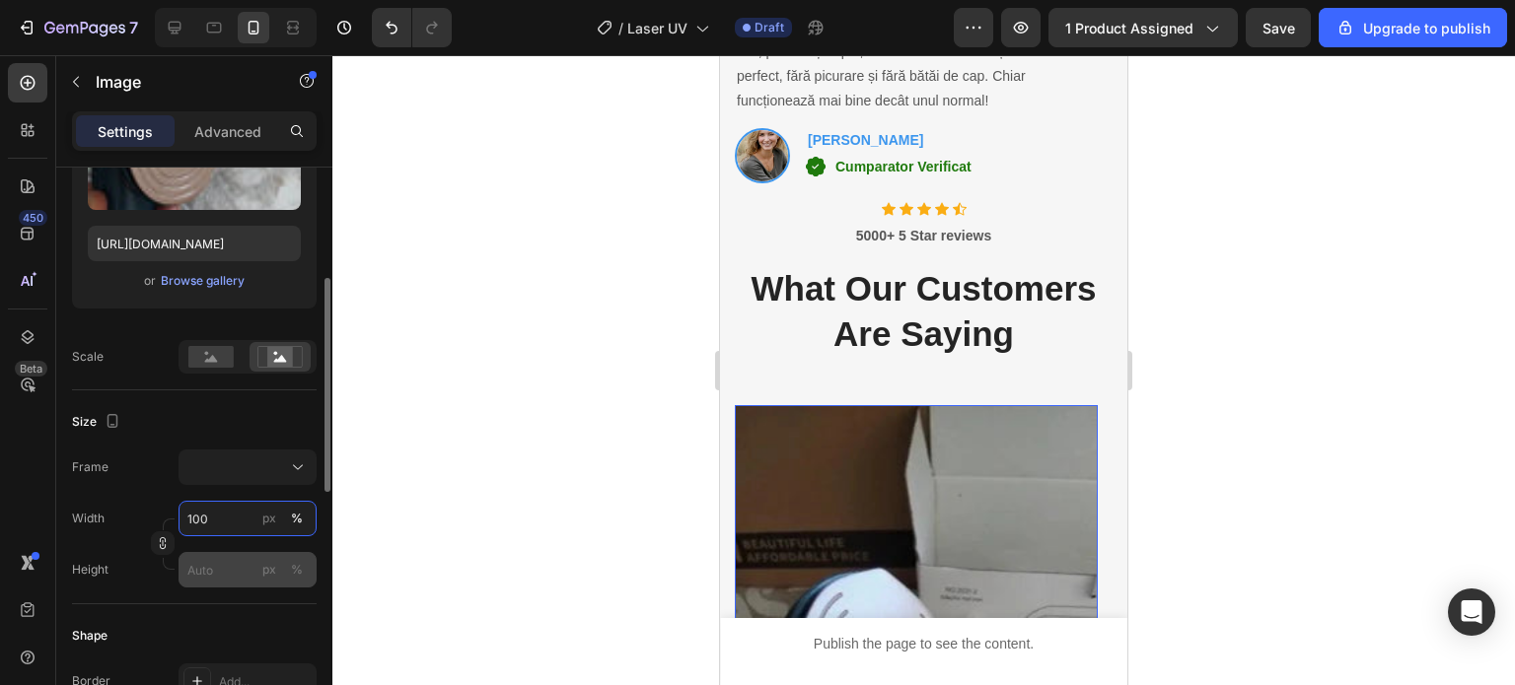
type input "100"
click at [244, 570] on input "px %" at bounding box center [247, 570] width 138 height 36
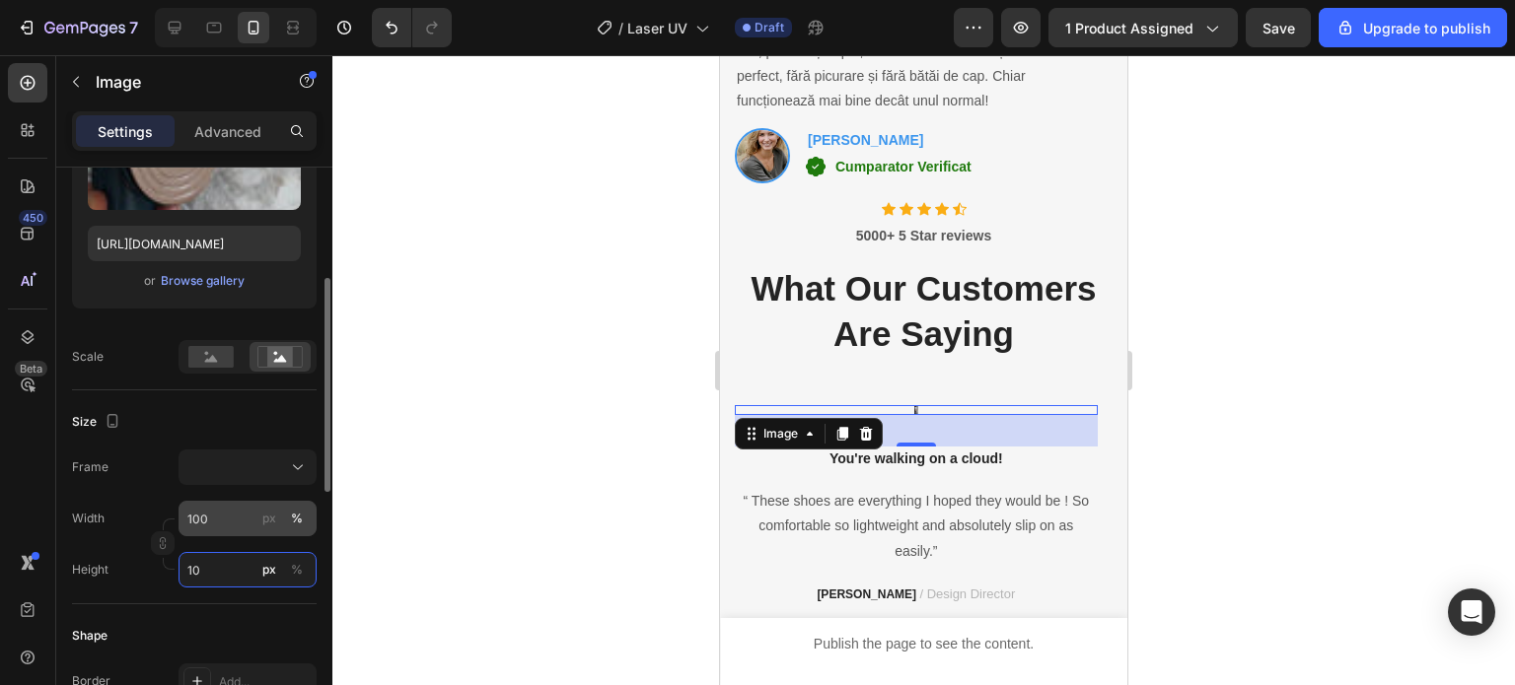
type input "1"
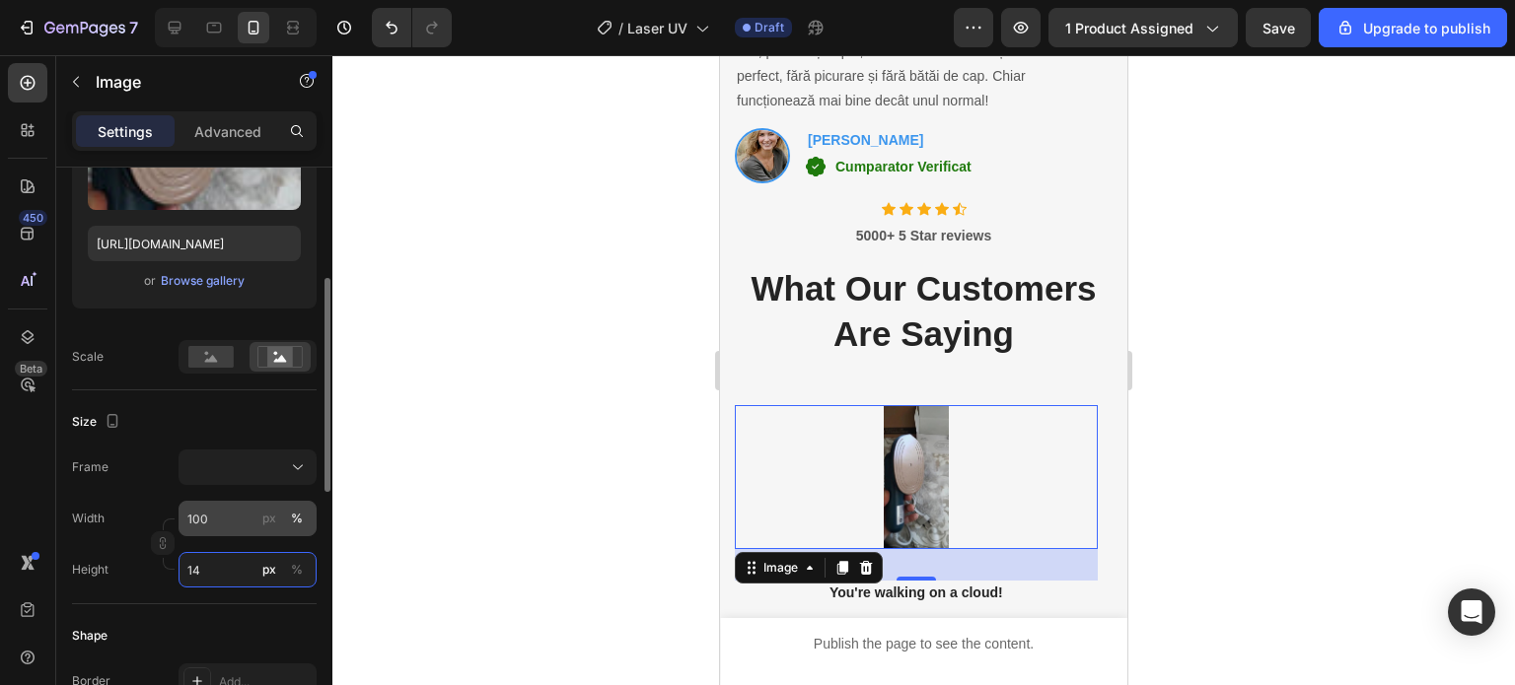
type input "1"
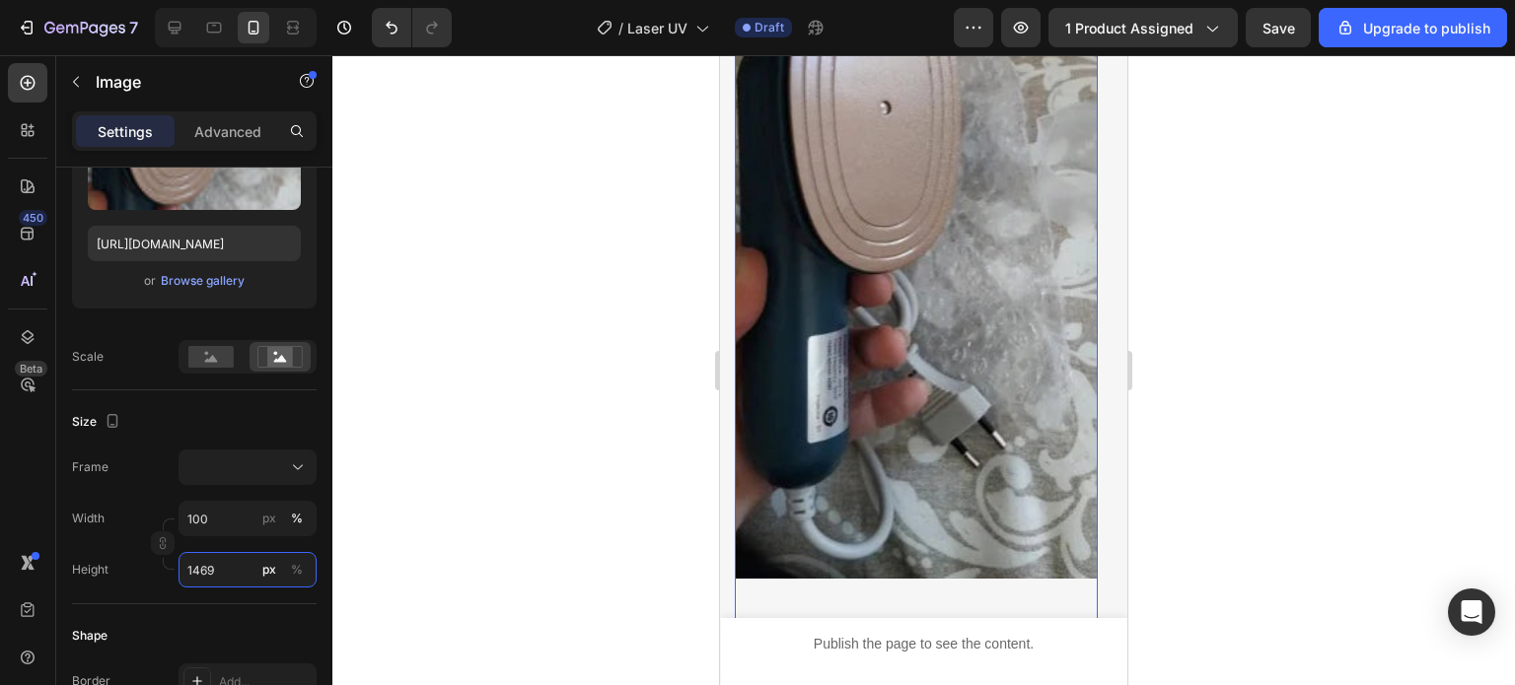
scroll to position [6411, 0]
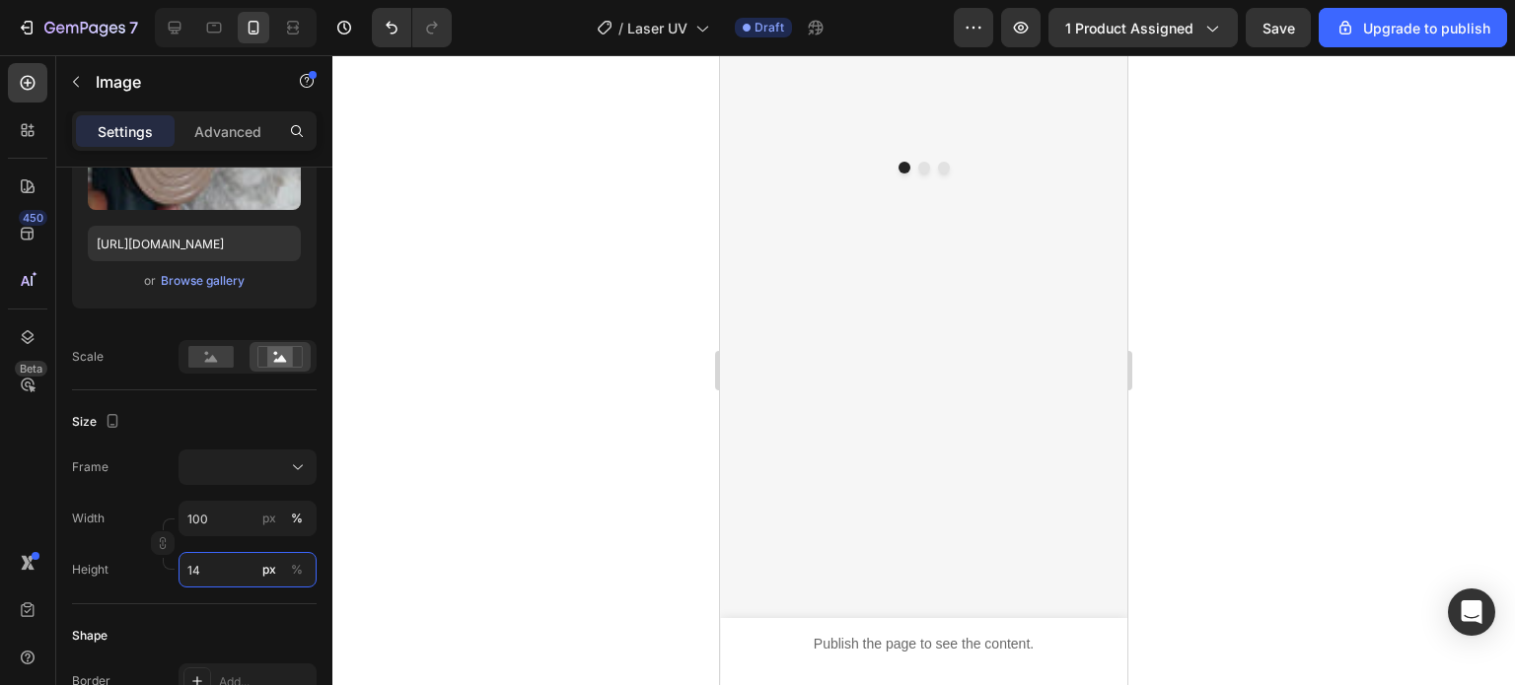
type input "1"
click at [189, 571] on input "13" at bounding box center [247, 570] width 138 height 36
click at [244, 574] on input "3" at bounding box center [247, 570] width 138 height 36
type input "300"
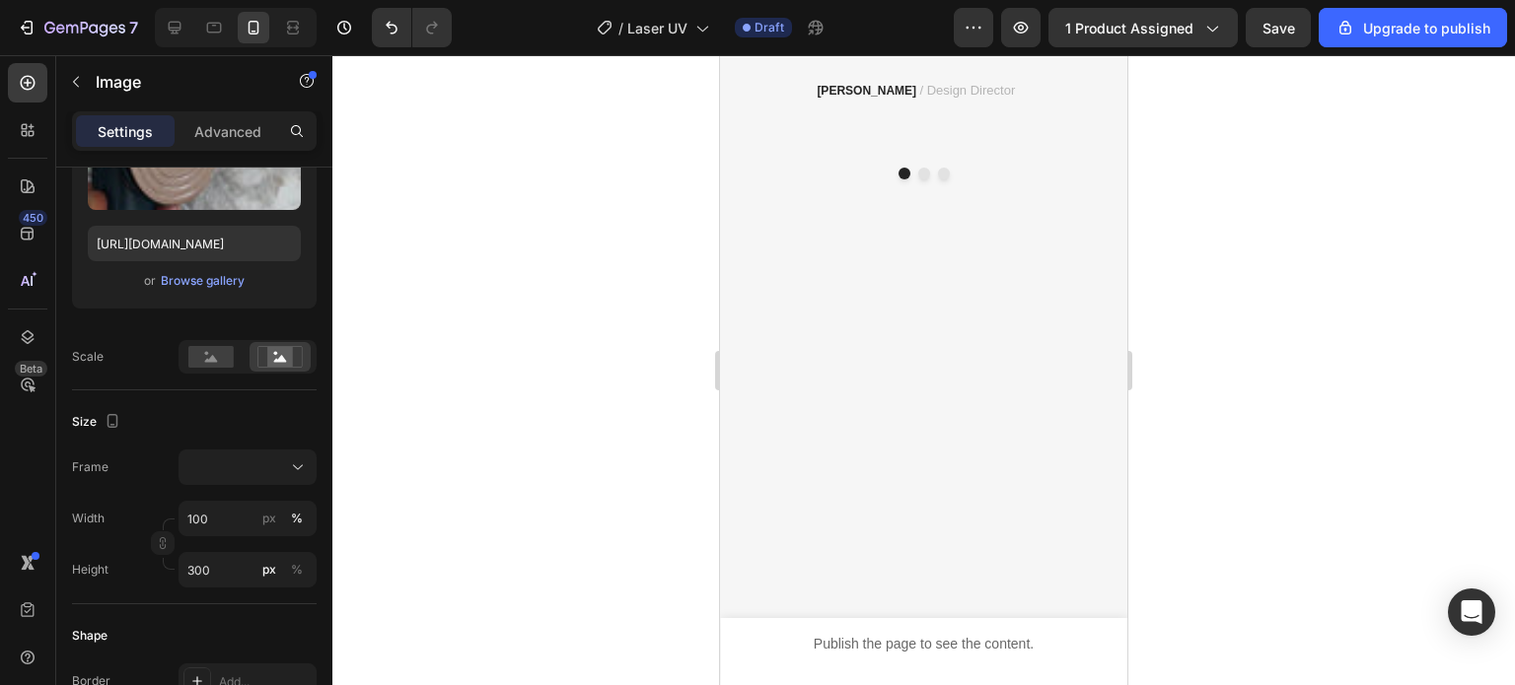
click at [359, 521] on div at bounding box center [923, 370] width 1182 height 630
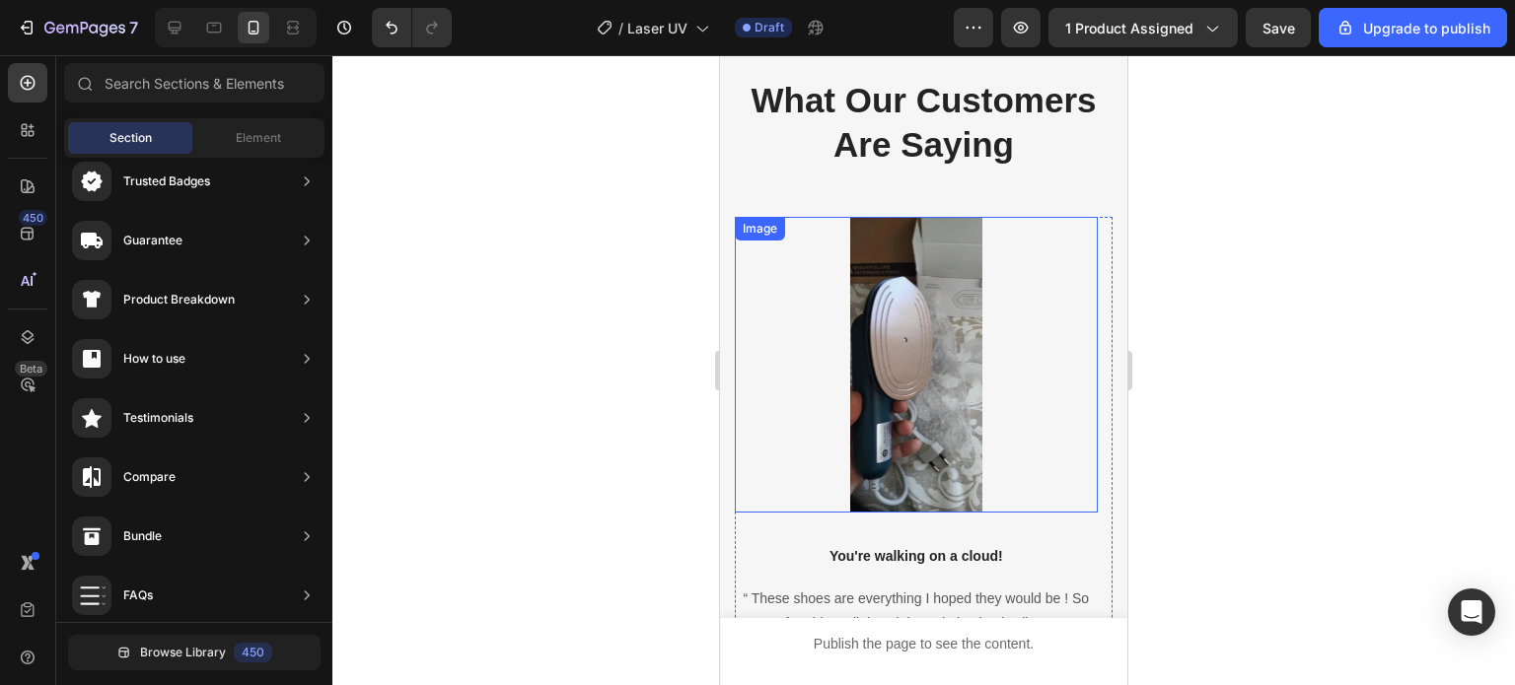
scroll to position [5819, 0]
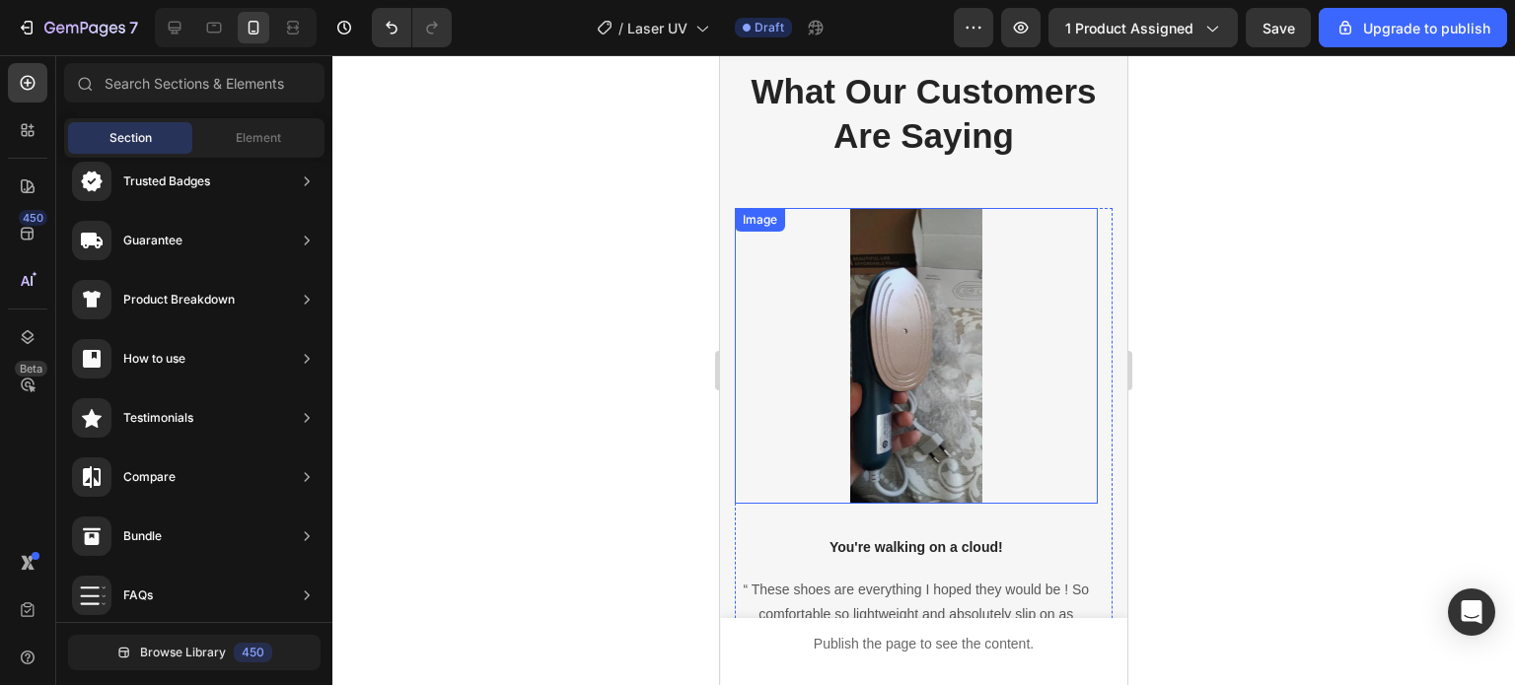
click at [884, 431] on img at bounding box center [916, 356] width 363 height 296
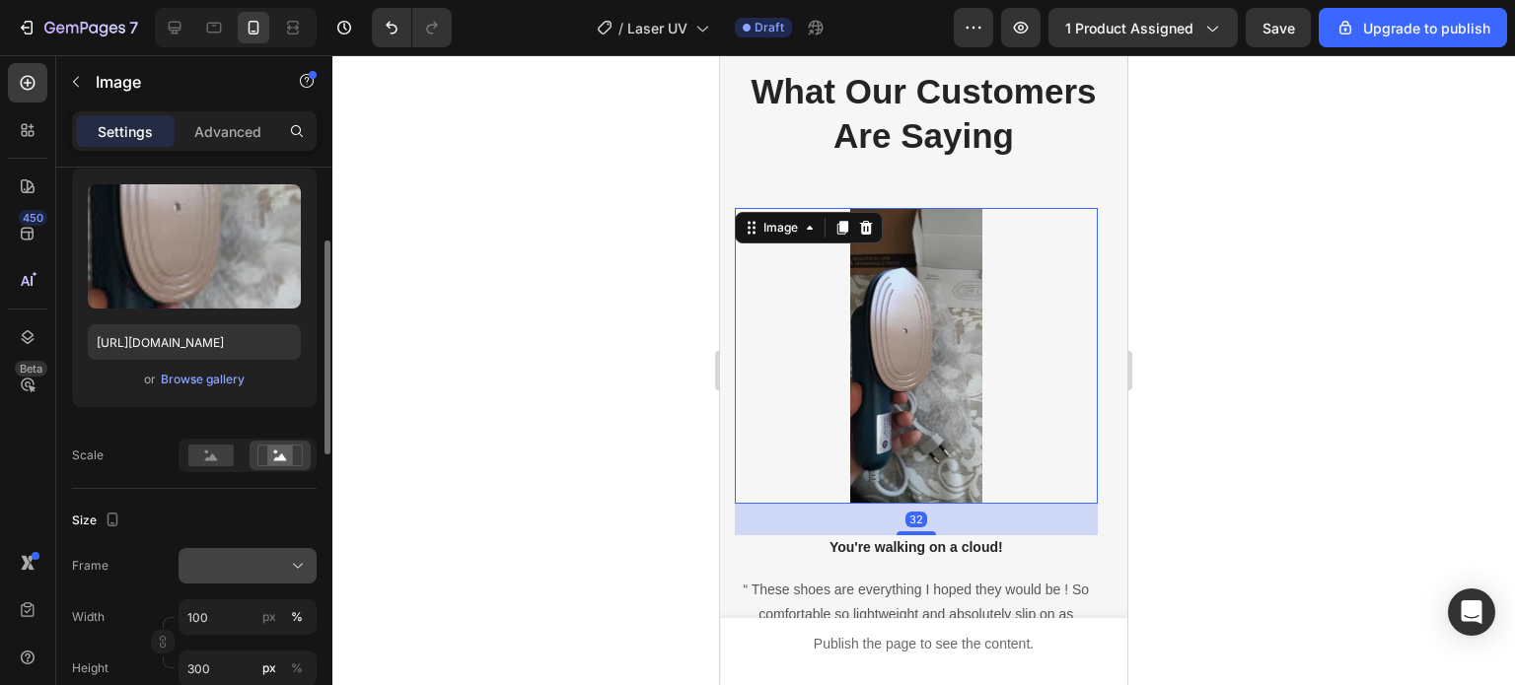
scroll to position [296, 0]
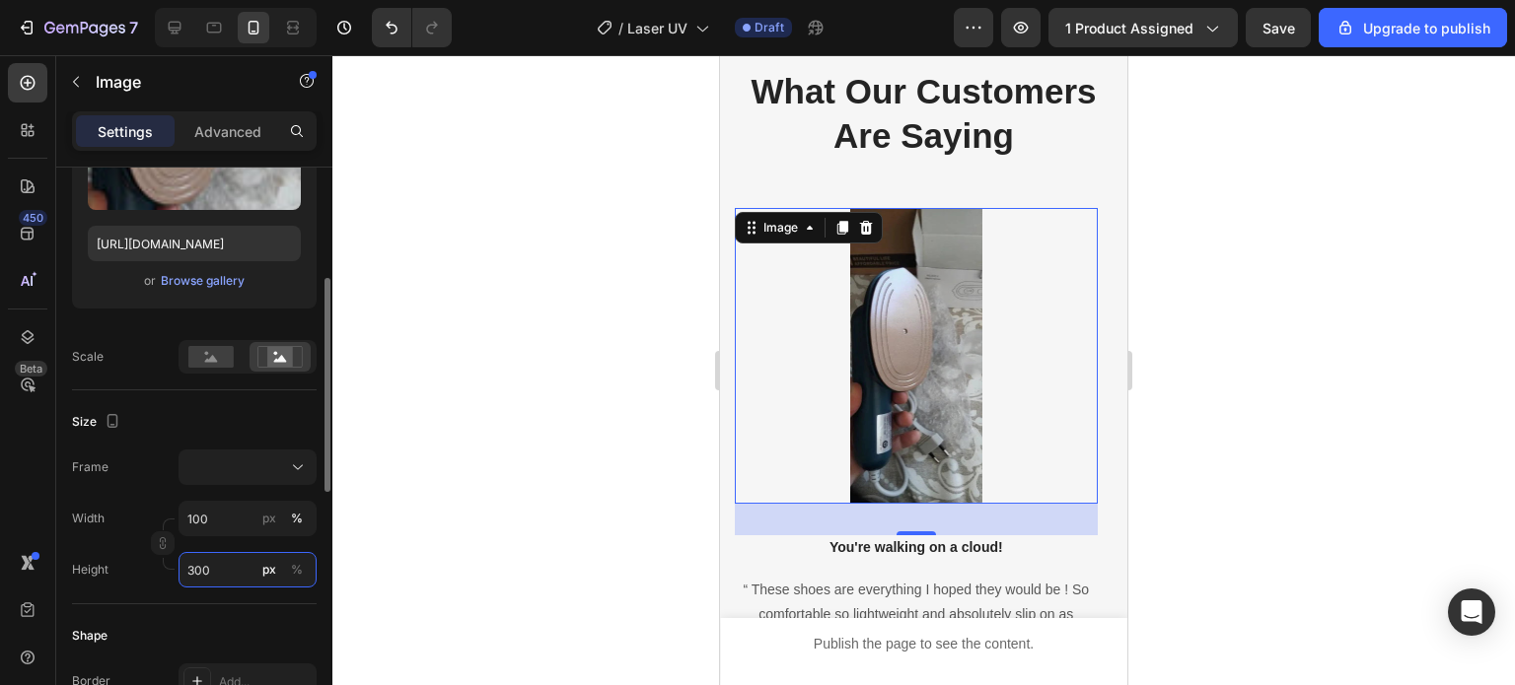
click at [234, 573] on input "300" at bounding box center [247, 570] width 138 height 36
type input "5"
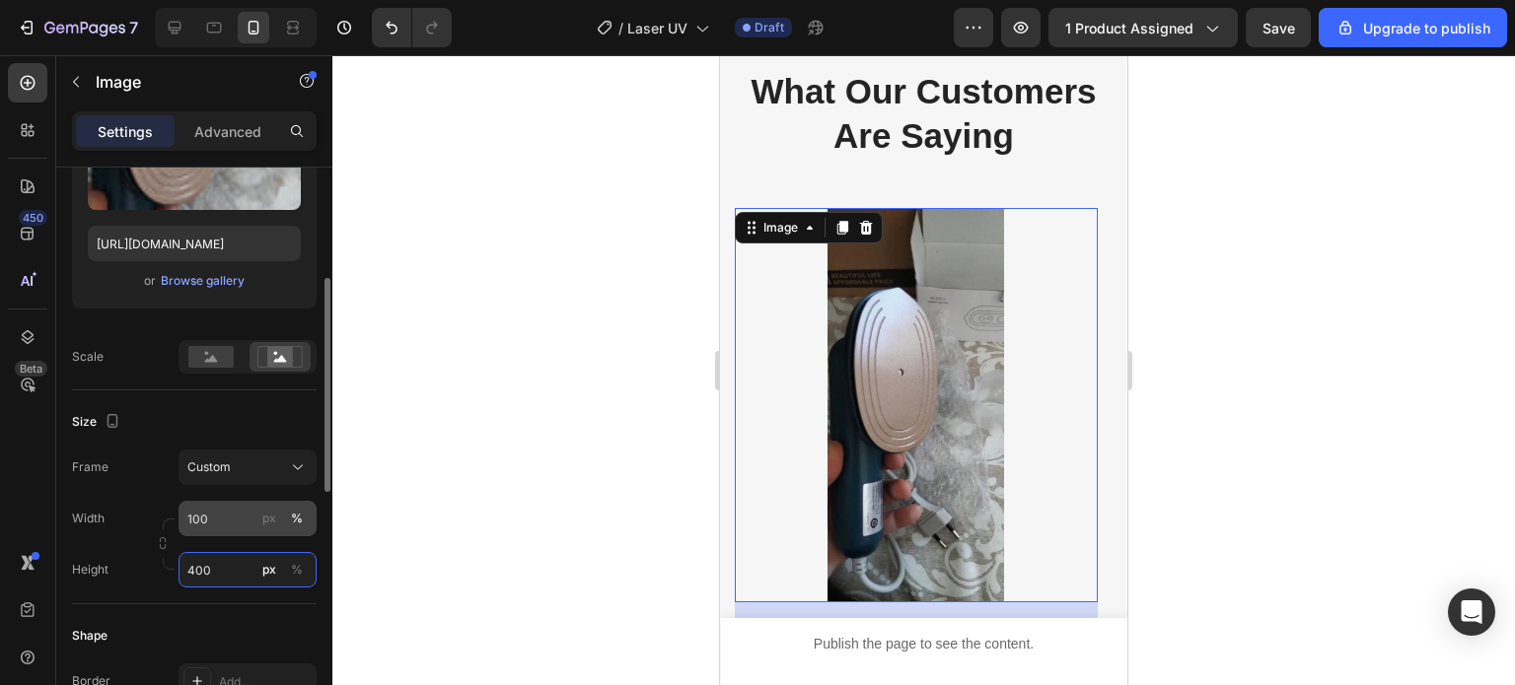
type input "400"
click at [213, 520] on input "100" at bounding box center [247, 519] width 138 height 36
click at [213, 520] on input "200" at bounding box center [247, 519] width 138 height 36
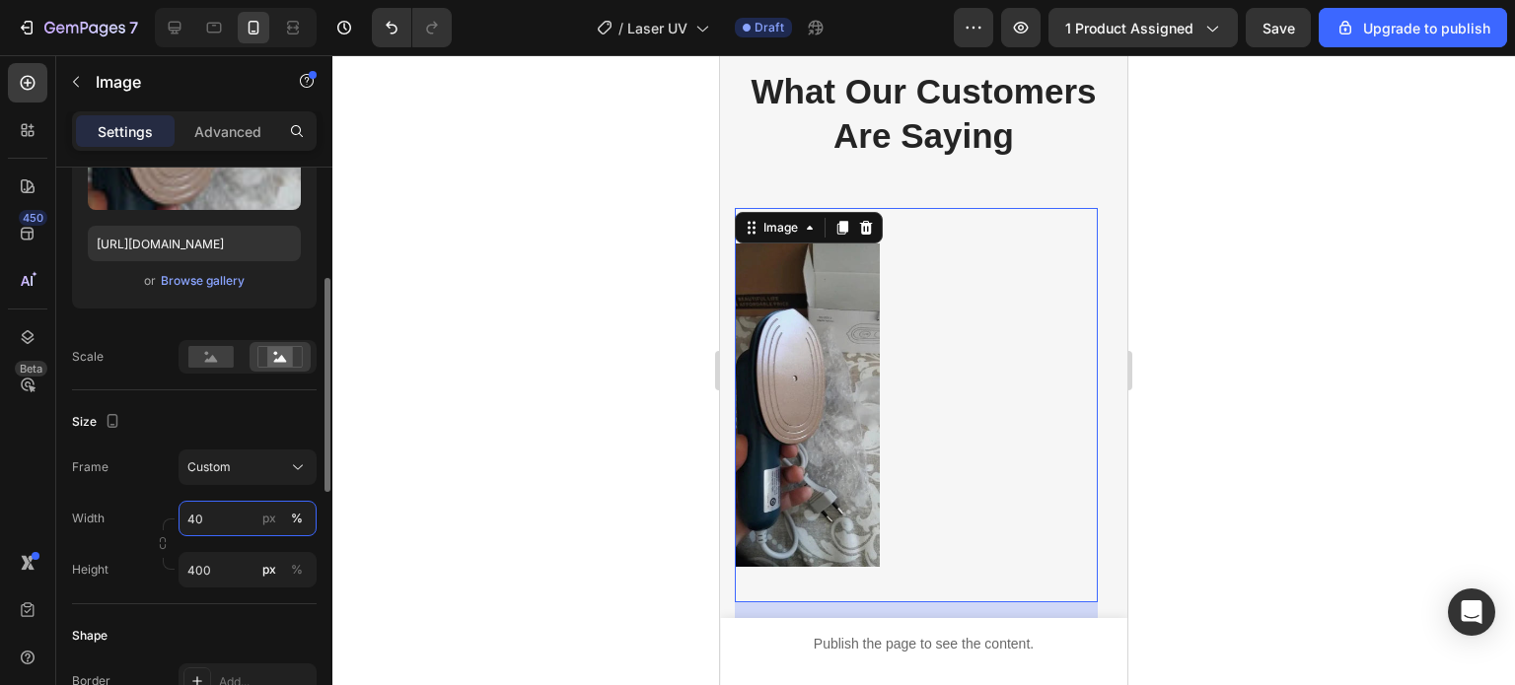
type input "400"
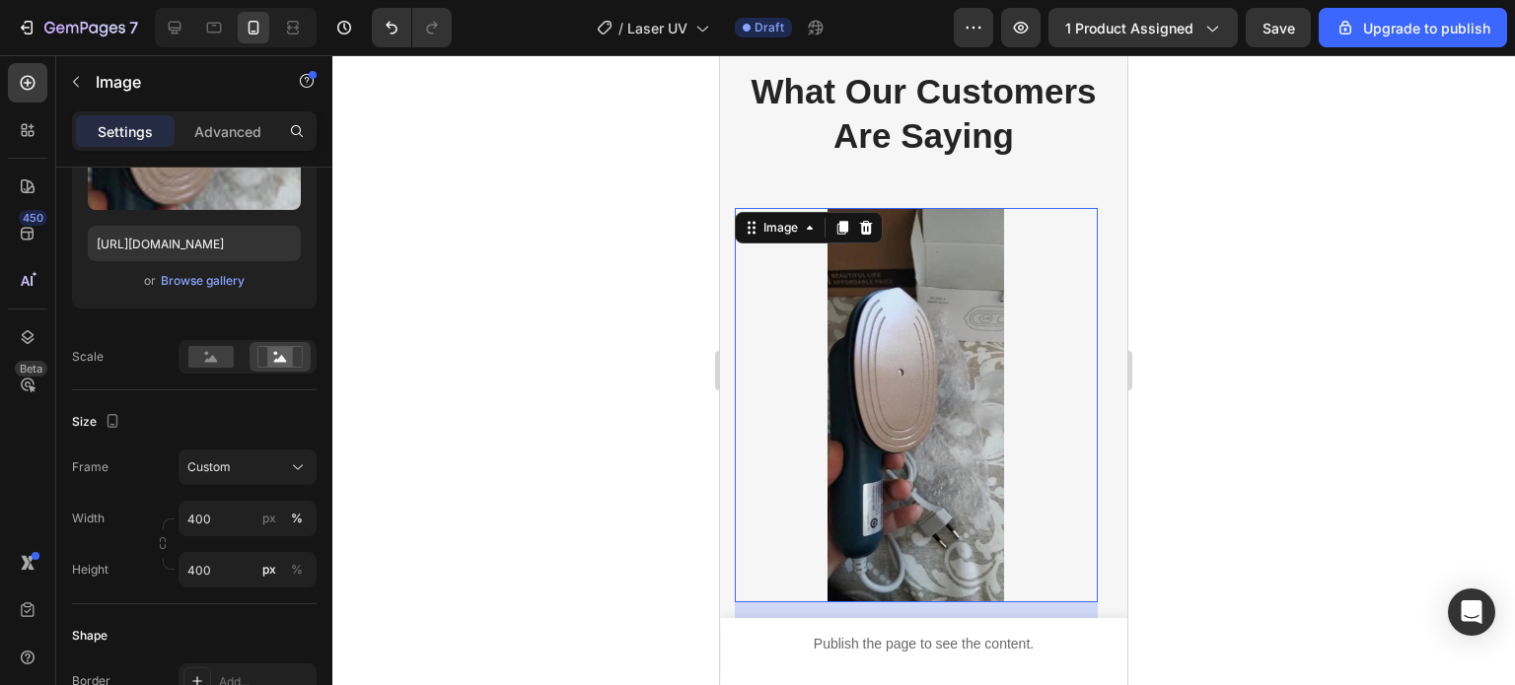
click at [411, 474] on div at bounding box center [923, 370] width 1182 height 630
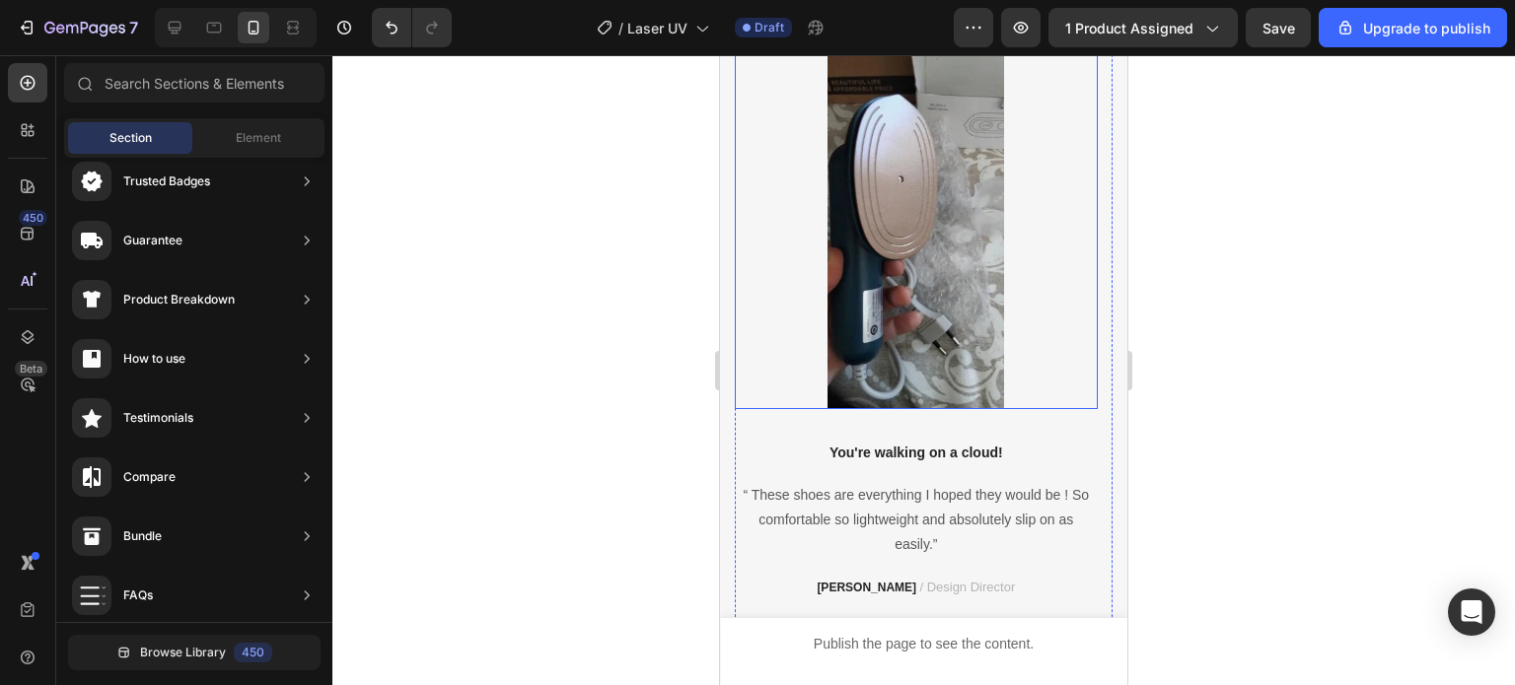
scroll to position [6017, 0]
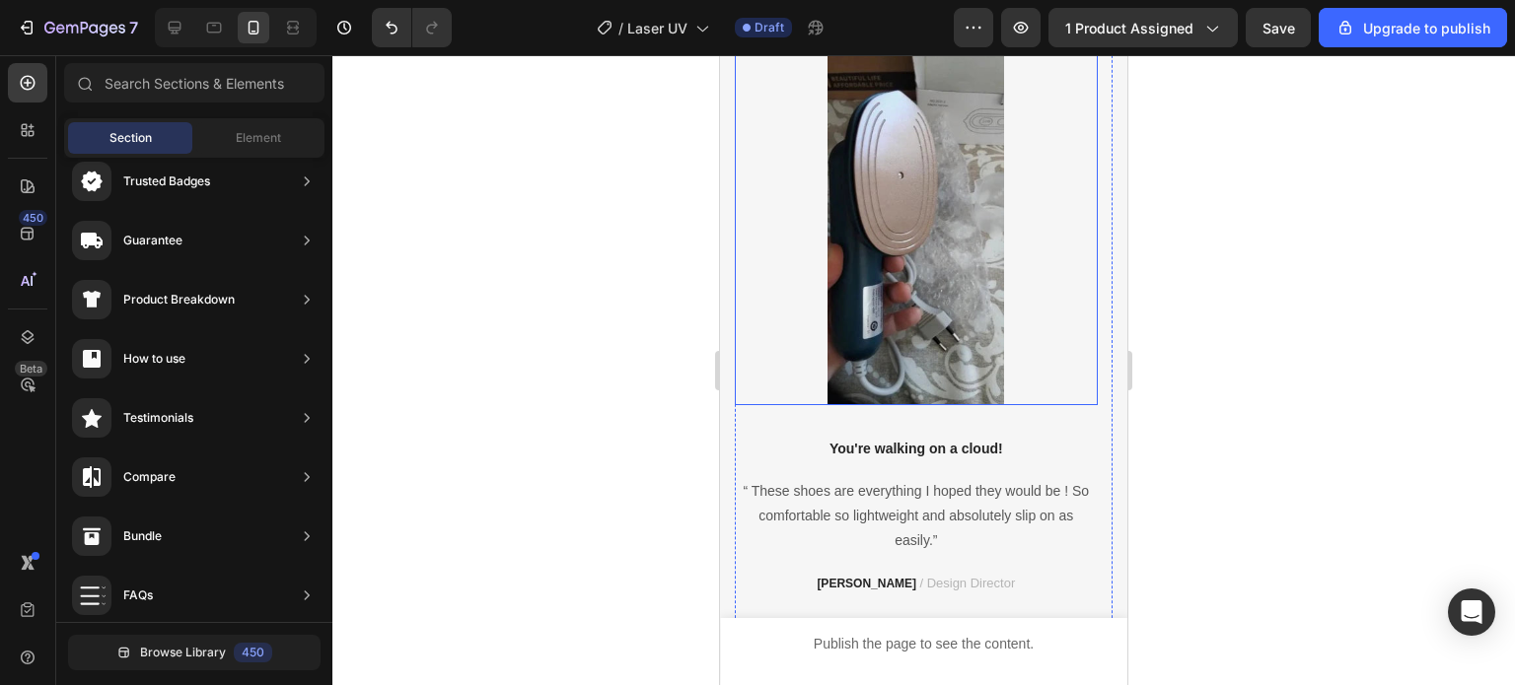
click at [919, 350] on img at bounding box center [916, 208] width 363 height 394
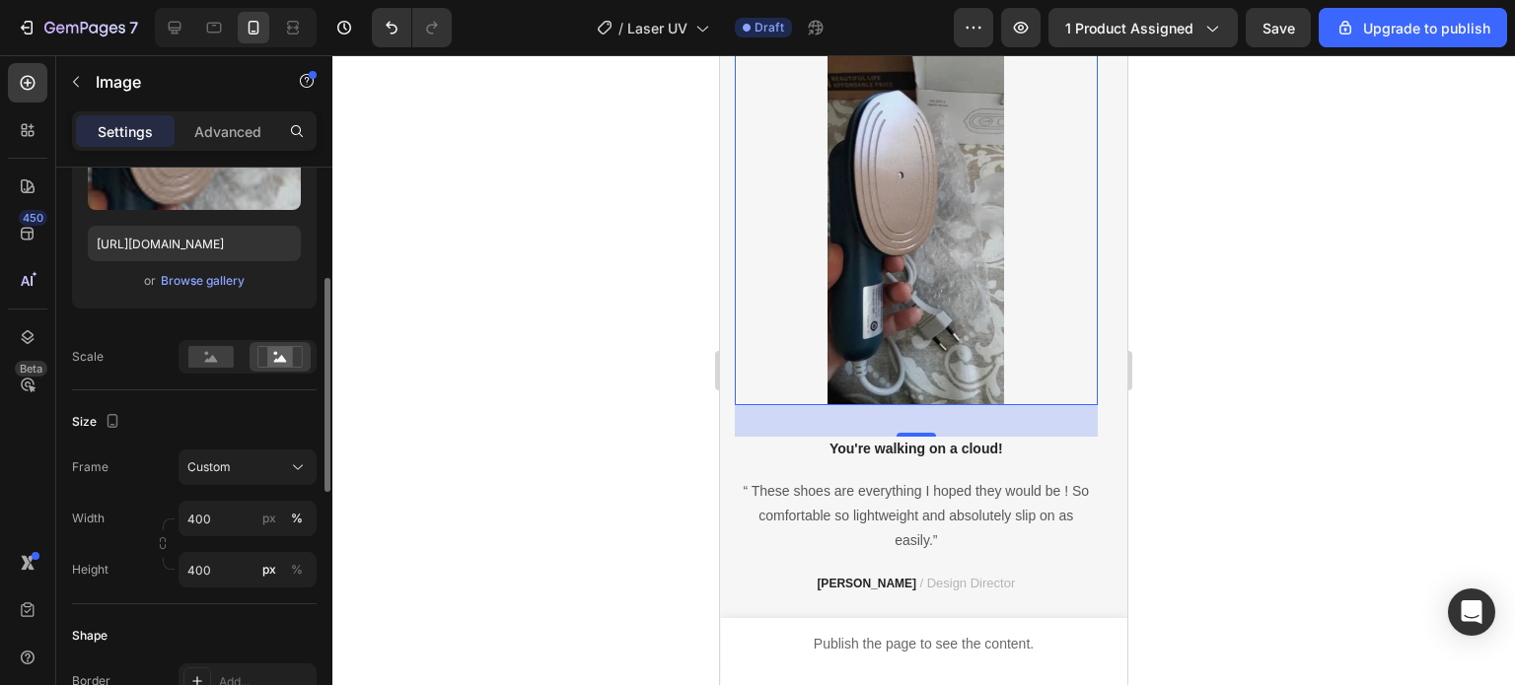
scroll to position [394, 0]
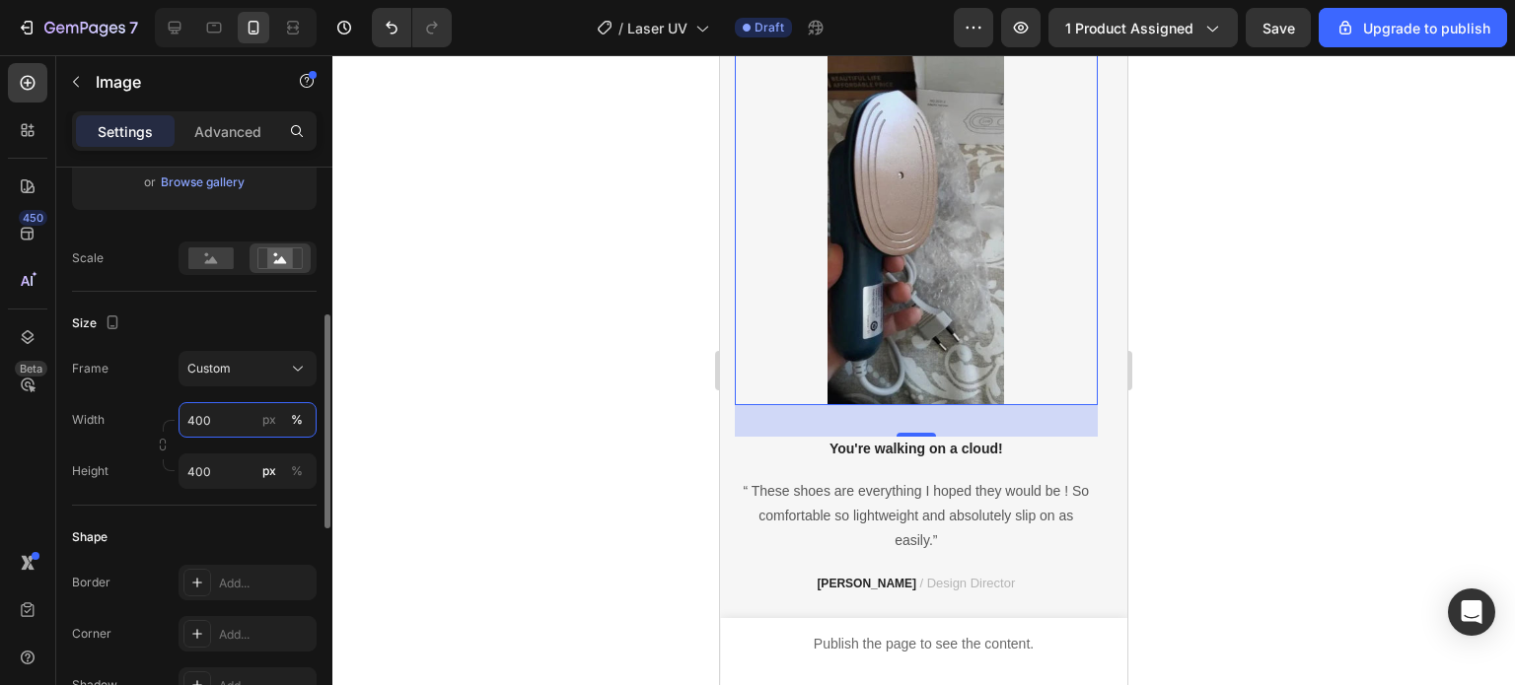
click at [235, 415] on input "400" at bounding box center [247, 420] width 138 height 36
type input "1000"
click at [472, 384] on div at bounding box center [923, 370] width 1182 height 630
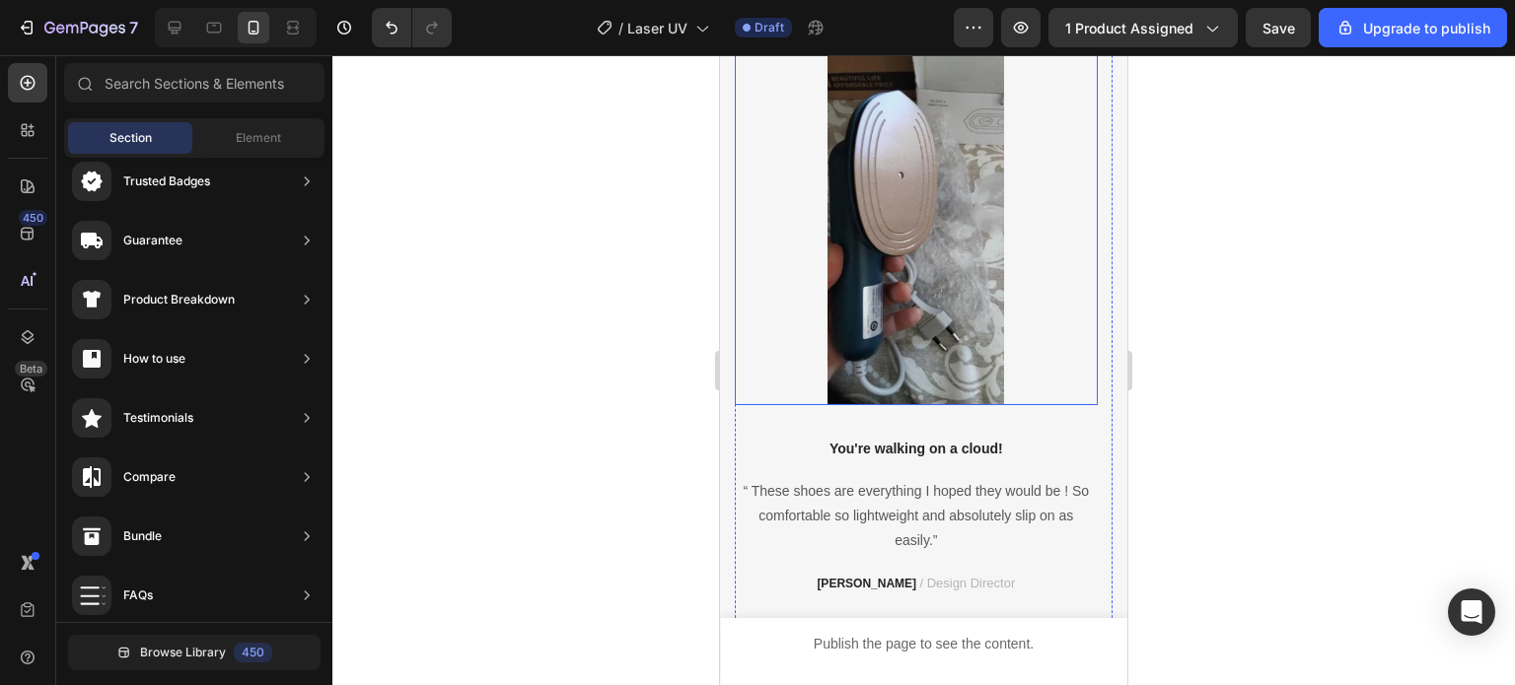
click at [943, 266] on img at bounding box center [916, 208] width 363 height 394
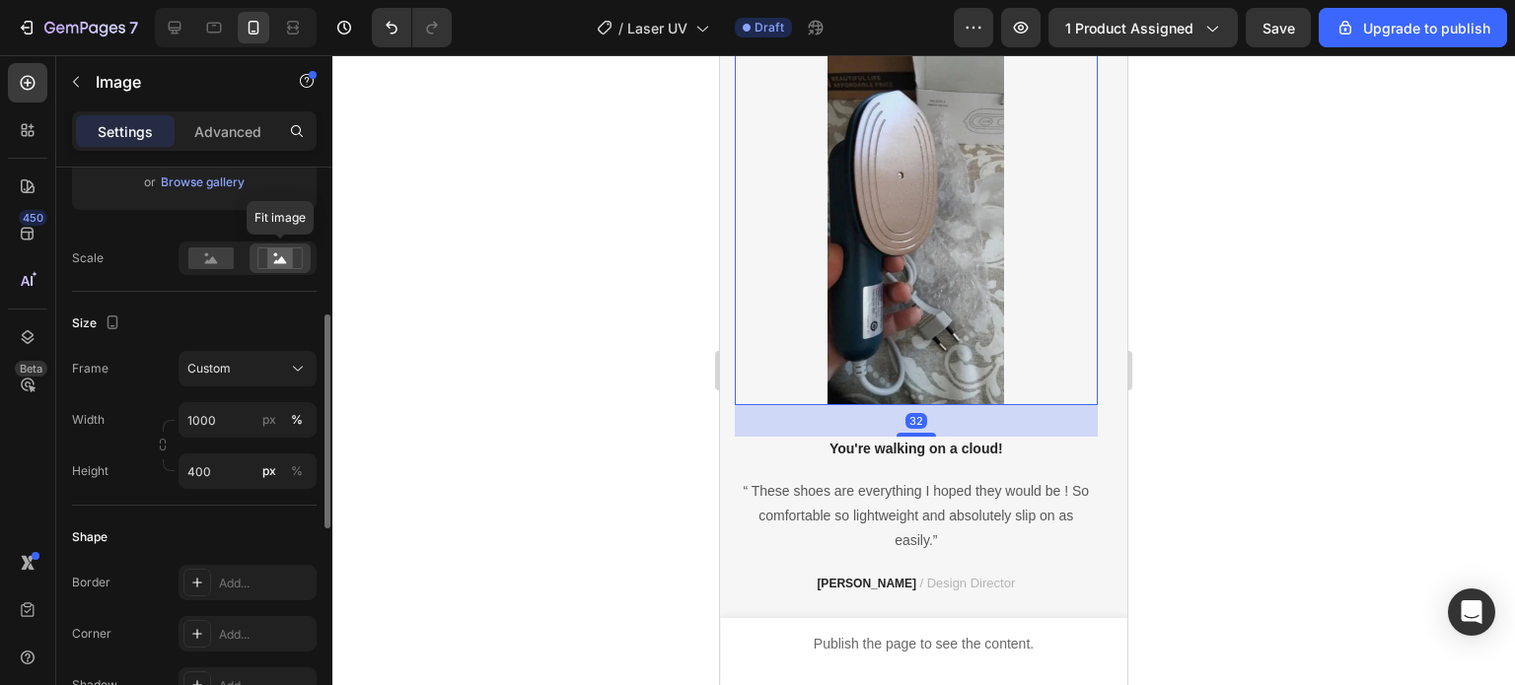
click at [272, 260] on rect at bounding box center [280, 259] width 26 height 20
click at [218, 264] on rect at bounding box center [210, 259] width 45 height 22
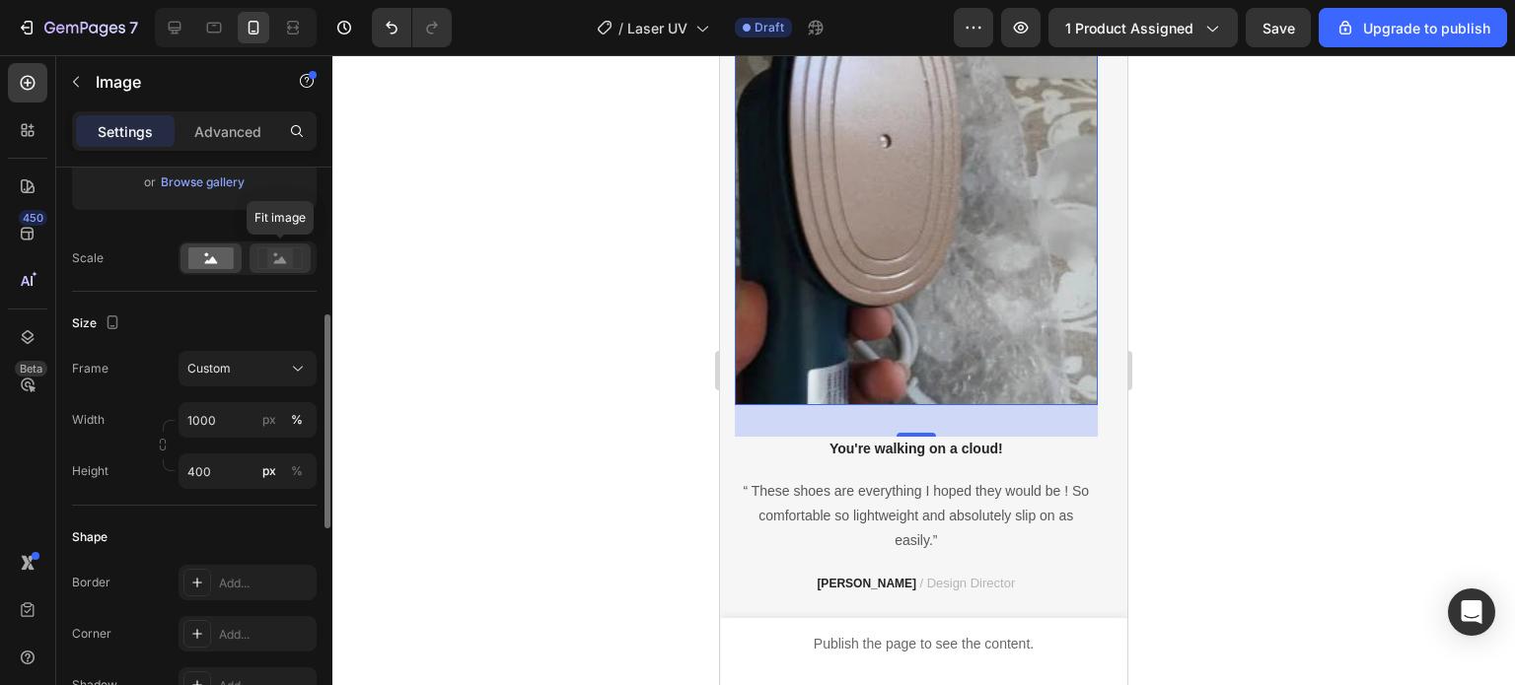
click at [270, 259] on rect at bounding box center [280, 259] width 26 height 20
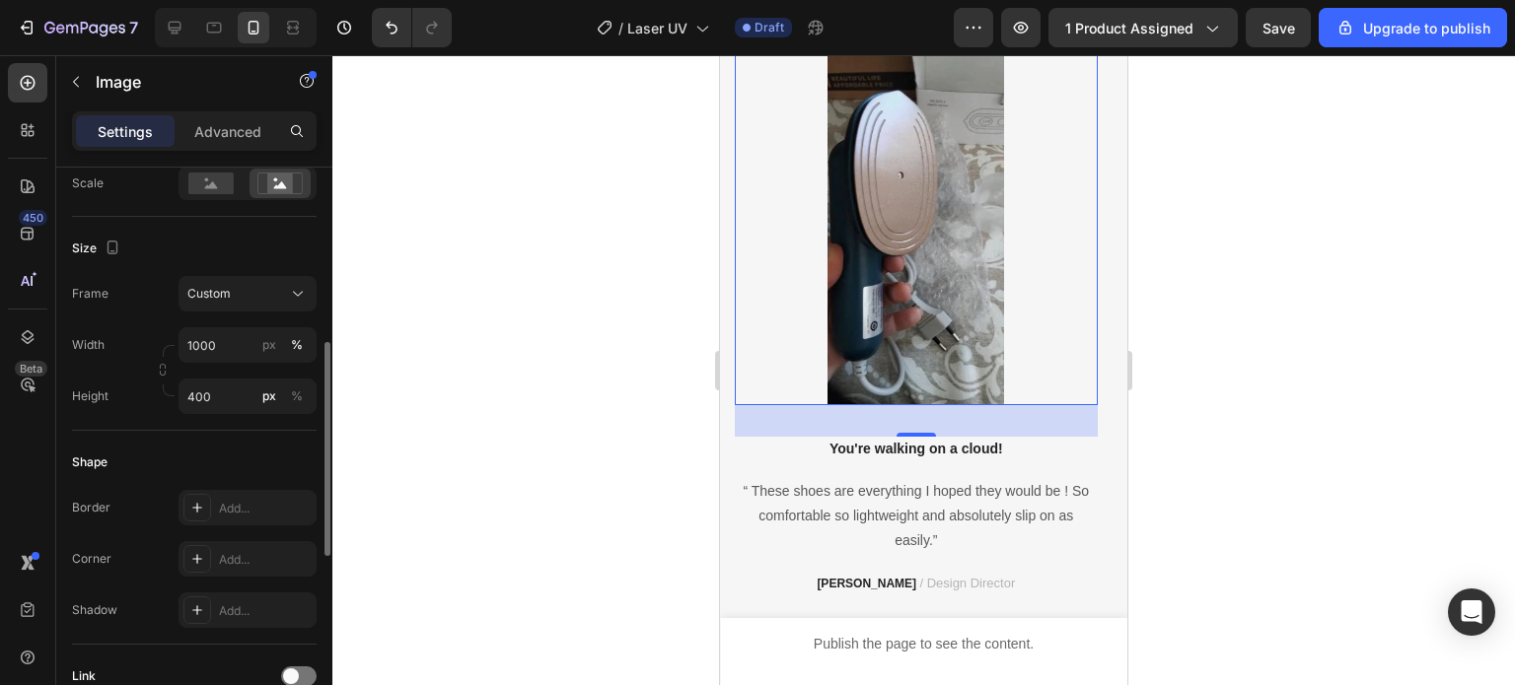
scroll to position [272, 0]
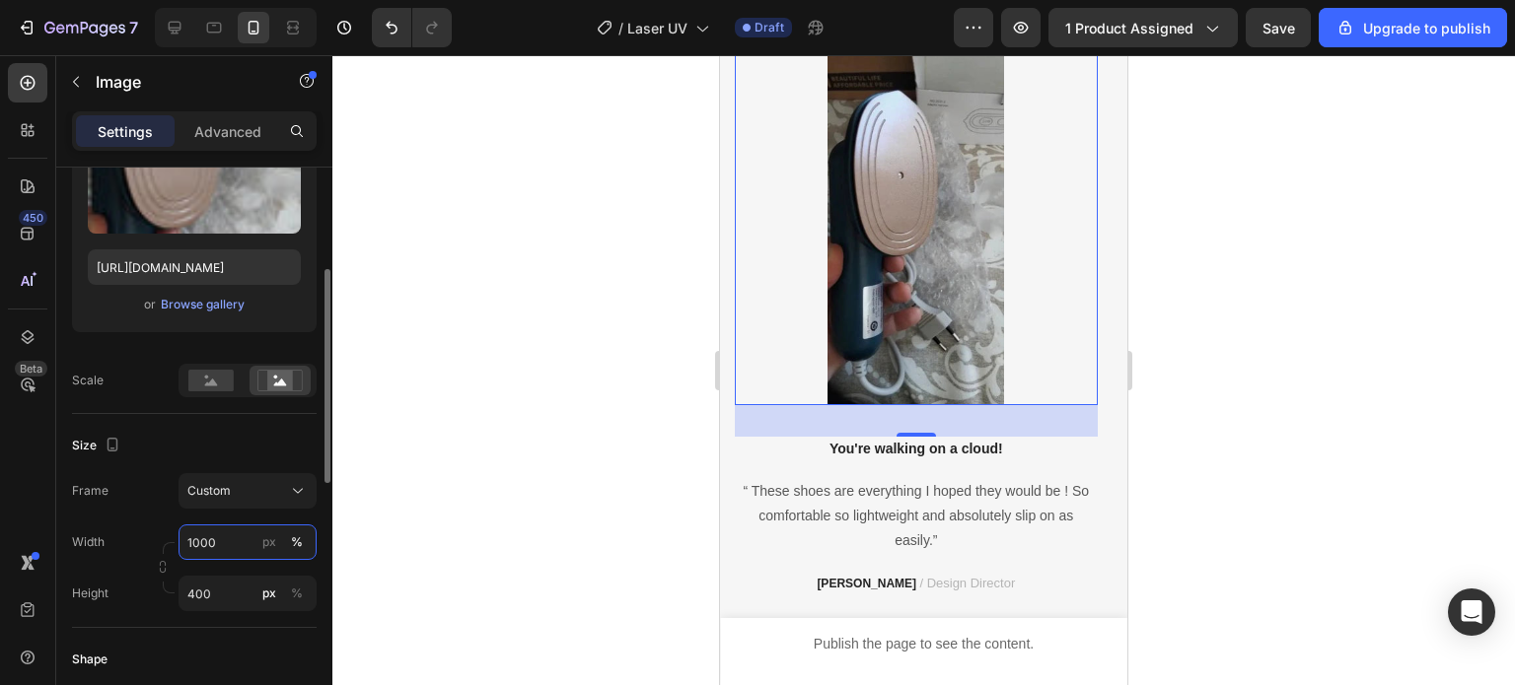
click at [216, 539] on input "1000" at bounding box center [247, 543] width 138 height 36
type input "4"
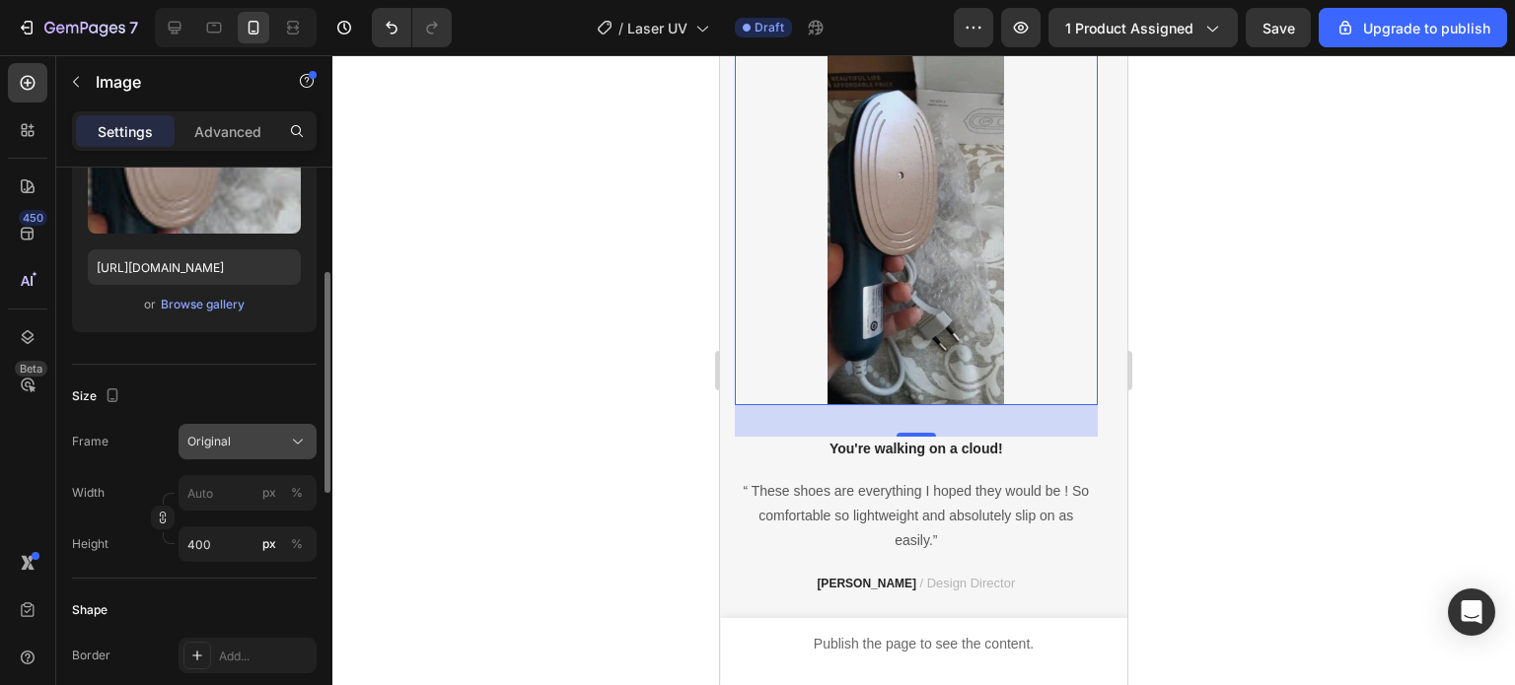
click at [228, 437] on span "Original" at bounding box center [208, 442] width 43 height 18
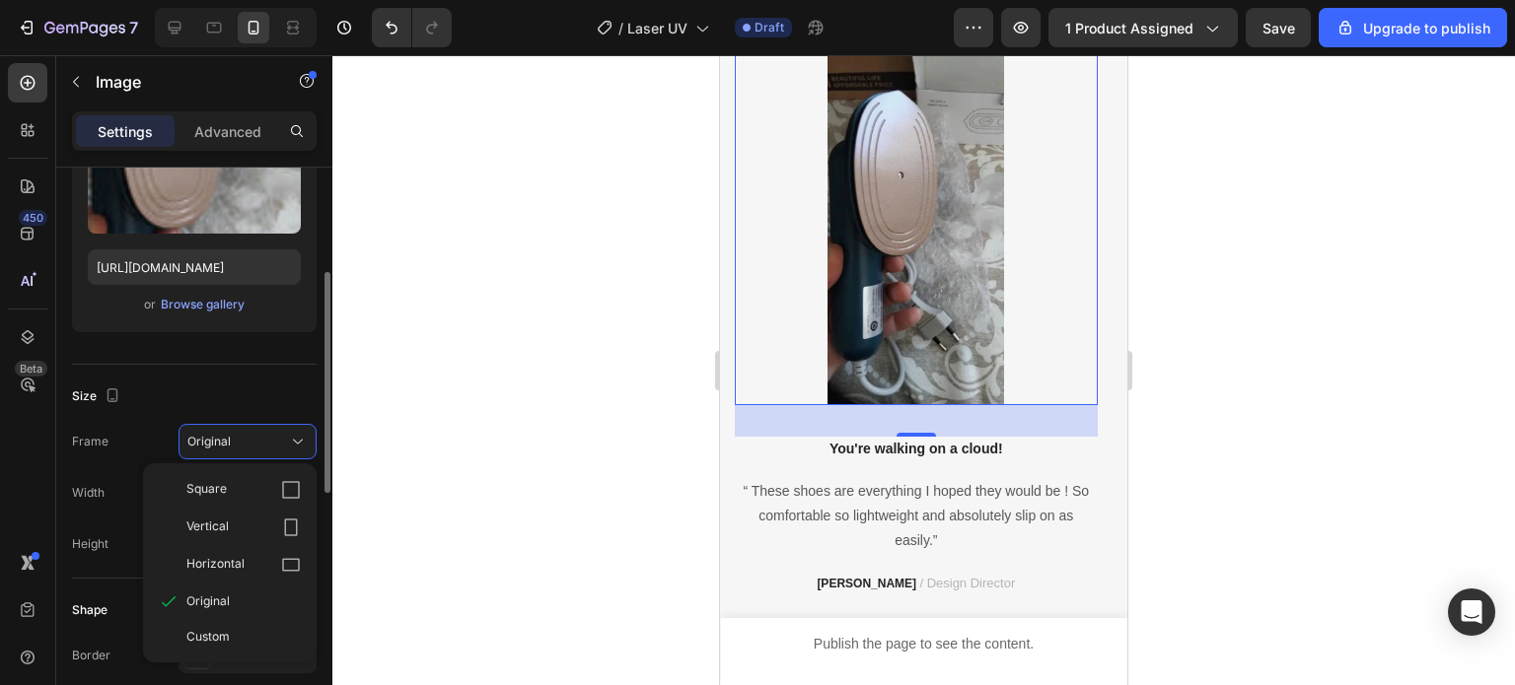
click at [280, 534] on div "Vertical" at bounding box center [243, 528] width 114 height 20
type input "300"
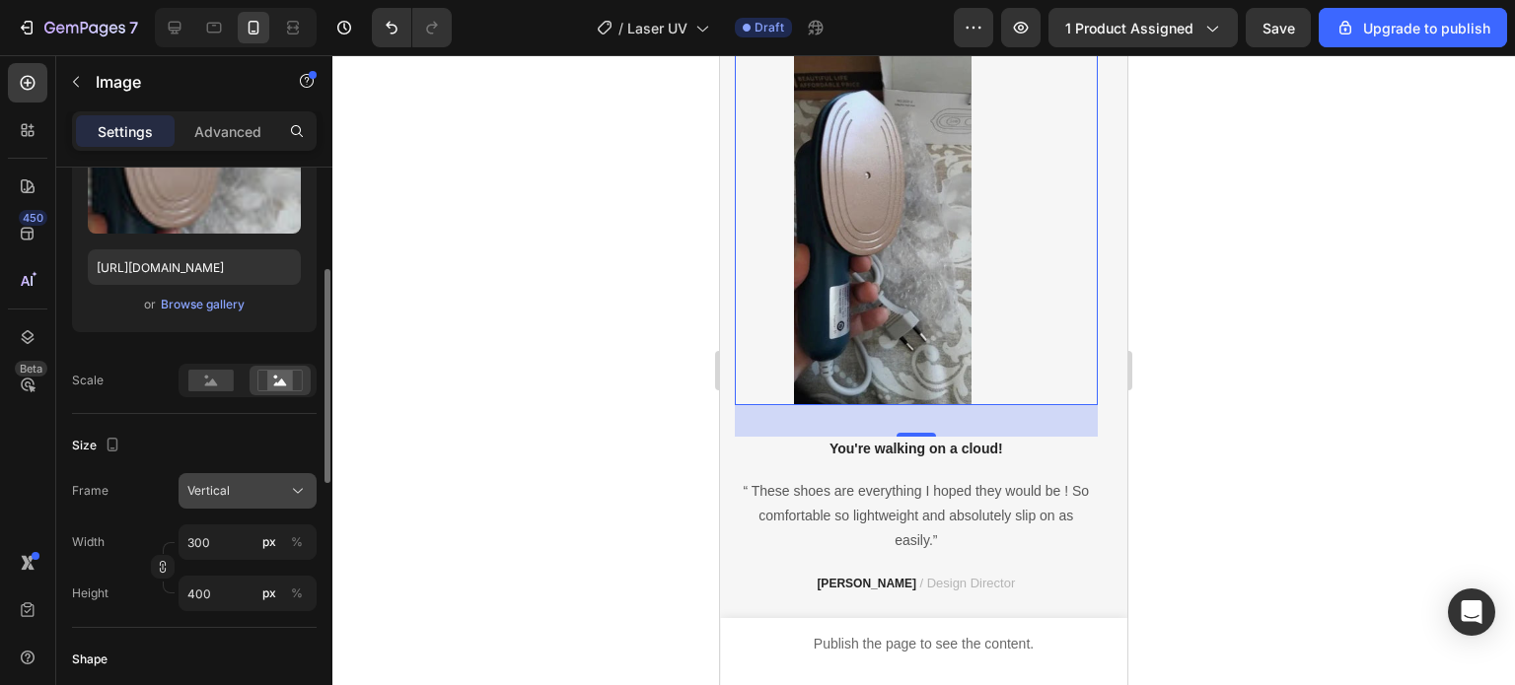
click at [293, 490] on icon at bounding box center [298, 491] width 20 height 20
click at [383, 399] on div at bounding box center [923, 370] width 1182 height 630
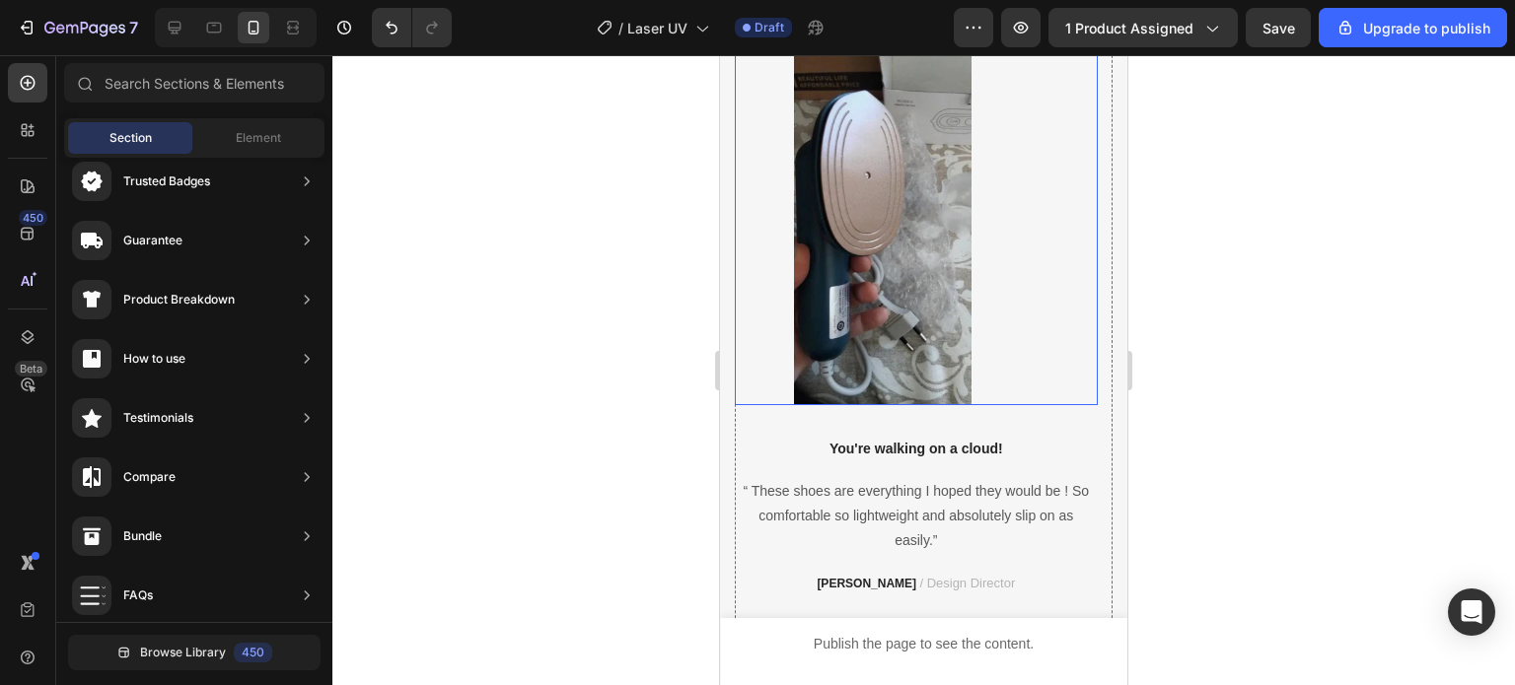
click at [836, 273] on img at bounding box center [883, 208] width 296 height 394
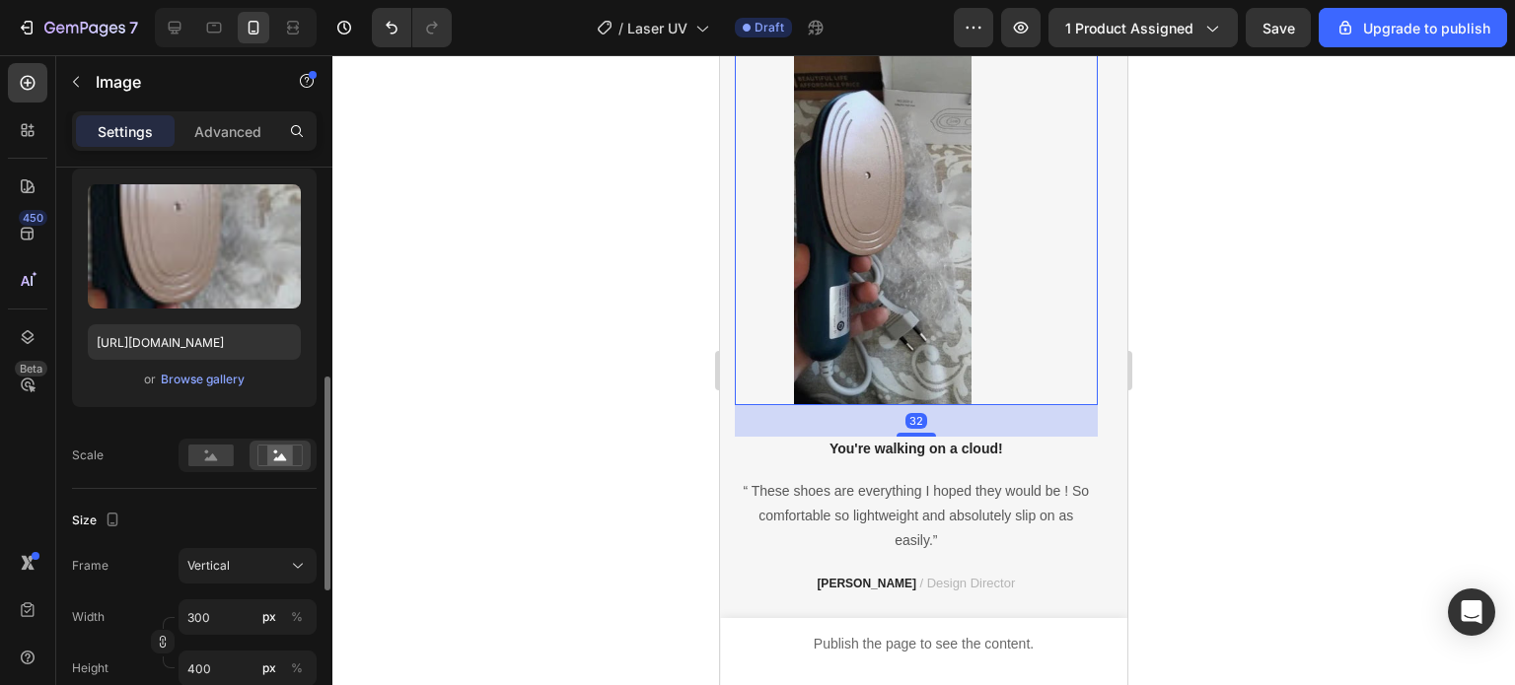
scroll to position [296, 0]
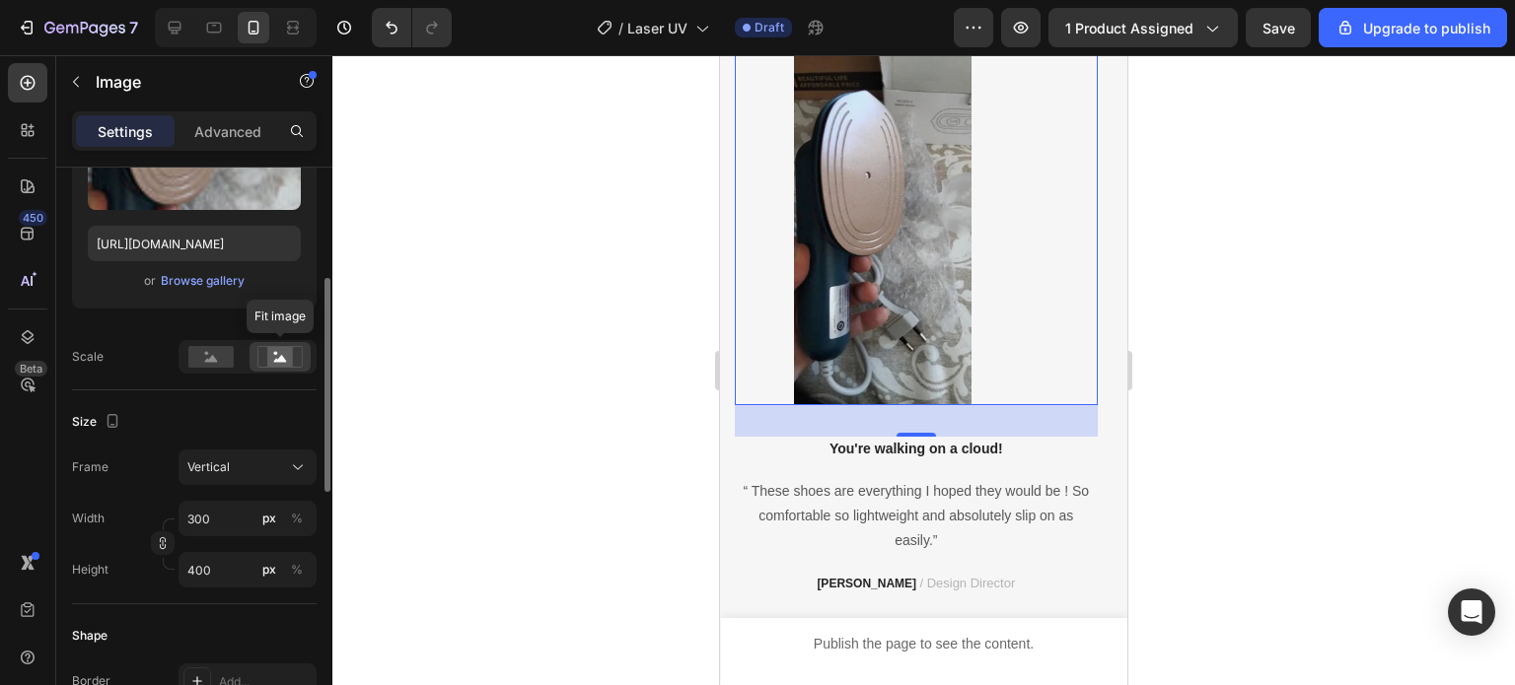
click at [290, 361] on rect at bounding box center [280, 357] width 26 height 20
click at [231, 521] on input "300" at bounding box center [247, 519] width 138 height 36
type input "6"
type input "8"
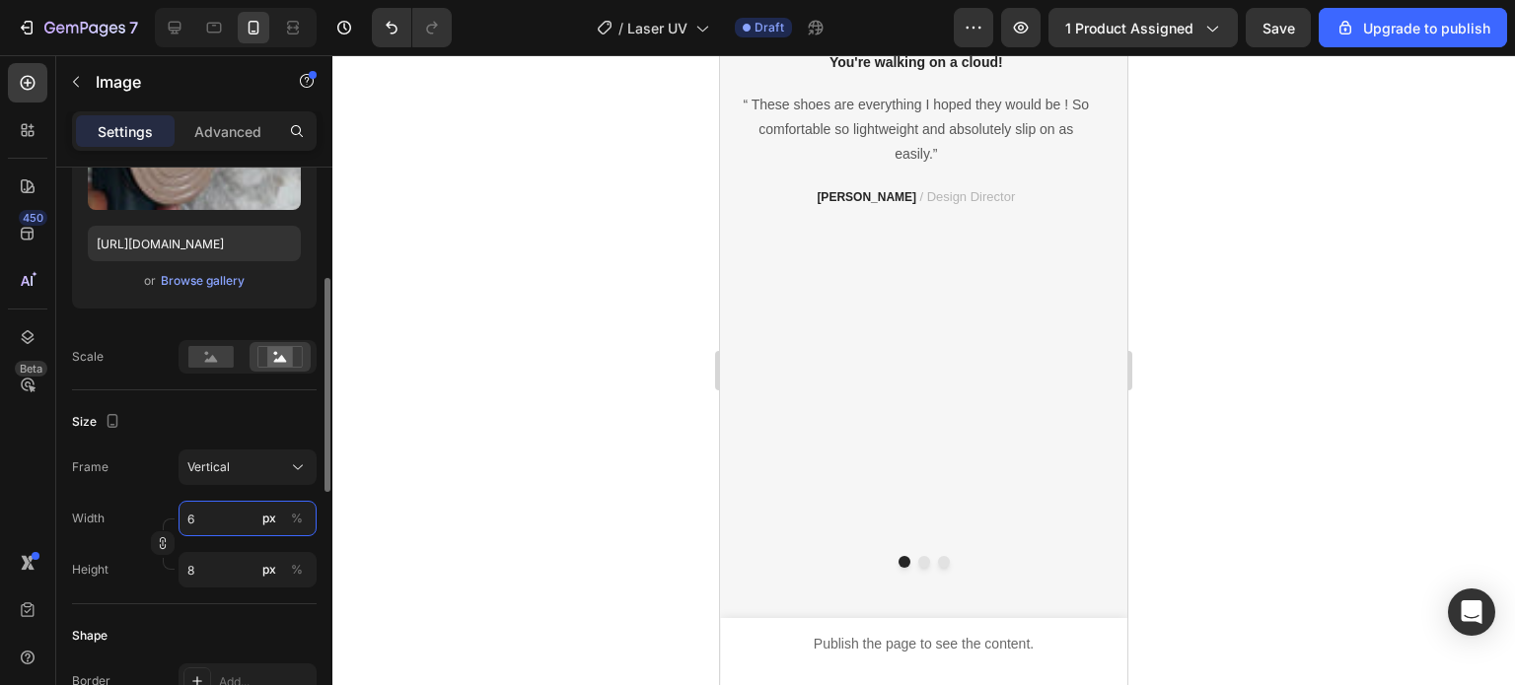
type input "60"
type input "80"
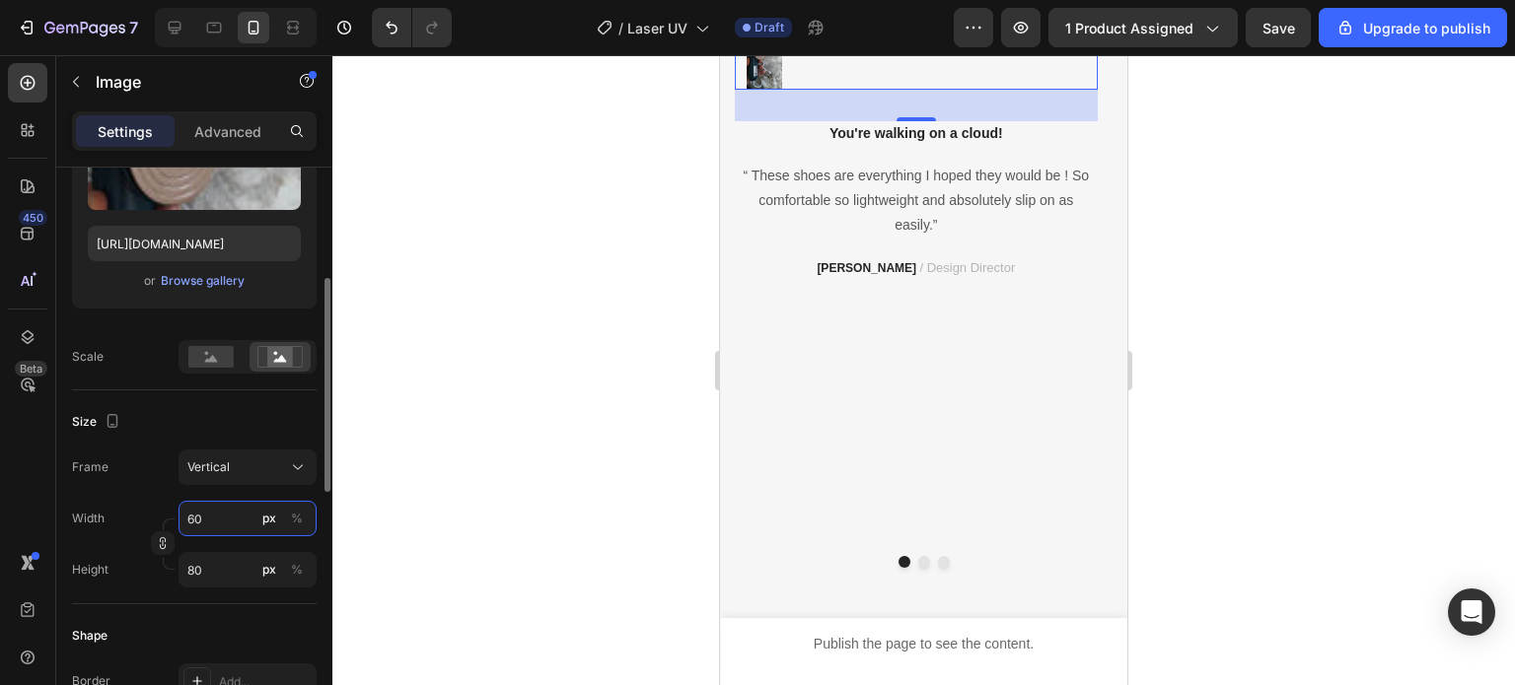
type input "600"
type input "800"
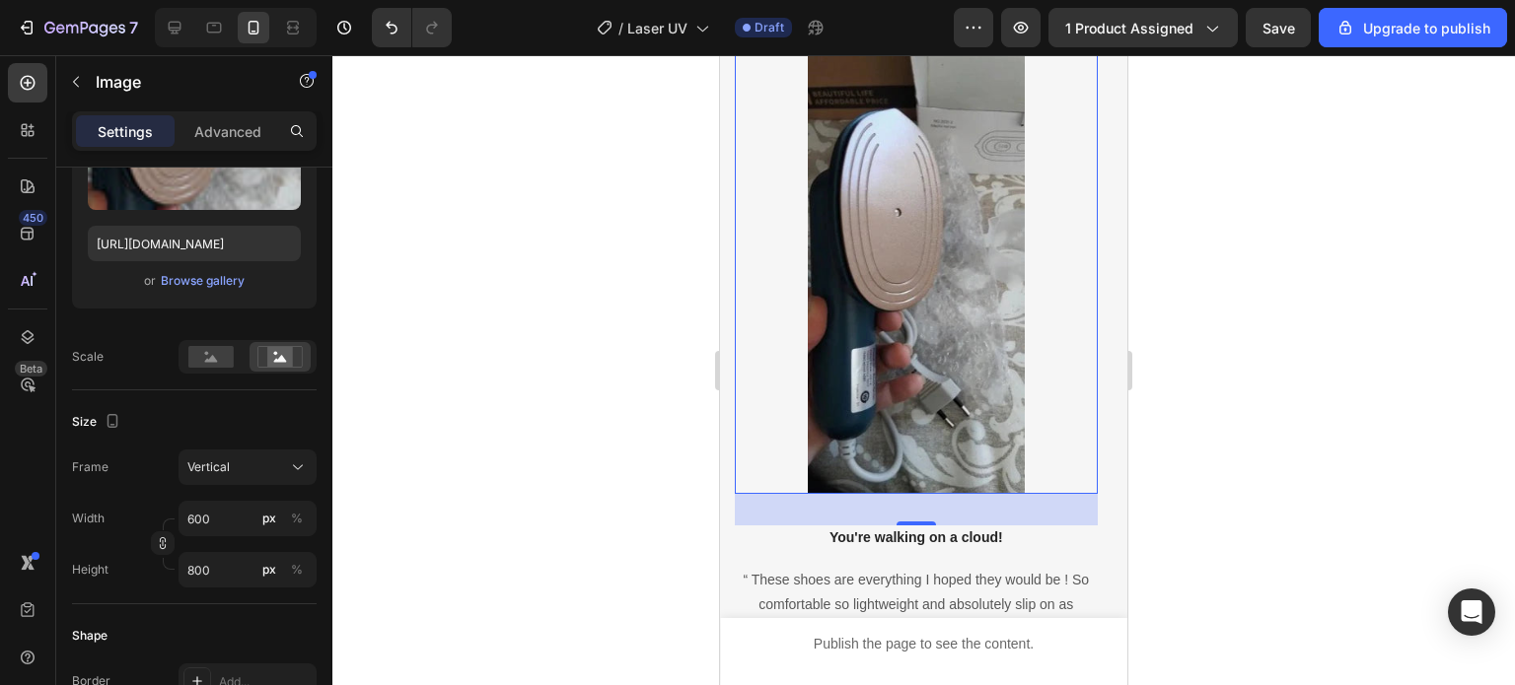
click at [472, 465] on div at bounding box center [923, 370] width 1182 height 630
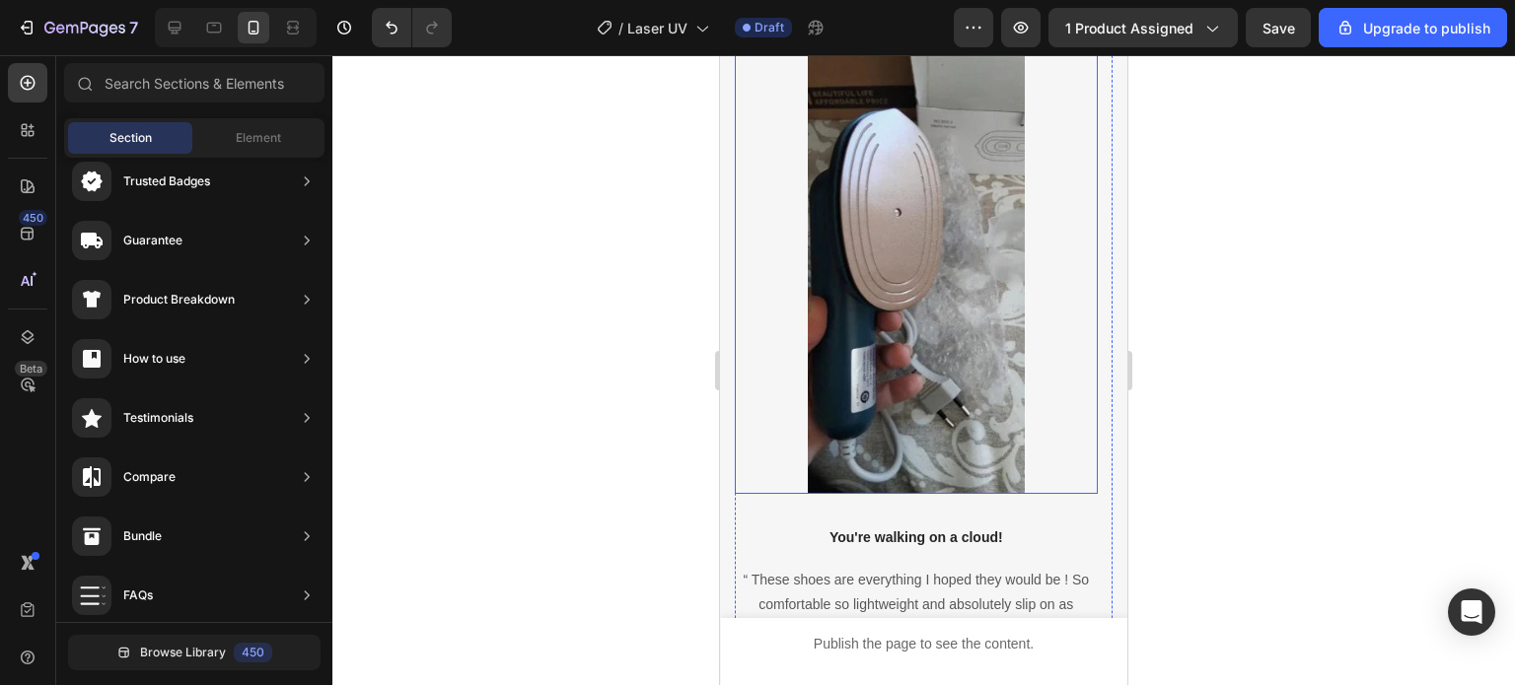
click at [844, 370] on img at bounding box center [916, 252] width 363 height 483
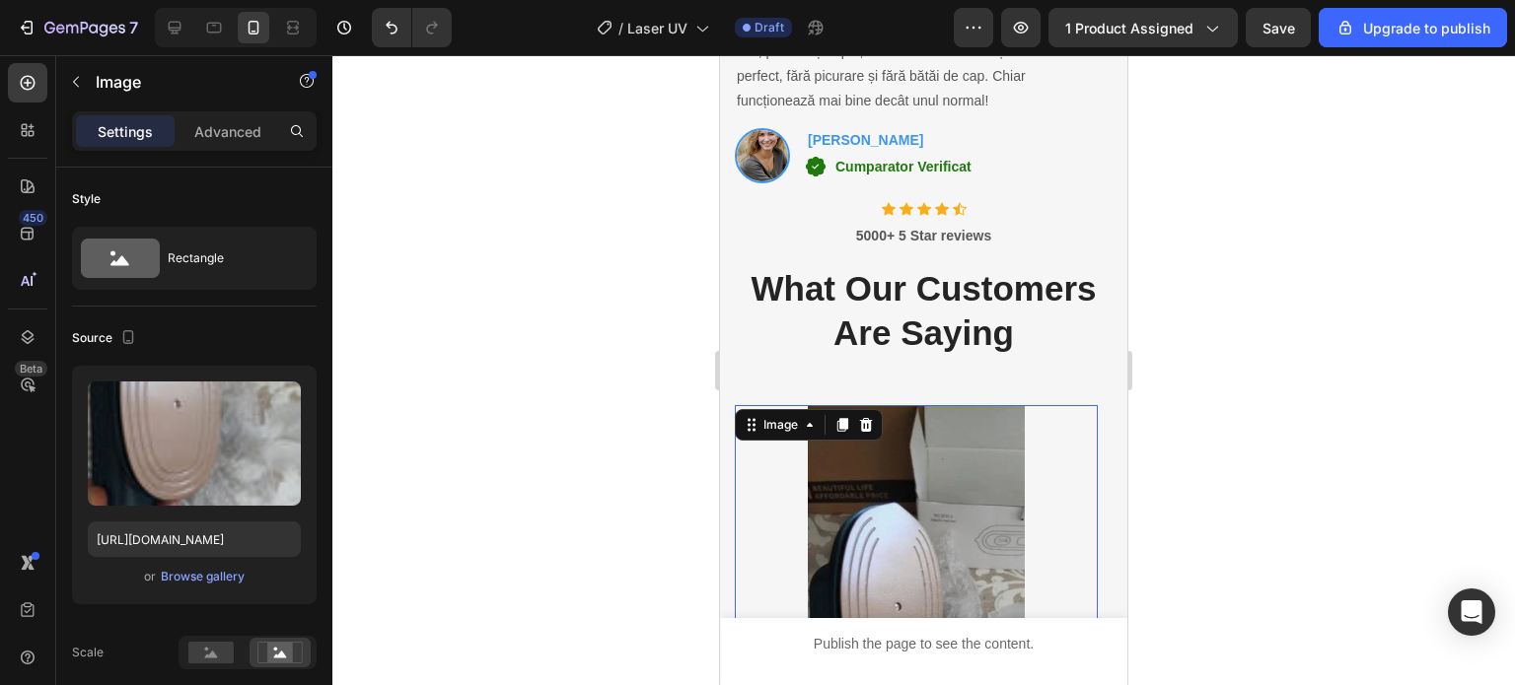
scroll to position [5524, 0]
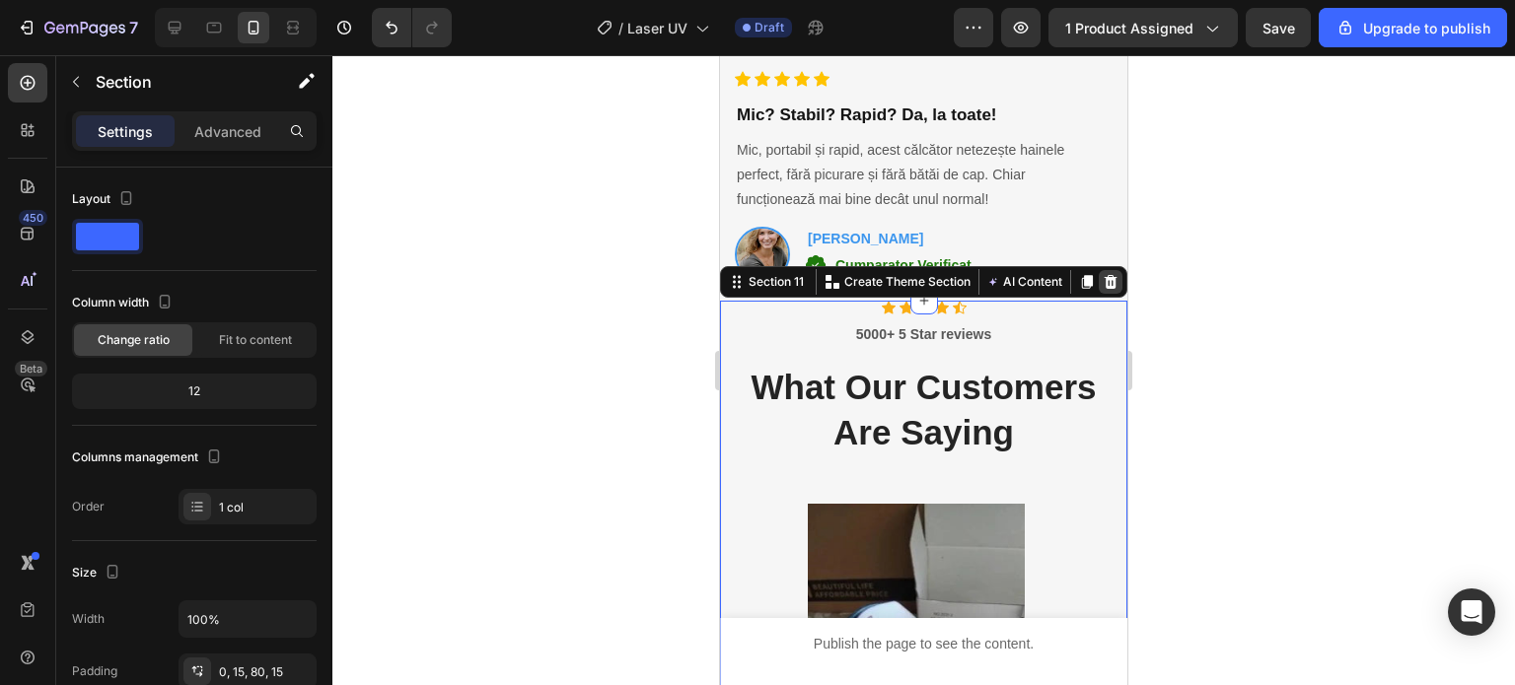
click at [1103, 283] on icon at bounding box center [1111, 282] width 16 height 16
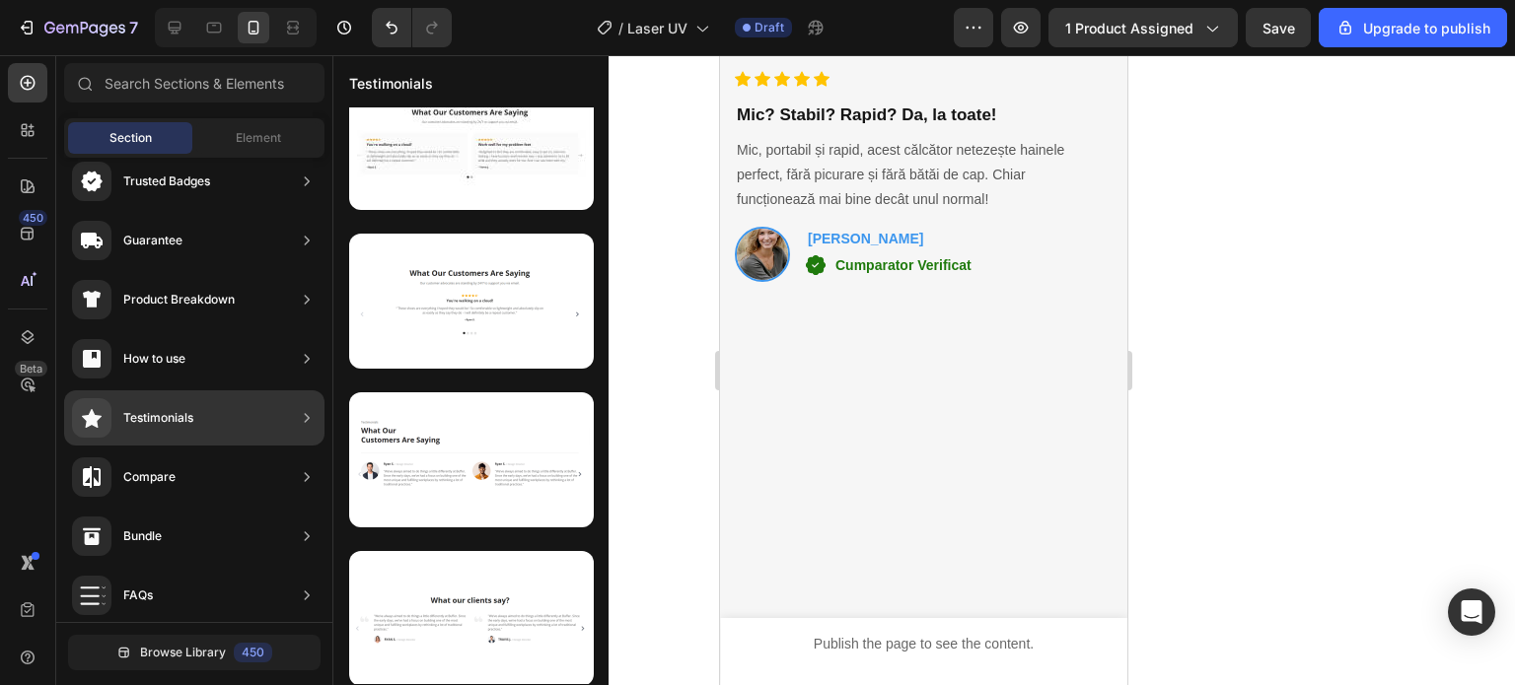
scroll to position [0, 0]
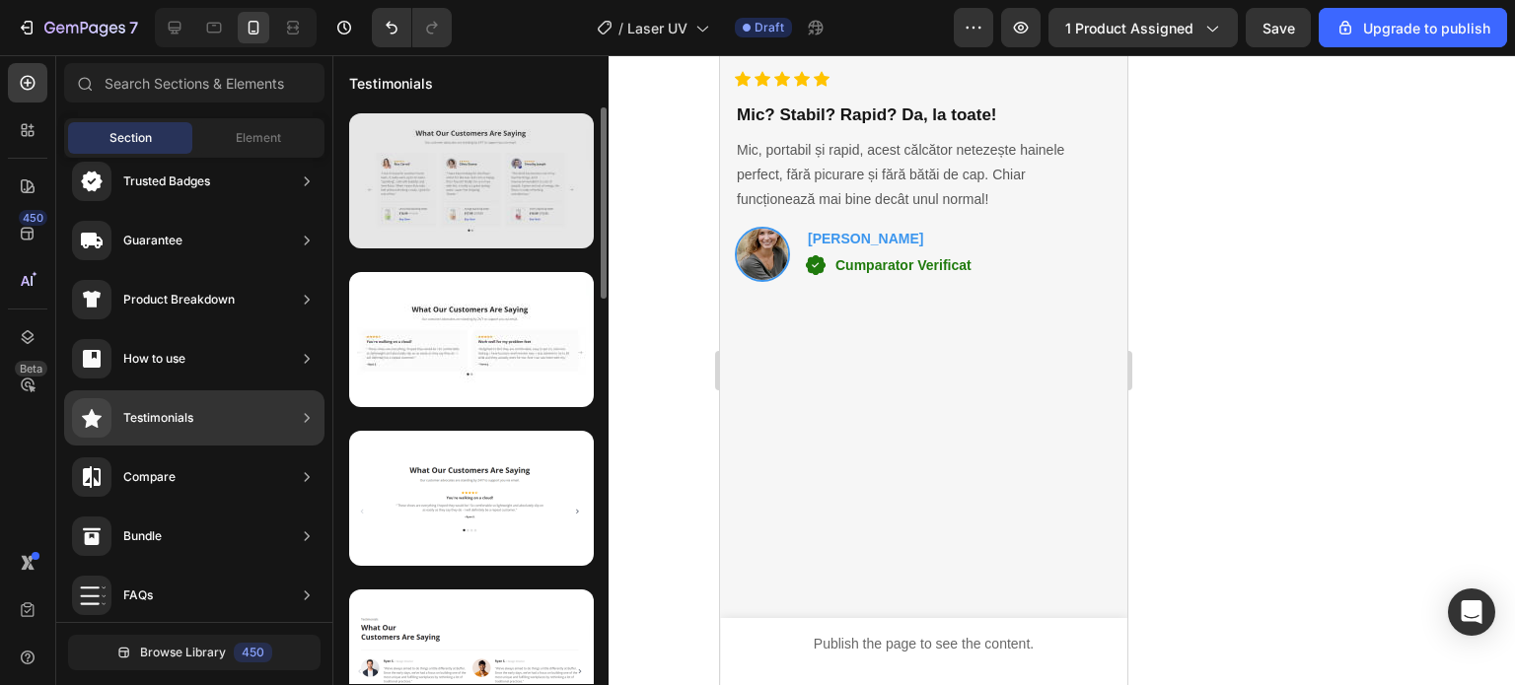
click at [539, 208] on div at bounding box center [471, 180] width 245 height 135
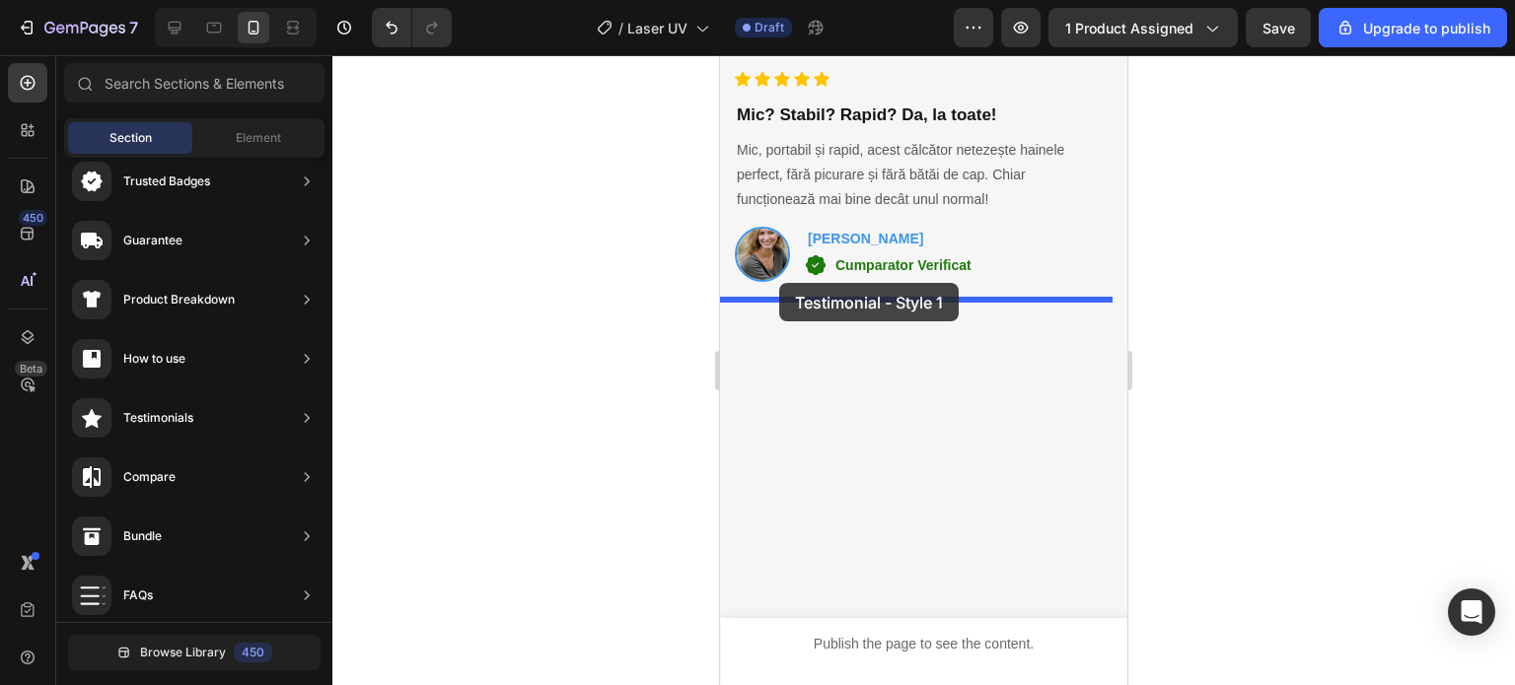
drag, startPoint x: 1259, startPoint y: 263, endPoint x: 776, endPoint y: 283, distance: 483.6
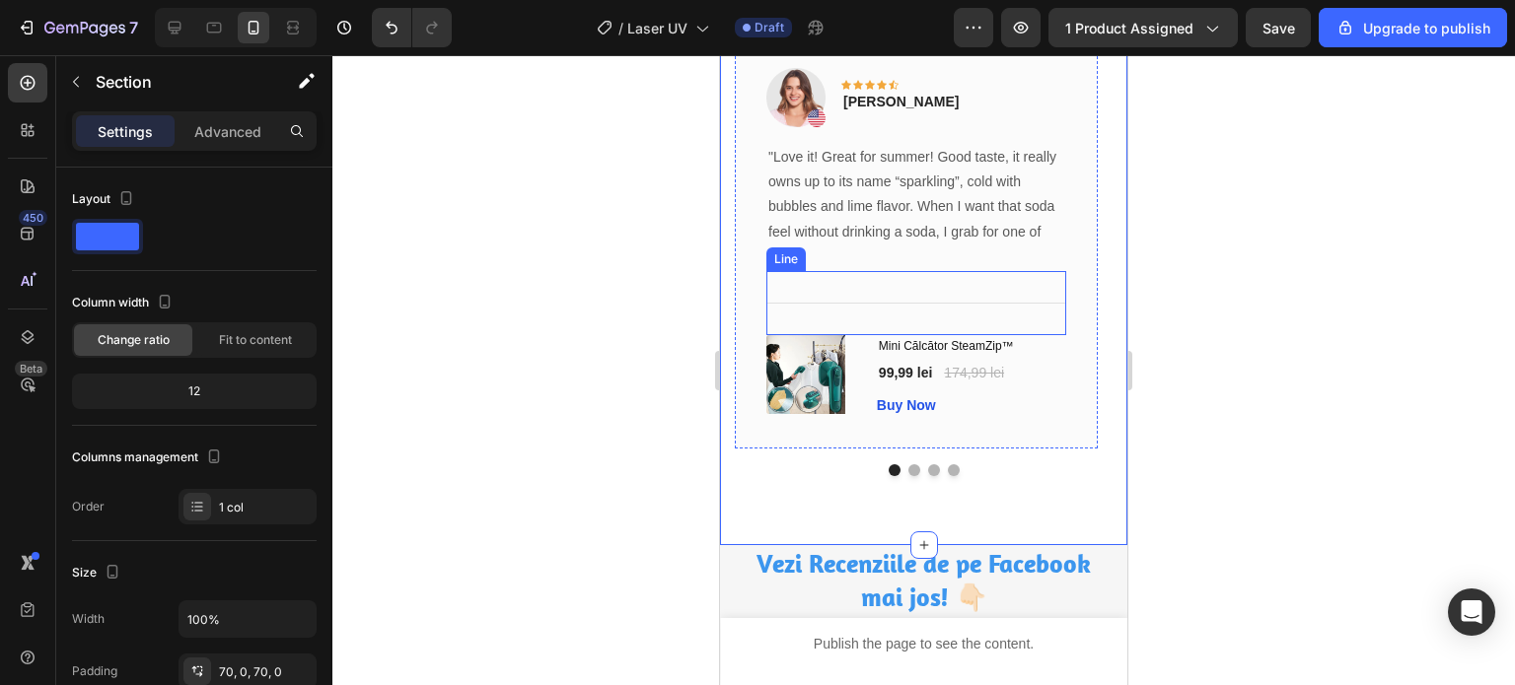
scroll to position [6094, 0]
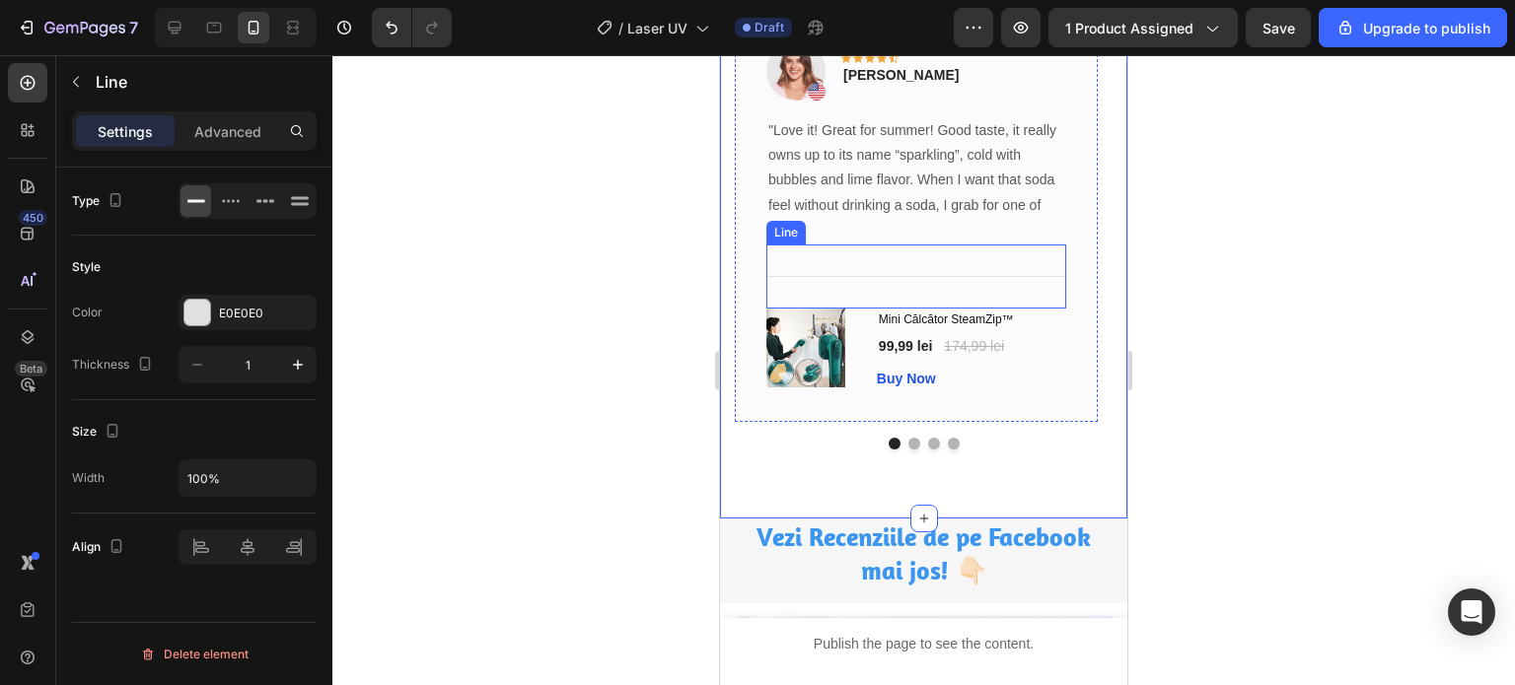
click at [907, 272] on div "Title Line" at bounding box center [916, 277] width 300 height 64
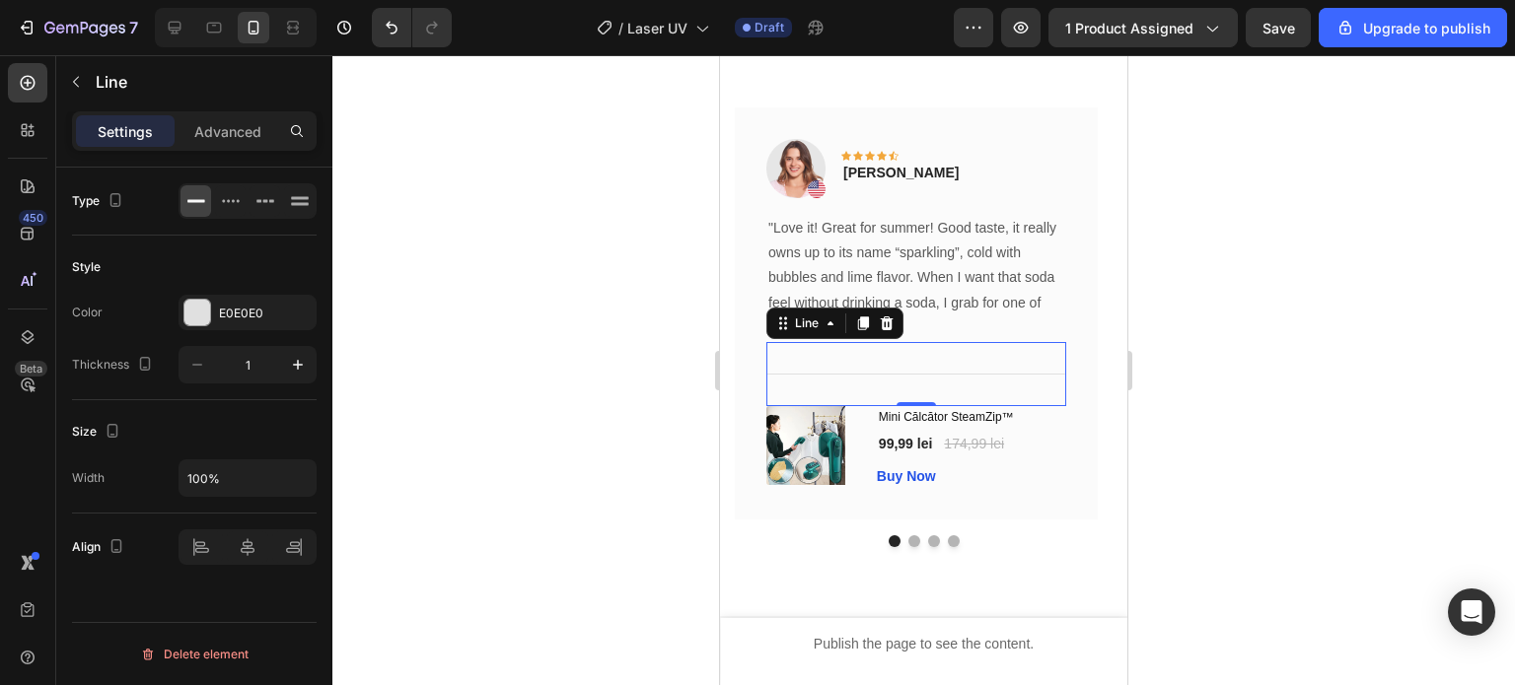
scroll to position [5995, 0]
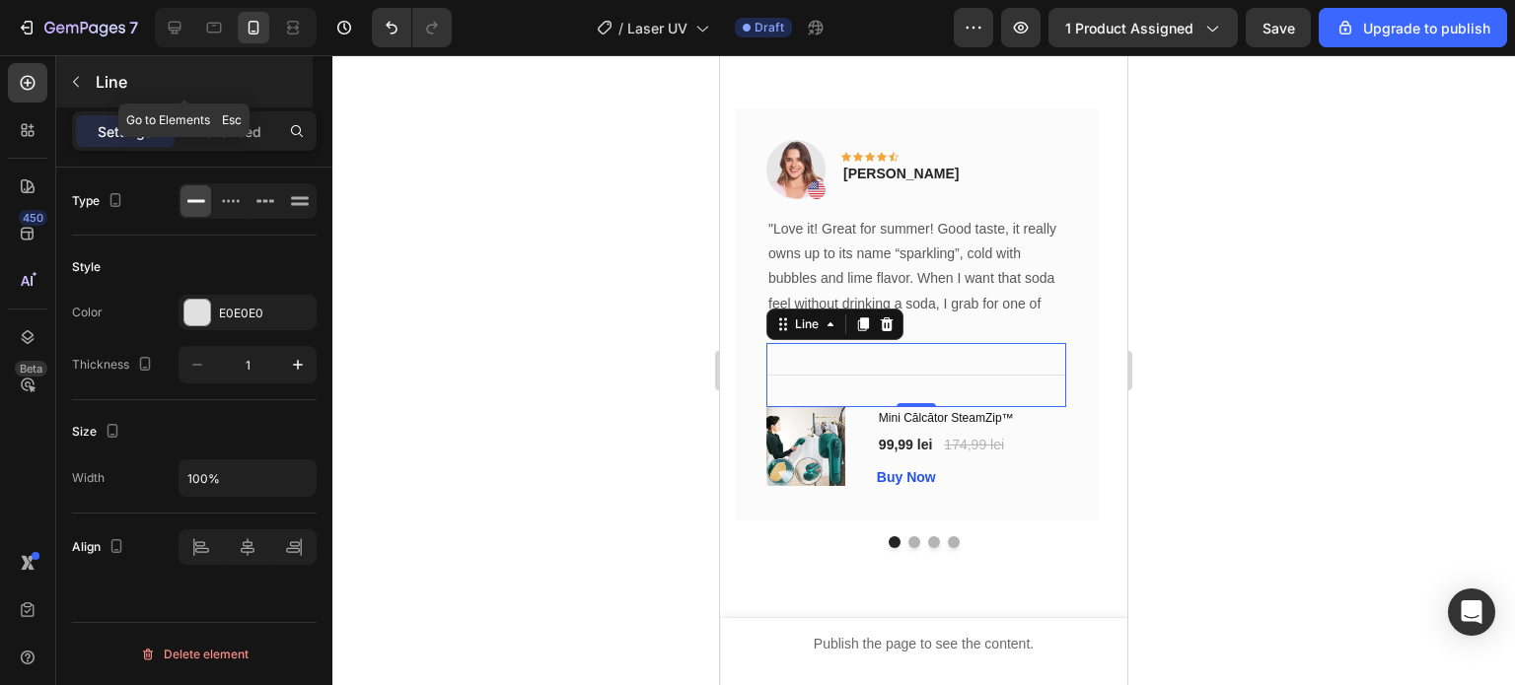
click at [68, 74] on icon "button" at bounding box center [76, 82] width 16 height 16
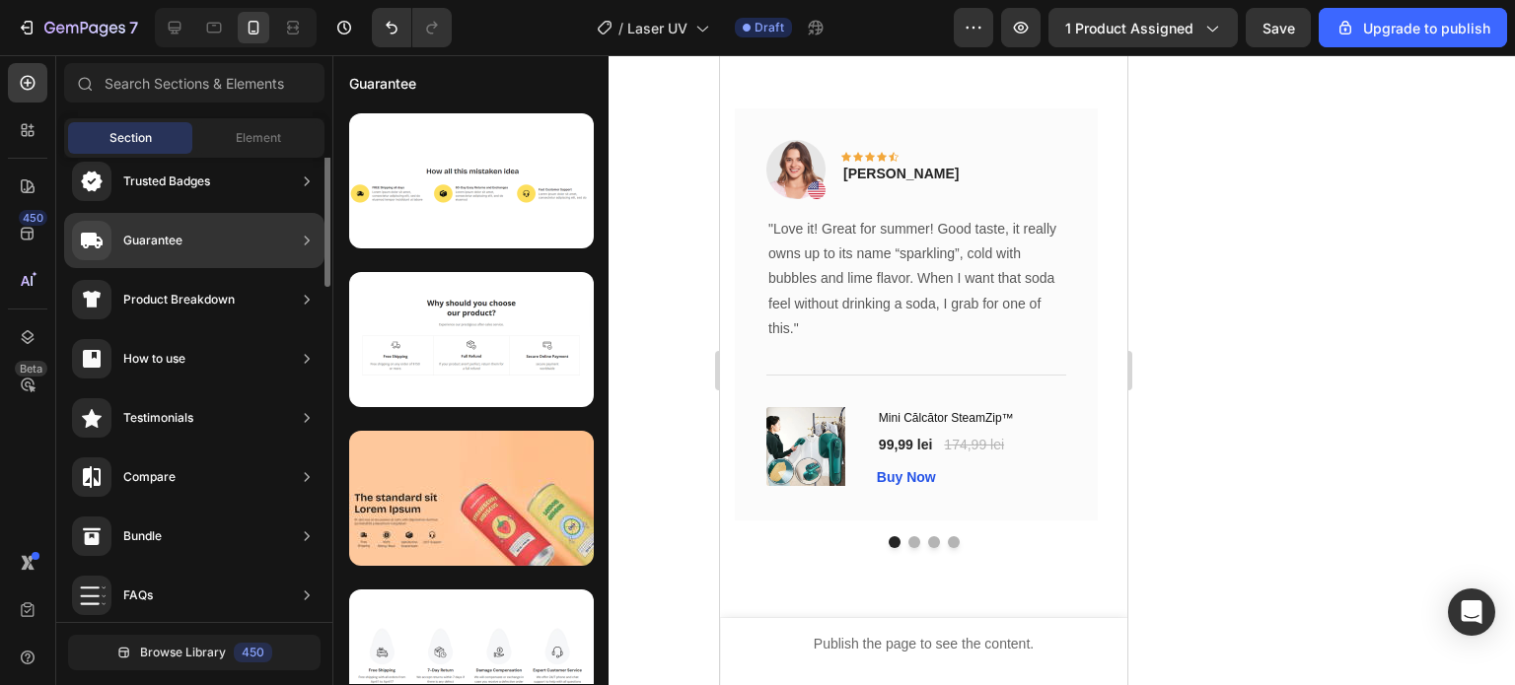
scroll to position [0, 0]
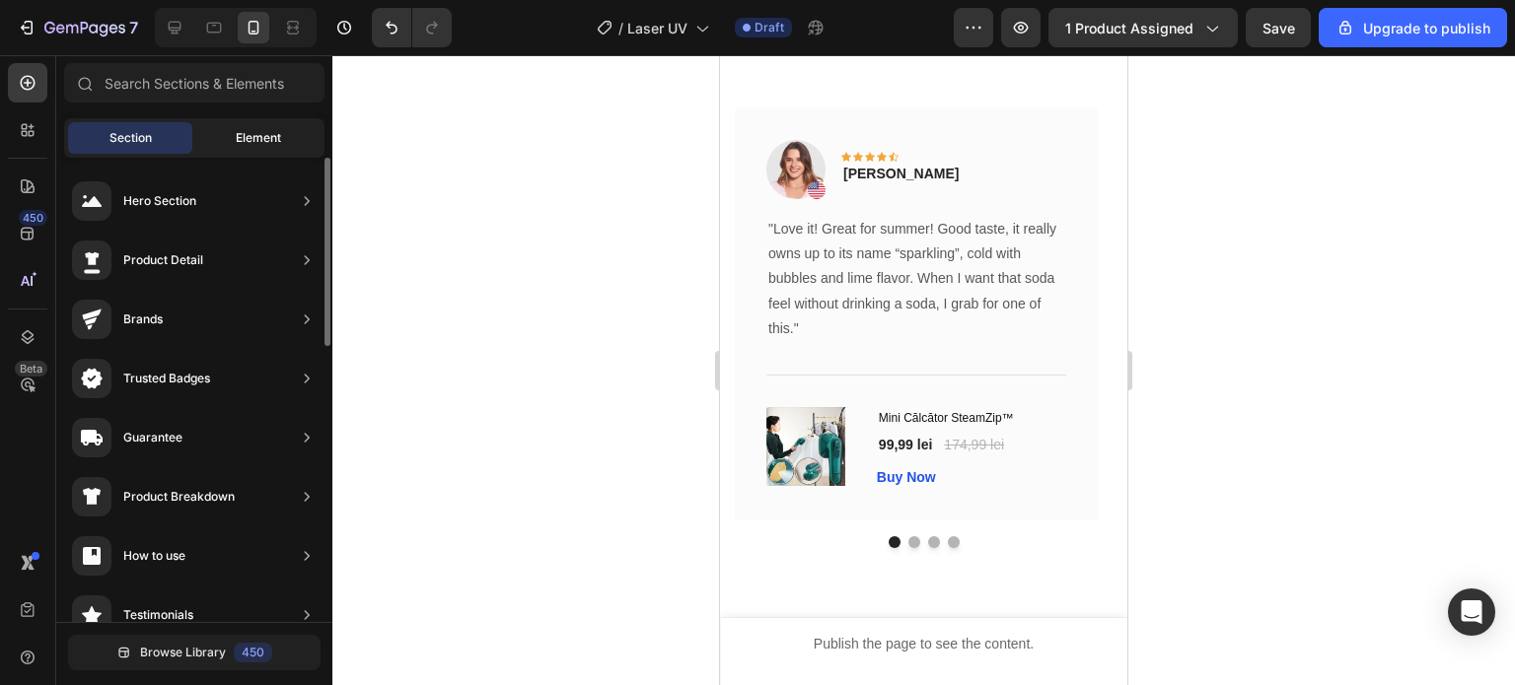
click at [207, 144] on div "Element" at bounding box center [258, 138] width 124 height 32
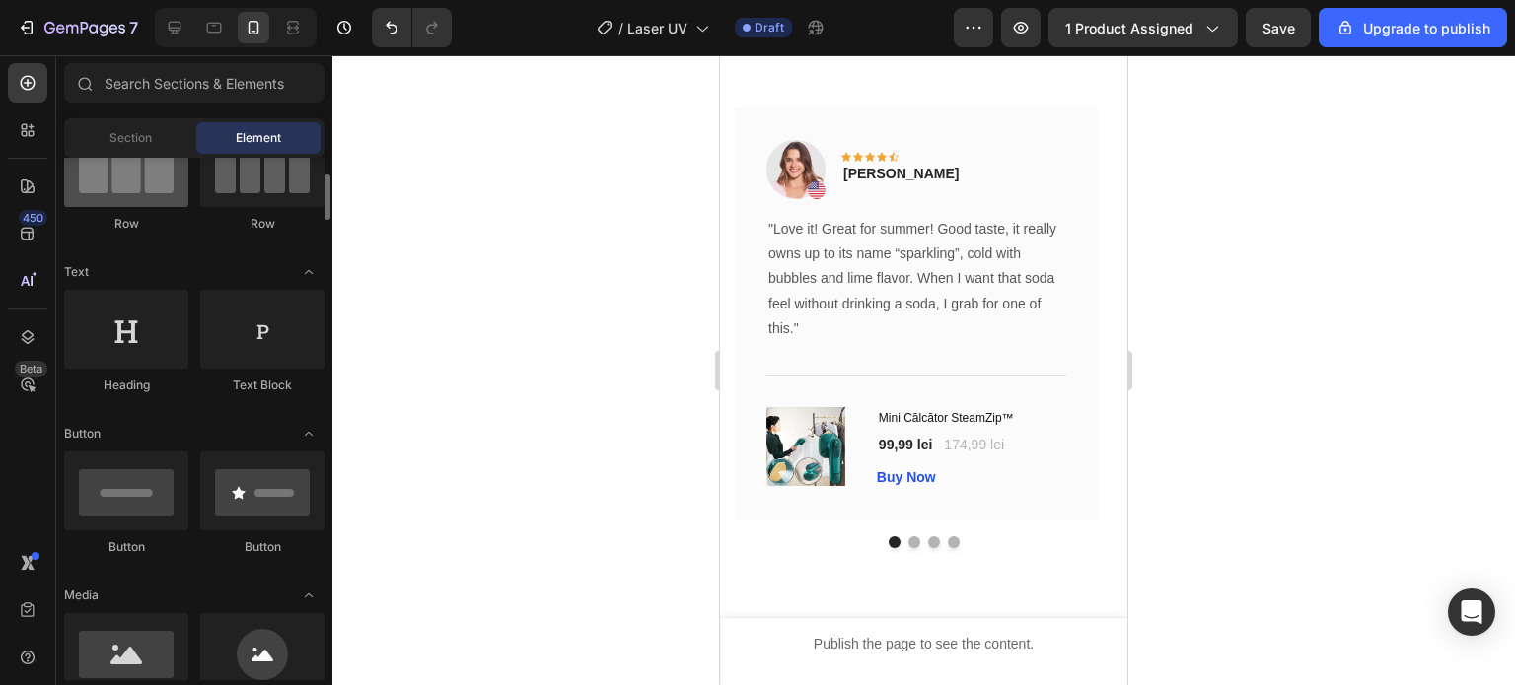
scroll to position [296, 0]
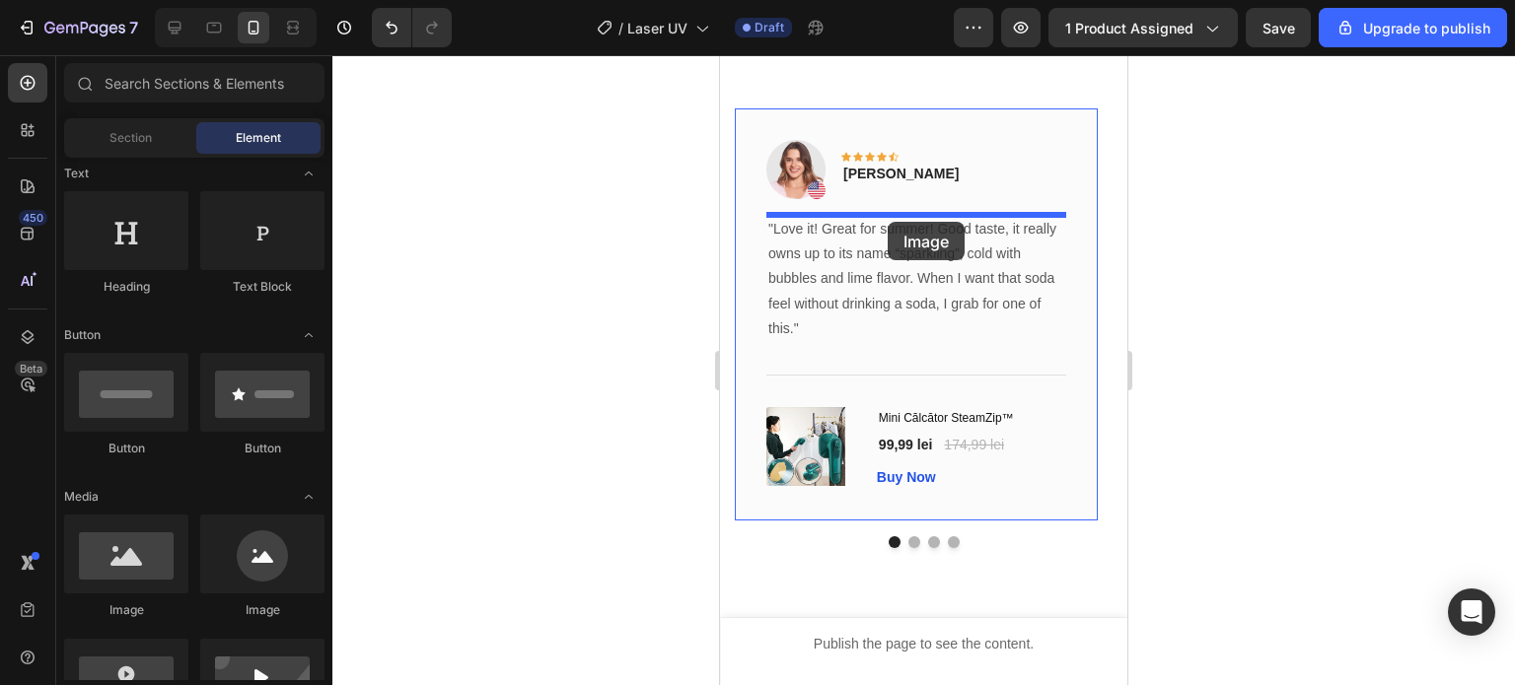
drag, startPoint x: 873, startPoint y: 623, endPoint x: 888, endPoint y: 221, distance: 402.6
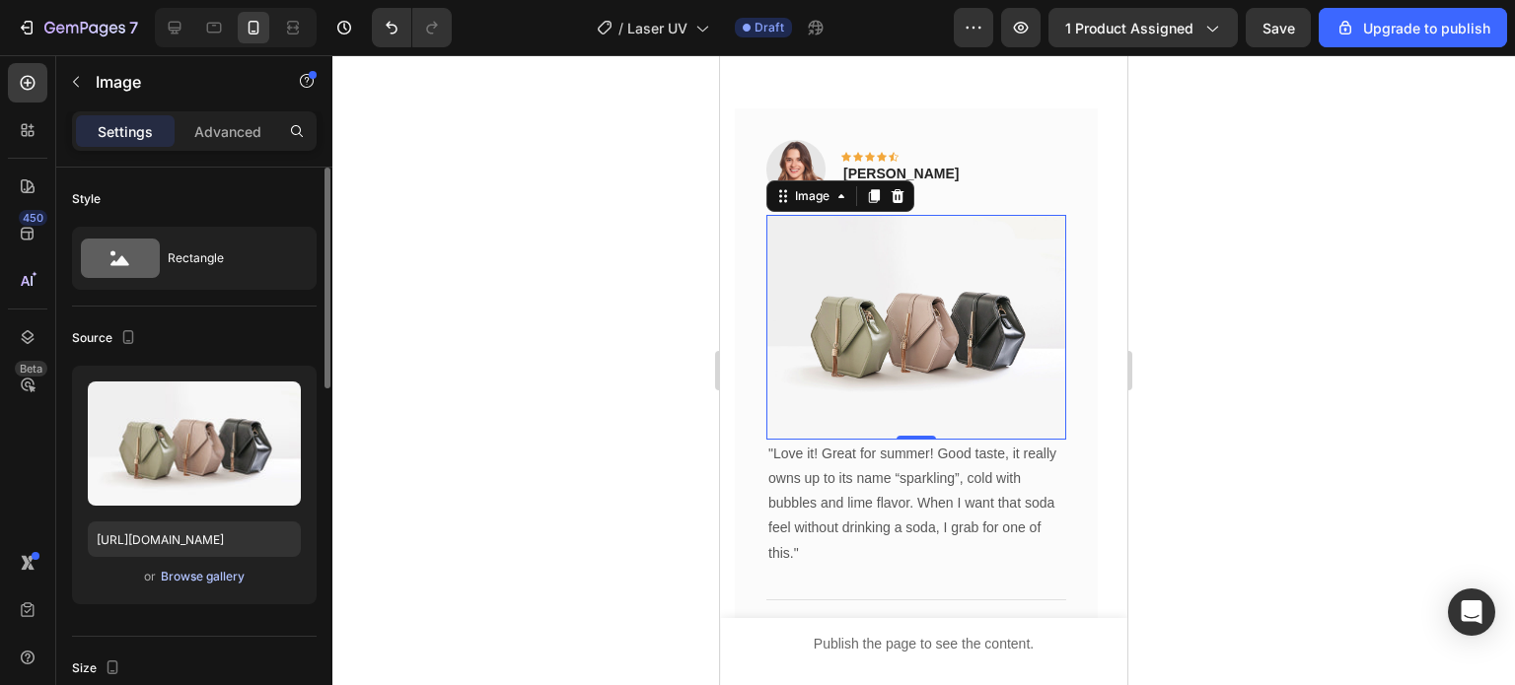
click at [222, 573] on div "Browse gallery" at bounding box center [203, 577] width 84 height 18
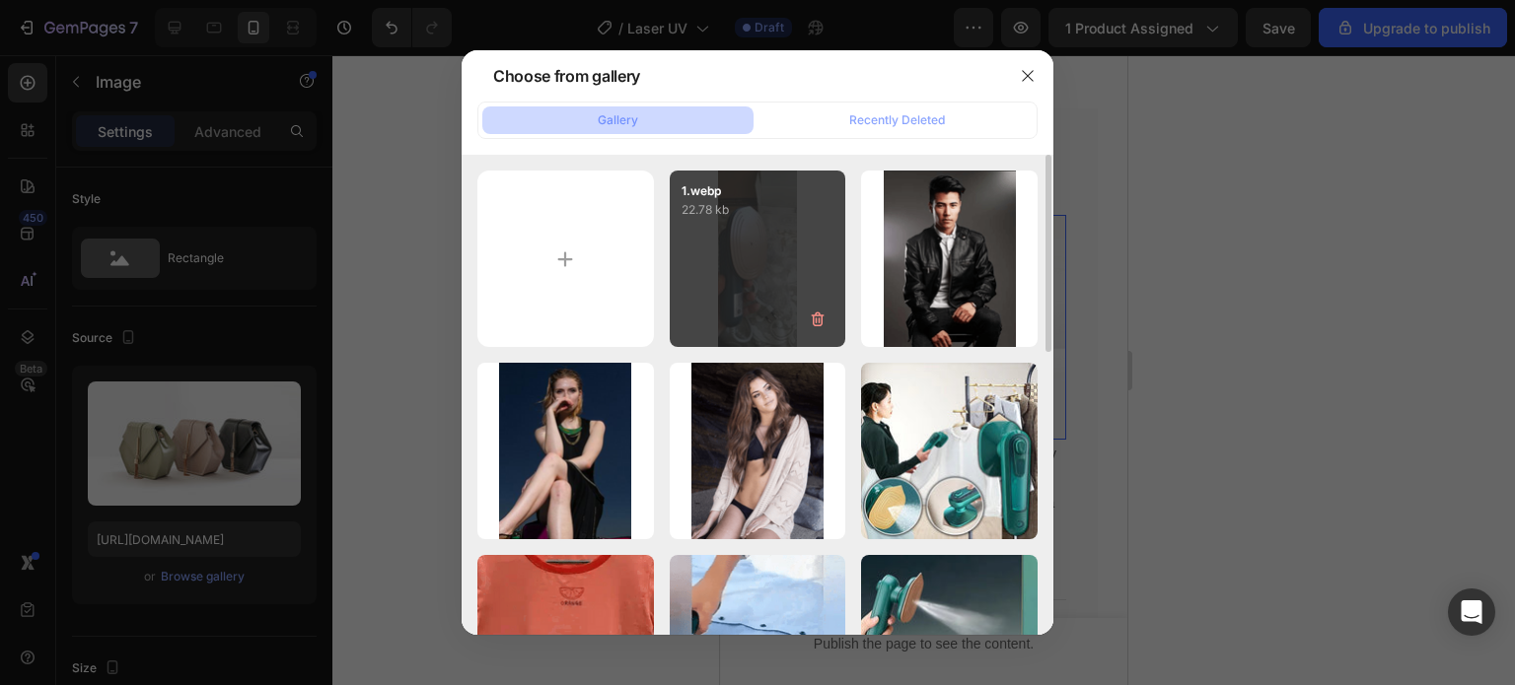
click at [721, 272] on div "1.webp 22.78 kb" at bounding box center [758, 259] width 177 height 177
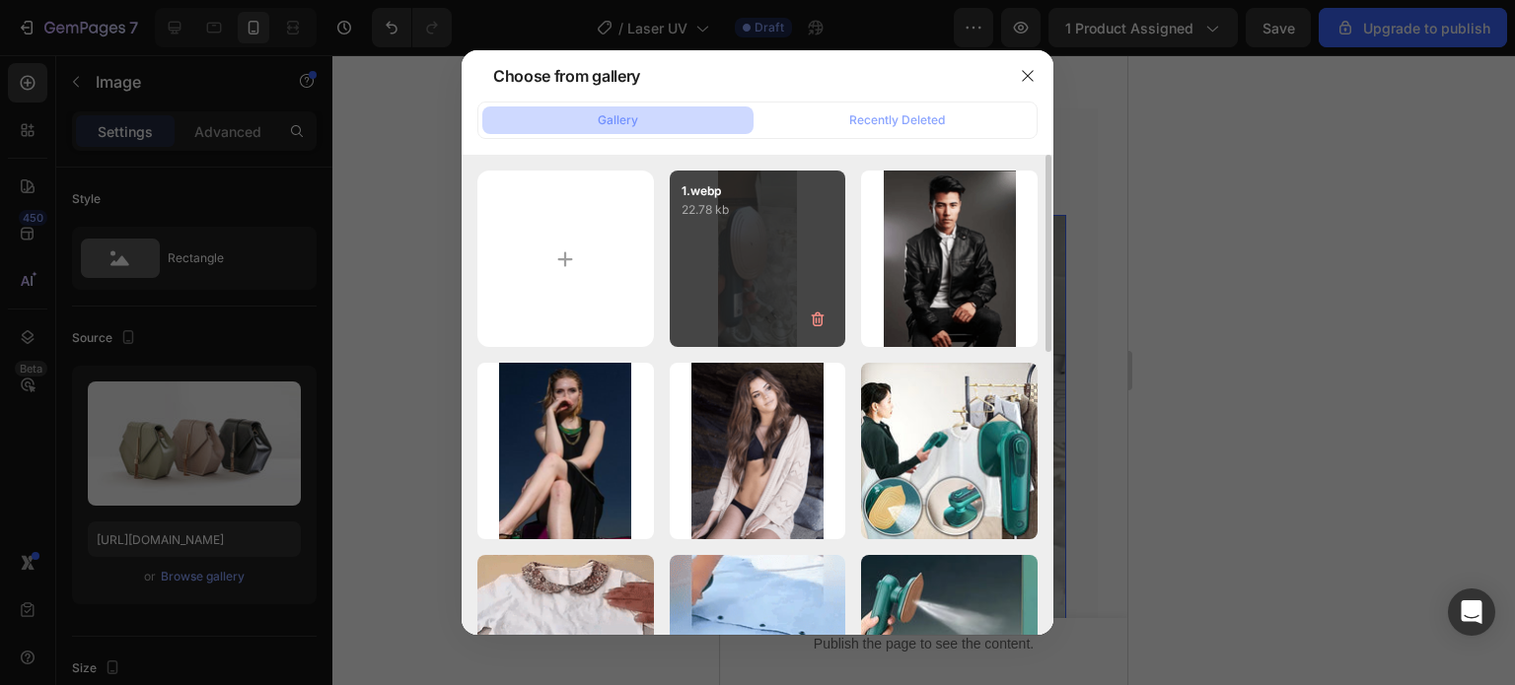
type input "[URL][DOMAIN_NAME]"
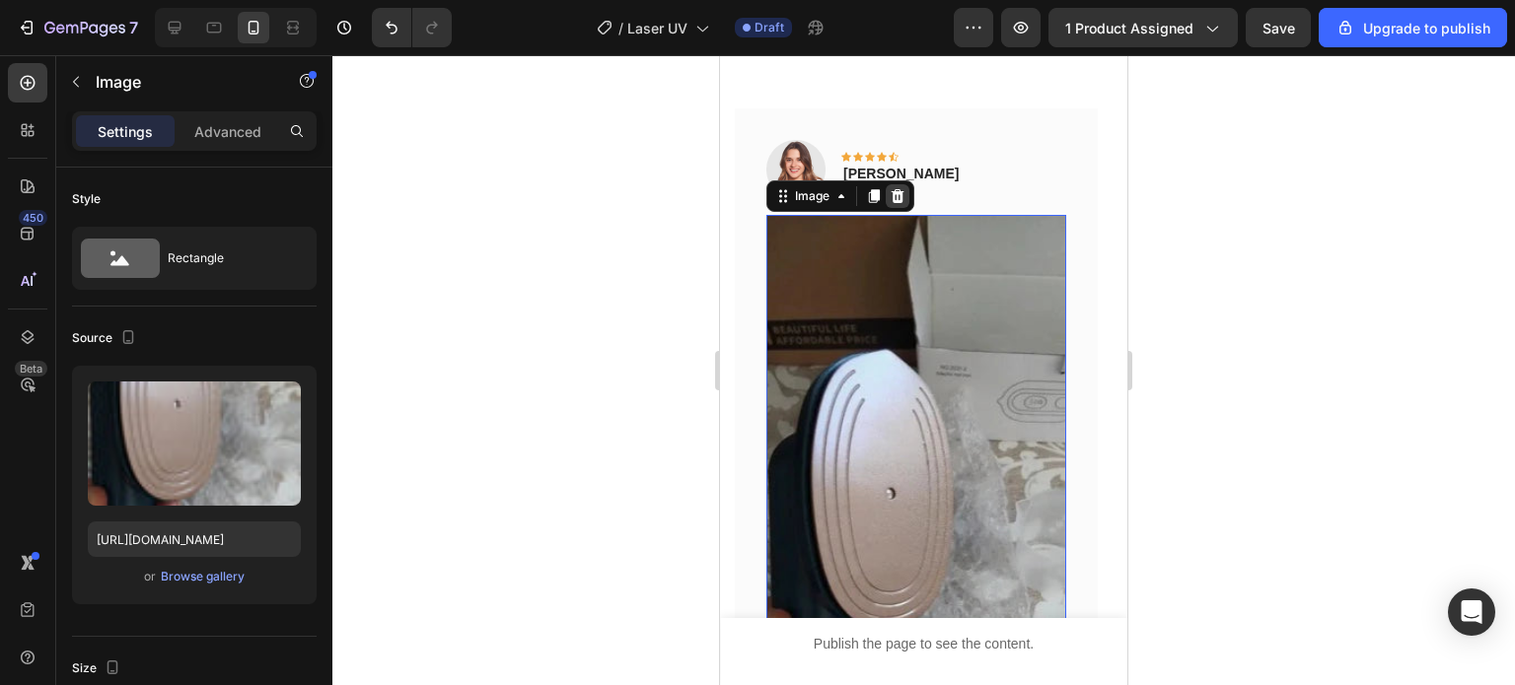
click at [904, 202] on icon at bounding box center [898, 196] width 16 height 16
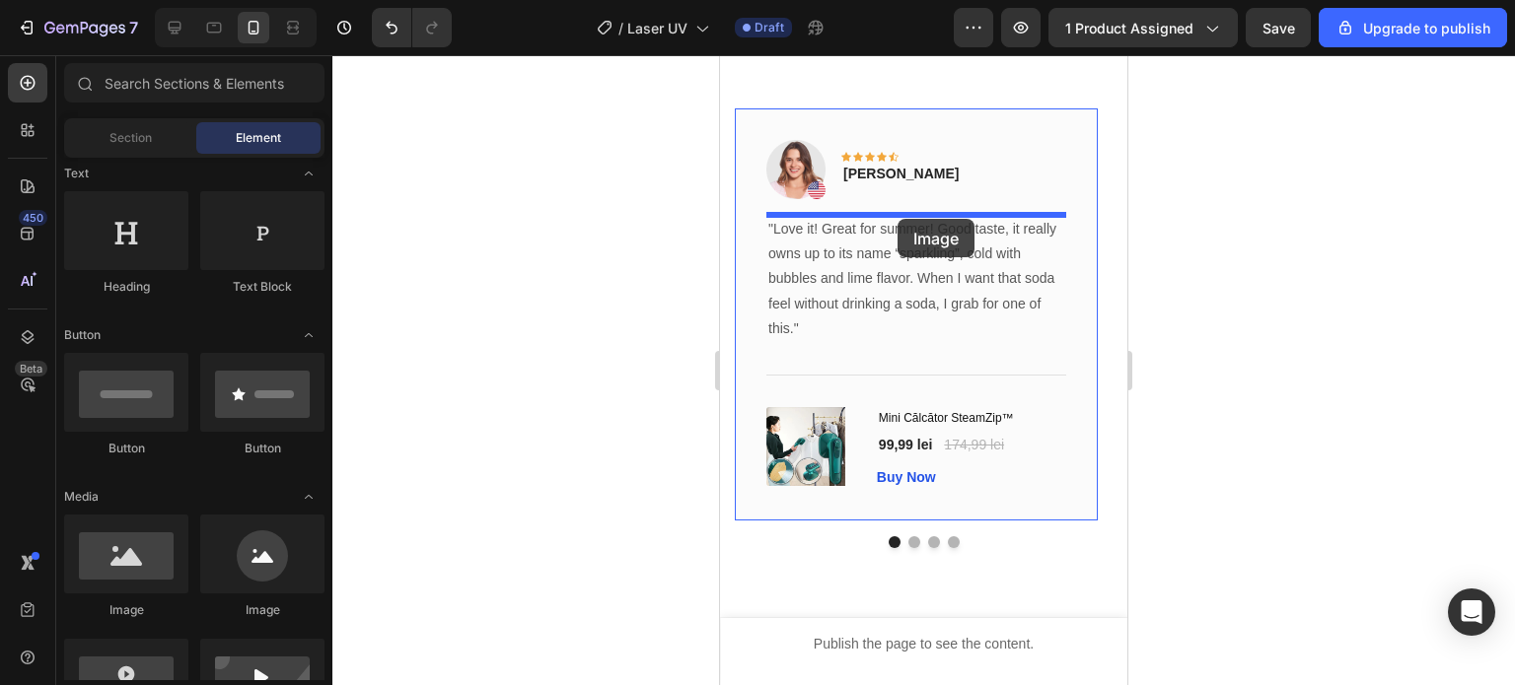
drag, startPoint x: 851, startPoint y: 632, endPoint x: 892, endPoint y: 210, distance: 424.1
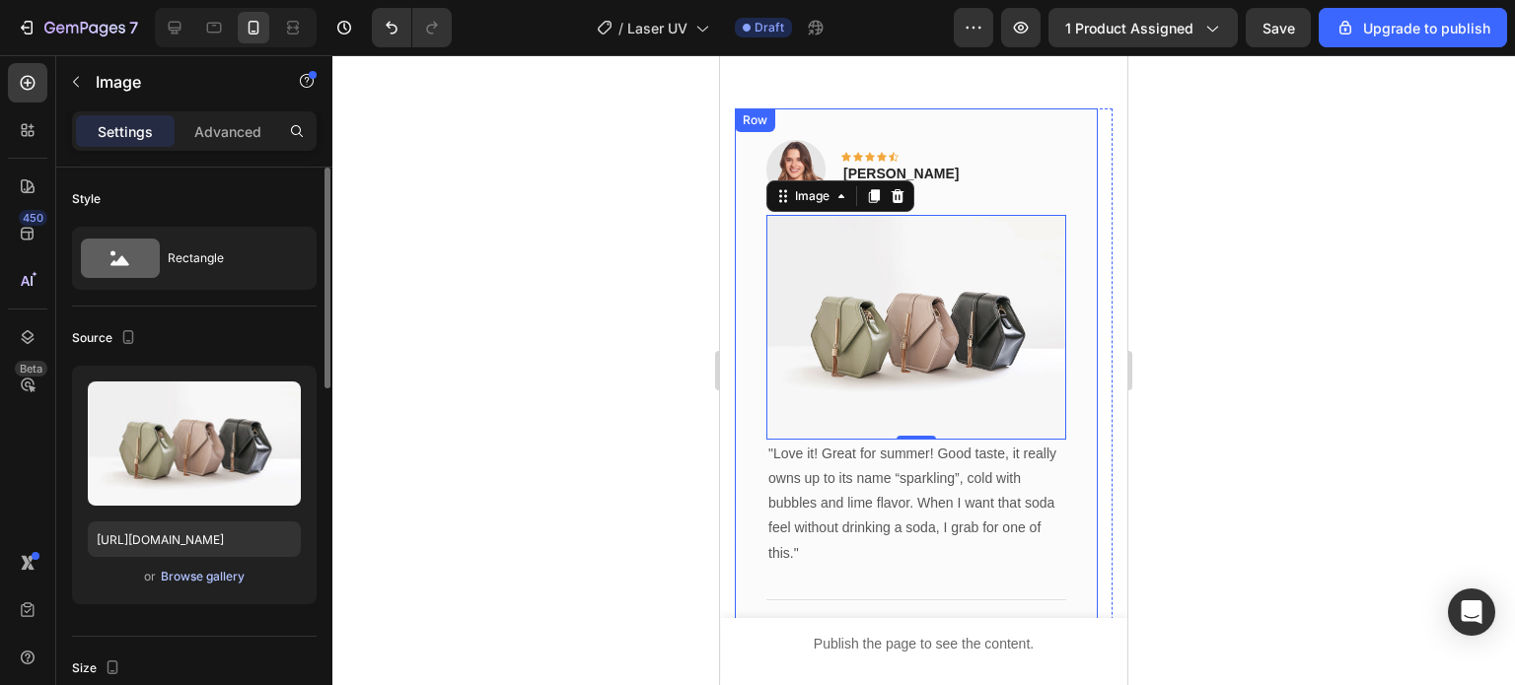
click at [215, 582] on div "Browse gallery" at bounding box center [203, 577] width 84 height 18
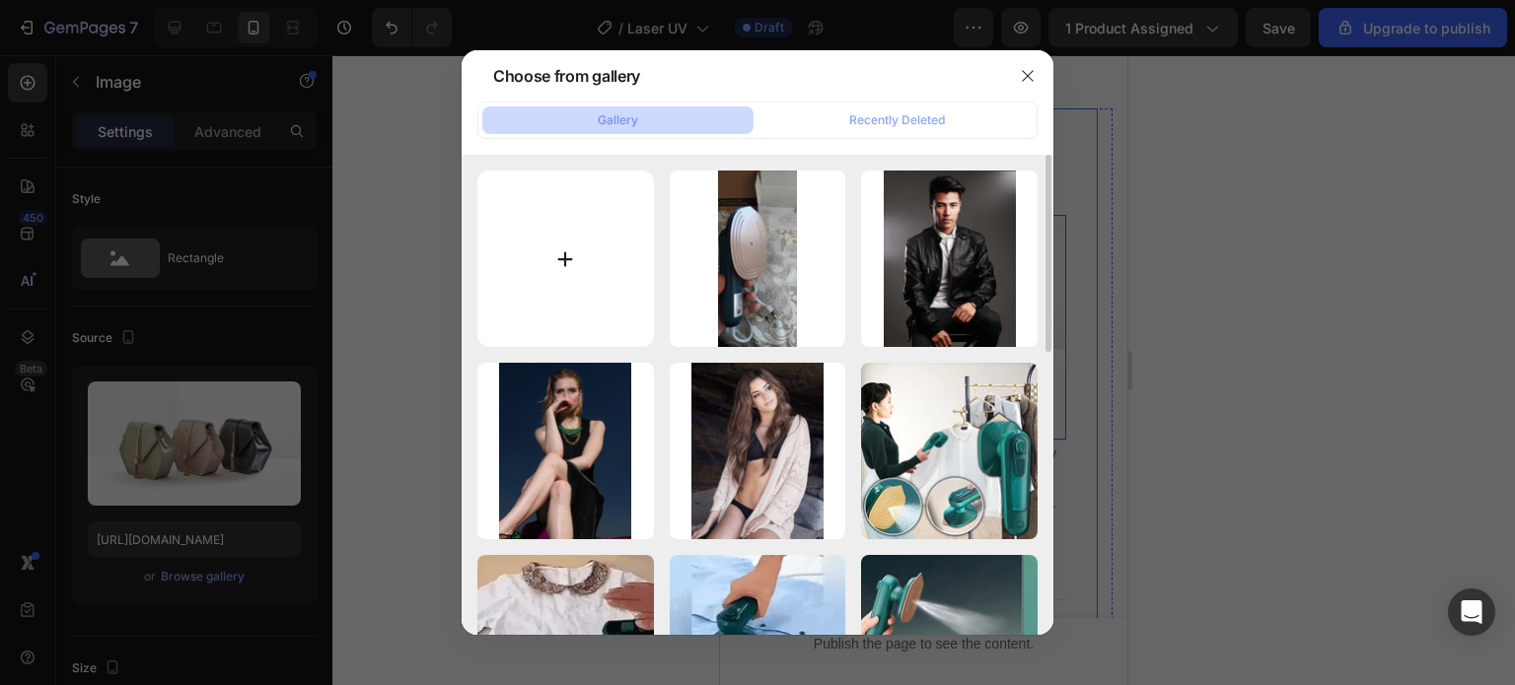
click at [544, 280] on input "file" at bounding box center [565, 259] width 177 height 177
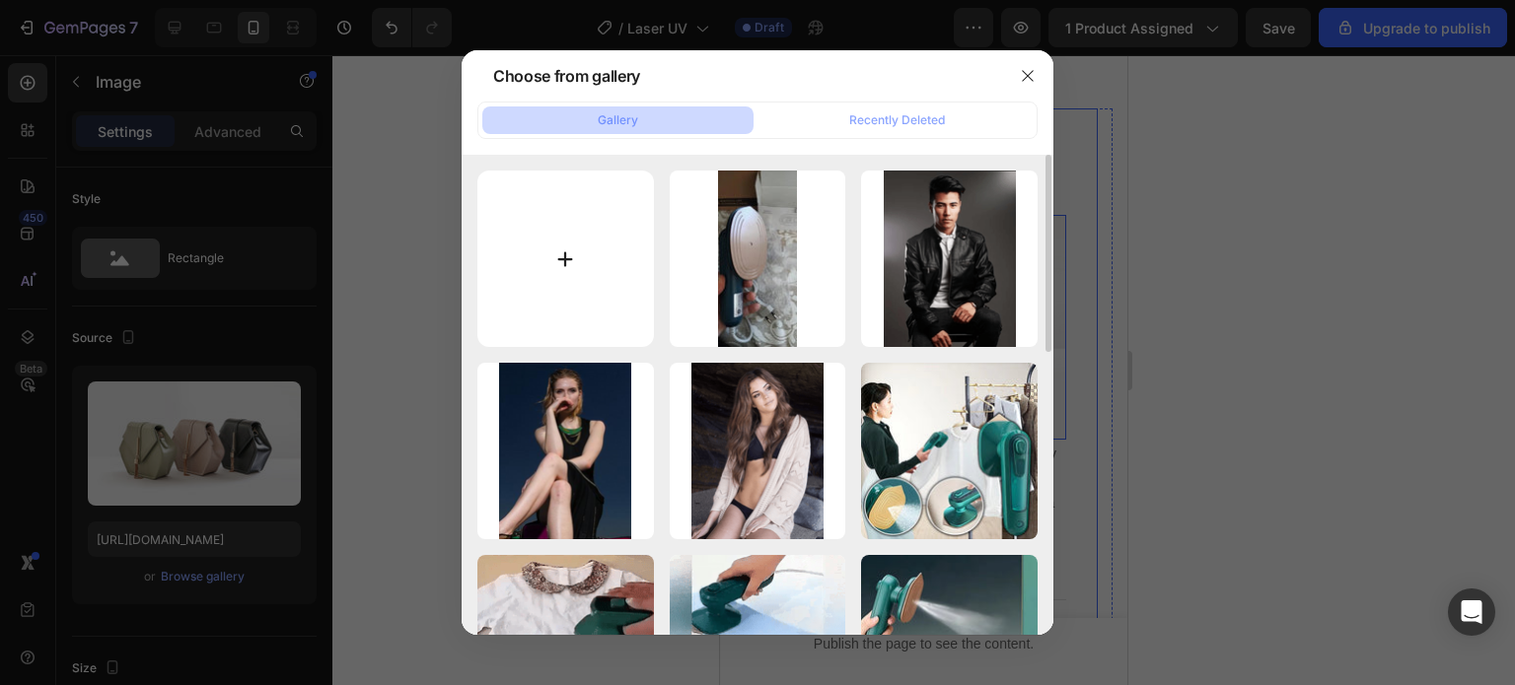
type input "C:\fakepath\3_5fbd05c1-98cc-41a3-a56c-72000405635d.webp"
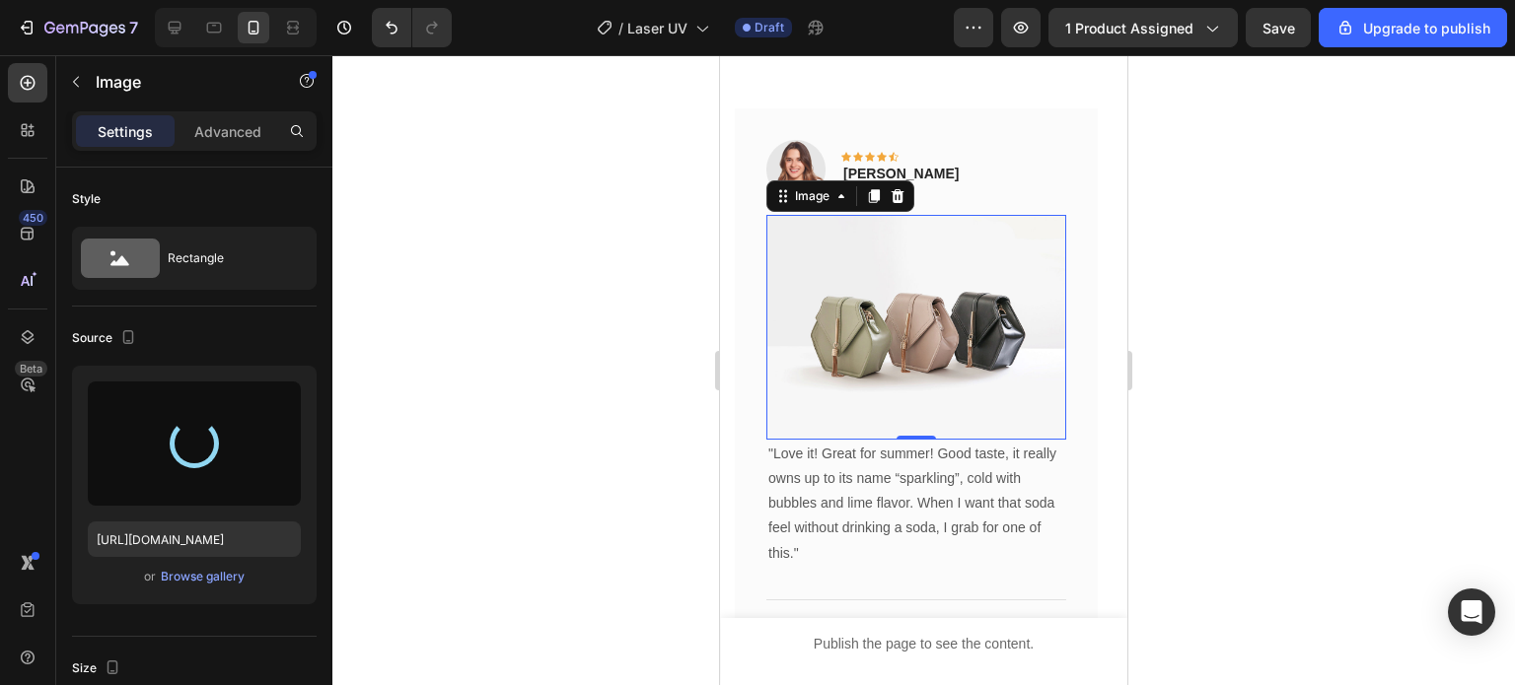
type input "[URL][DOMAIN_NAME]"
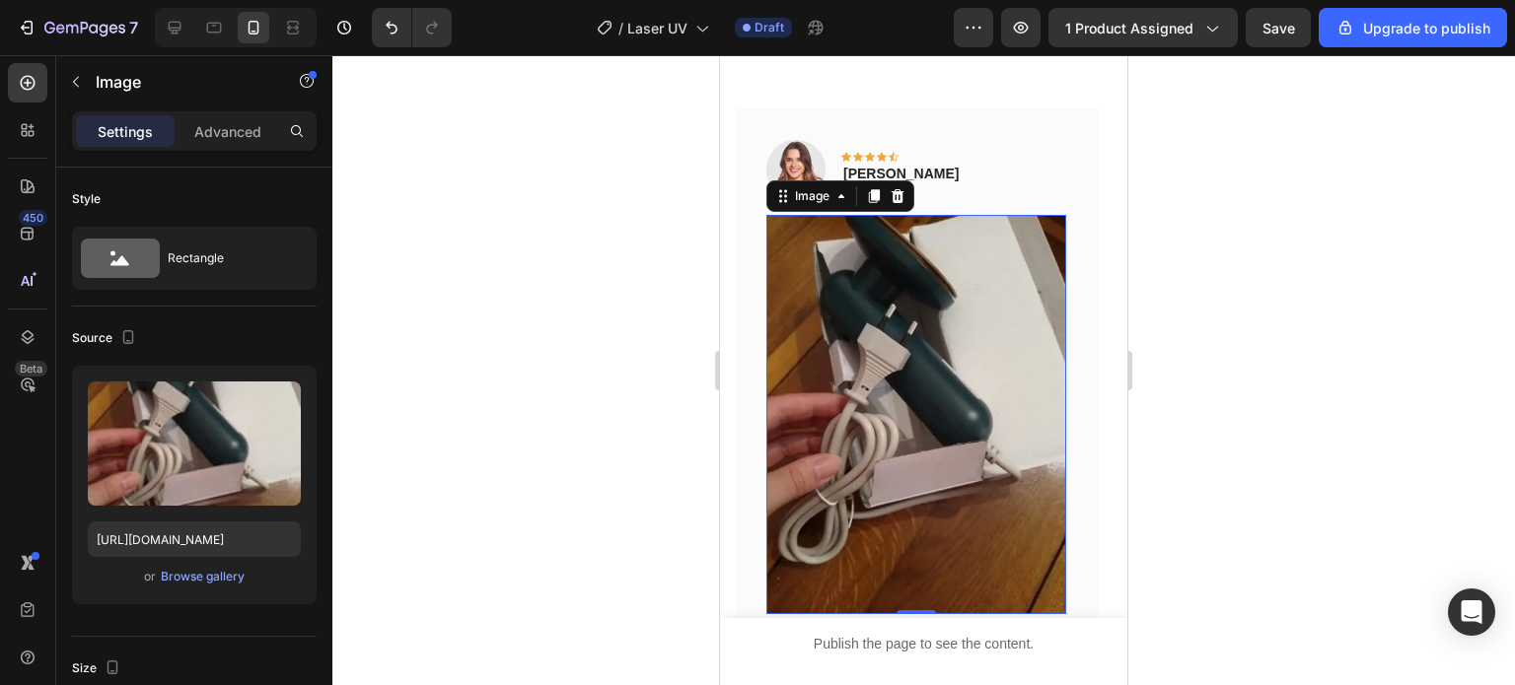
click at [608, 379] on div at bounding box center [923, 370] width 1182 height 630
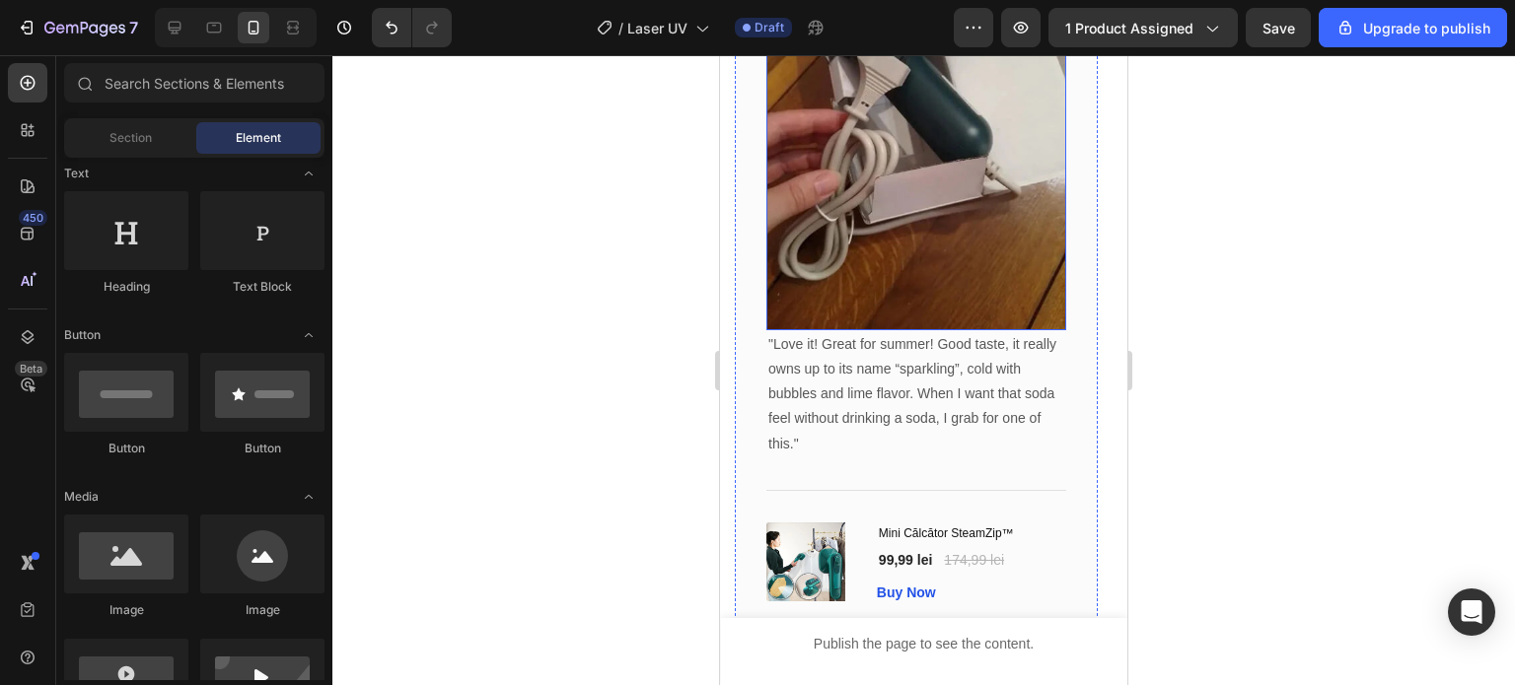
scroll to position [6291, 0]
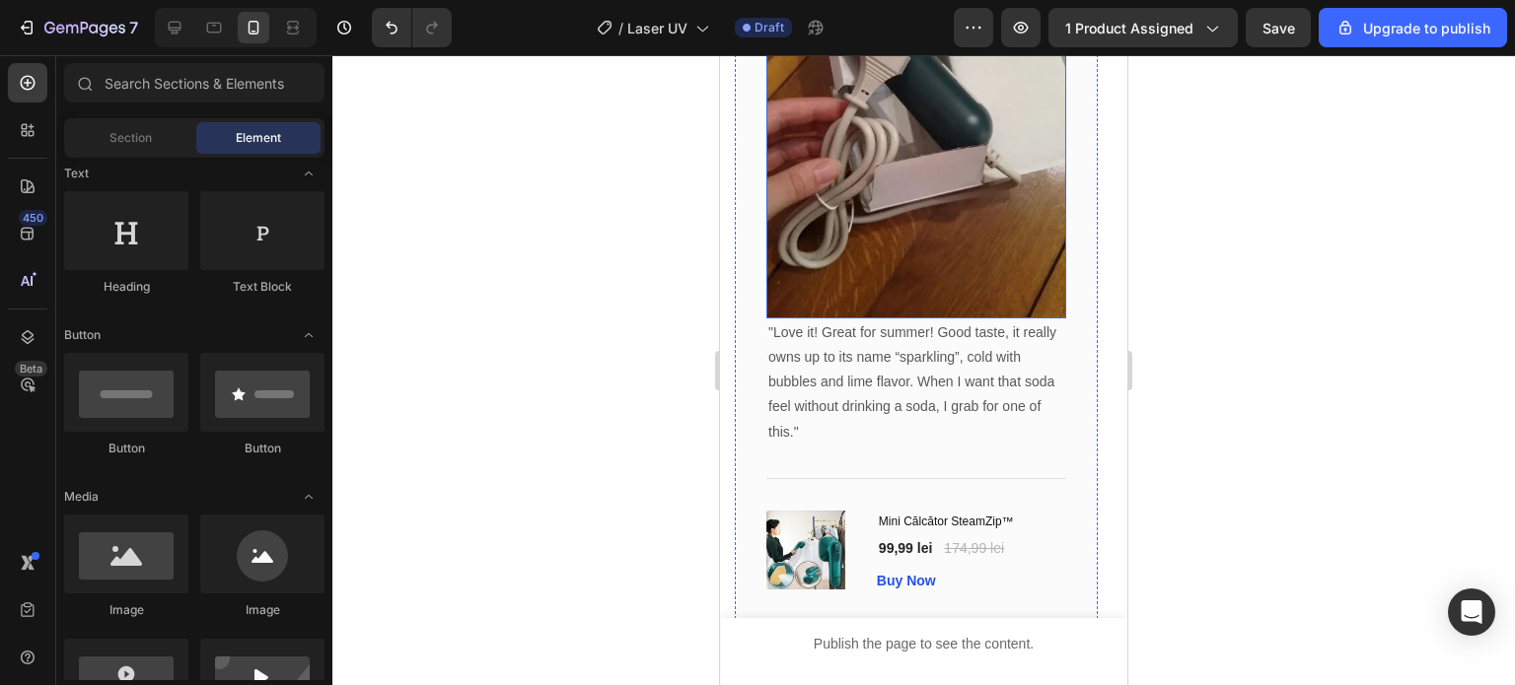
click at [926, 255] on img at bounding box center [916, 118] width 300 height 399
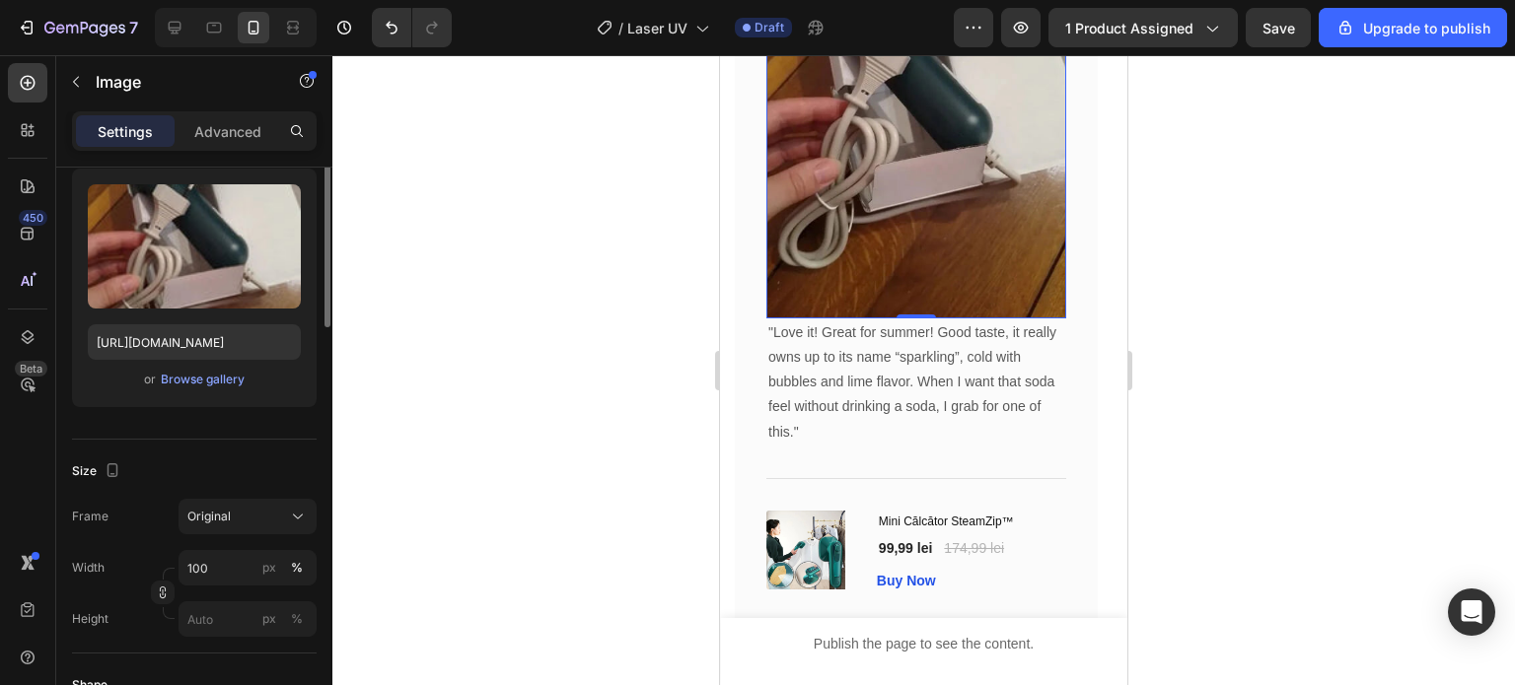
scroll to position [296, 0]
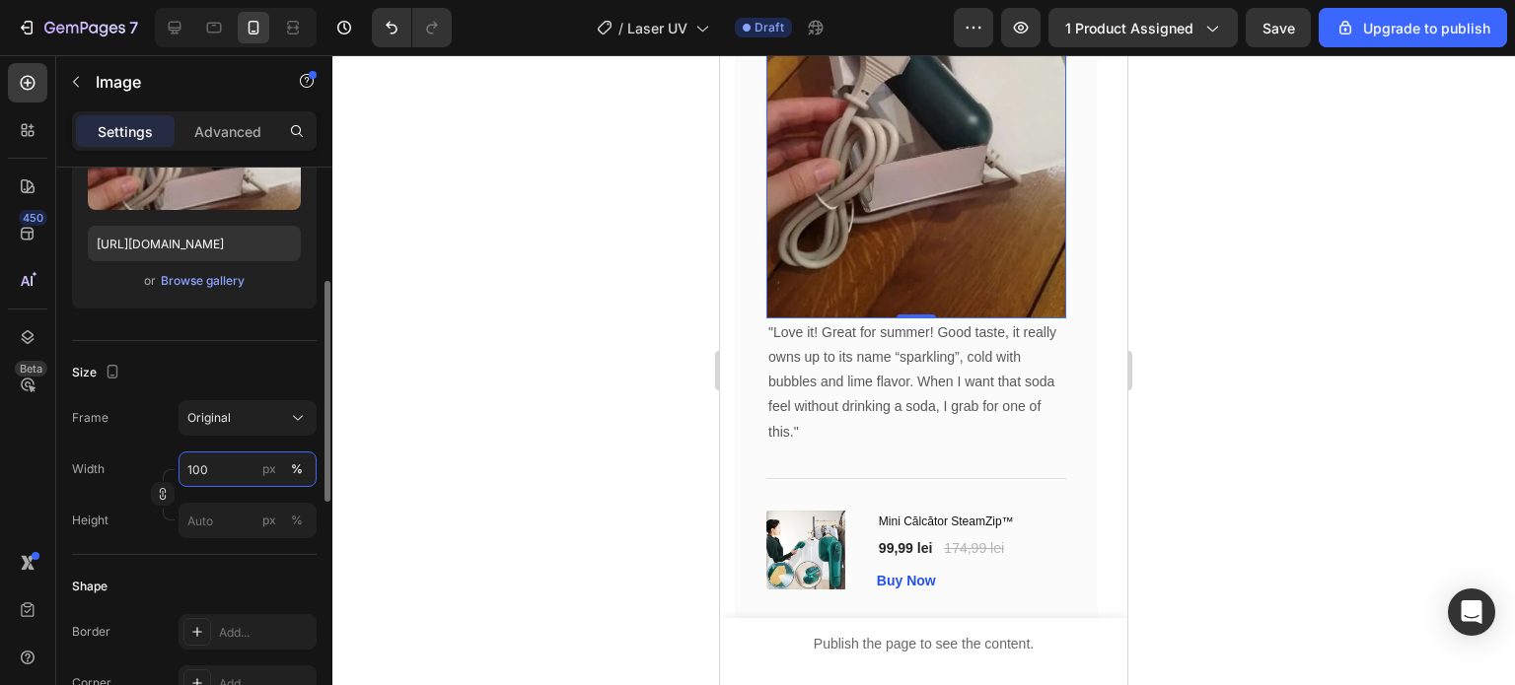
click at [238, 470] on input "100" at bounding box center [247, 470] width 138 height 36
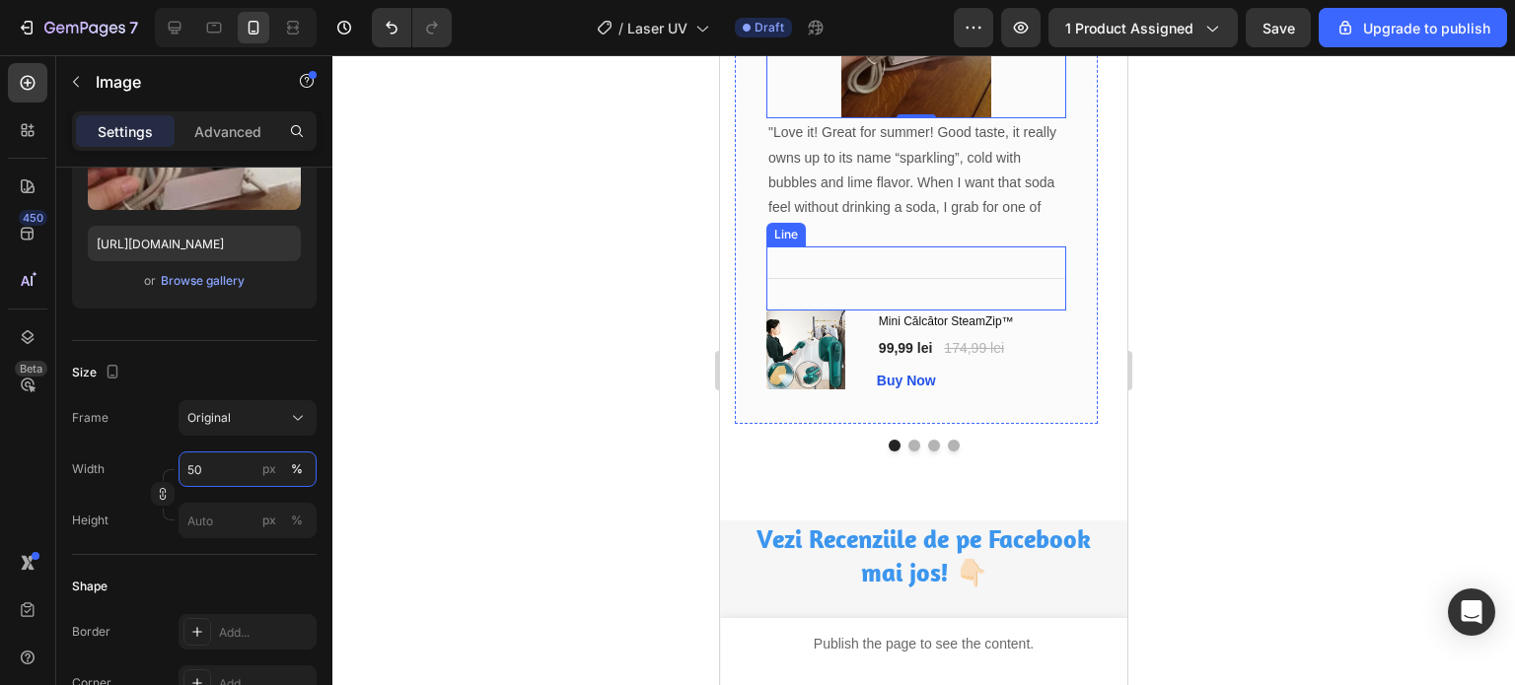
scroll to position [5995, 0]
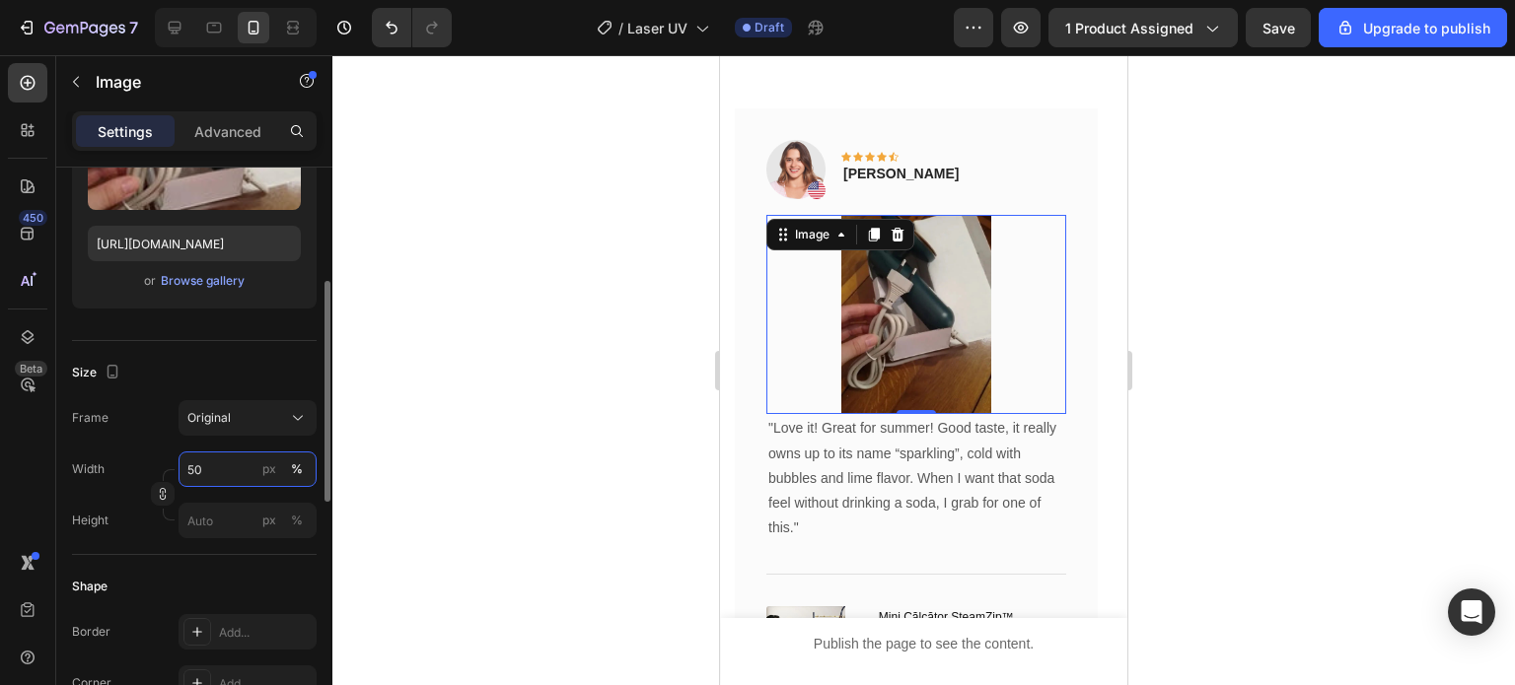
click at [233, 472] on input "50" at bounding box center [247, 470] width 138 height 36
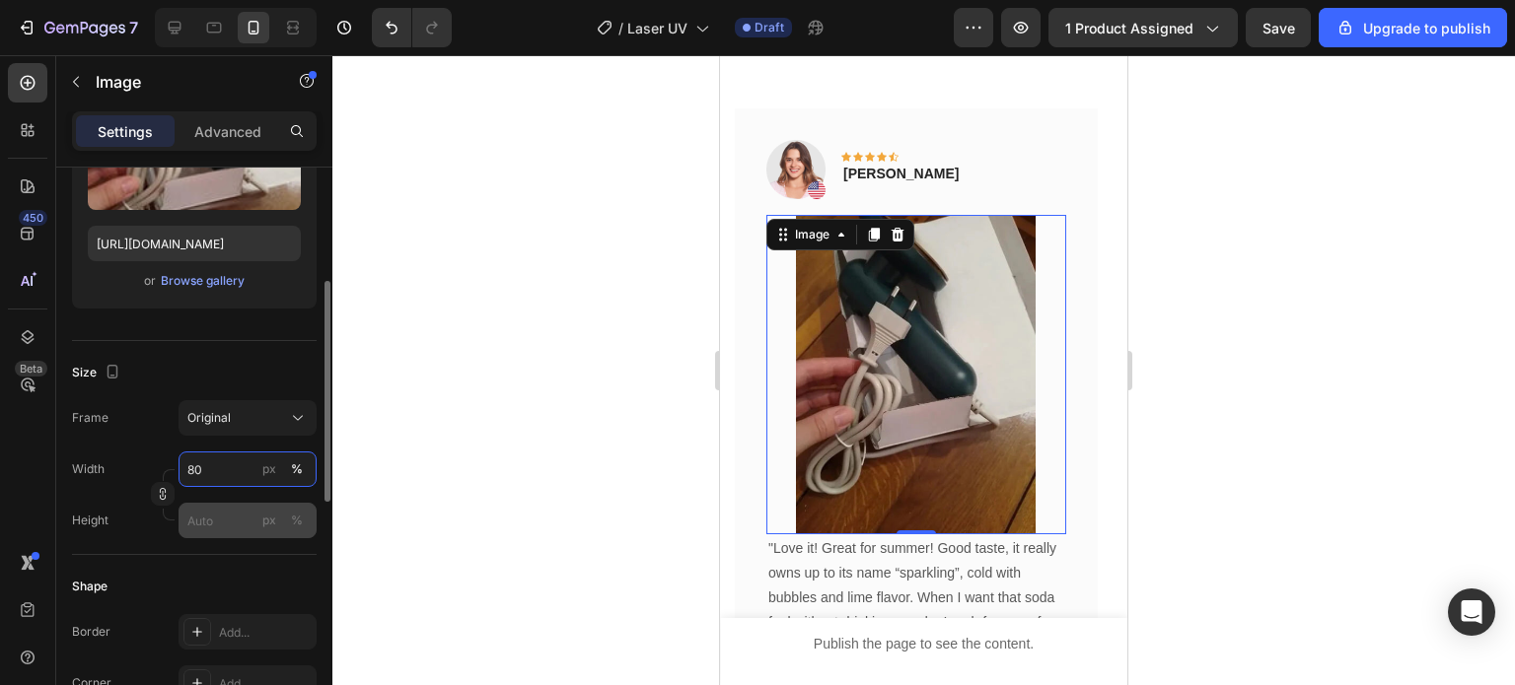
type input "80"
click at [226, 528] on input "px %" at bounding box center [247, 521] width 138 height 36
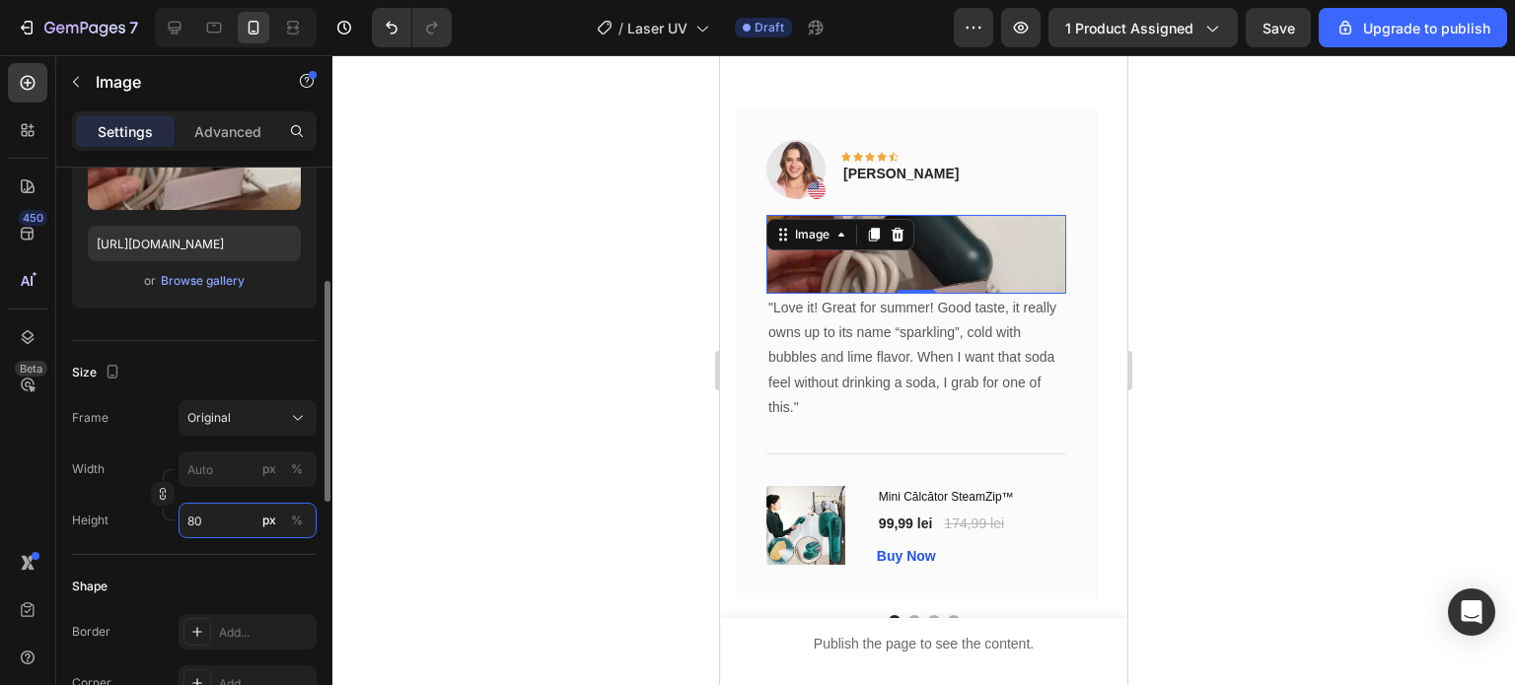
type input "8"
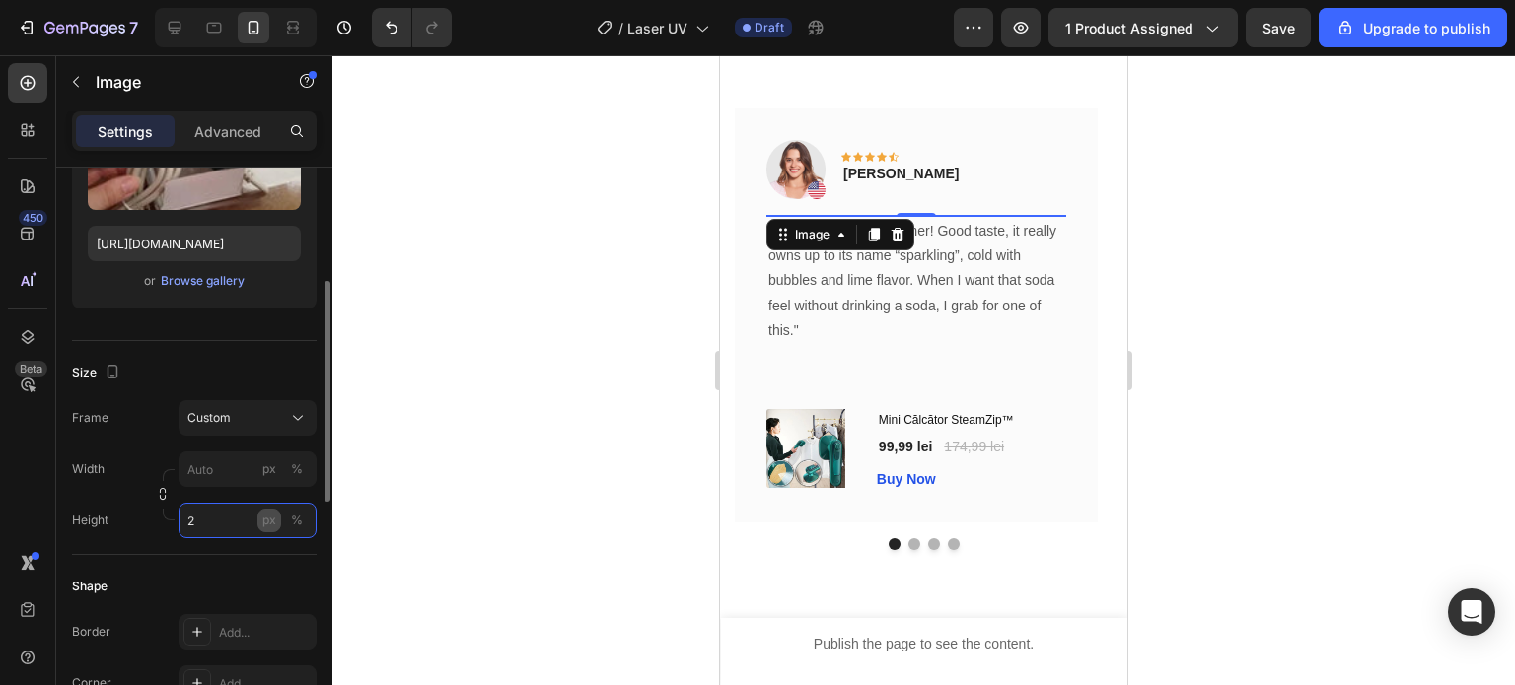
type input "8"
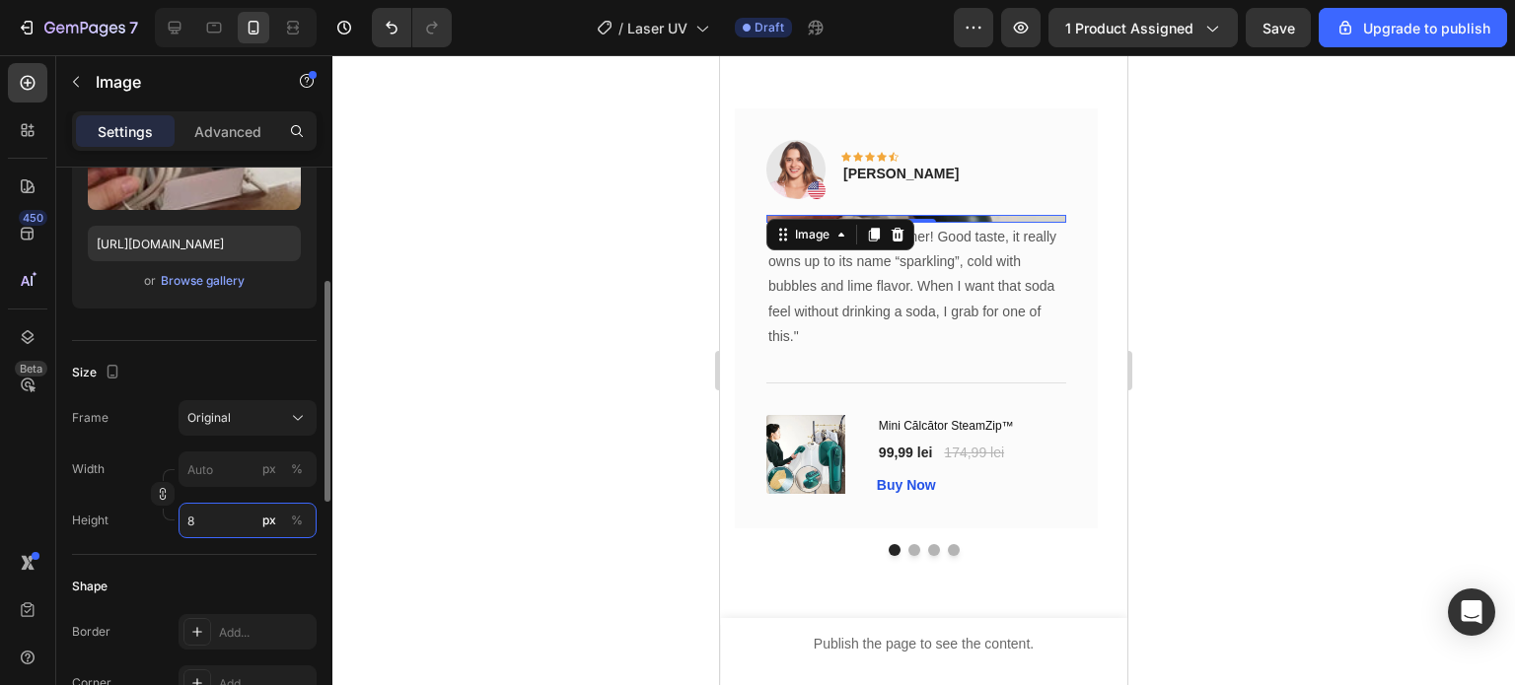
click at [200, 521] on input "8" at bounding box center [247, 521] width 138 height 36
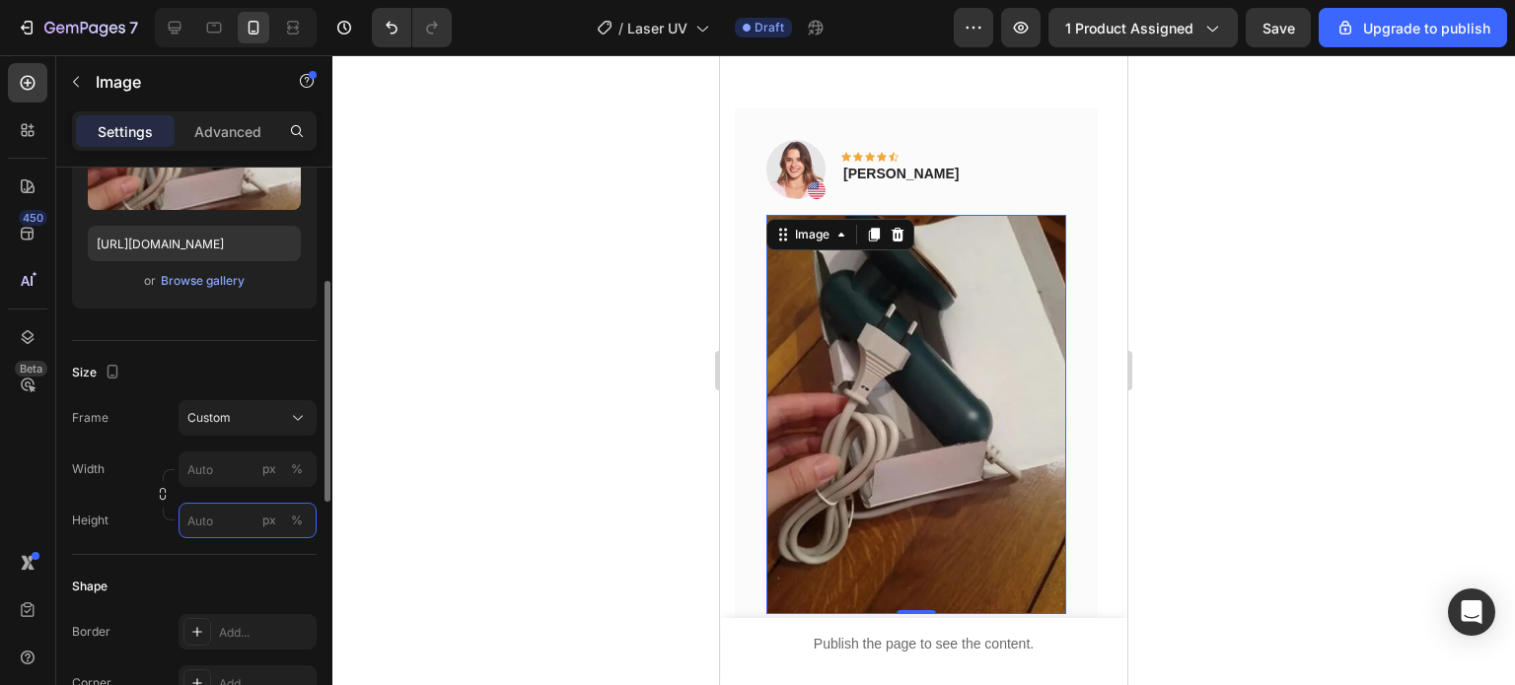
type input "2"
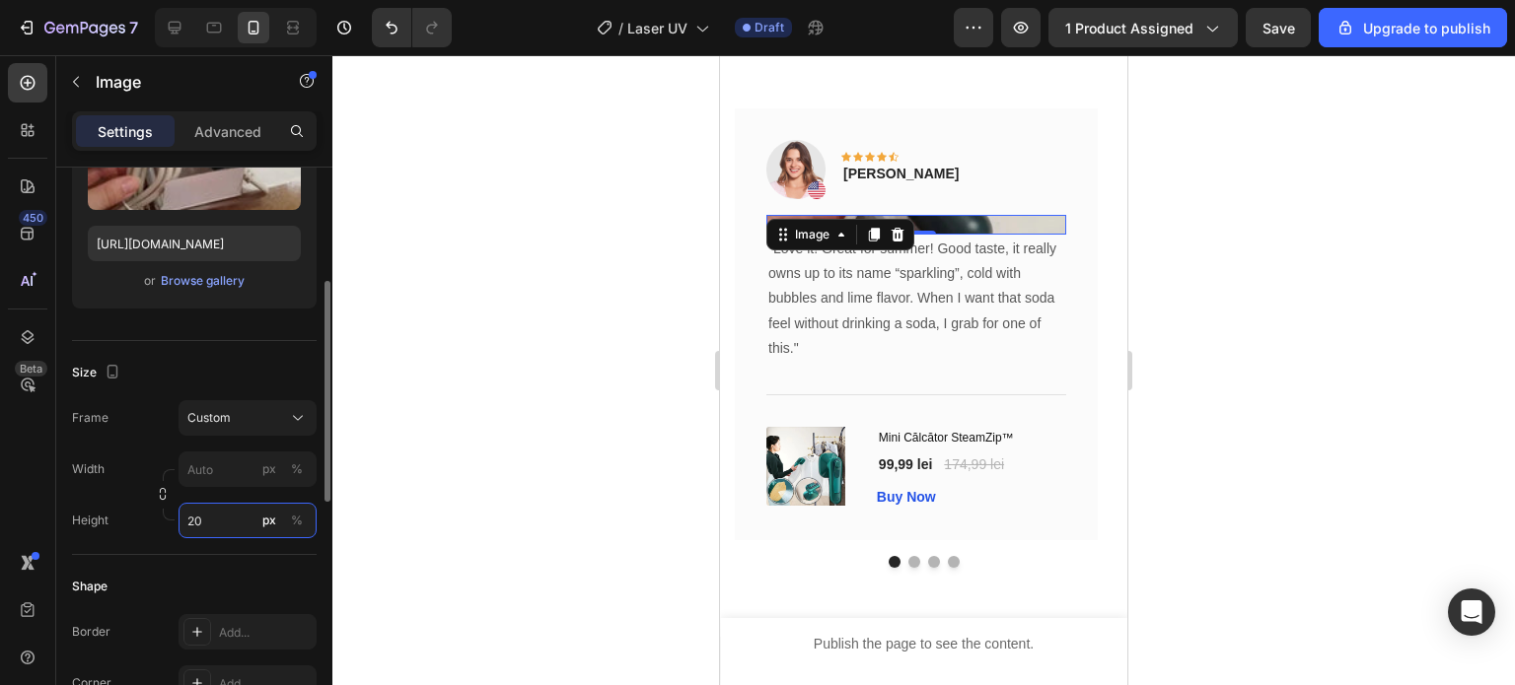
type input "2"
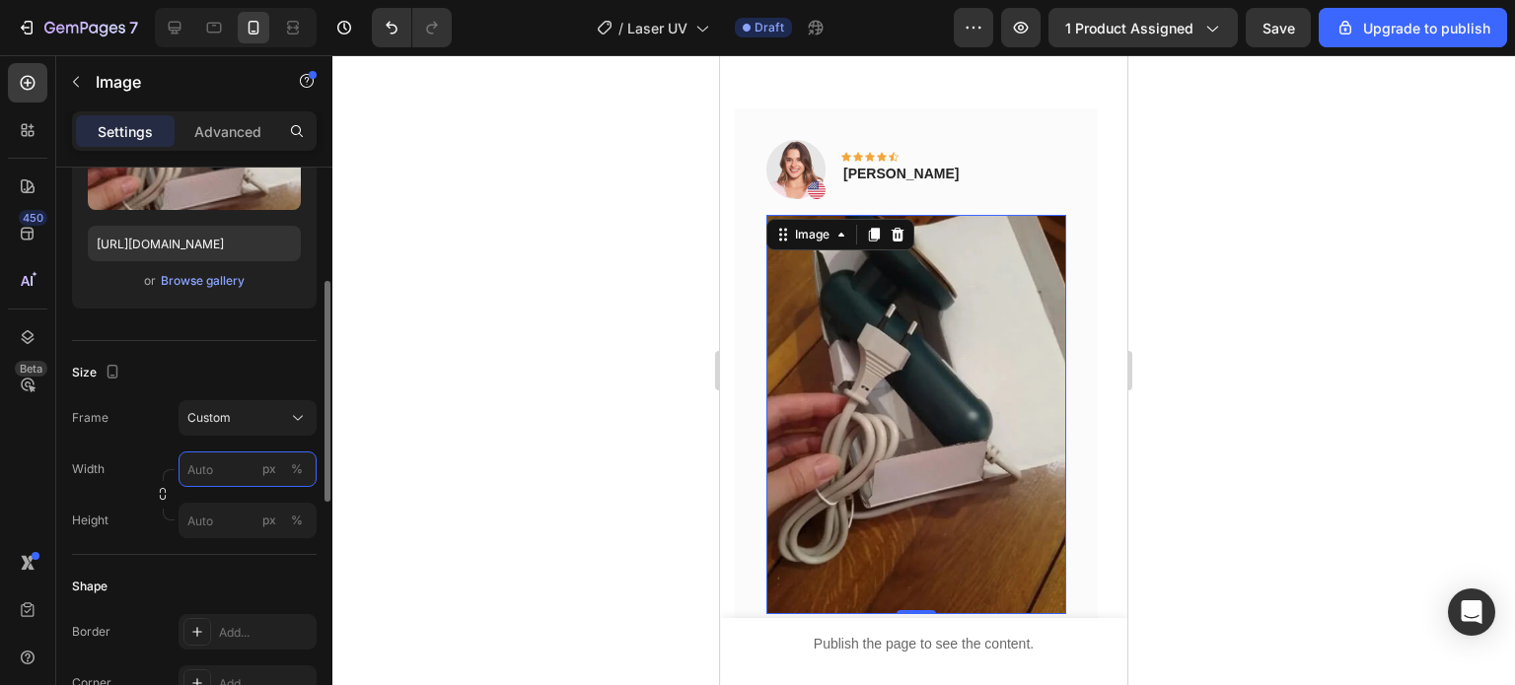
click at [213, 452] on input "px %" at bounding box center [247, 470] width 138 height 36
click at [130, 464] on div "Width px %" at bounding box center [194, 470] width 245 height 36
click at [159, 494] on icon "button" at bounding box center [163, 494] width 14 height 14
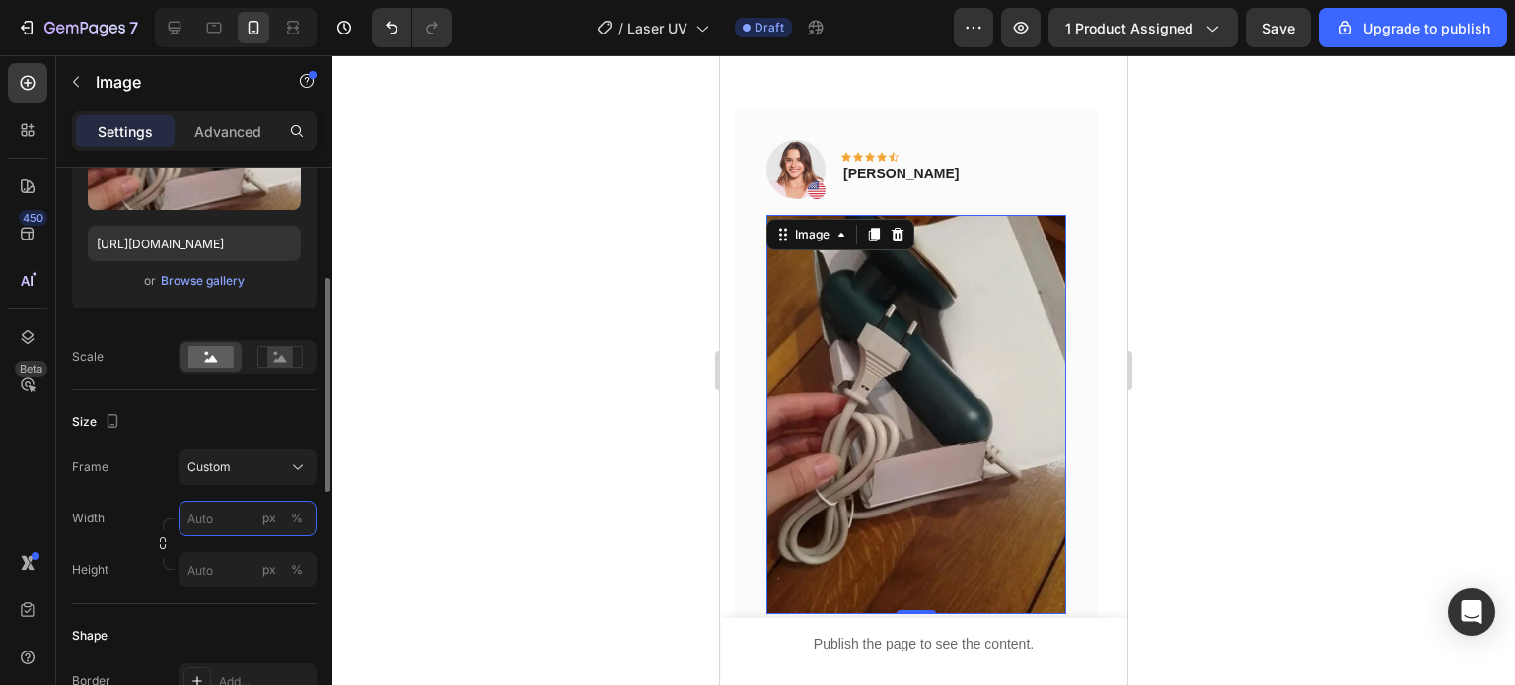
click at [227, 531] on input "px %" at bounding box center [247, 519] width 138 height 36
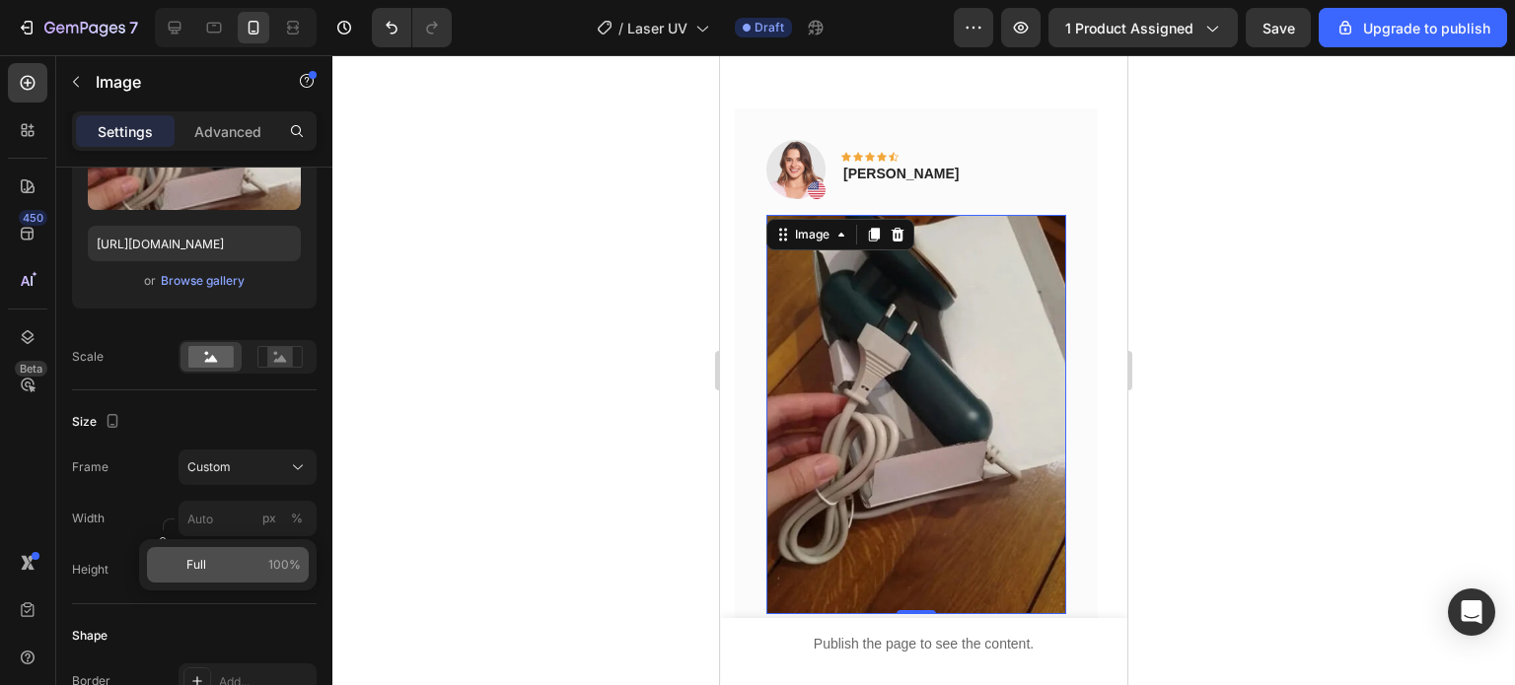
click at [209, 571] on p "Full 100%" at bounding box center [243, 565] width 114 height 18
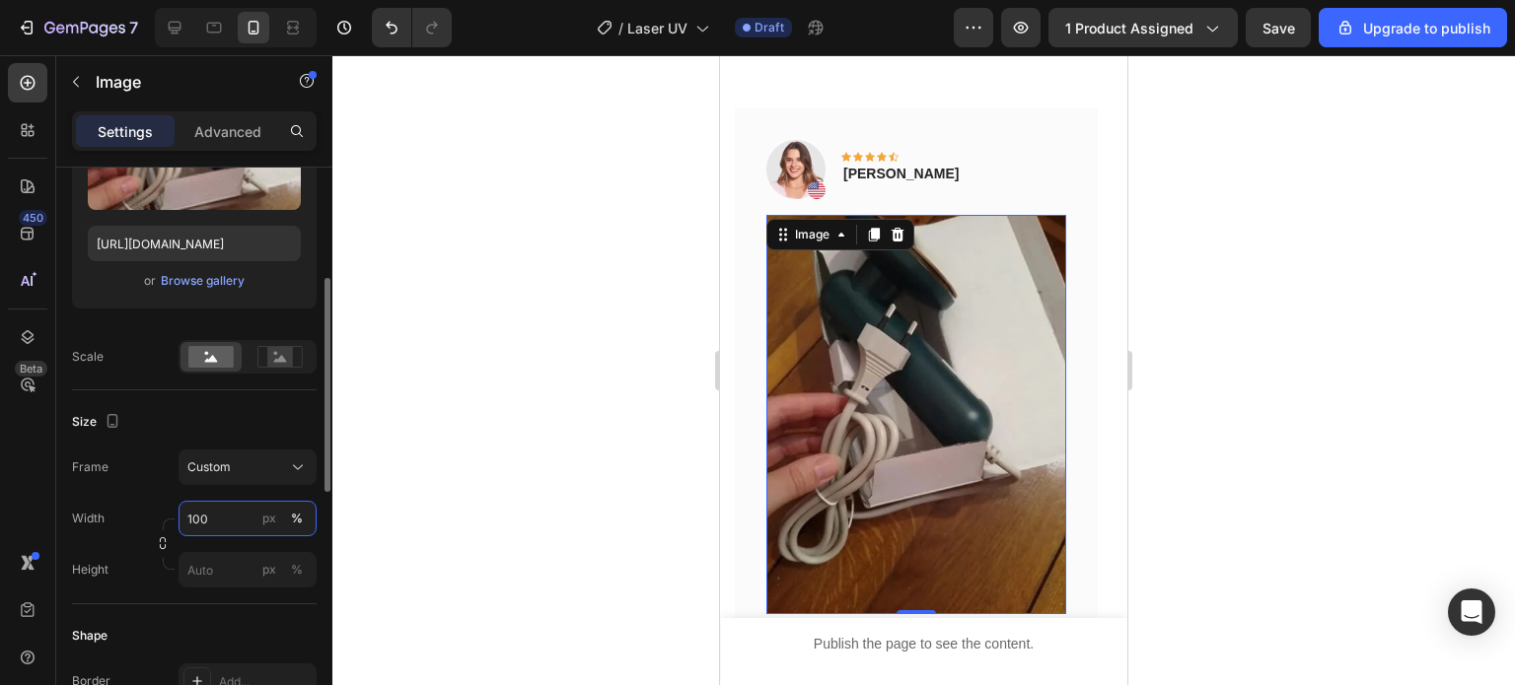
click at [236, 514] on input "100" at bounding box center [247, 519] width 138 height 36
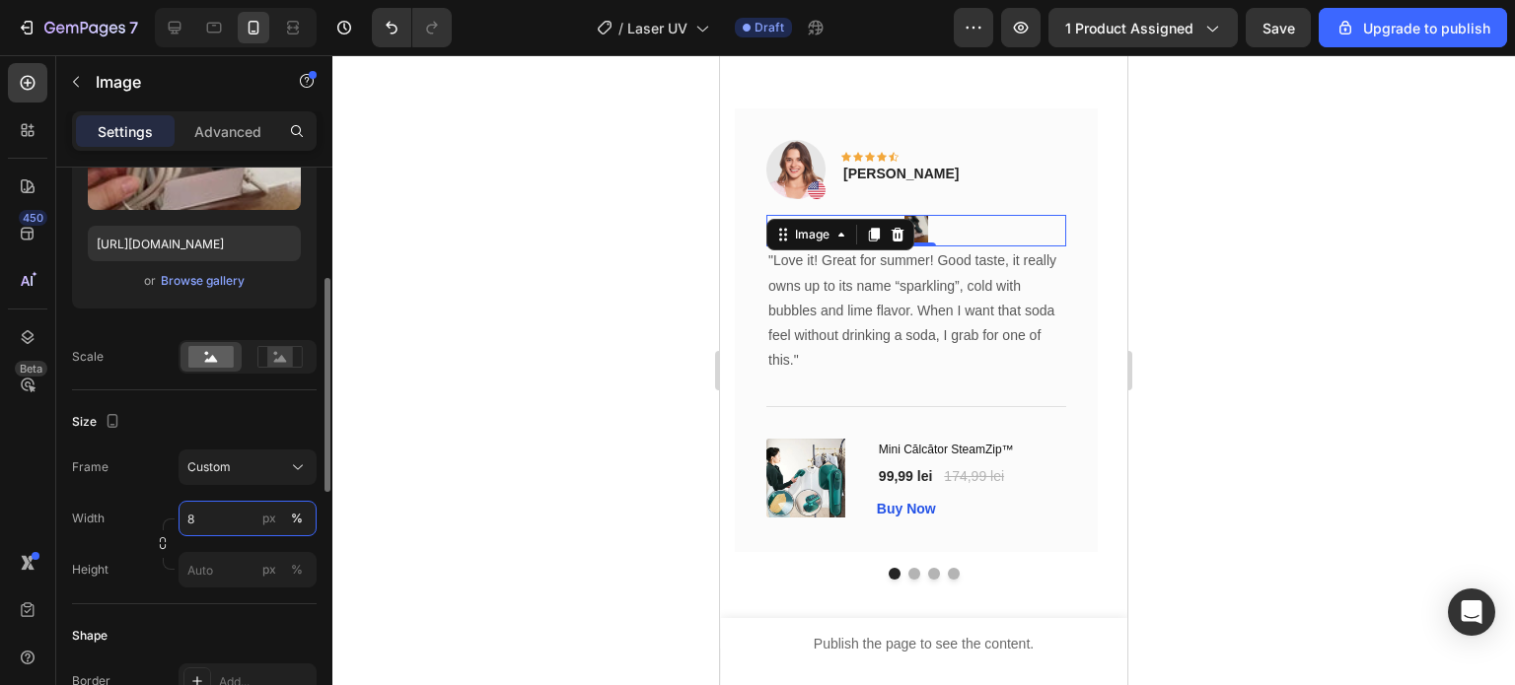
type input "80"
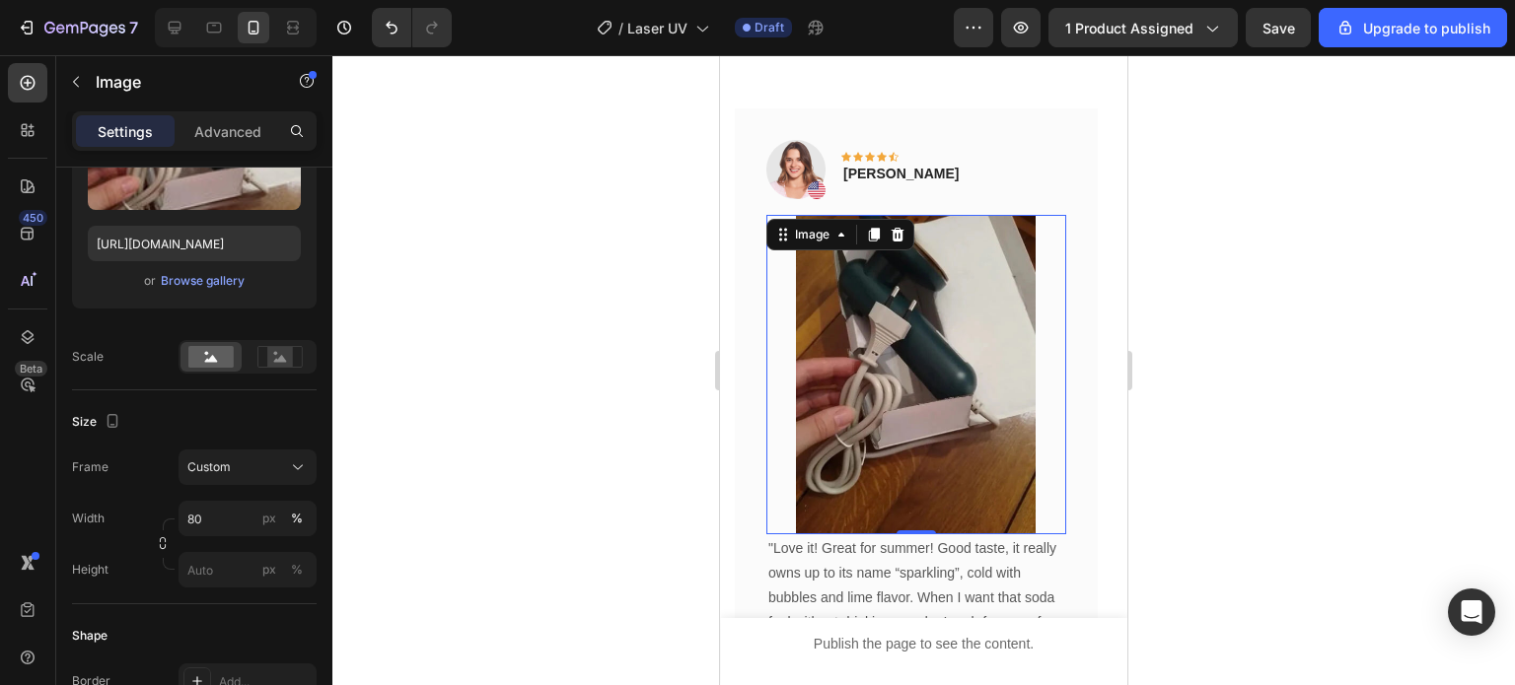
click at [491, 492] on div at bounding box center [923, 370] width 1182 height 630
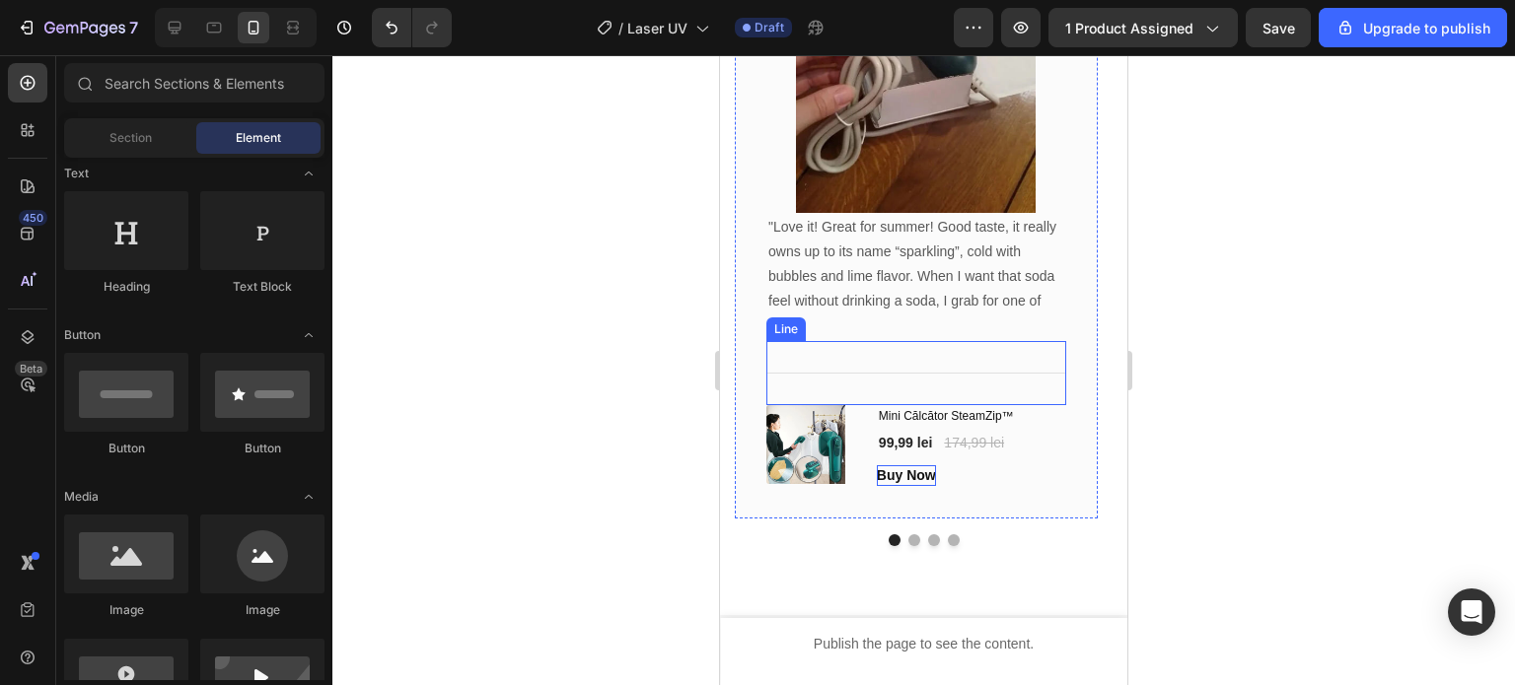
scroll to position [6389, 0]
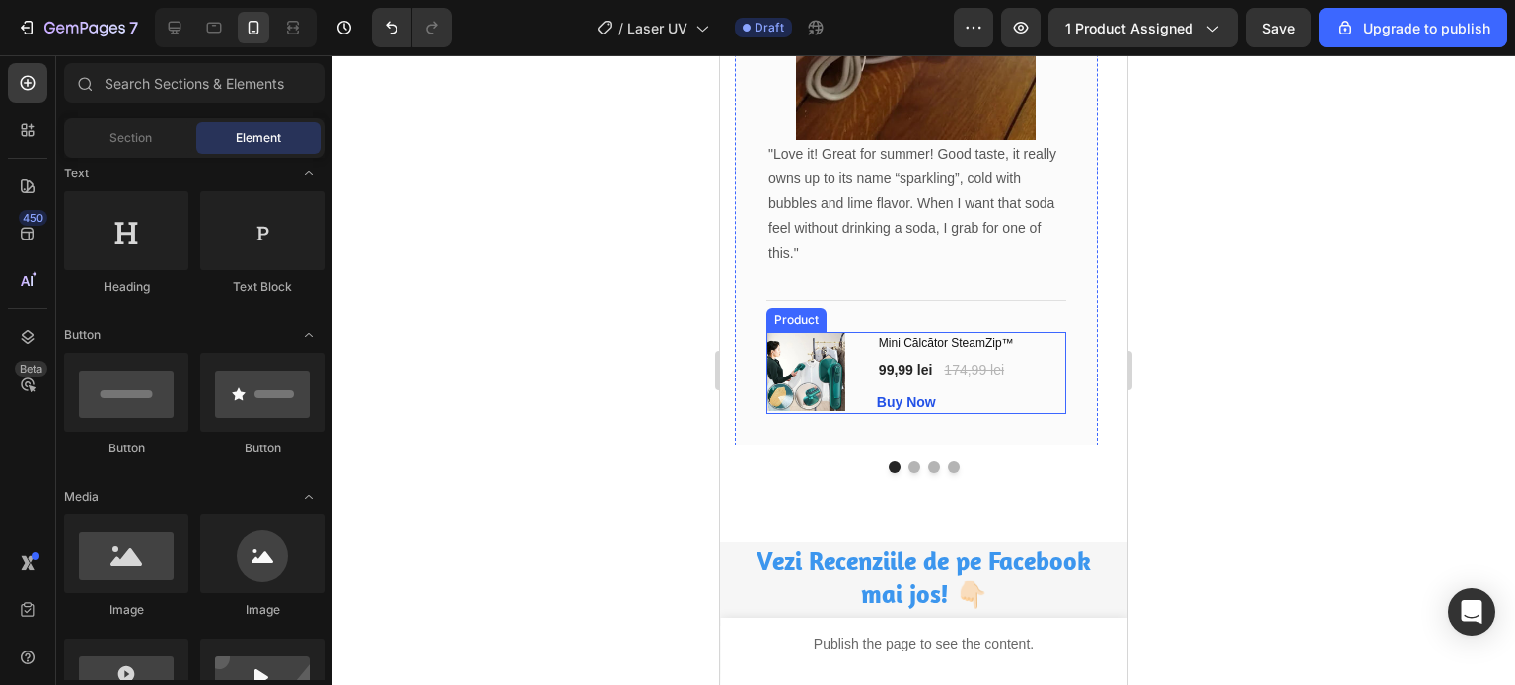
click at [864, 348] on div "(P) Images & Gallery Mini Călcător SteamZip™ (P) Title 99,99 lei (P) Price (P) …" at bounding box center [916, 373] width 300 height 82
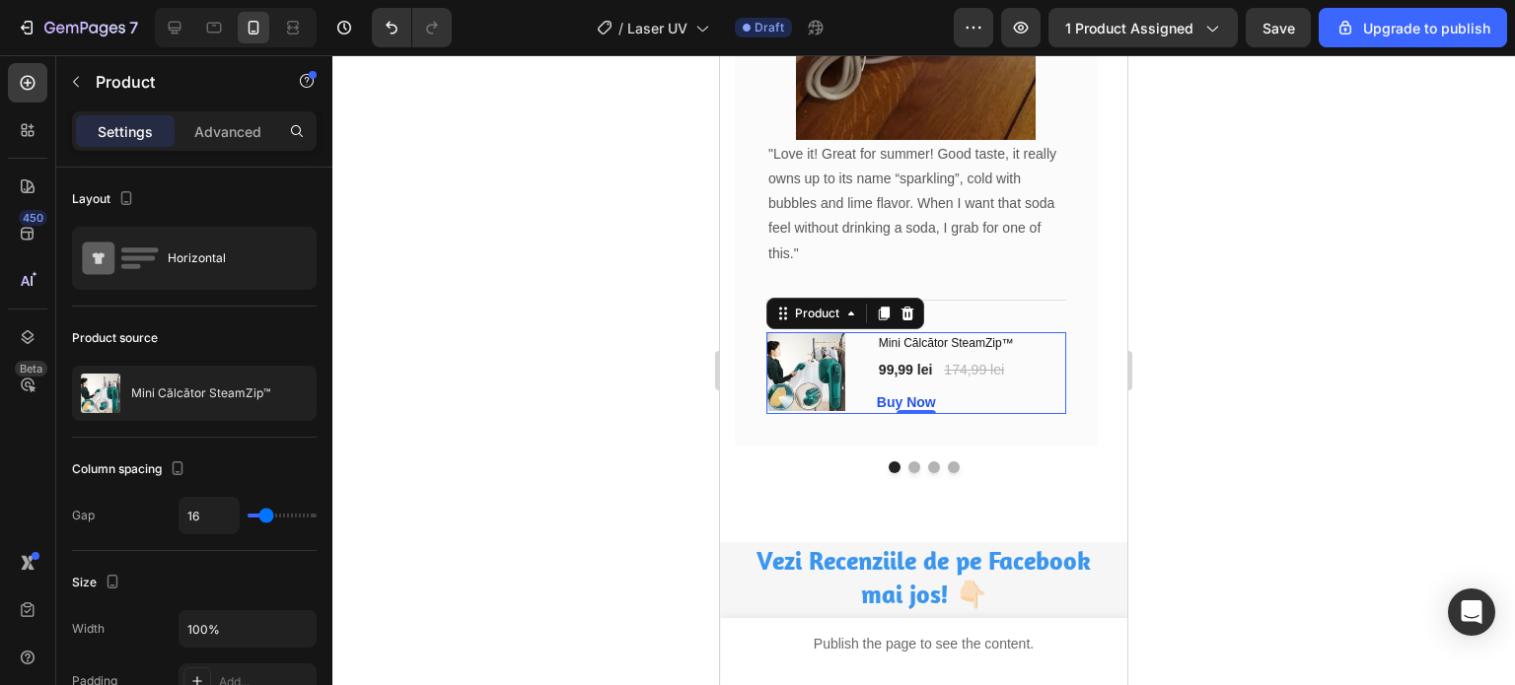
click at [604, 433] on div at bounding box center [923, 370] width 1182 height 630
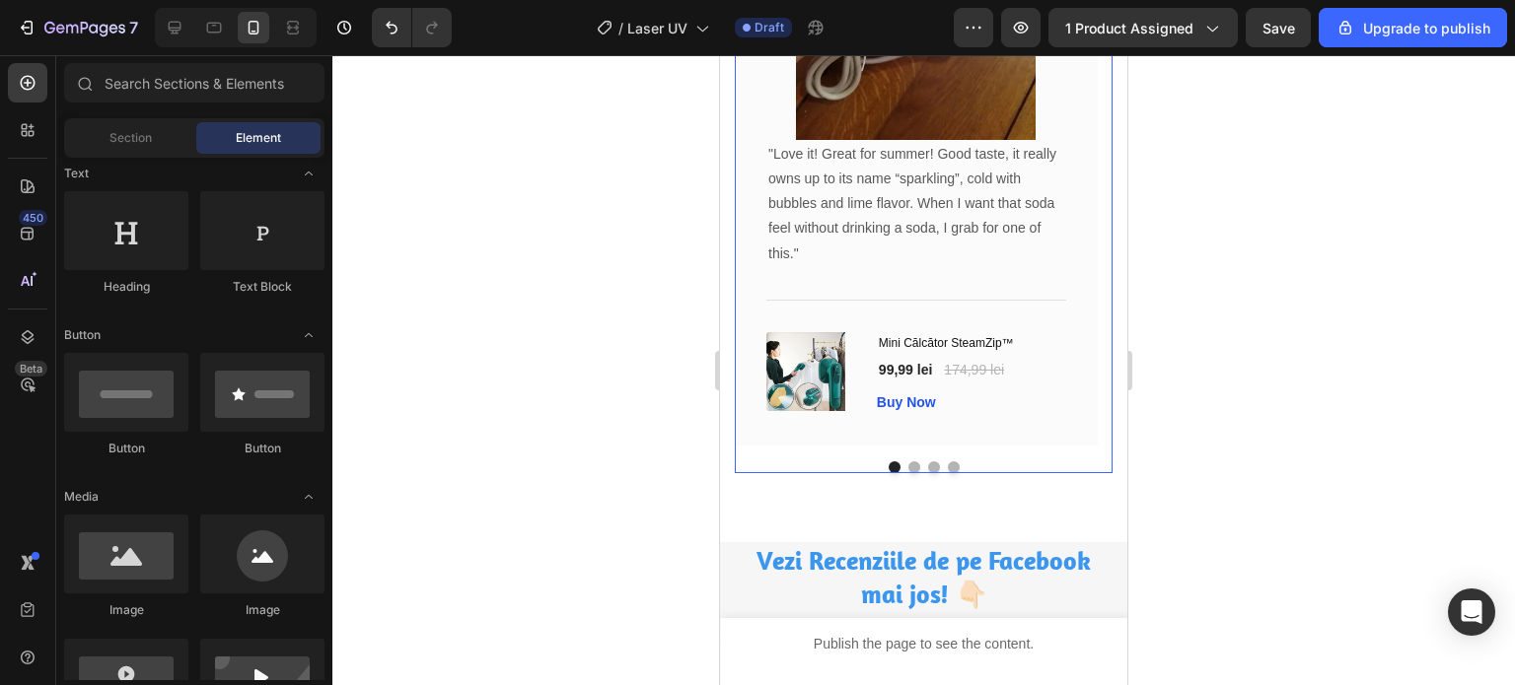
click at [908, 463] on button "Dot" at bounding box center [914, 468] width 12 height 12
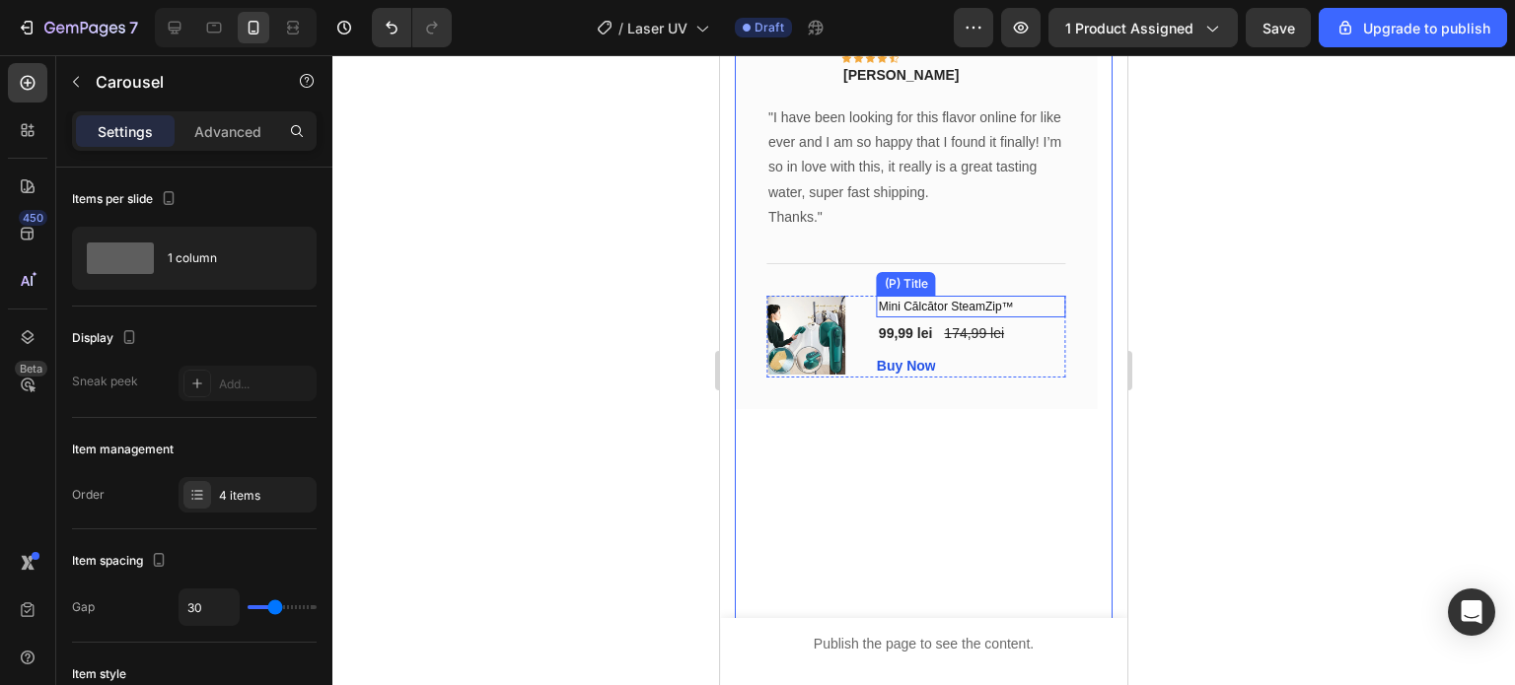
scroll to position [5995, 0]
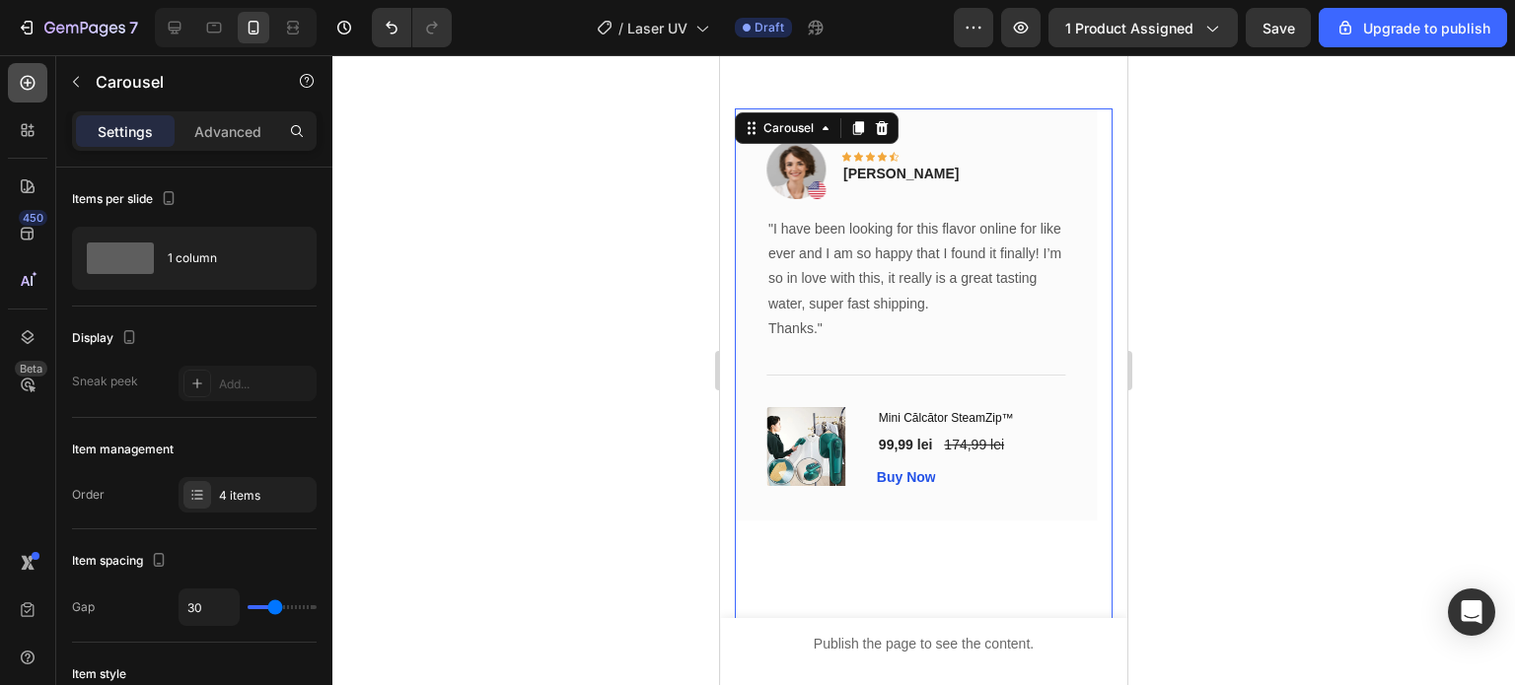
click at [36, 90] on icon at bounding box center [28, 83] width 20 height 20
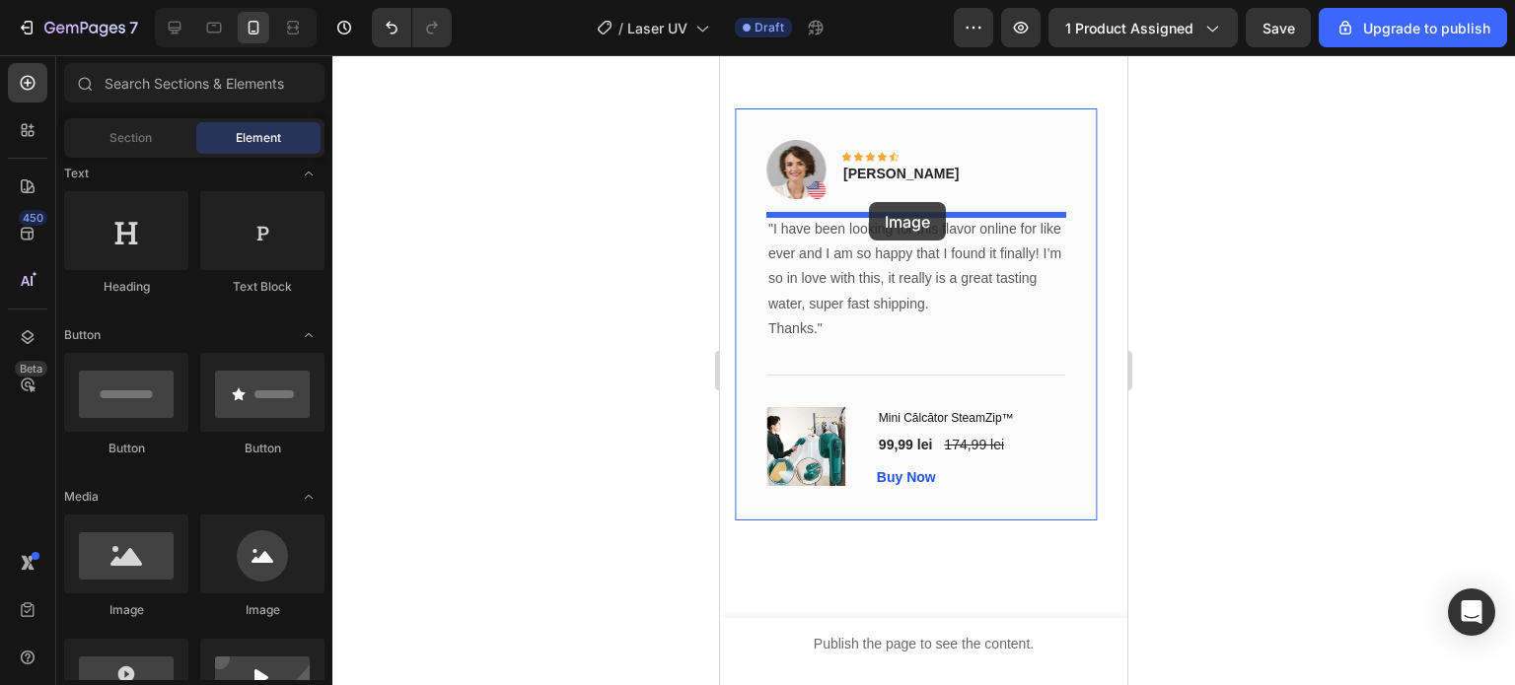
drag, startPoint x: 837, startPoint y: 610, endPoint x: 869, endPoint y: 201, distance: 410.5
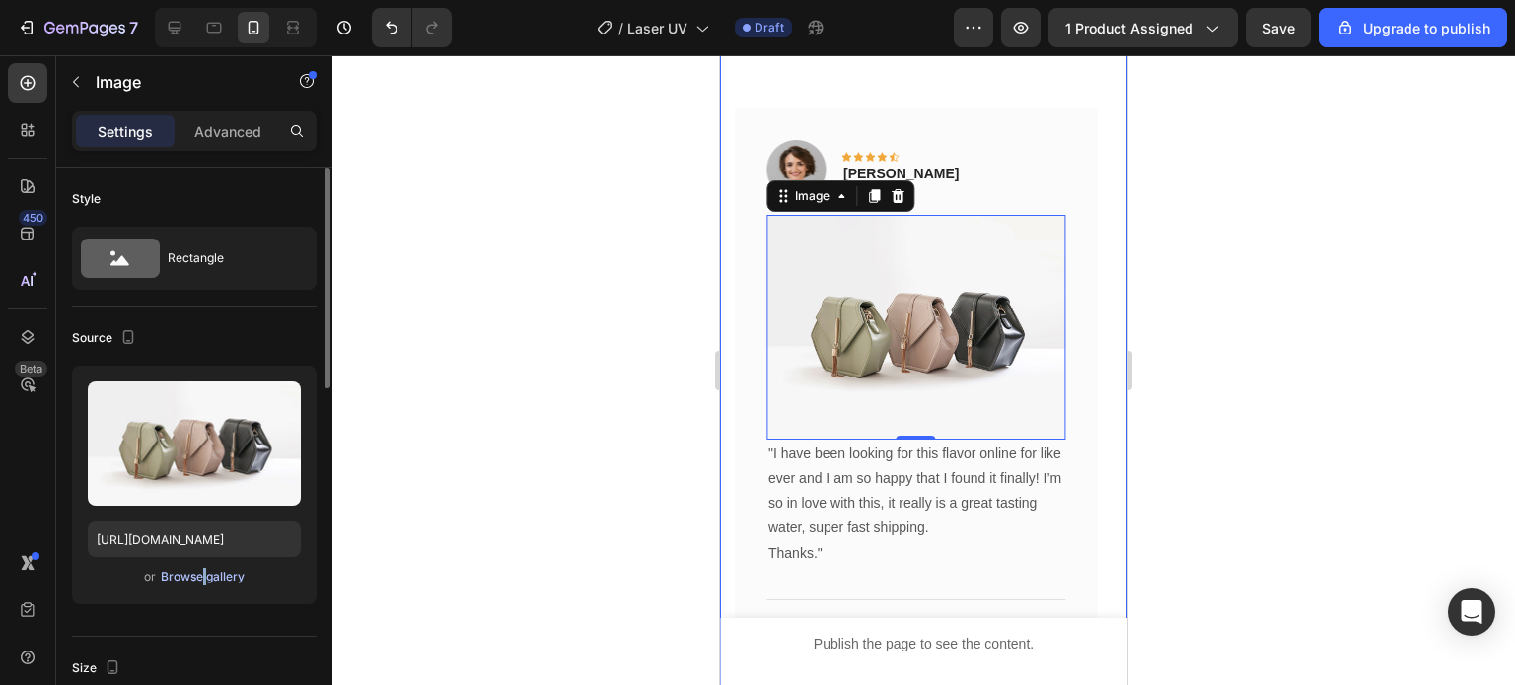
click at [196, 577] on div "Upload Image [URL][DOMAIN_NAME] or Browse gallery" at bounding box center [194, 485] width 245 height 239
click at [196, 576] on div "Browse gallery" at bounding box center [203, 577] width 84 height 18
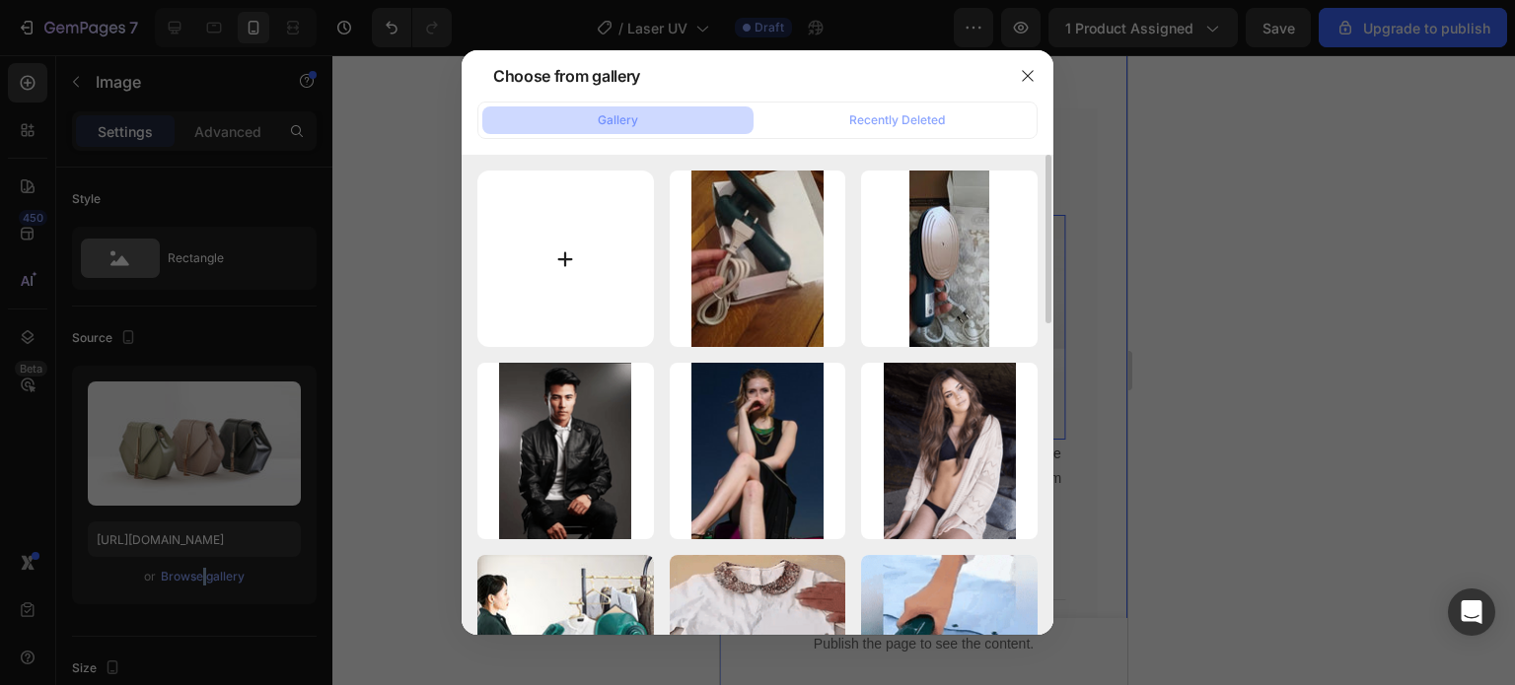
click at [545, 254] on input "file" at bounding box center [565, 259] width 177 height 177
type input "C:\fakepath\1.webp"
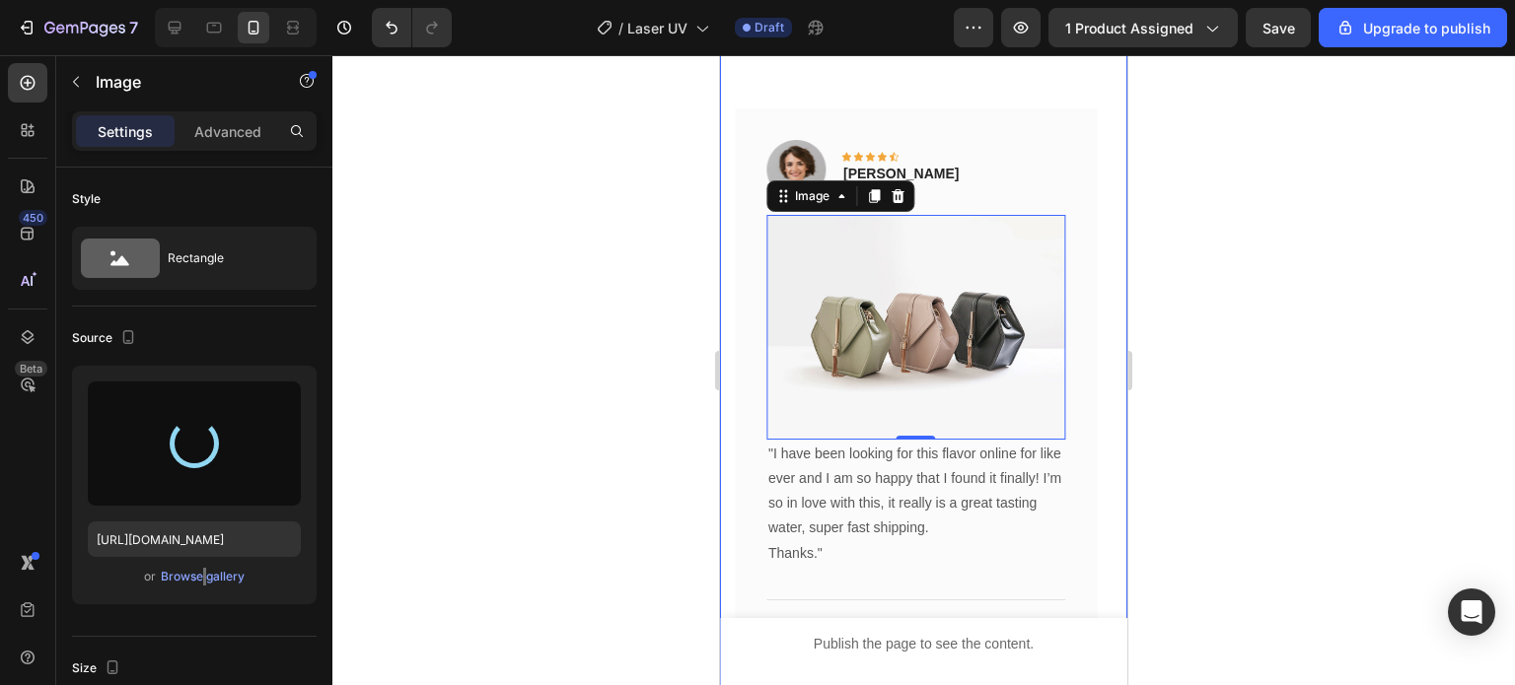
type input "[URL][DOMAIN_NAME]"
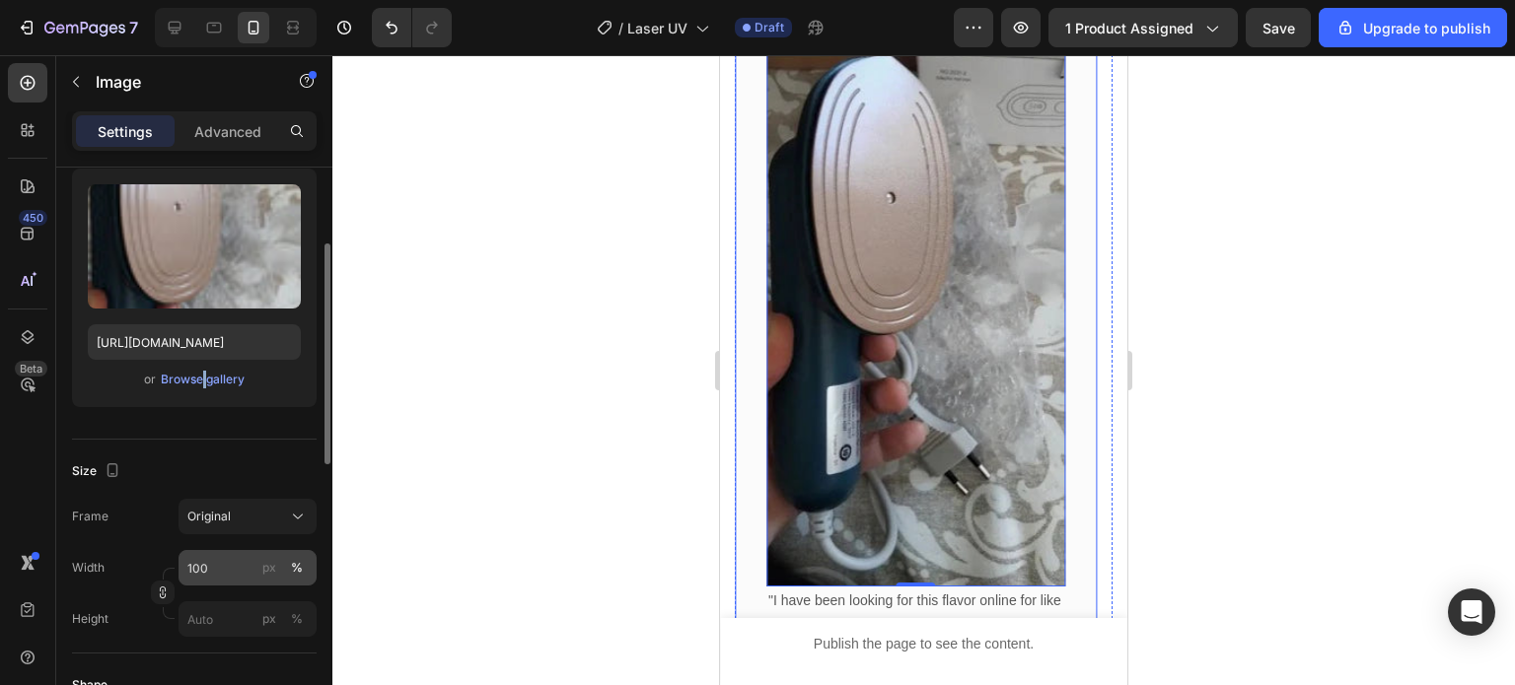
scroll to position [296, 0]
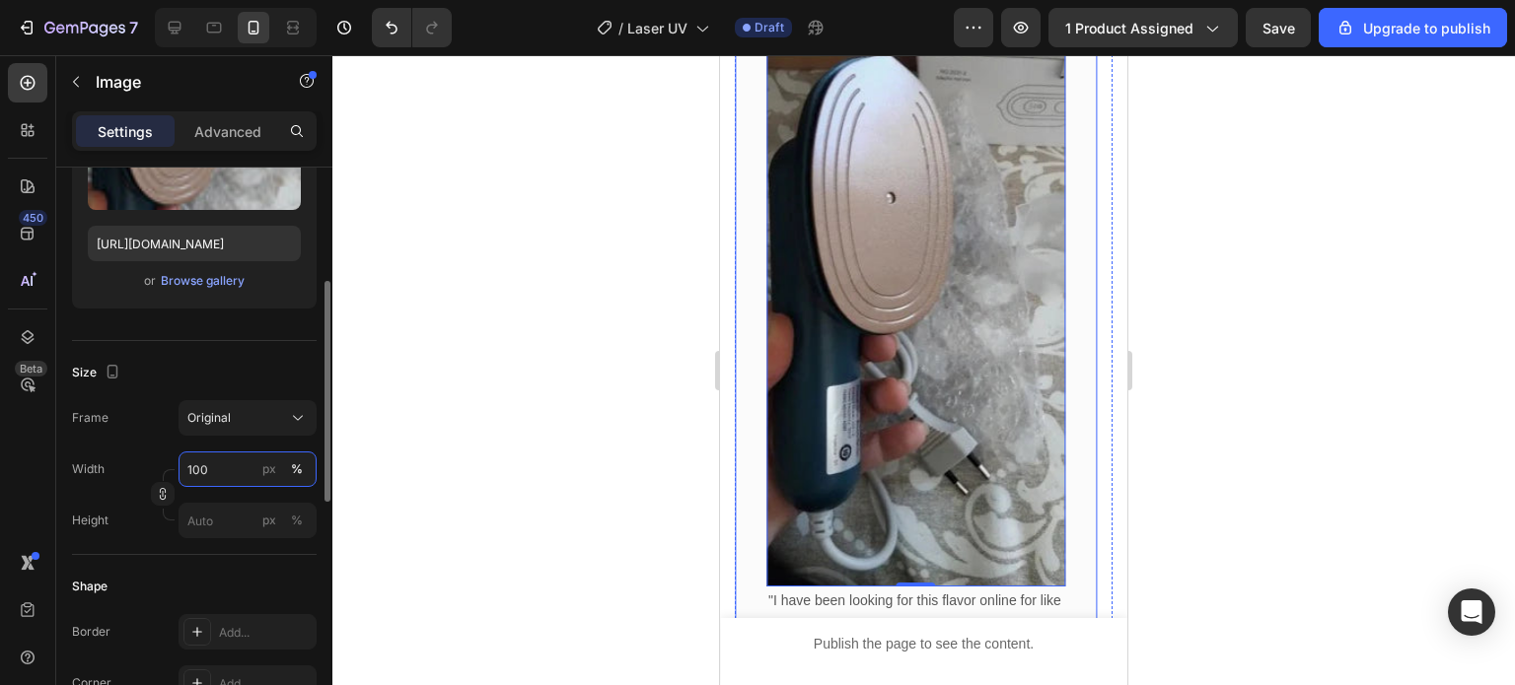
click at [237, 474] on input "100" at bounding box center [247, 470] width 138 height 36
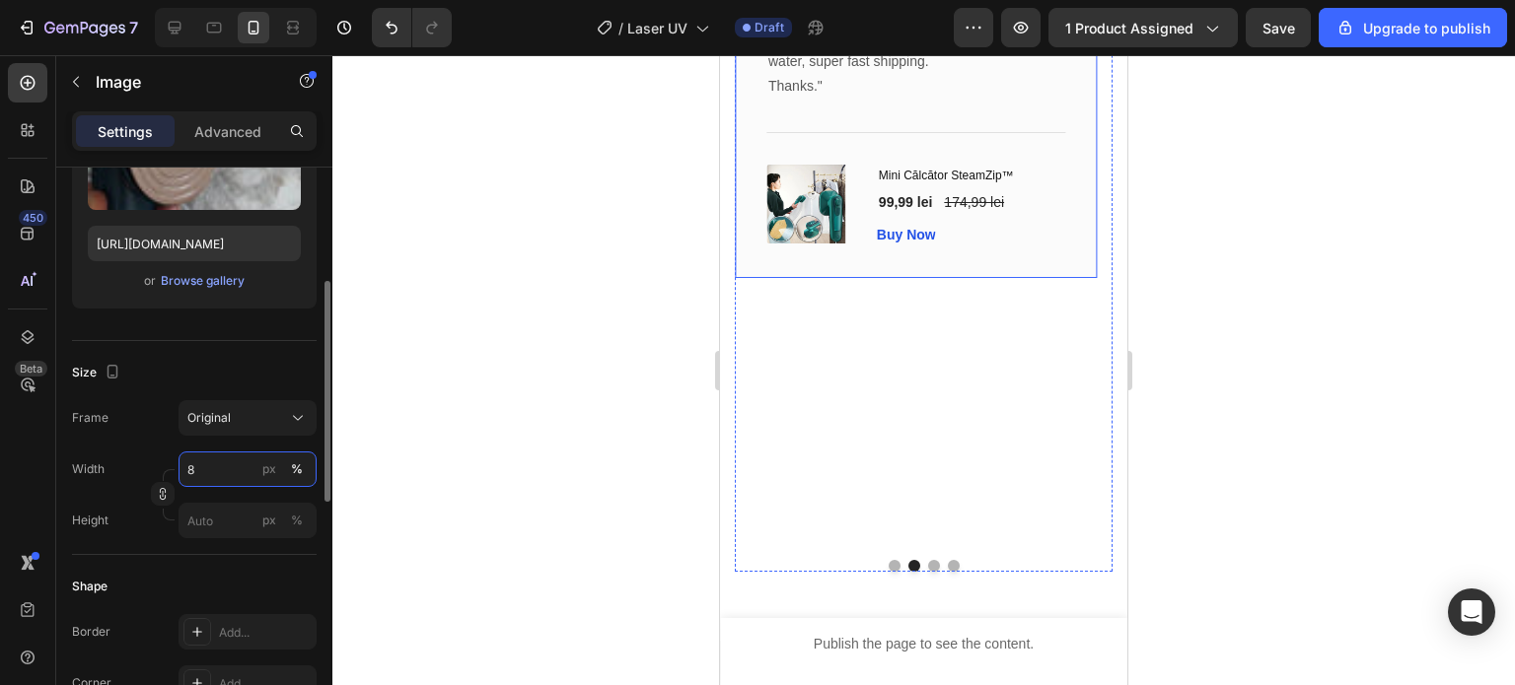
type input "80"
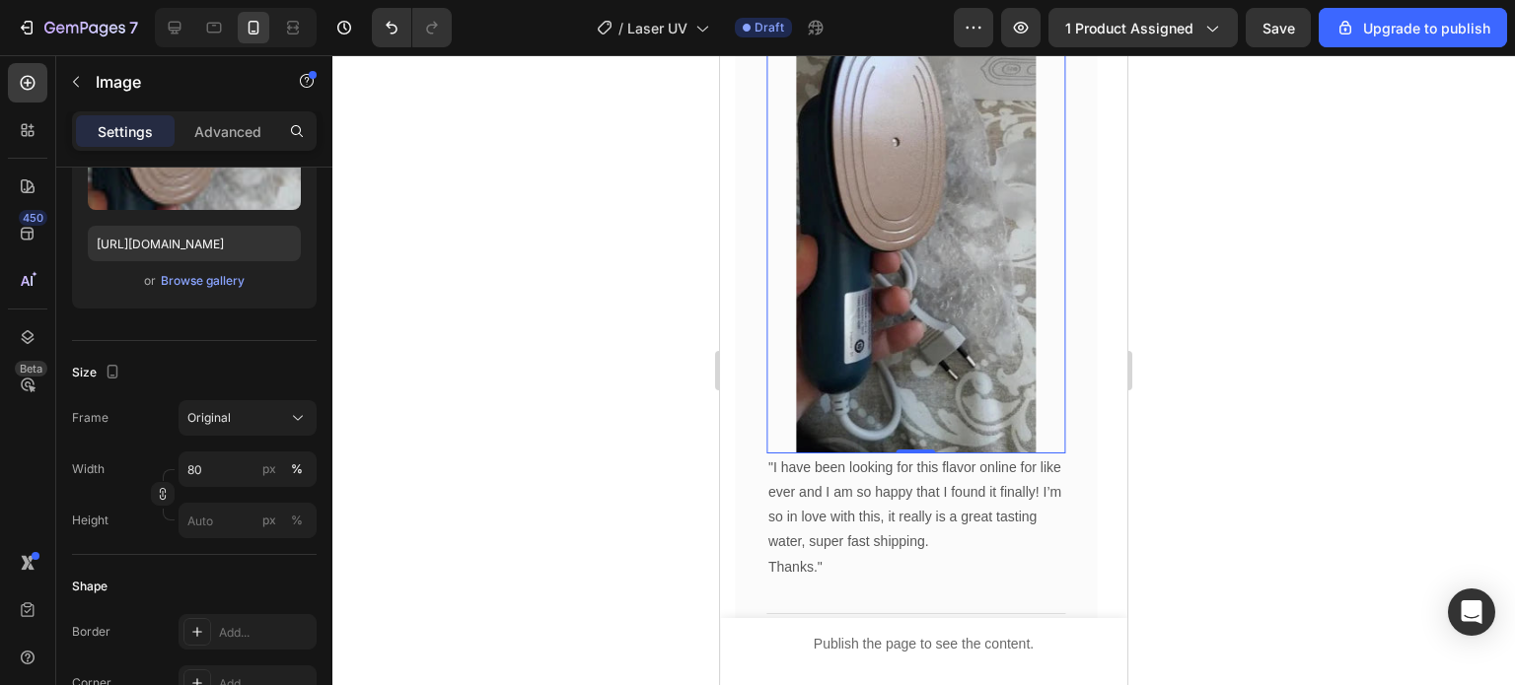
click at [633, 489] on div at bounding box center [923, 370] width 1182 height 630
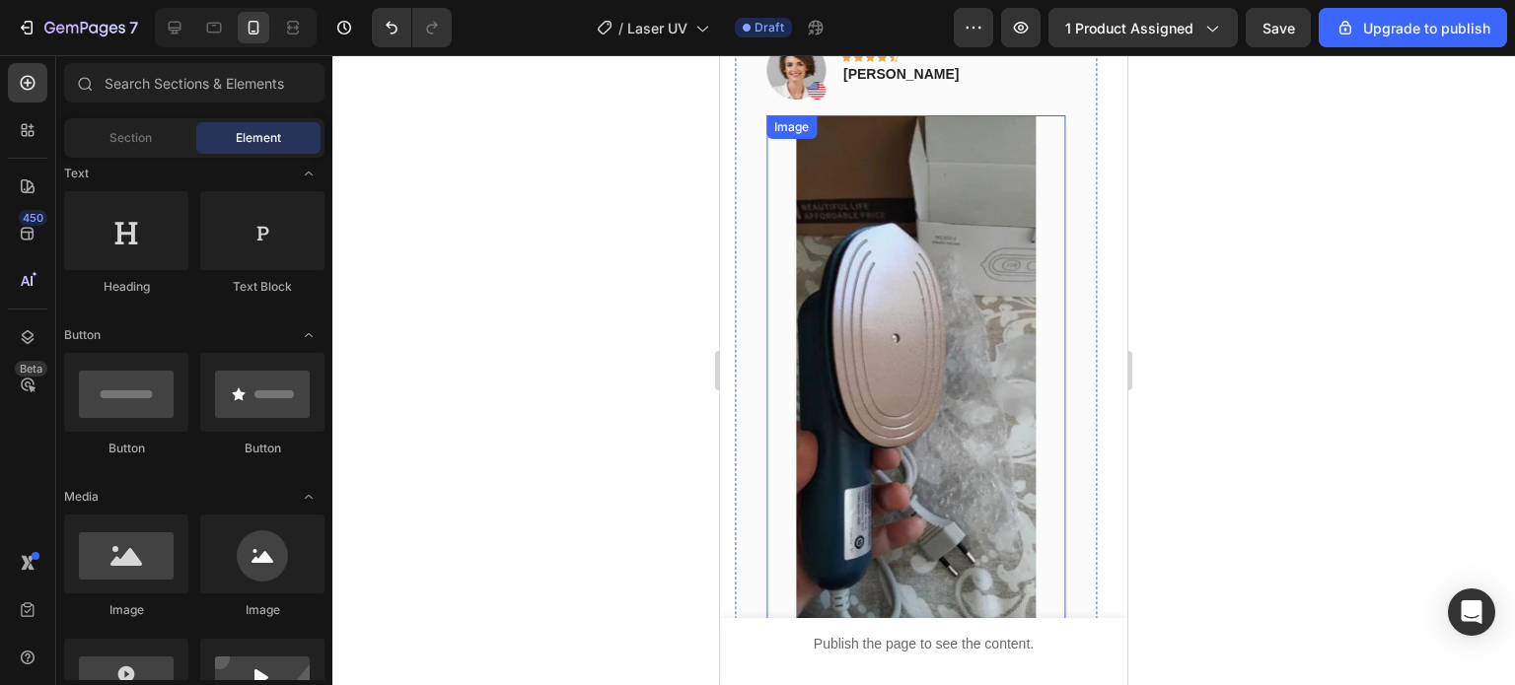
scroll to position [6094, 0]
click at [872, 399] on img at bounding box center [916, 383] width 240 height 535
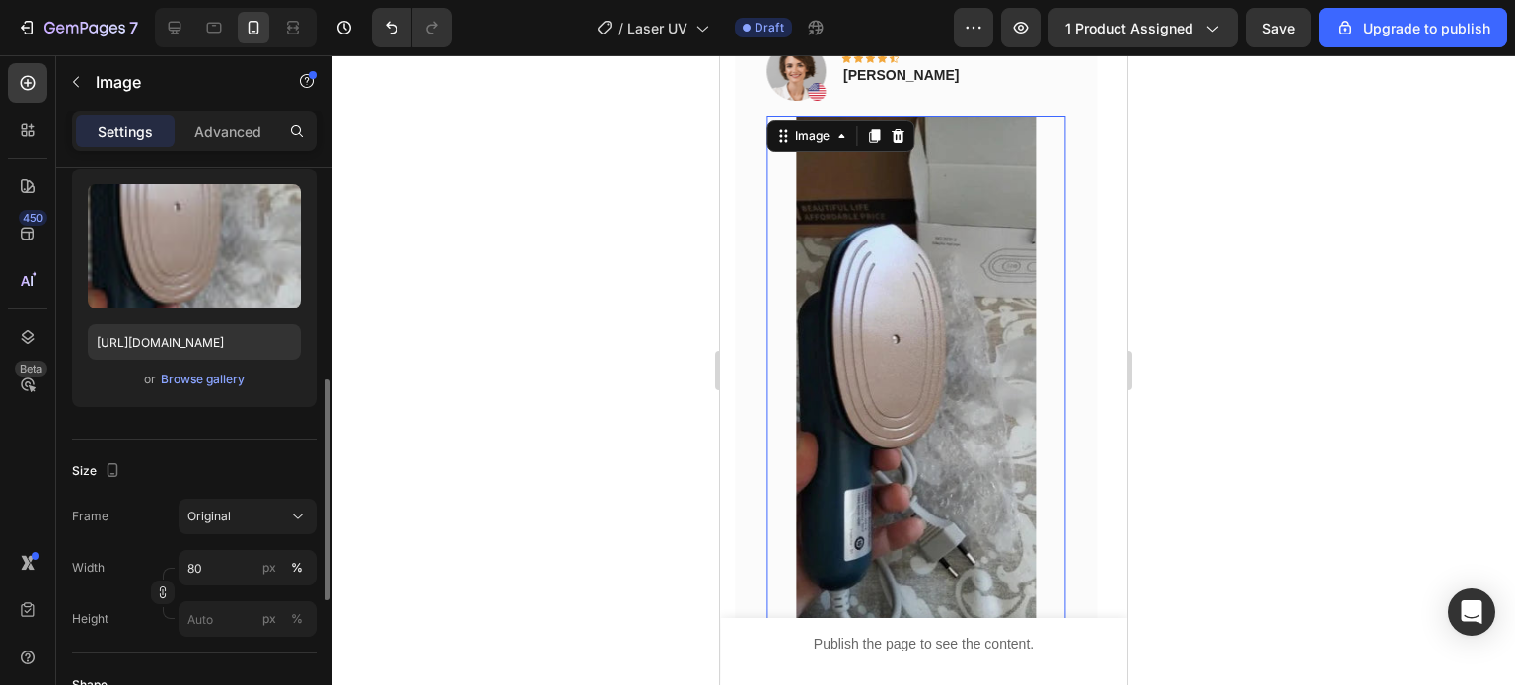
scroll to position [296, 0]
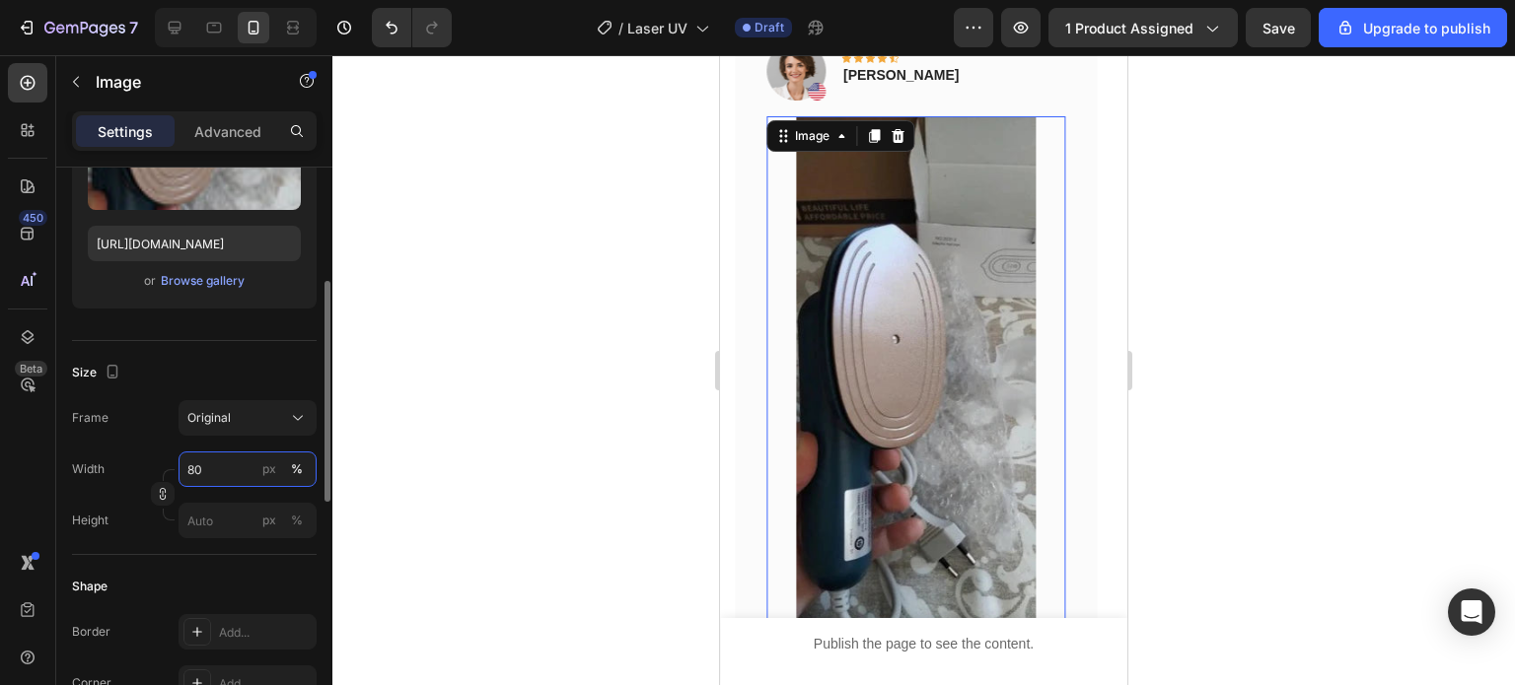
click at [242, 473] on input "80" at bounding box center [247, 470] width 138 height 36
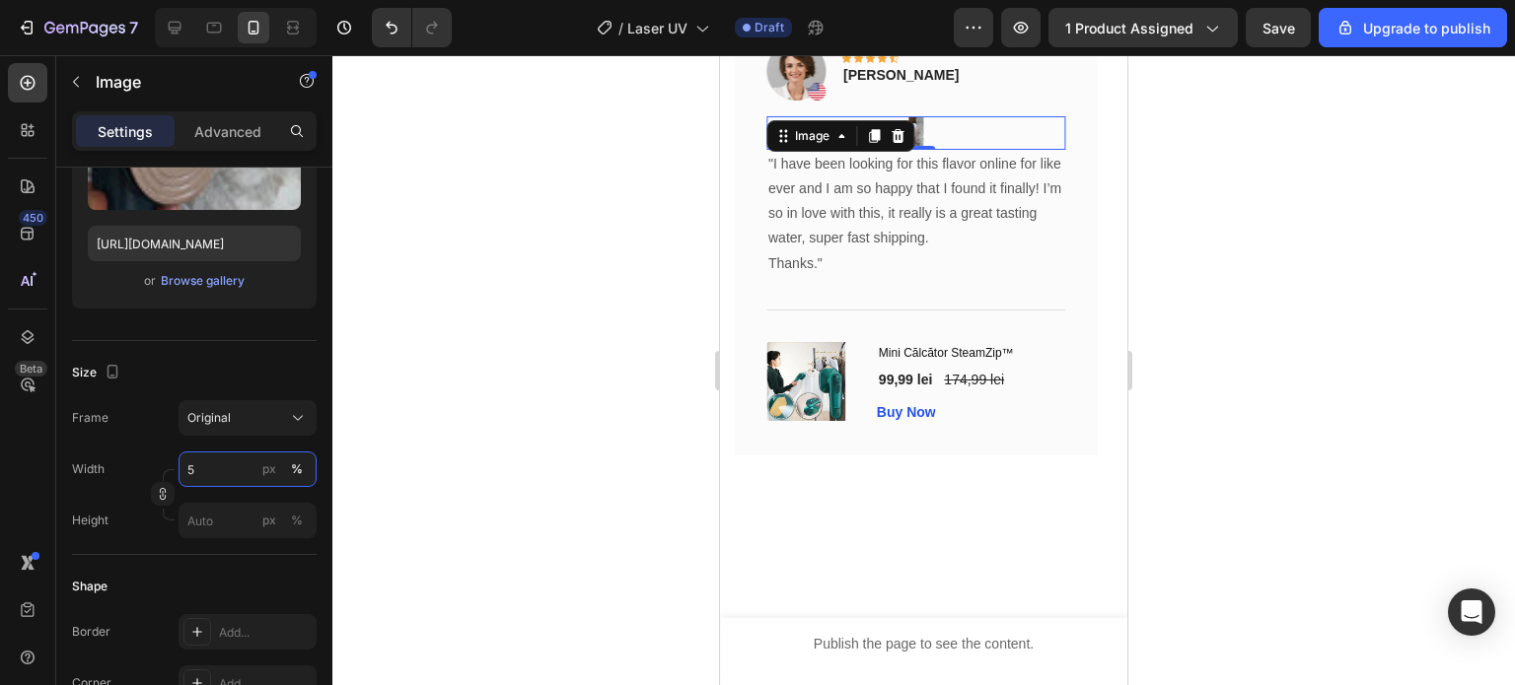
type input "50"
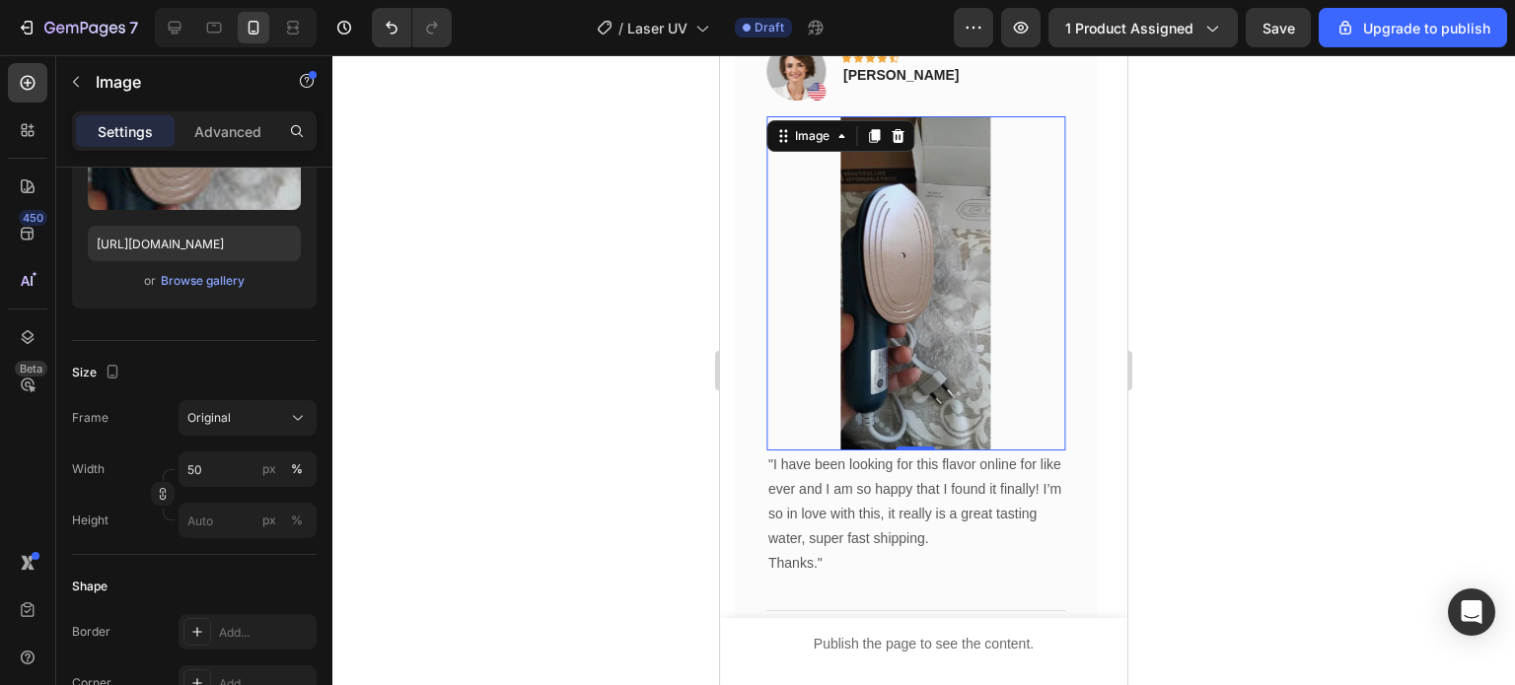
click at [493, 436] on div at bounding box center [923, 370] width 1182 height 630
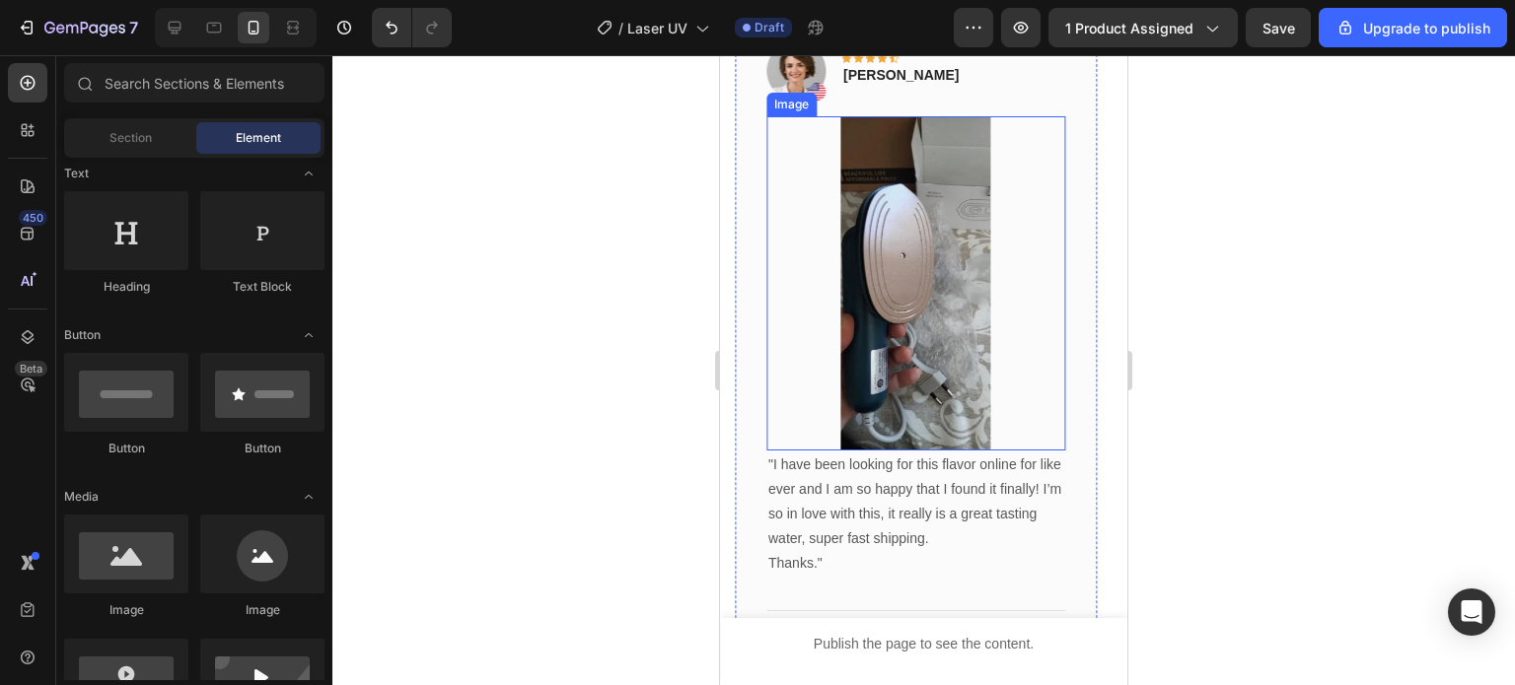
click at [935, 364] on img at bounding box center [916, 283] width 150 height 334
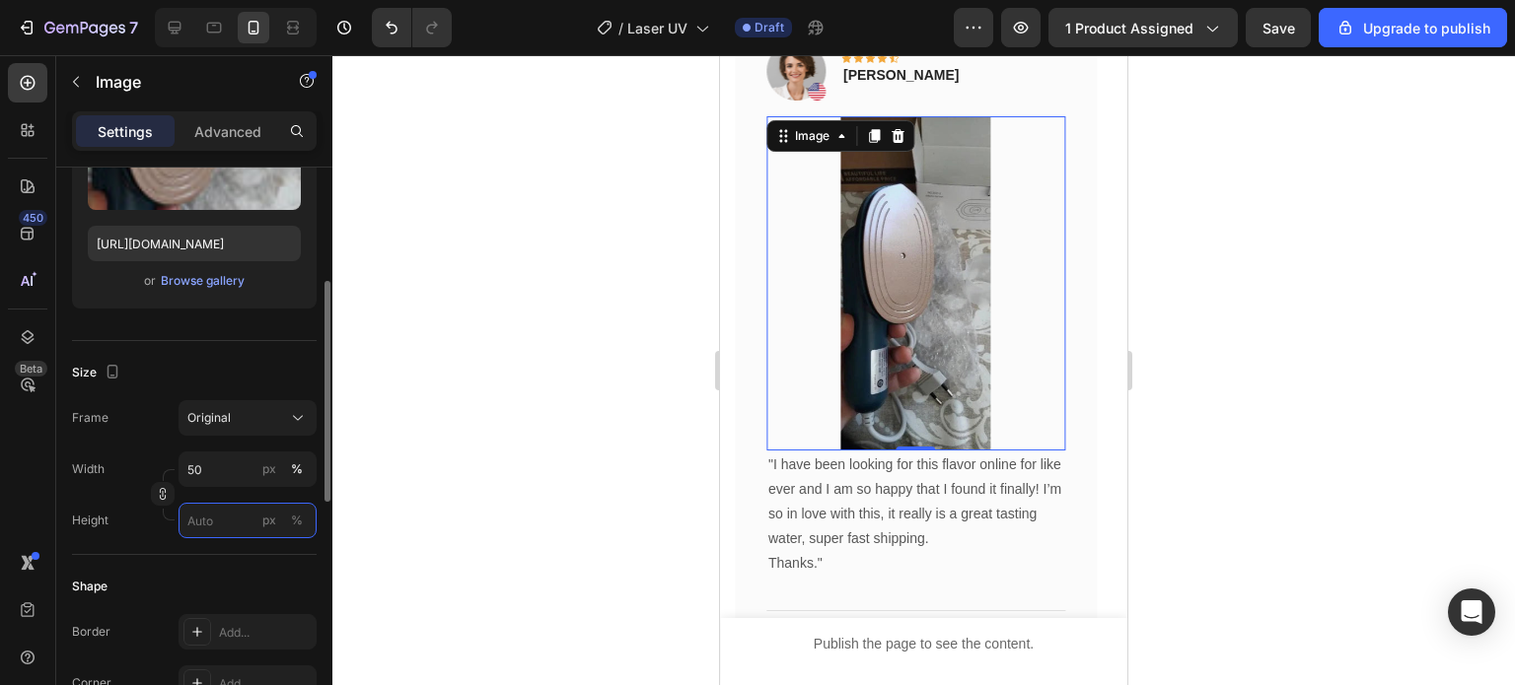
click at [218, 536] on input "px %" at bounding box center [247, 521] width 138 height 36
click at [166, 496] on icon "button" at bounding box center [163, 497] width 6 height 5
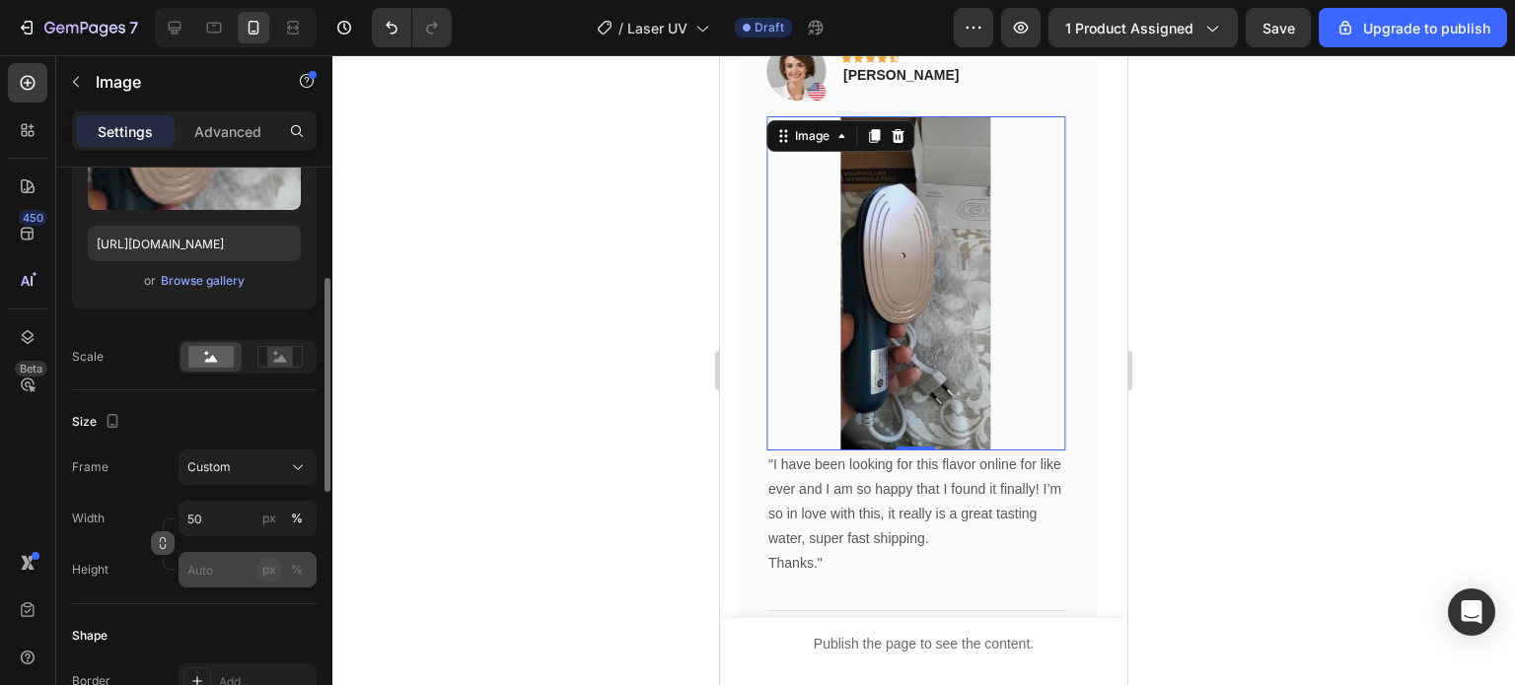
click at [260, 568] on button "px" at bounding box center [269, 570] width 24 height 24
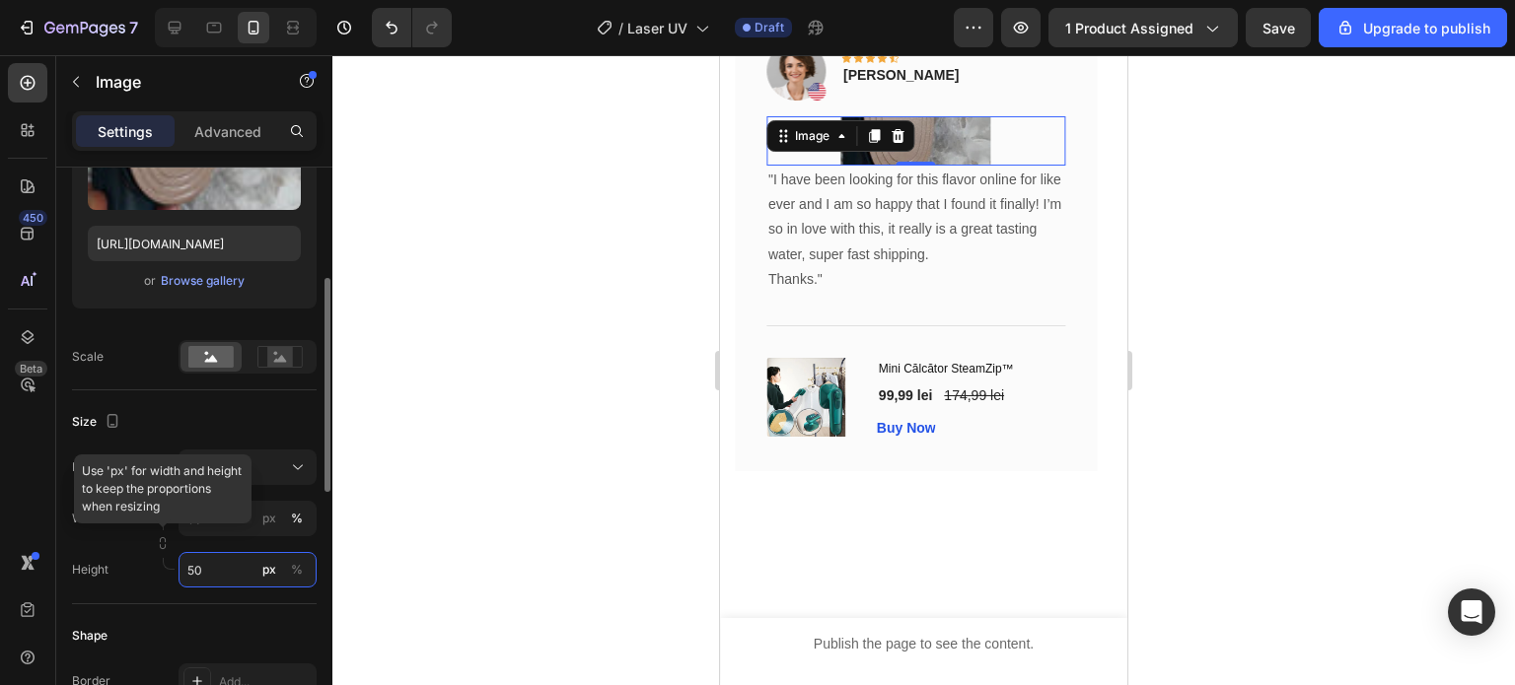
type input "5"
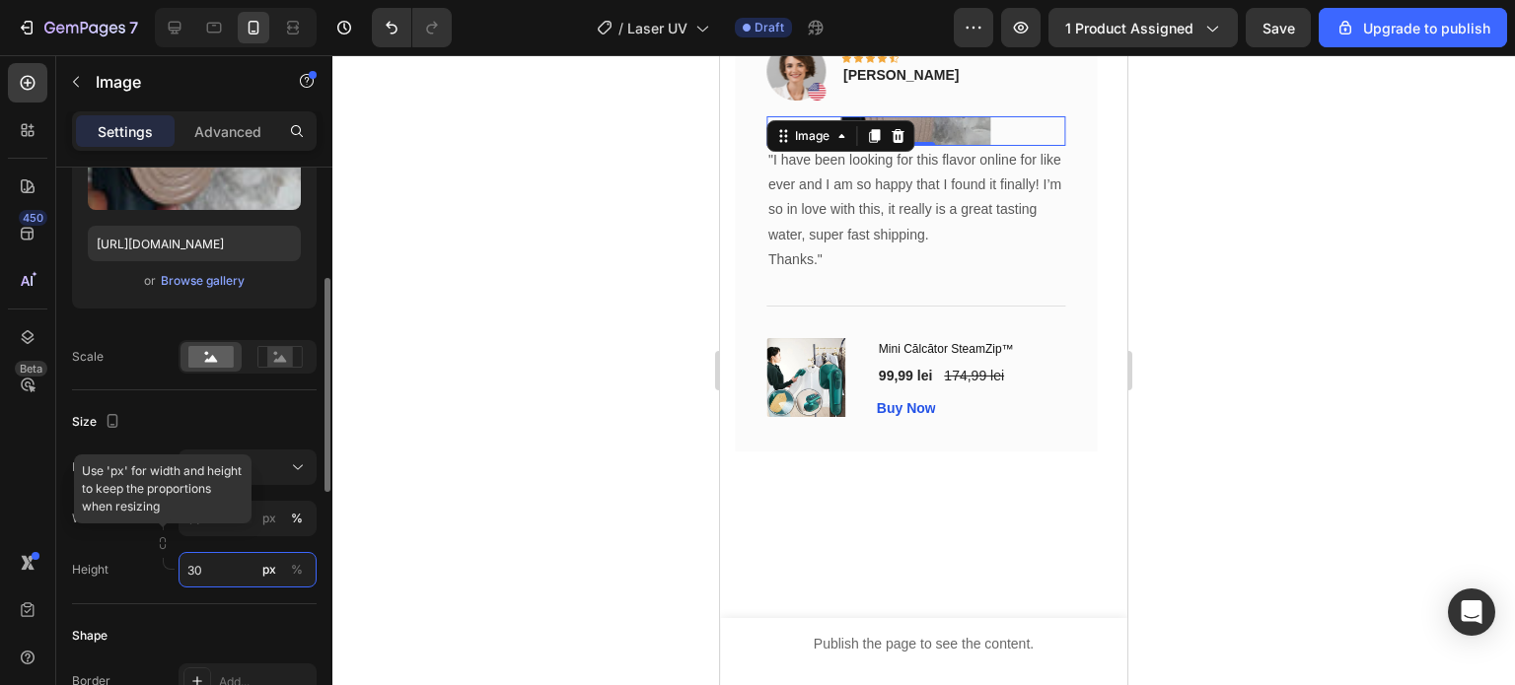
type input "3"
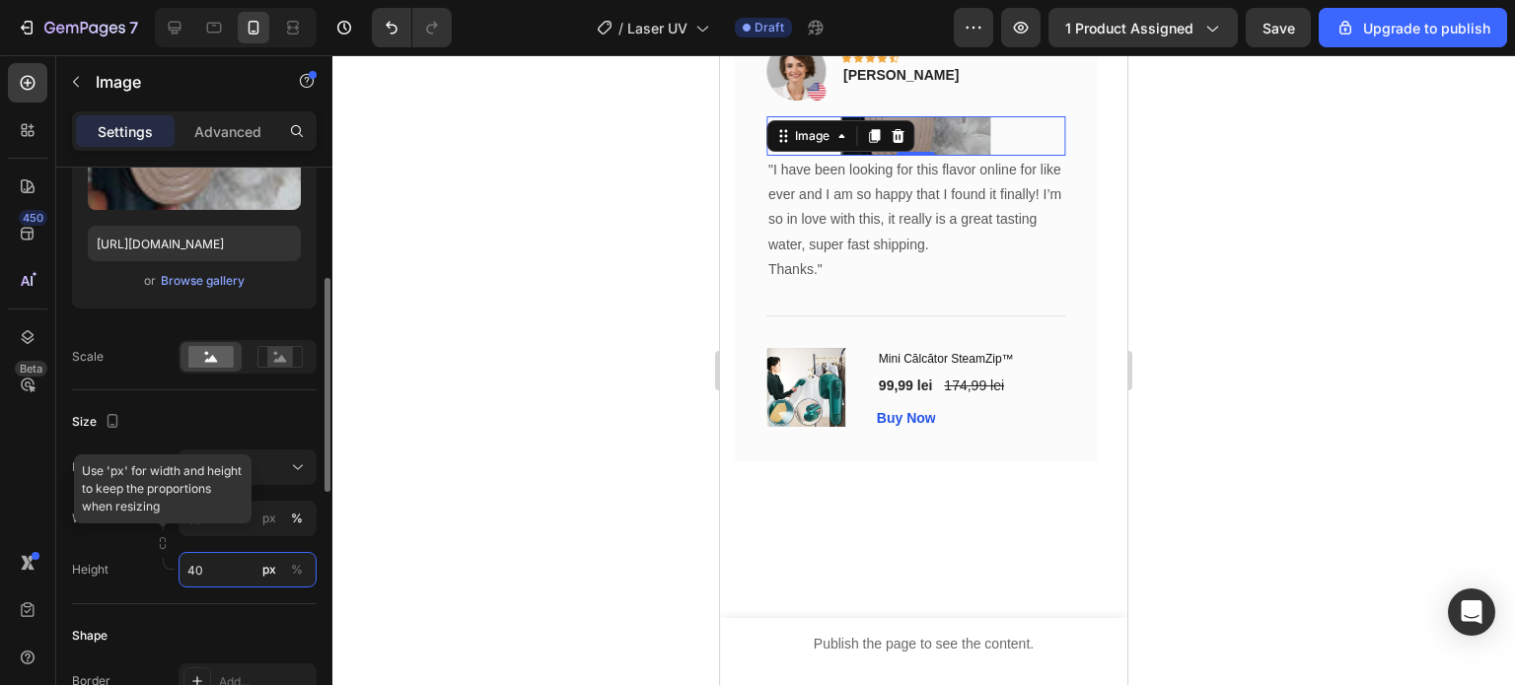
type input "4"
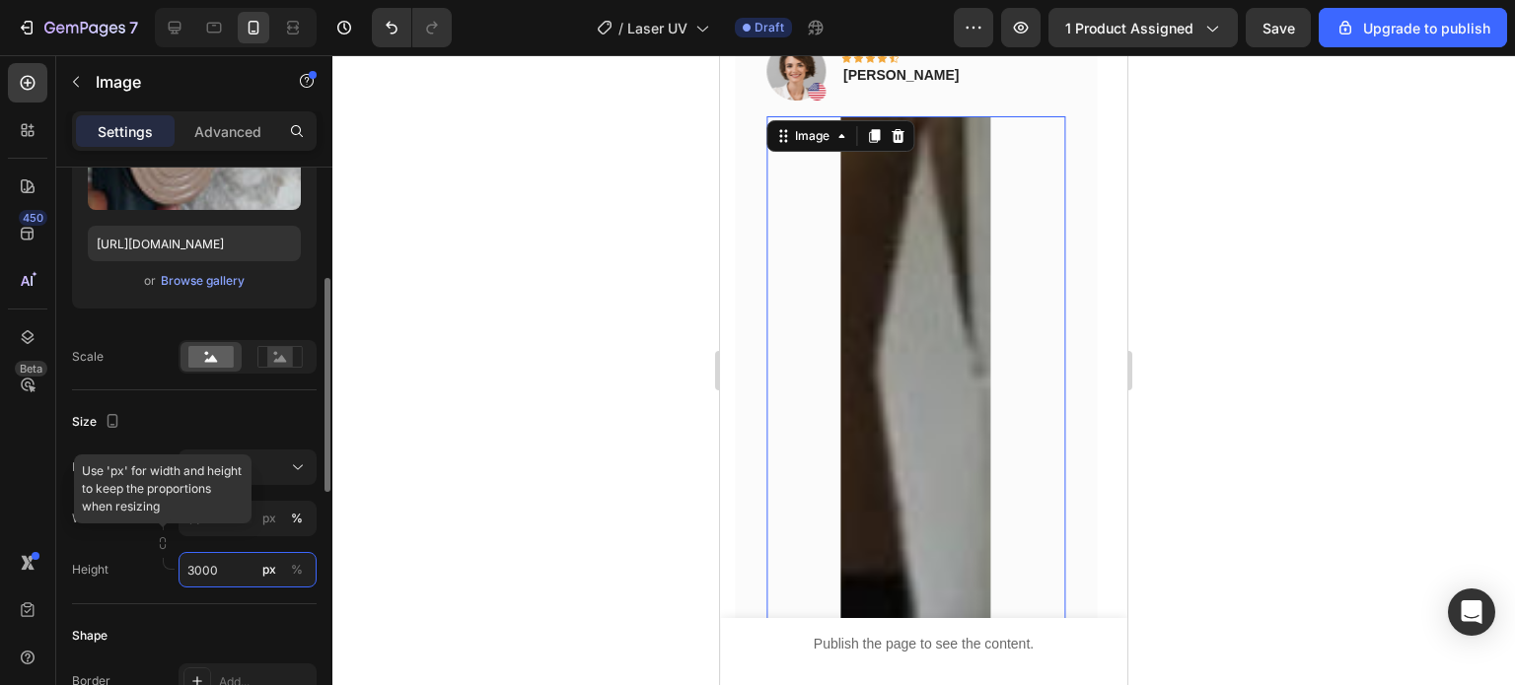
type input "300"
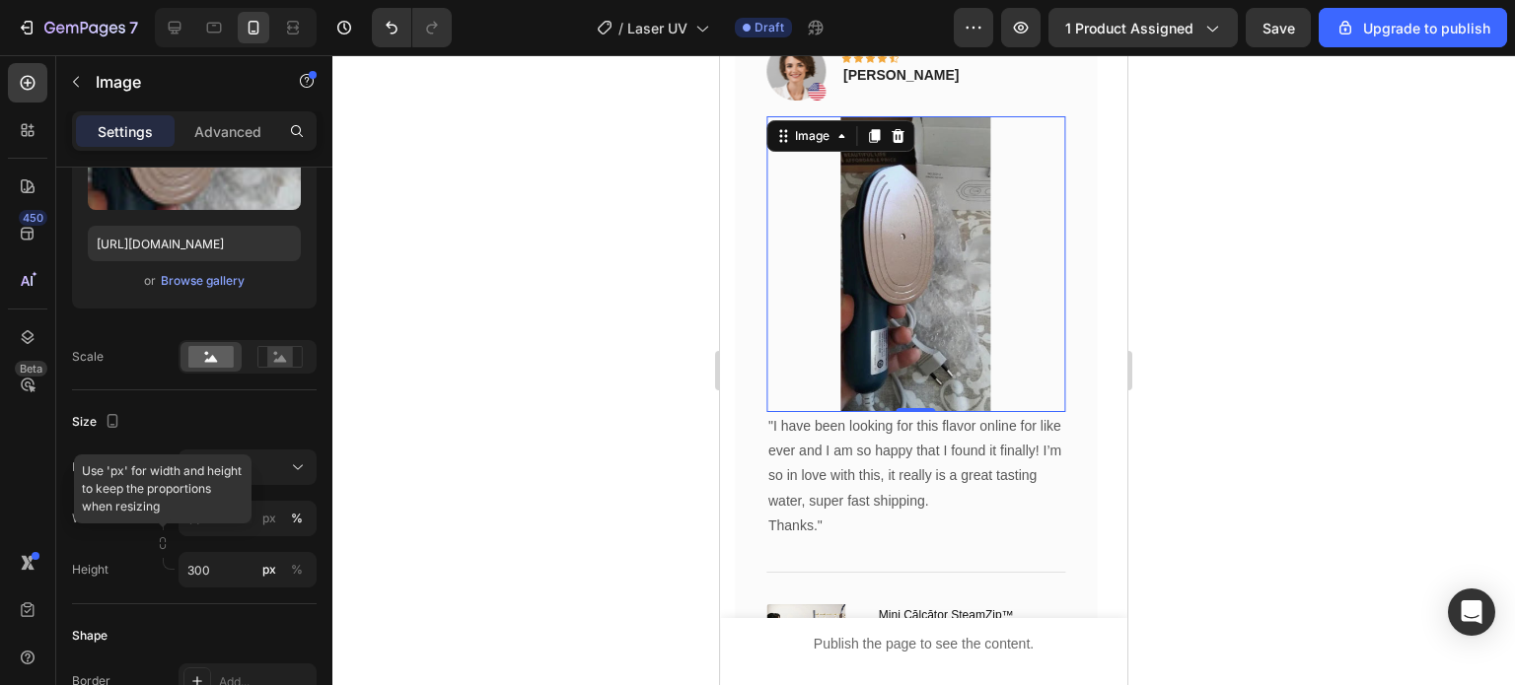
click at [520, 470] on div at bounding box center [923, 370] width 1182 height 630
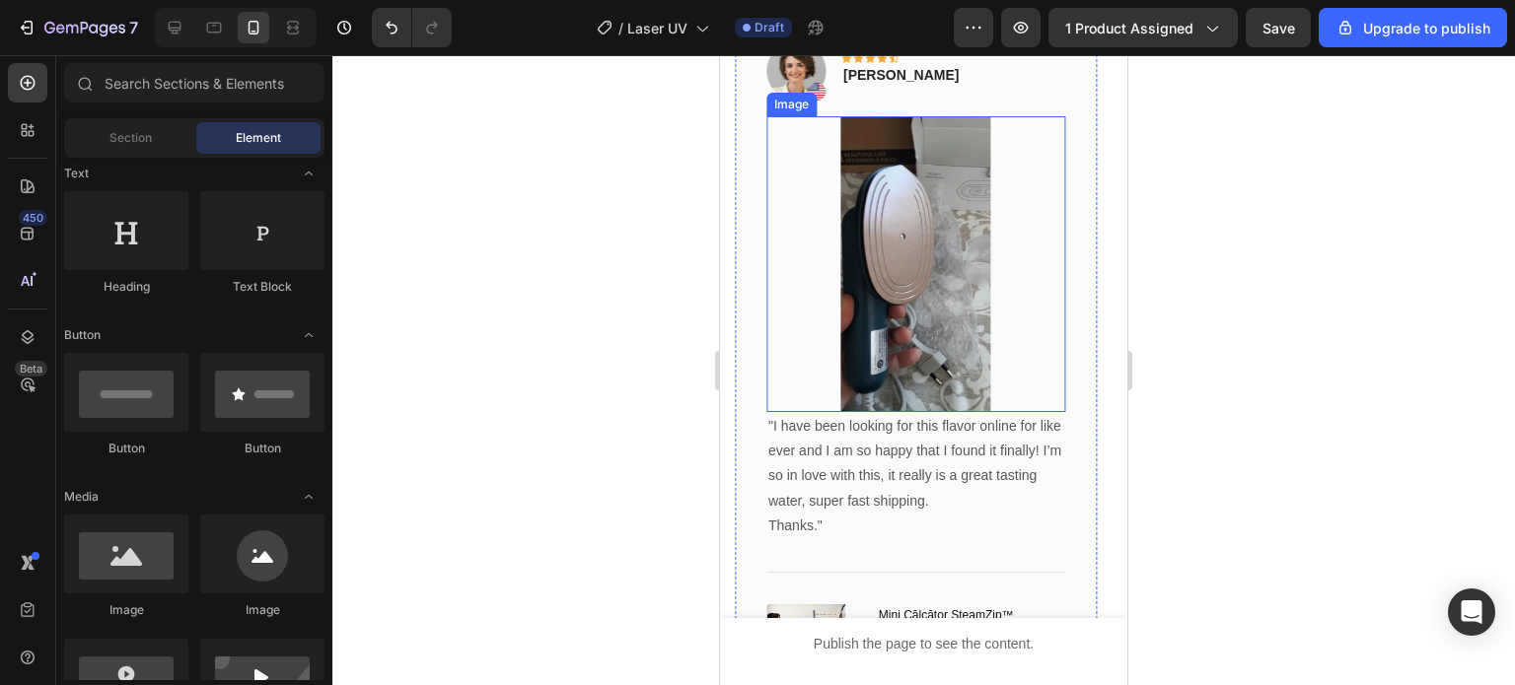
click at [955, 331] on img at bounding box center [916, 264] width 150 height 296
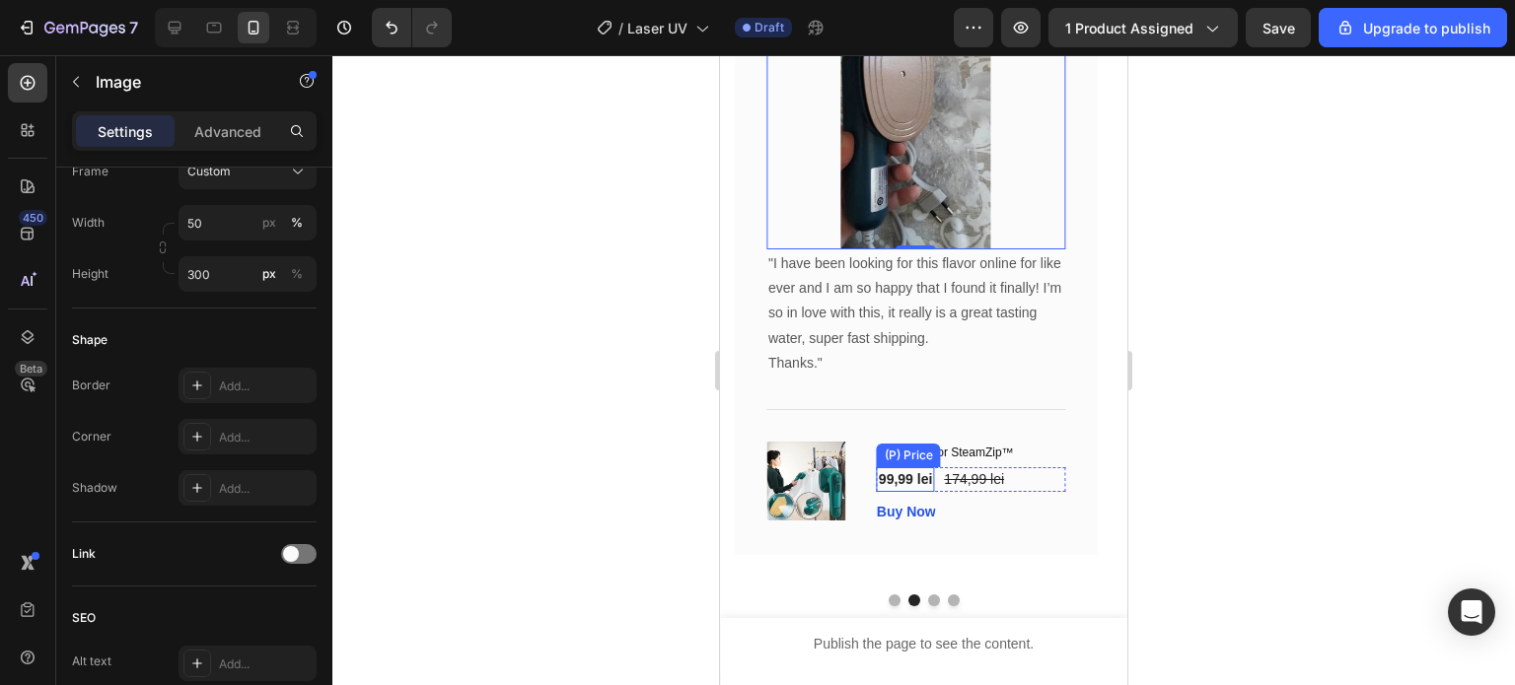
scroll to position [6291, 0]
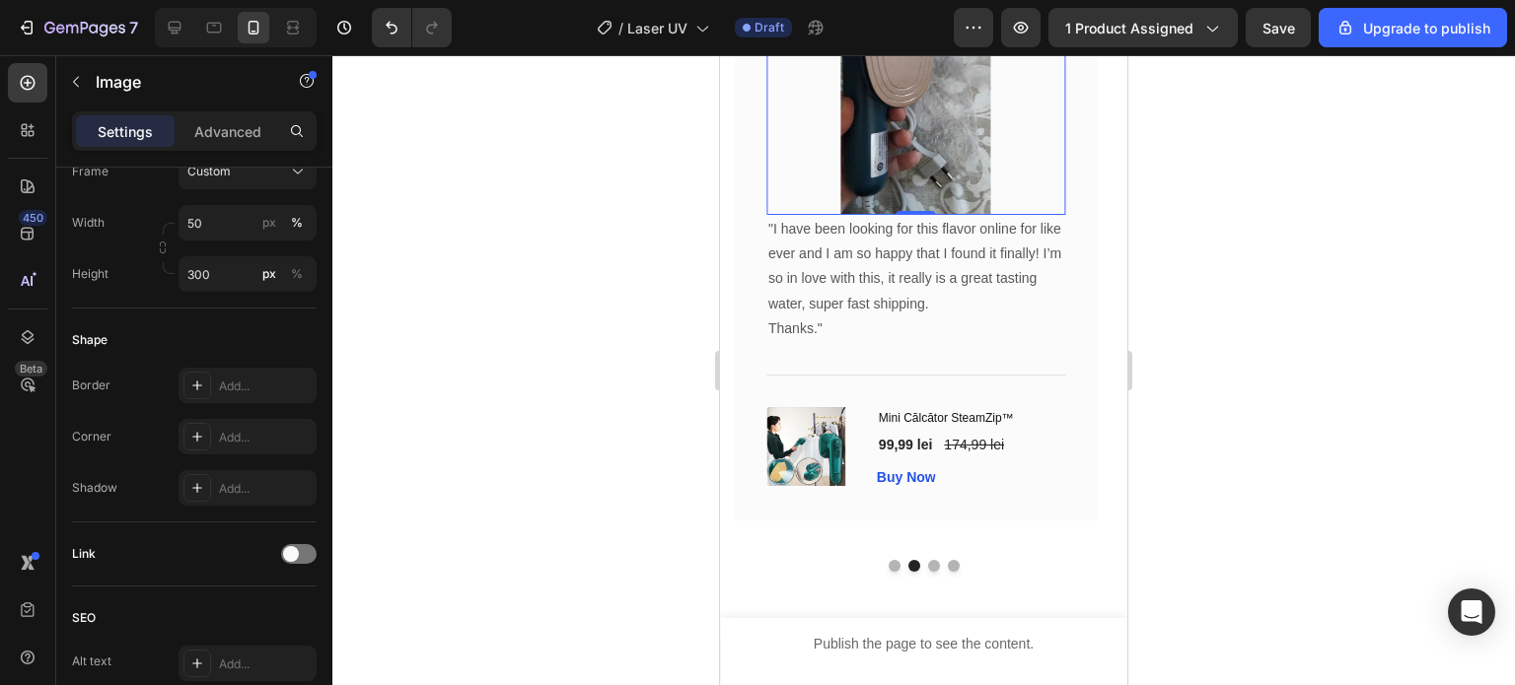
click at [450, 524] on div at bounding box center [923, 370] width 1182 height 630
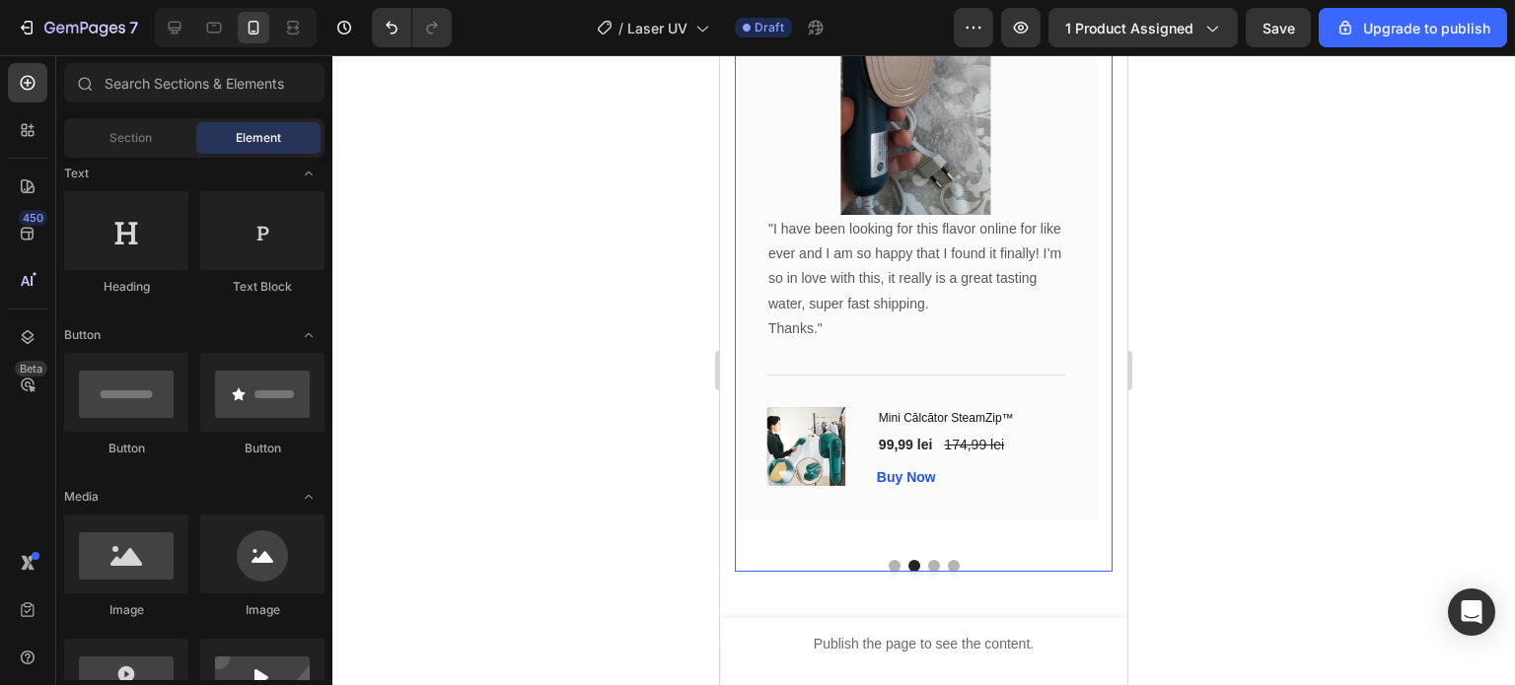
click at [928, 566] on button "Dot" at bounding box center [934, 566] width 12 height 12
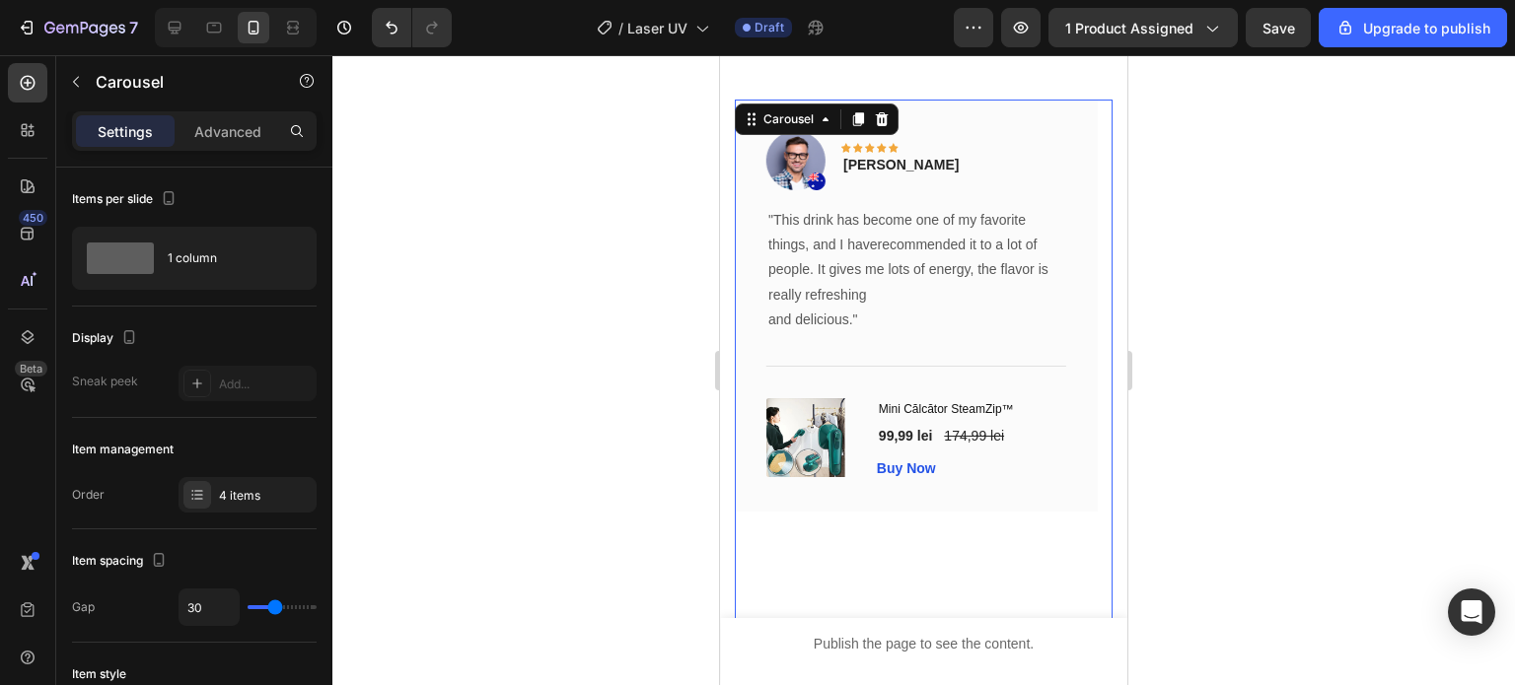
scroll to position [5995, 0]
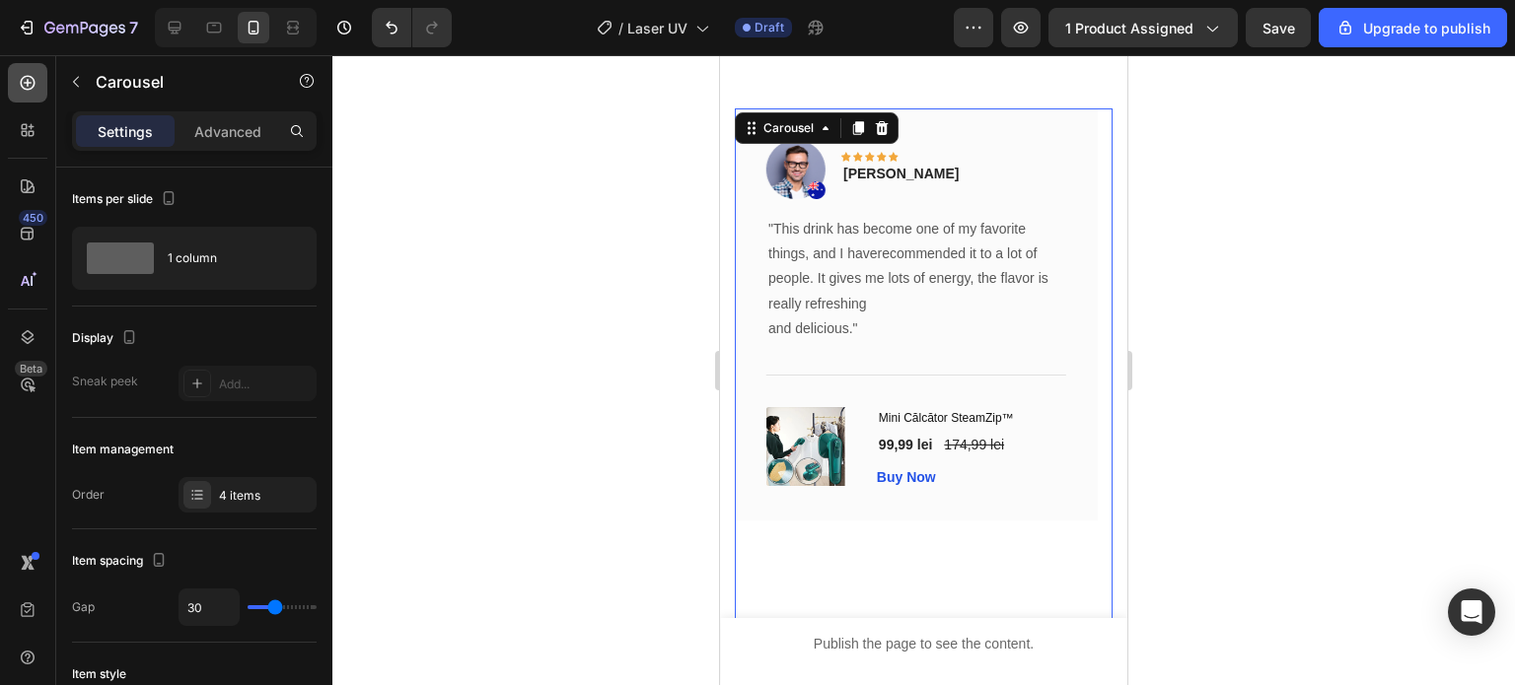
click at [30, 92] on icon at bounding box center [28, 83] width 20 height 20
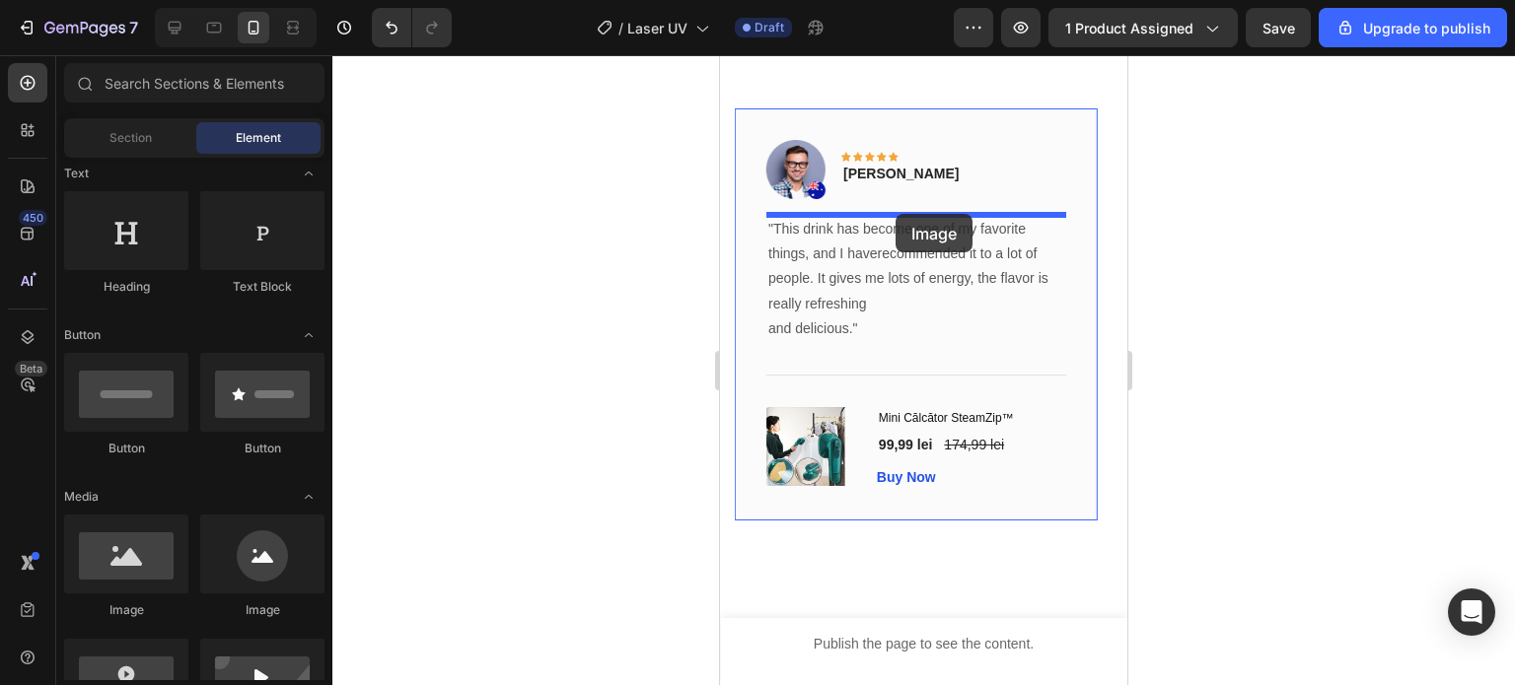
drag, startPoint x: 858, startPoint y: 630, endPoint x: 895, endPoint y: 214, distance: 417.8
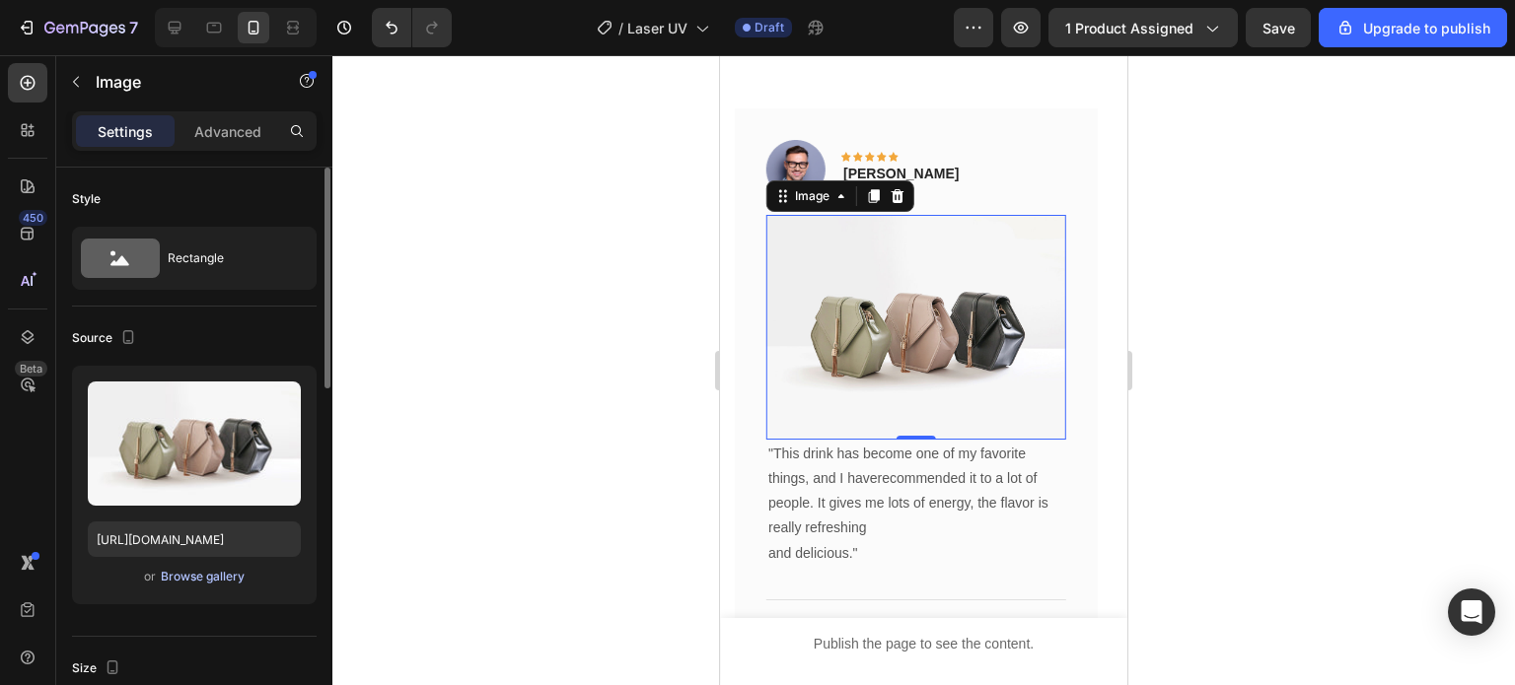
click at [178, 579] on div "Browse gallery" at bounding box center [203, 577] width 84 height 18
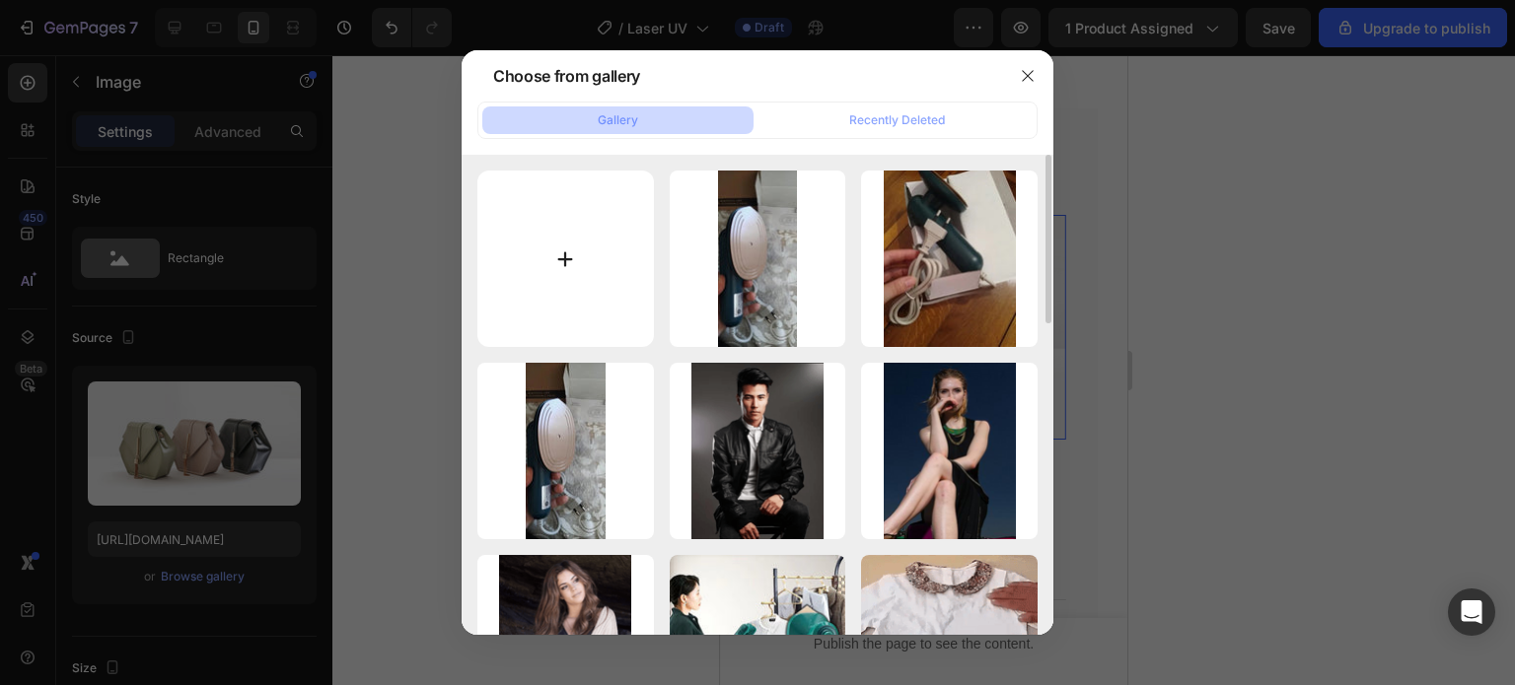
click at [590, 255] on input "file" at bounding box center [565, 259] width 177 height 177
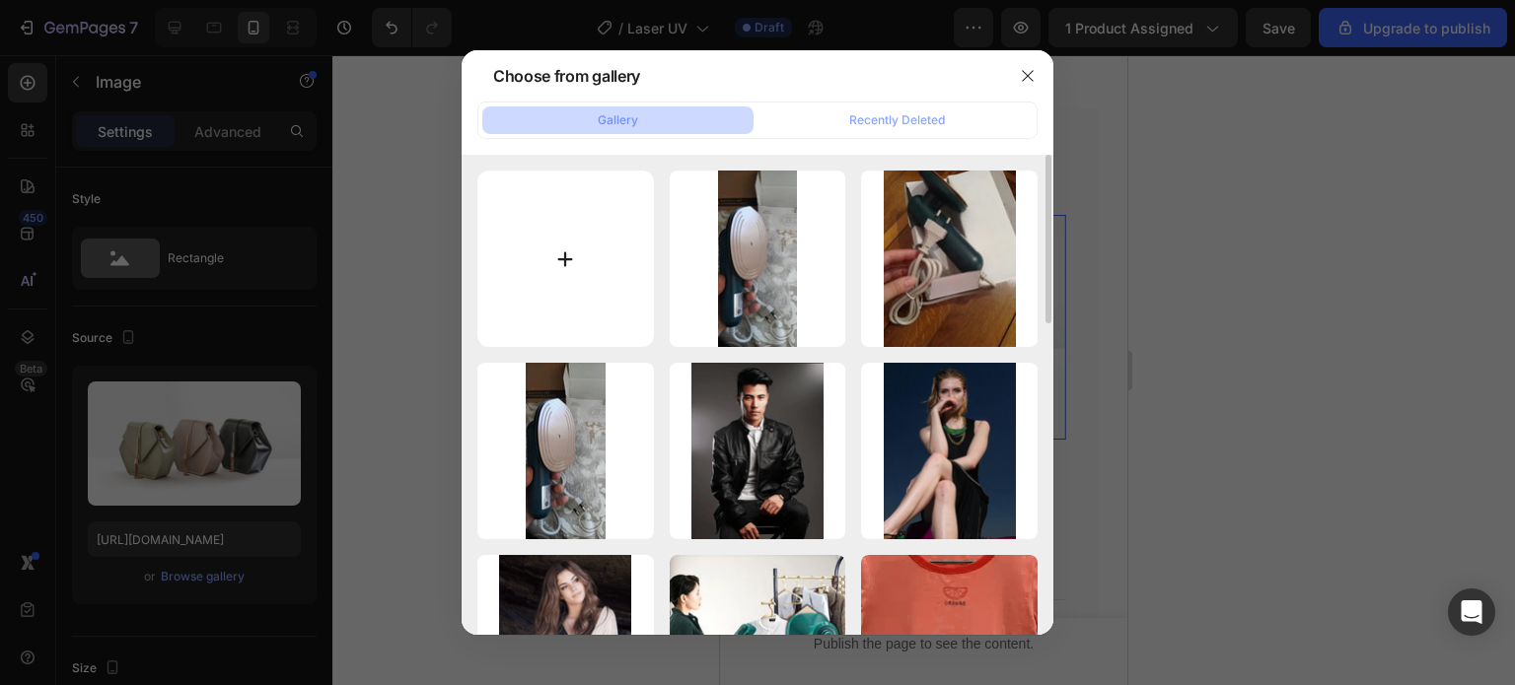
type input "C:\fakepath\2_48b16070-fd5c-4953-89be-3a745dc1cea2.webp"
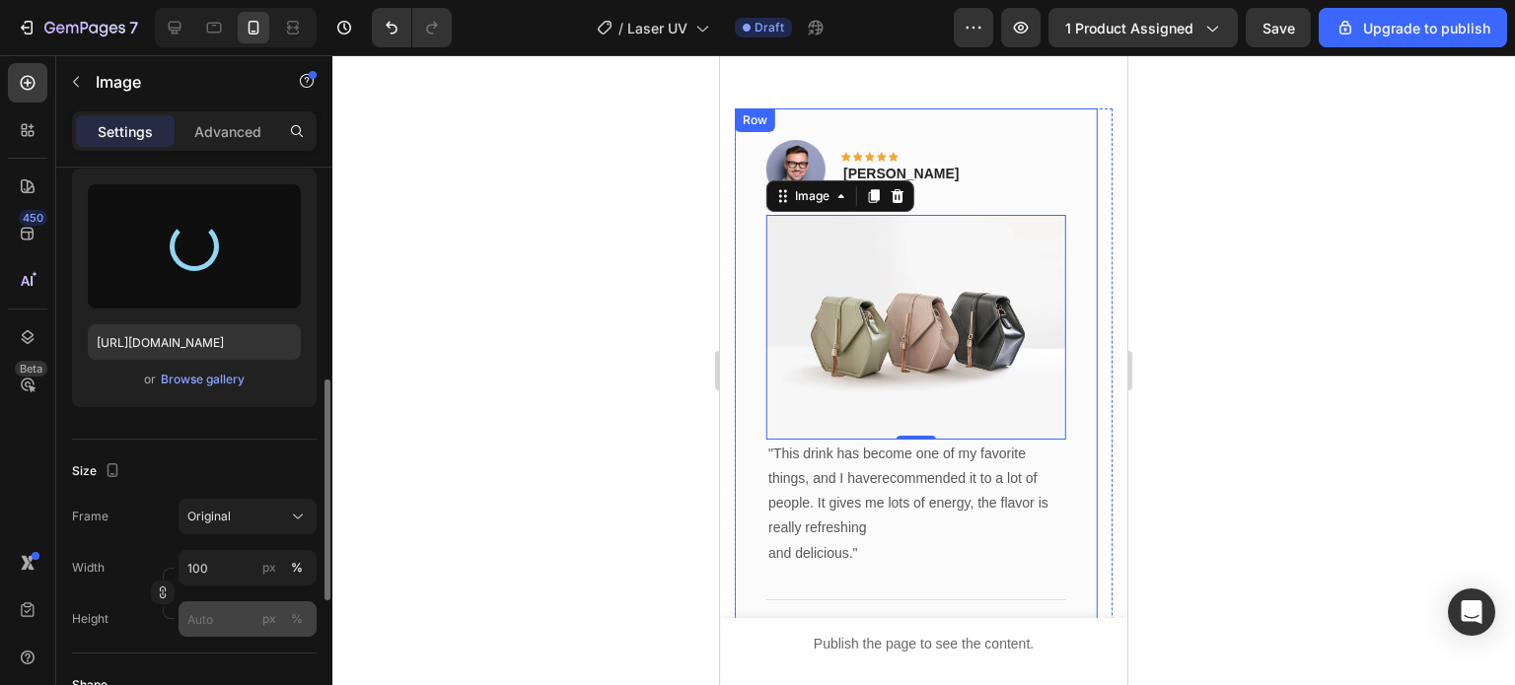
scroll to position [296, 0]
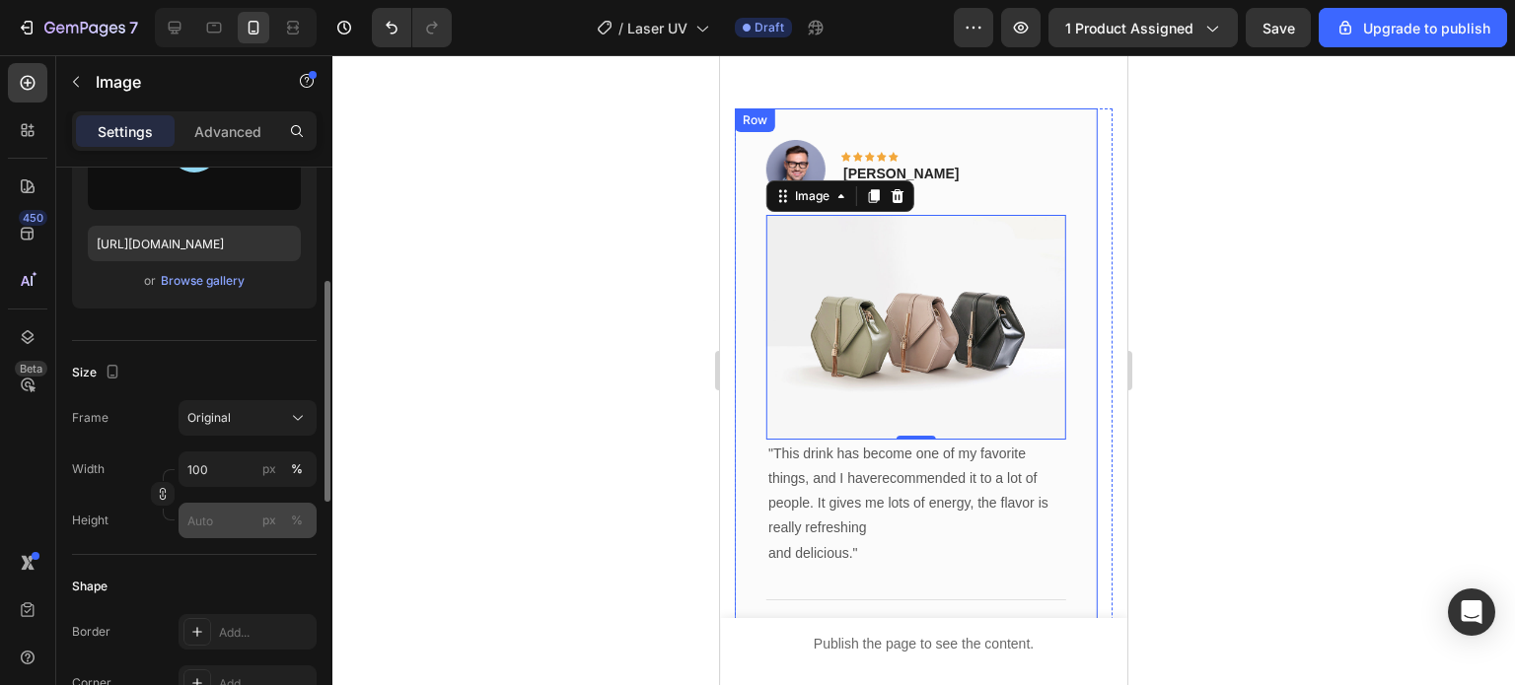
type input "[URL][DOMAIN_NAME]"
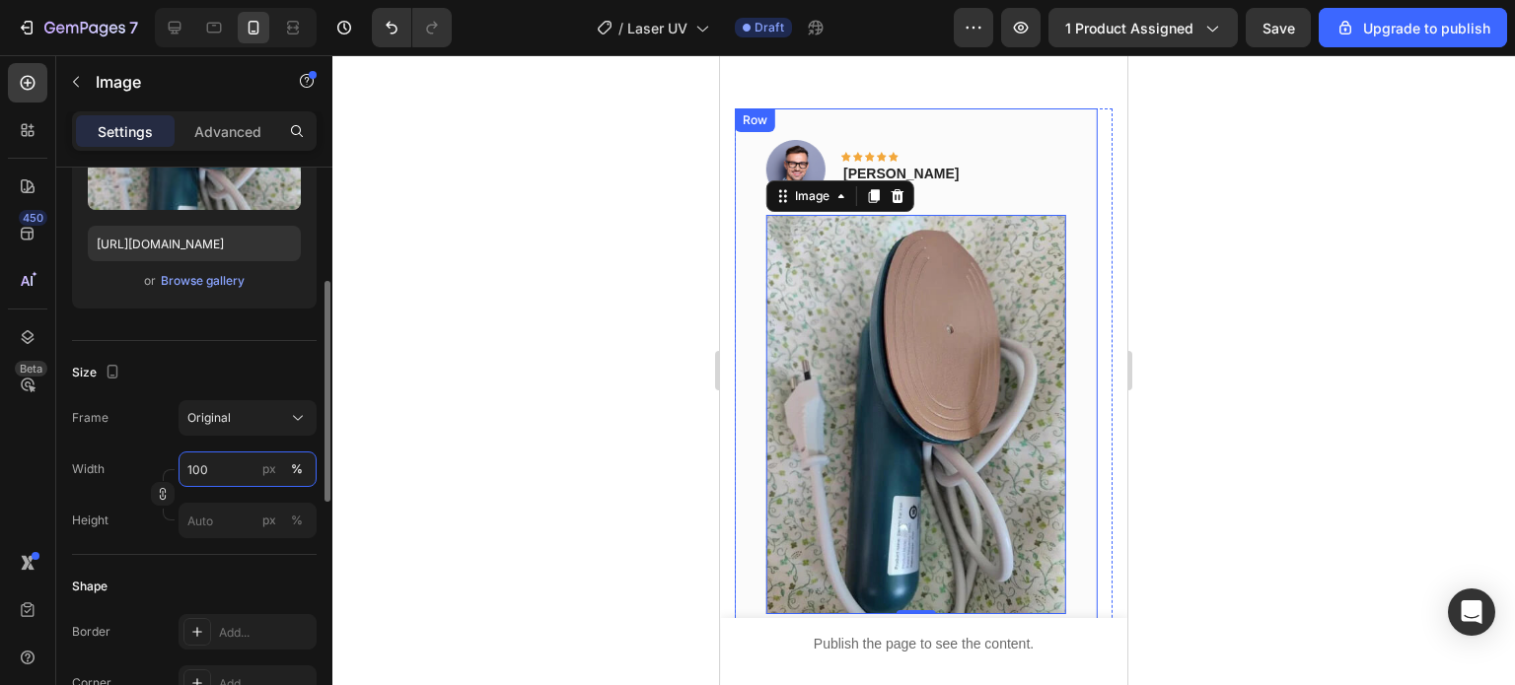
click at [221, 459] on input "100" at bounding box center [247, 470] width 138 height 36
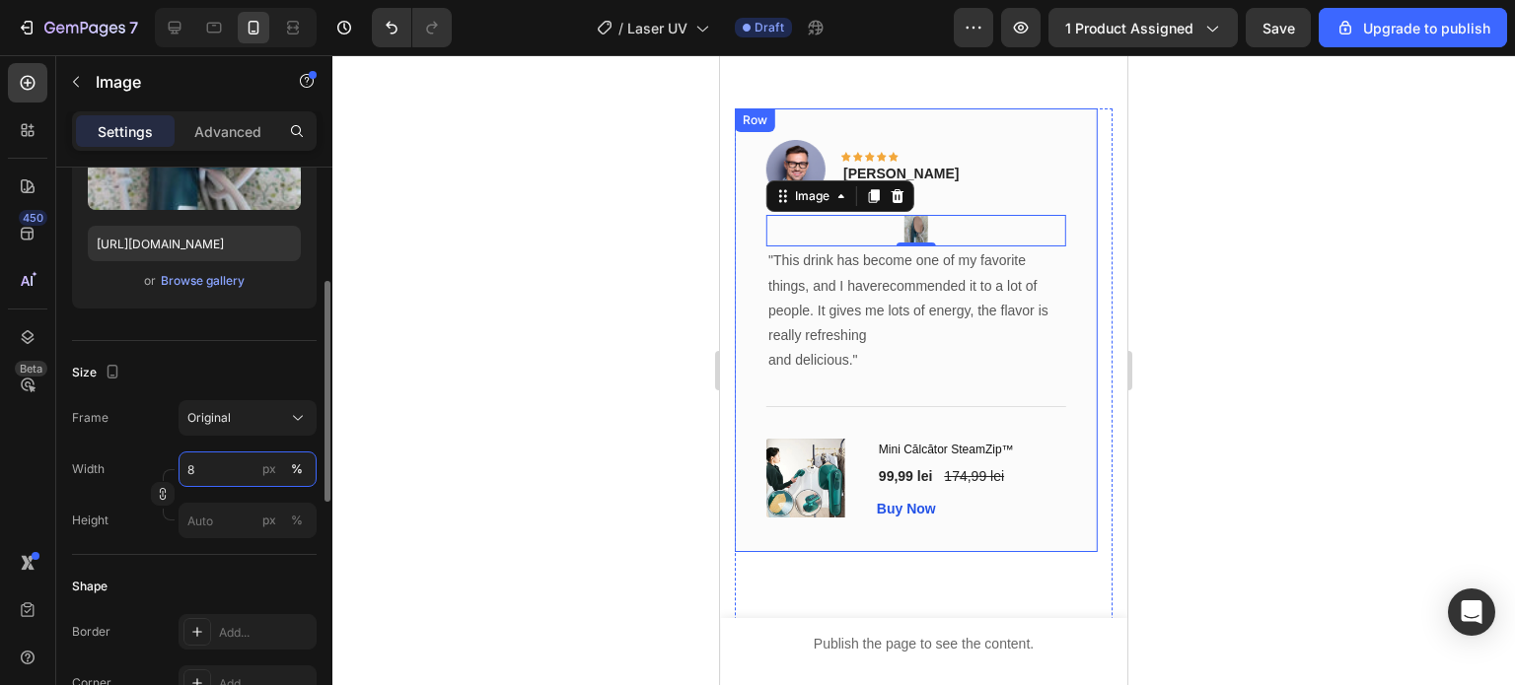
type input "80"
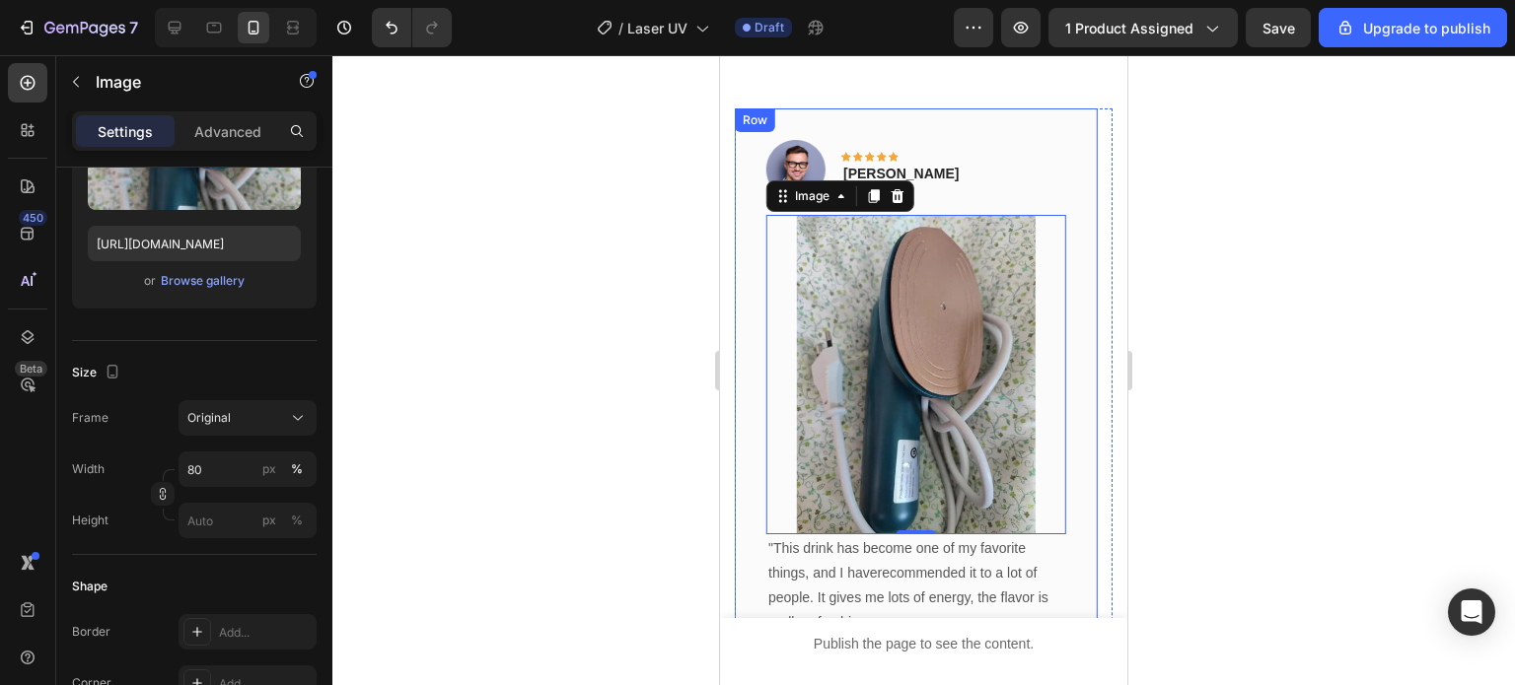
click at [511, 492] on div at bounding box center [923, 370] width 1182 height 630
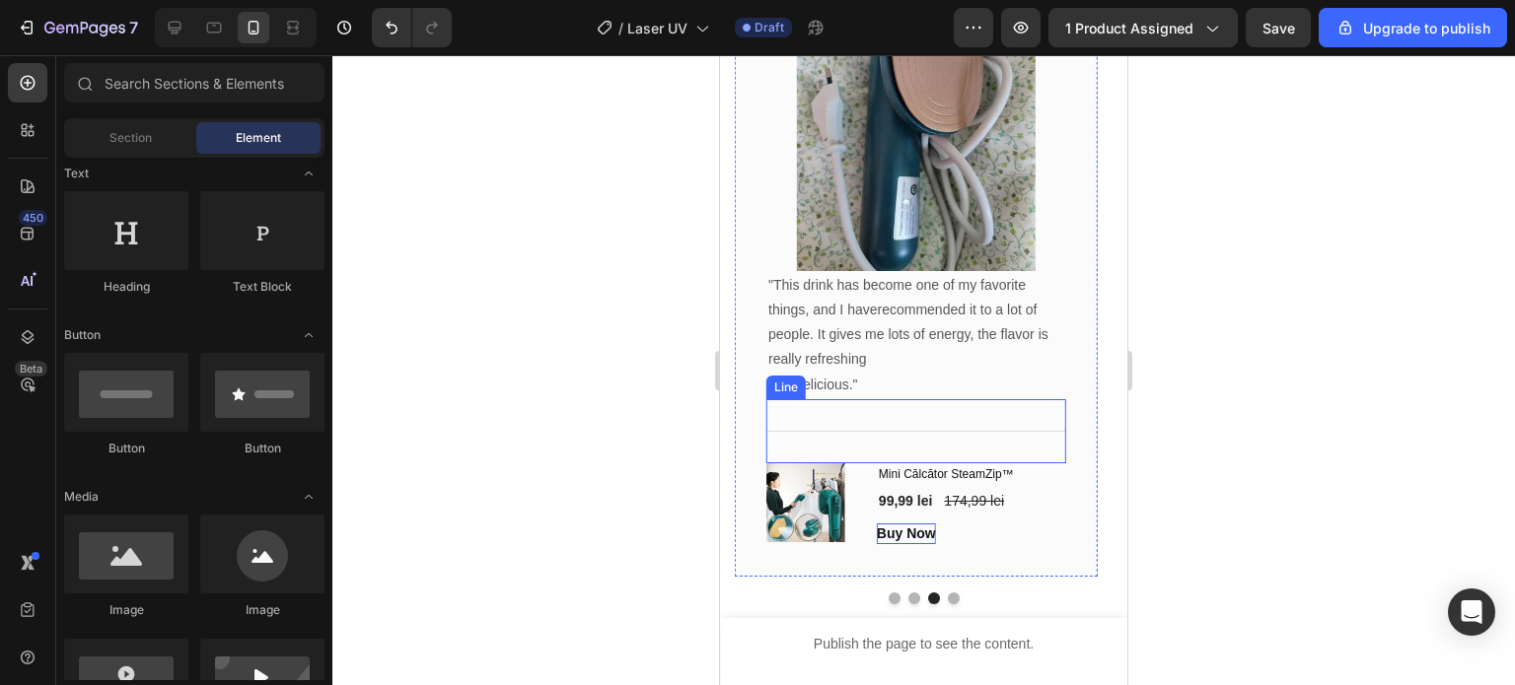
scroll to position [6291, 0]
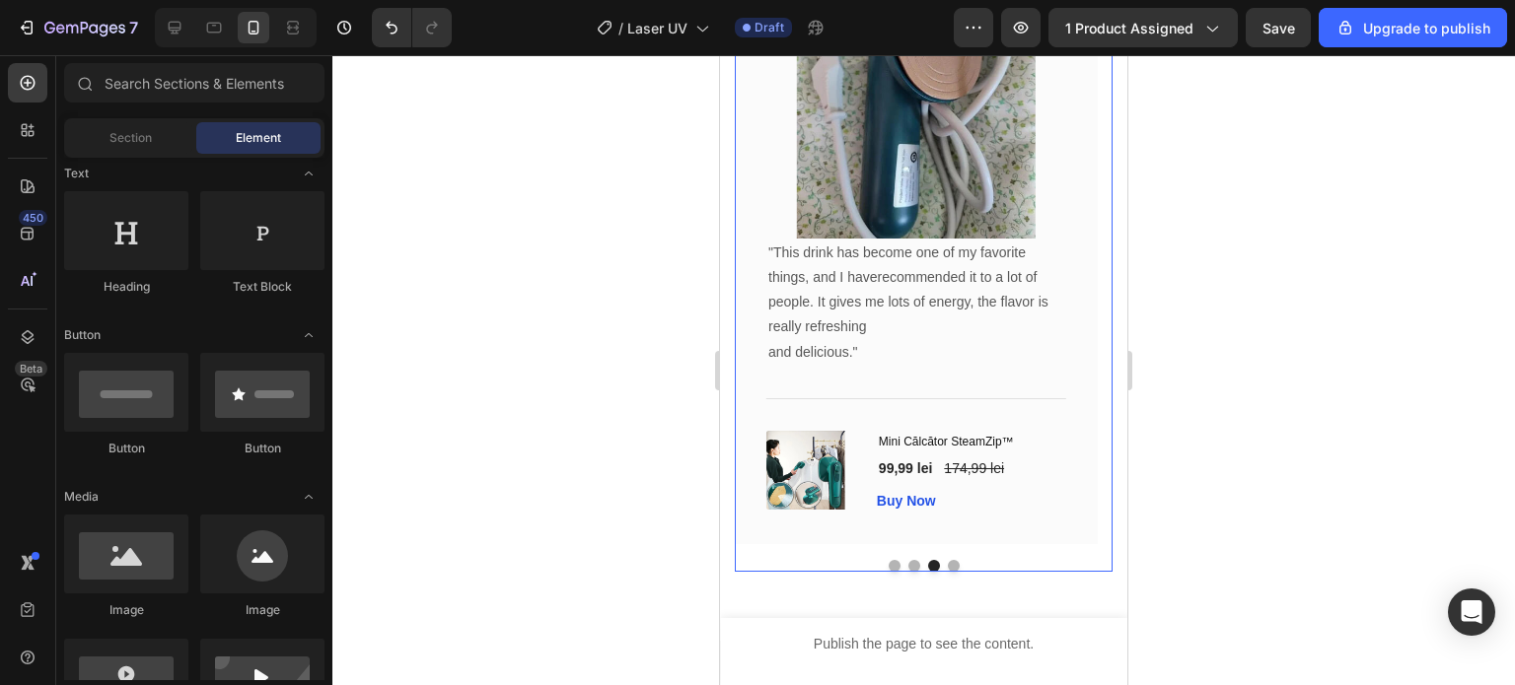
click at [908, 563] on button "Dot" at bounding box center [914, 566] width 12 height 12
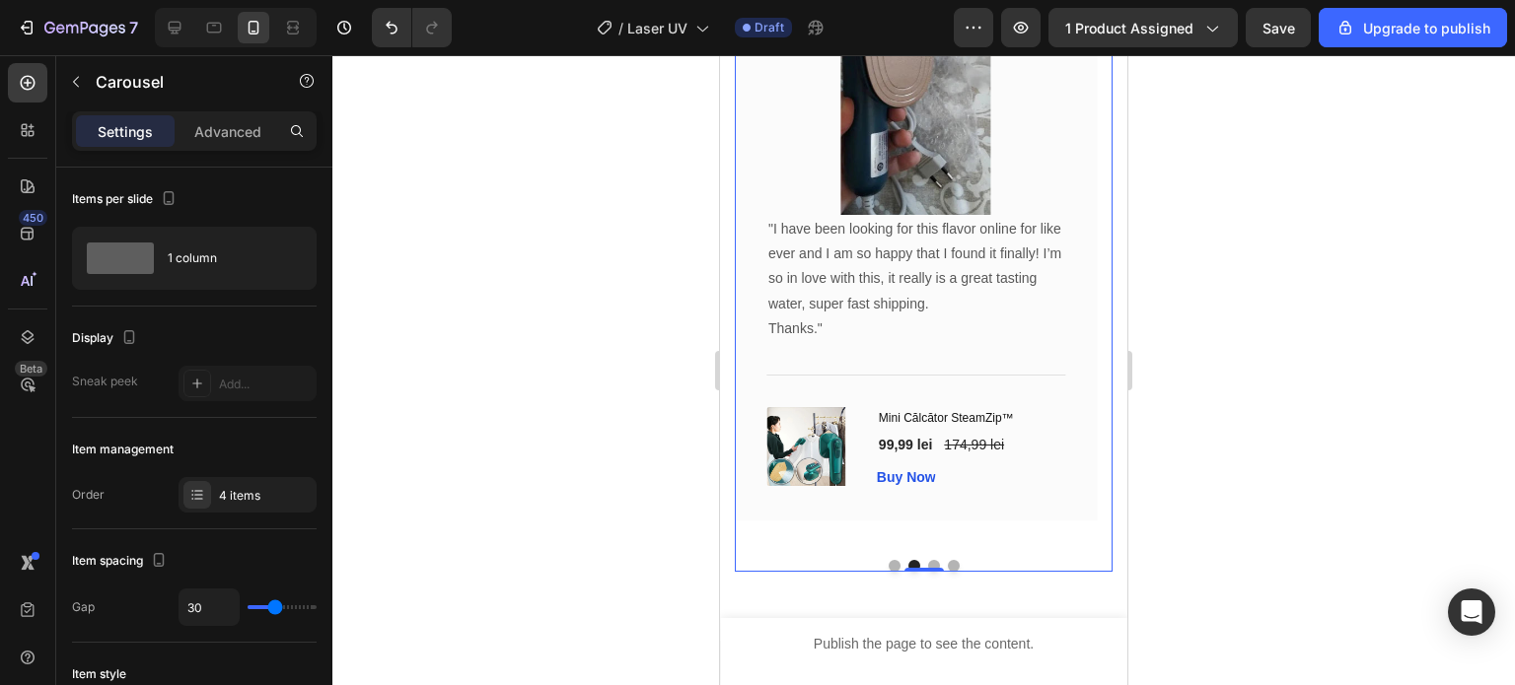
click at [889, 560] on button "Dot" at bounding box center [895, 566] width 12 height 12
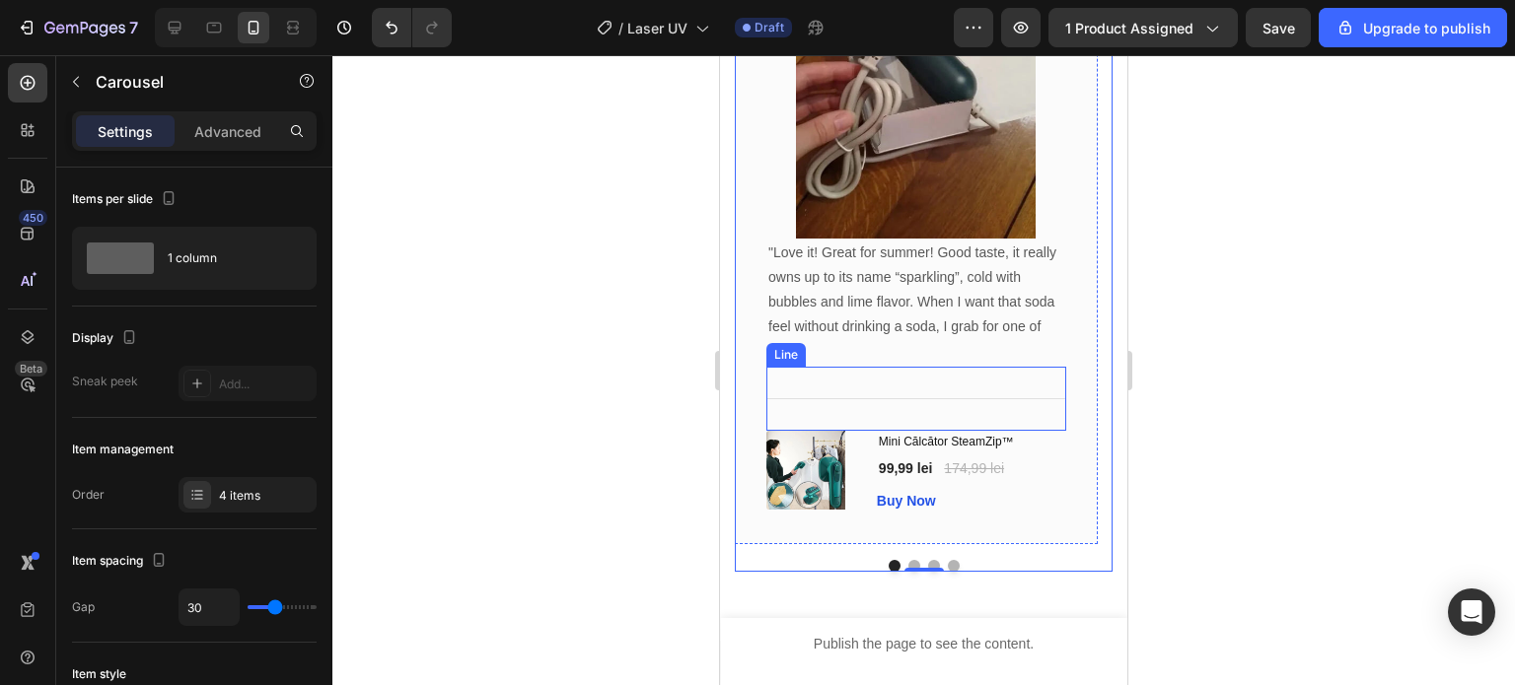
scroll to position [6094, 0]
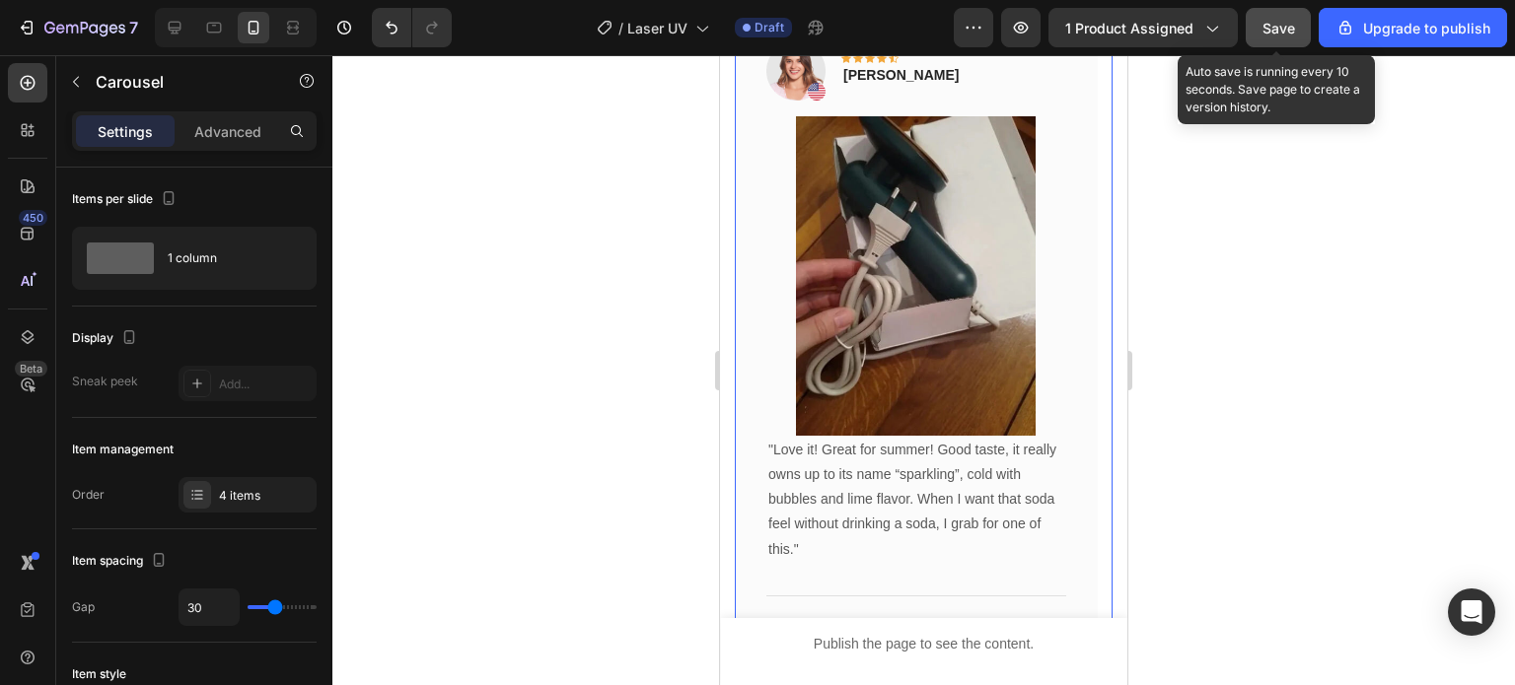
click at [1284, 22] on span "Save" at bounding box center [1278, 28] width 33 height 17
